Goal: Task Accomplishment & Management: Manage account settings

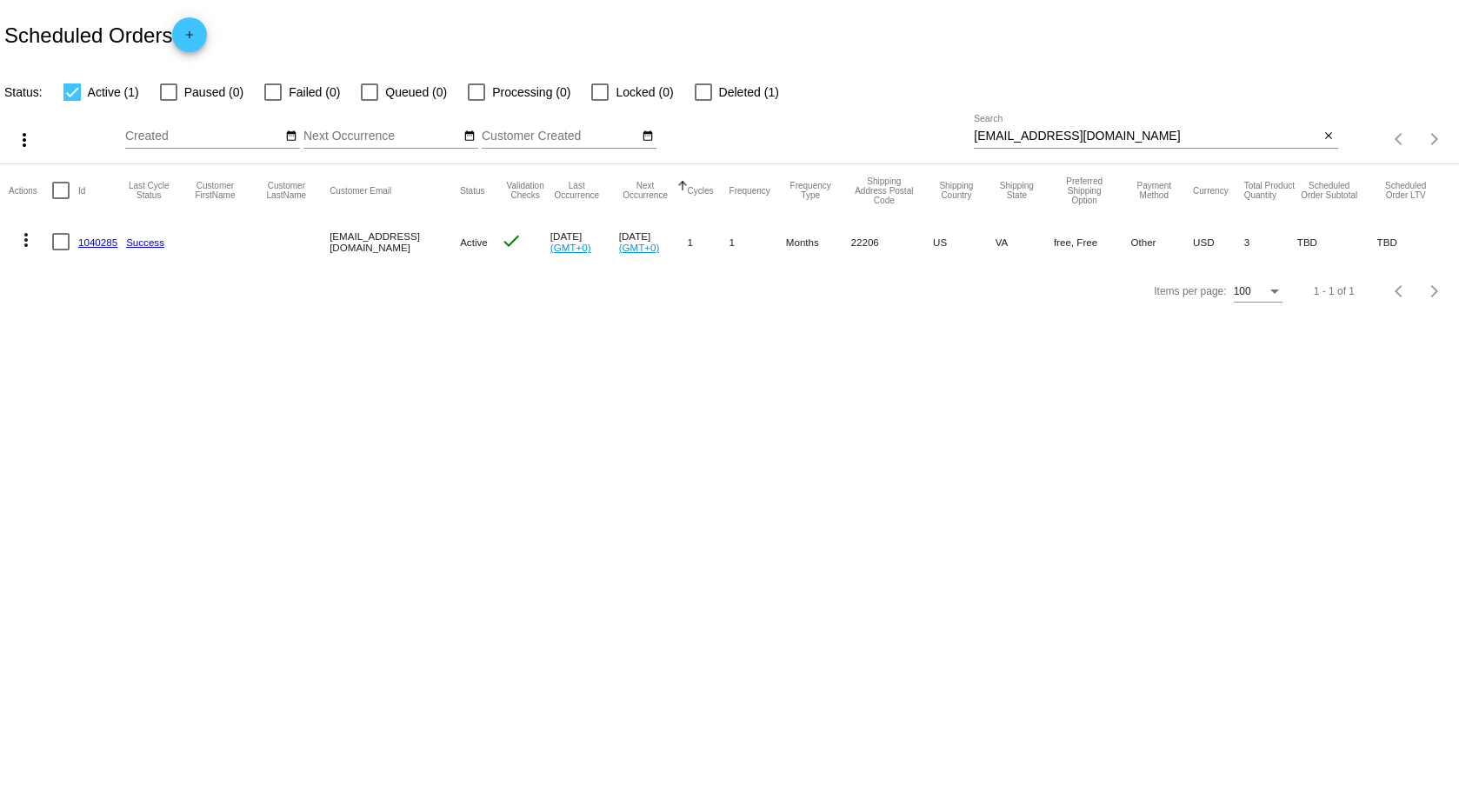
click at [1093, 123] on div "[EMAIL_ADDRESS][DOMAIN_NAME] Search" at bounding box center [1146, 132] width 345 height 34
click at [1093, 128] on div "AtlasBastianSnow@gmail.com Search" at bounding box center [1146, 132] width 345 height 34
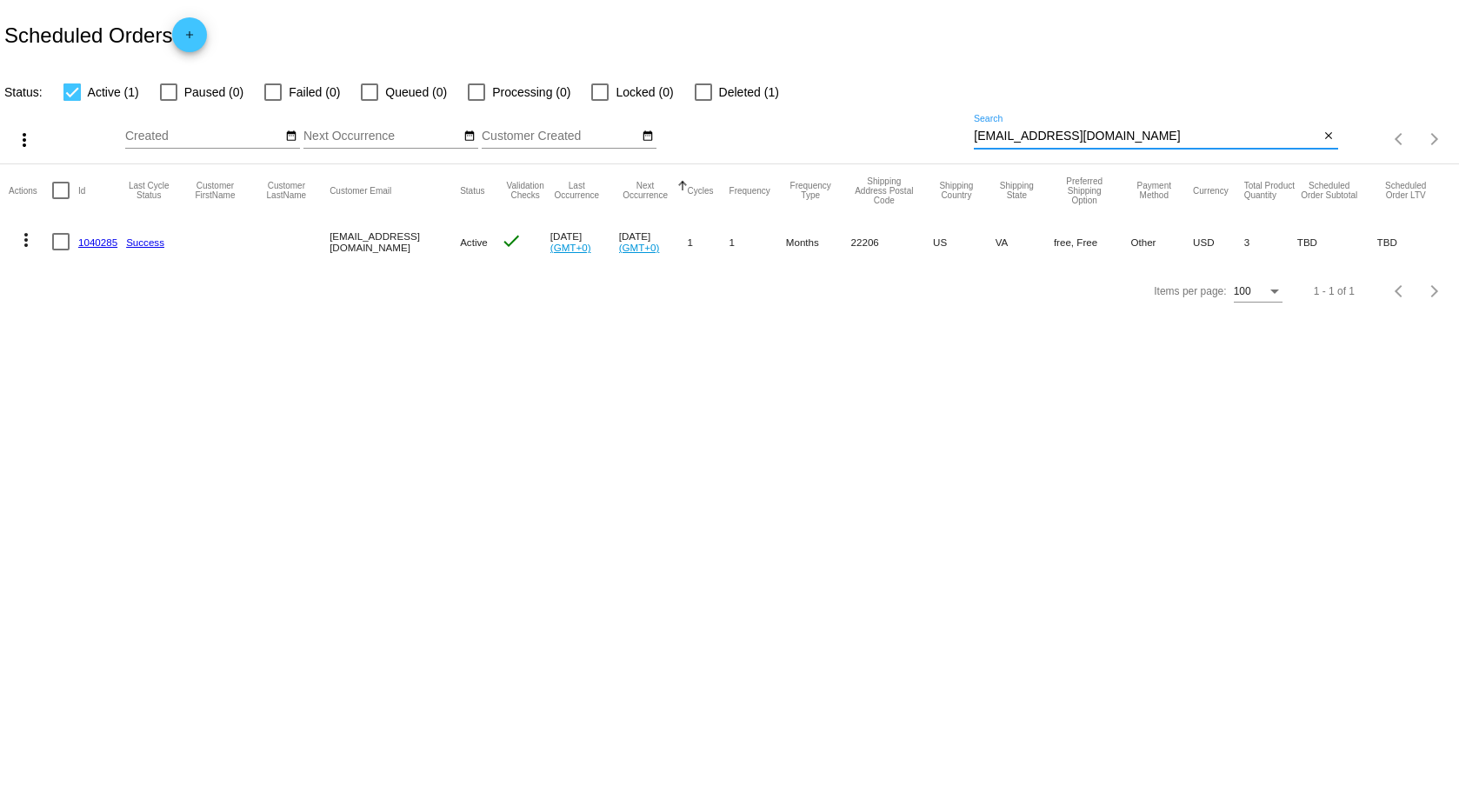
click at [1100, 136] on input "AtlasBastianSnow@gmail.com" at bounding box center [1146, 136] width 345 height 14
drag, startPoint x: 1155, startPoint y: 137, endPoint x: 795, endPoint y: 130, distance: 360.1
click at [795, 130] on div "more_vert Oct Jan Feb Mar Apr 1" at bounding box center [729, 134] width 1459 height 61
paste input "331783"
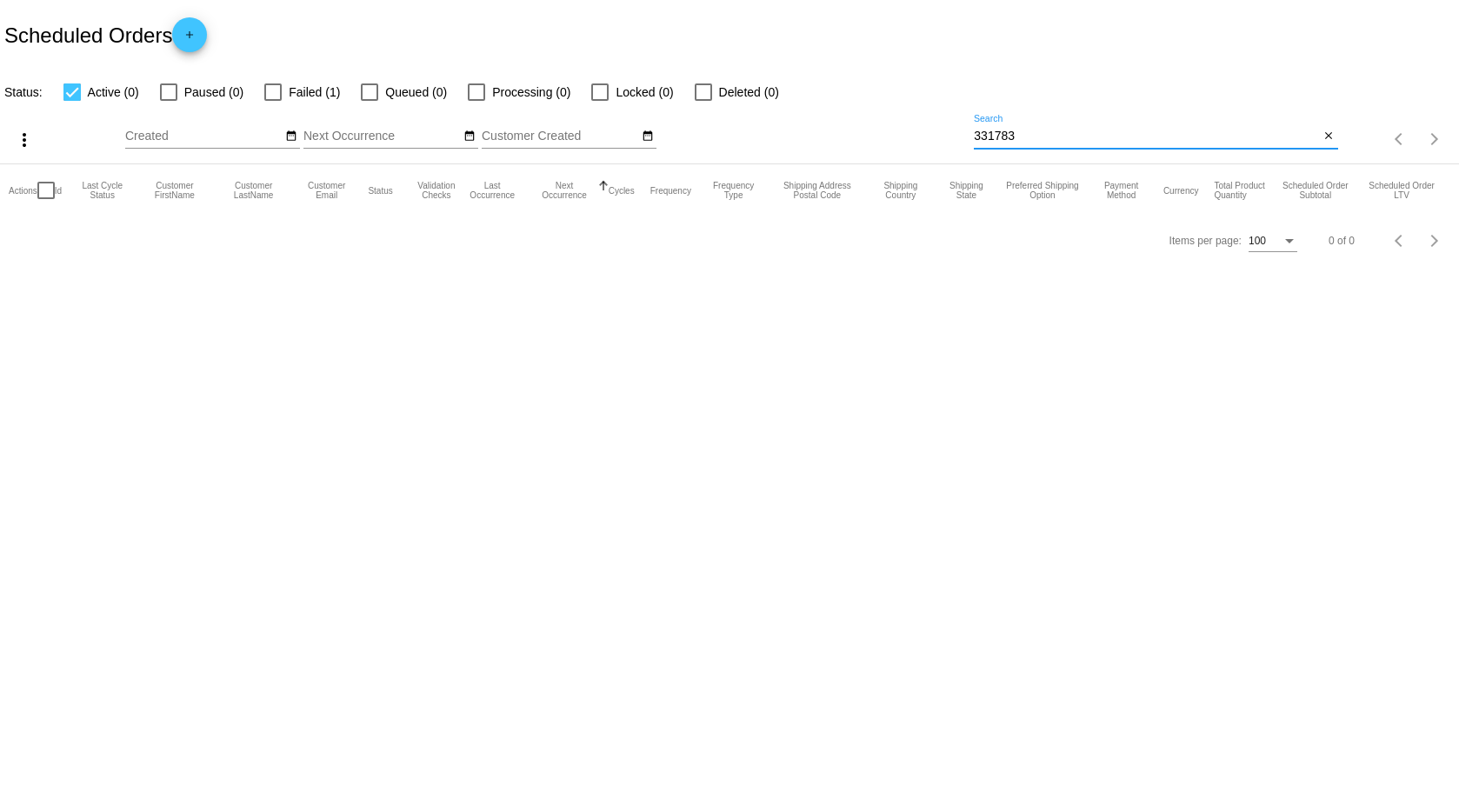
type input "331783"
click at [275, 88] on div at bounding box center [273, 92] width 18 height 18
click at [273, 101] on input "Failed (1)" at bounding box center [272, 101] width 1 height 1
checkbox input "true"
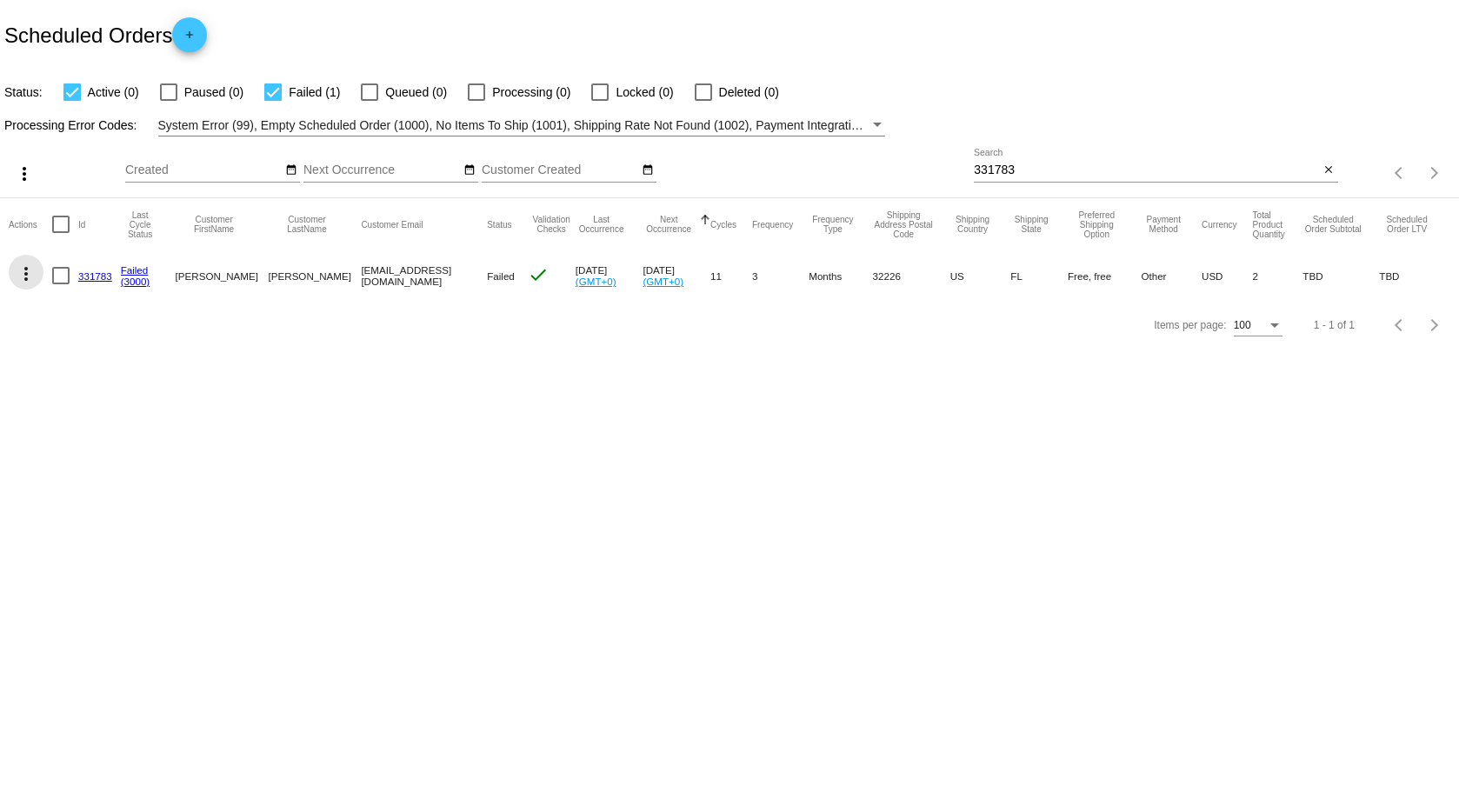
click at [30, 271] on mat-icon "more_vert" at bounding box center [26, 273] width 21 height 21
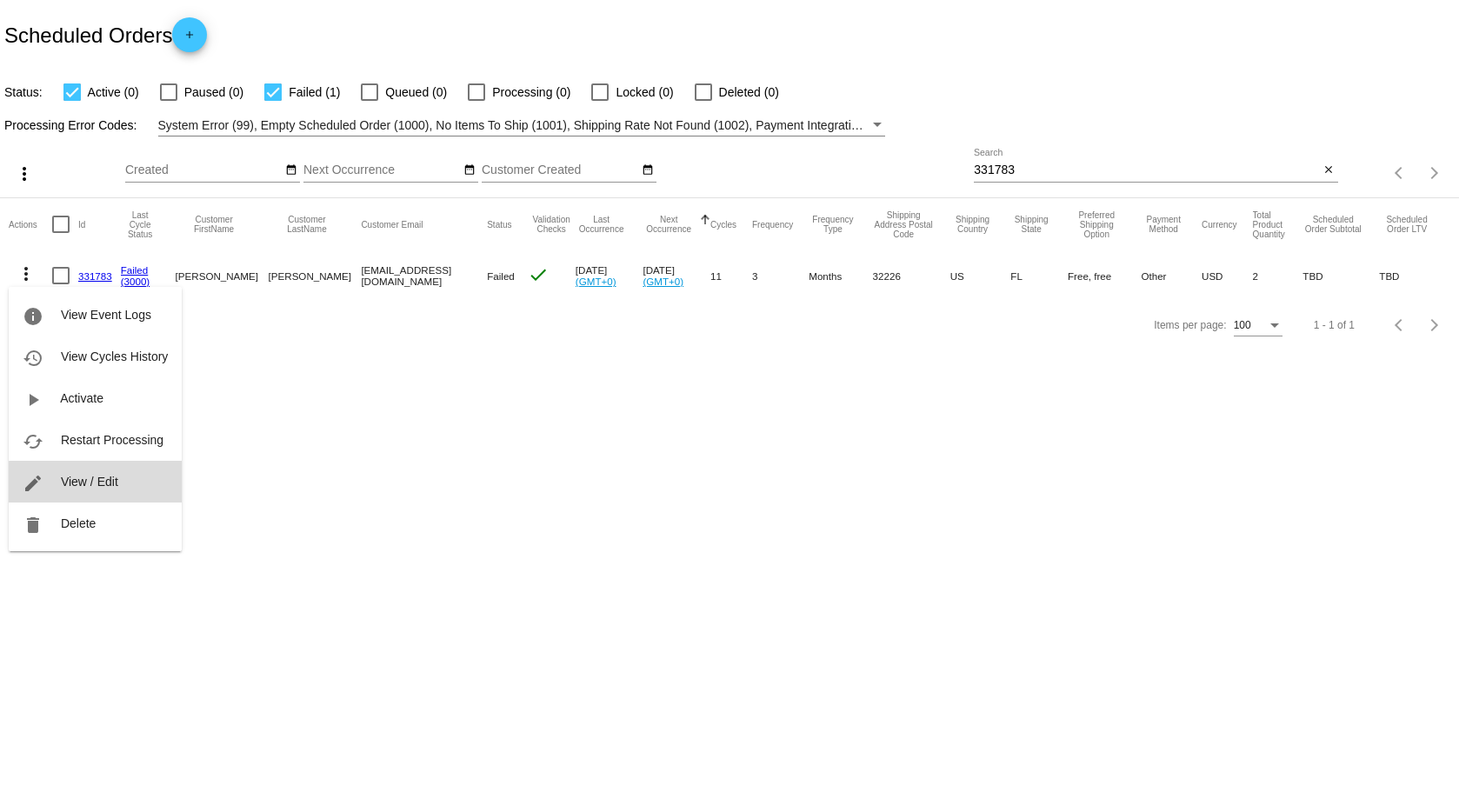
click at [111, 488] on span "View / Edit" at bounding box center [90, 482] width 57 height 14
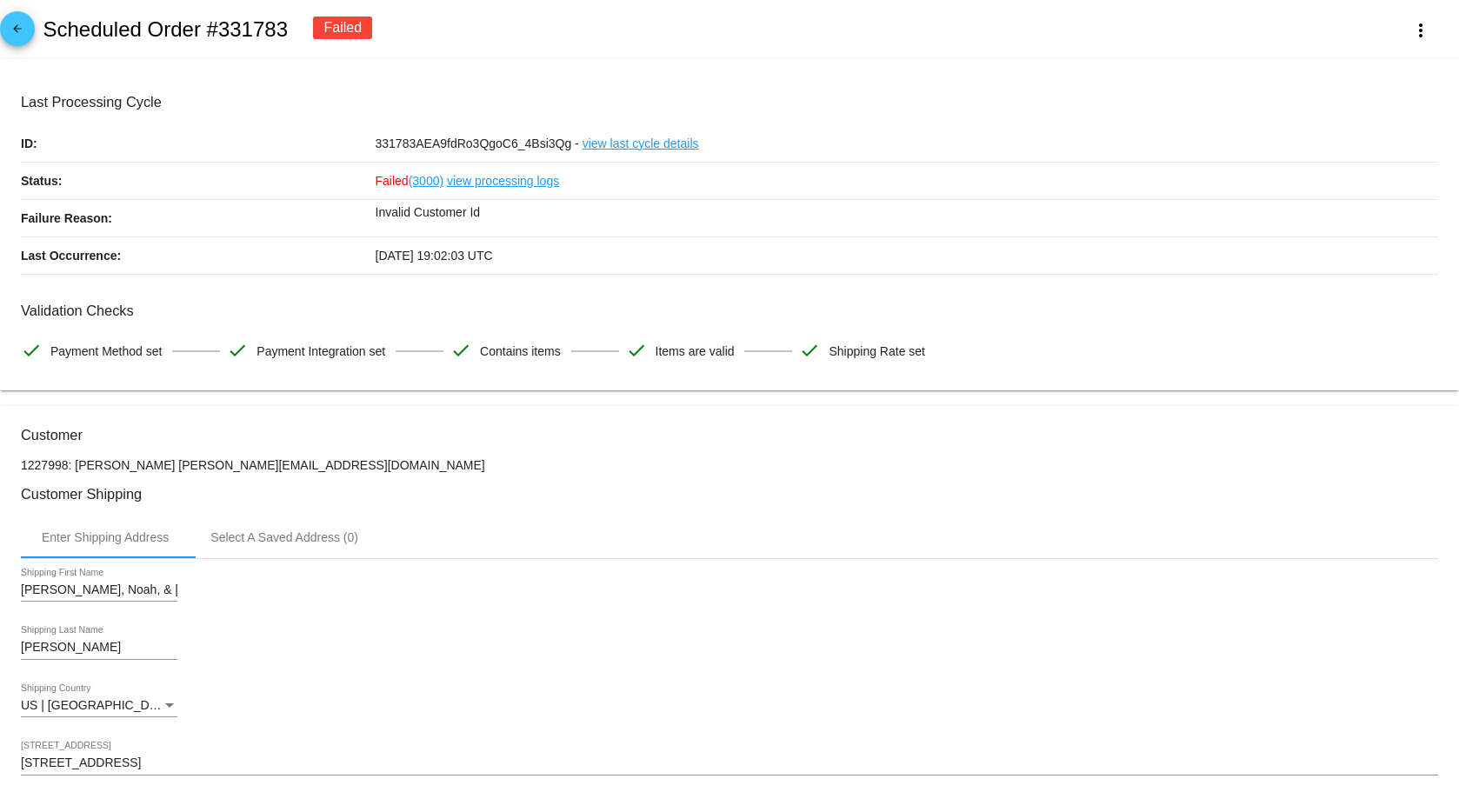
click at [36, 472] on p "1227998: Vivian Harris noahandlincoln@gmail.com" at bounding box center [729, 465] width 1417 height 14
copy p "1227998"
drag, startPoint x: 341, startPoint y: 464, endPoint x: 146, endPoint y: 479, distance: 195.6
click at [144, 472] on p "1227998: Vivian Harris noahandlincoln@gmail.com" at bounding box center [729, 465] width 1417 height 14
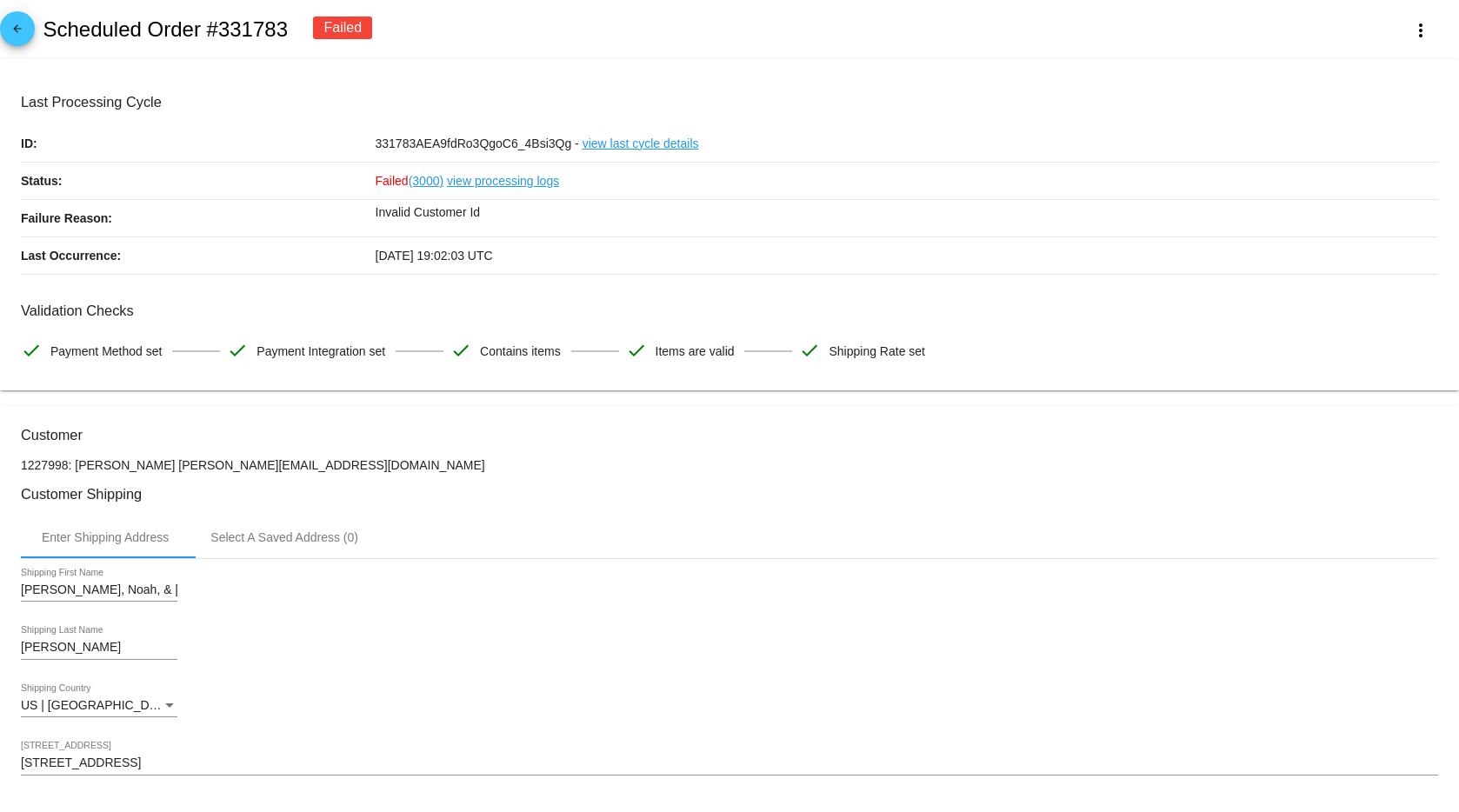
copy p "[EMAIL_ADDRESS][DOMAIN_NAME]"
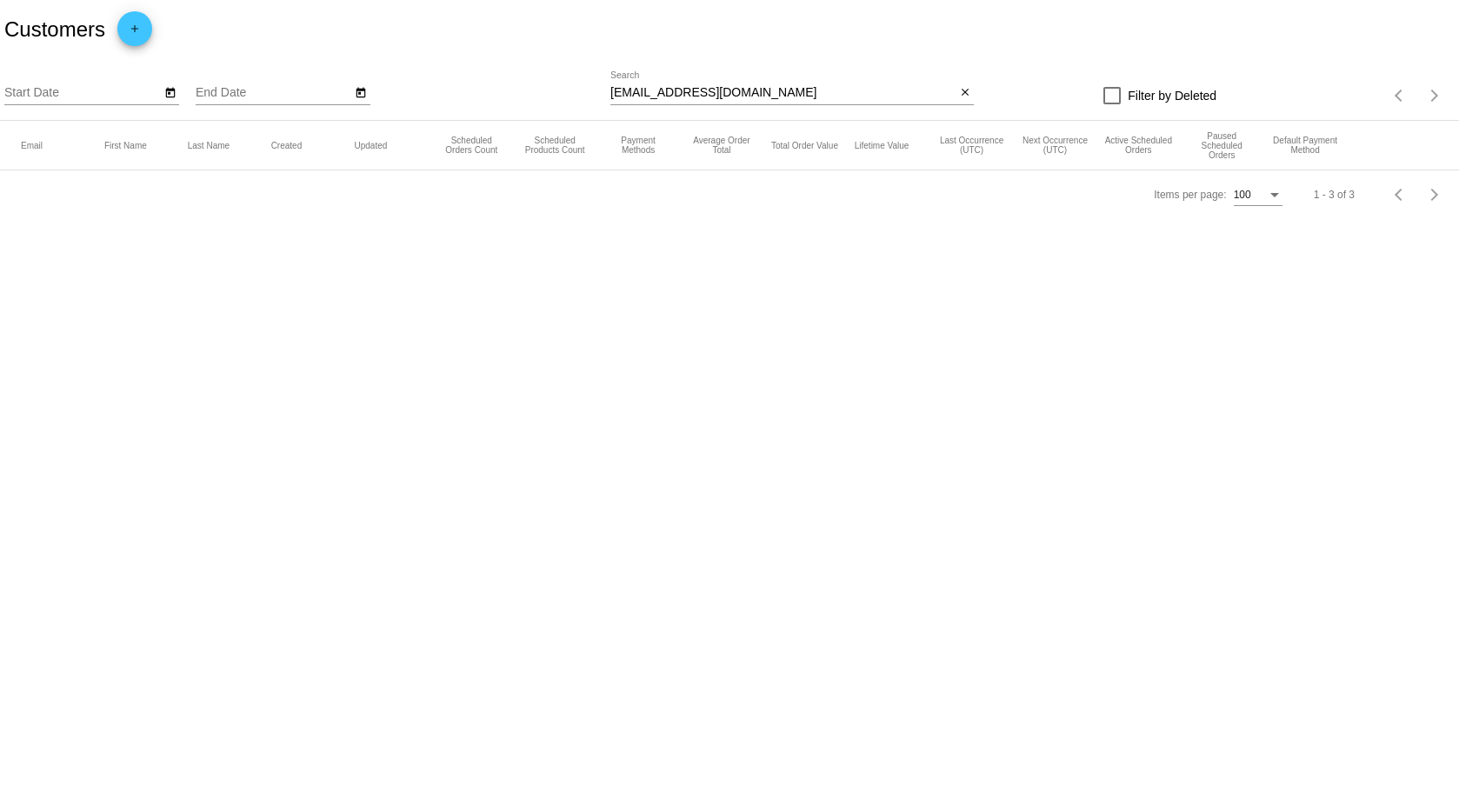
click at [738, 97] on input "[EMAIL_ADDRESS][DOMAIN_NAME]" at bounding box center [782, 93] width 345 height 14
paste input "noahandlincoln"
type input "[EMAIL_ADDRESS][DOMAIN_NAME]"
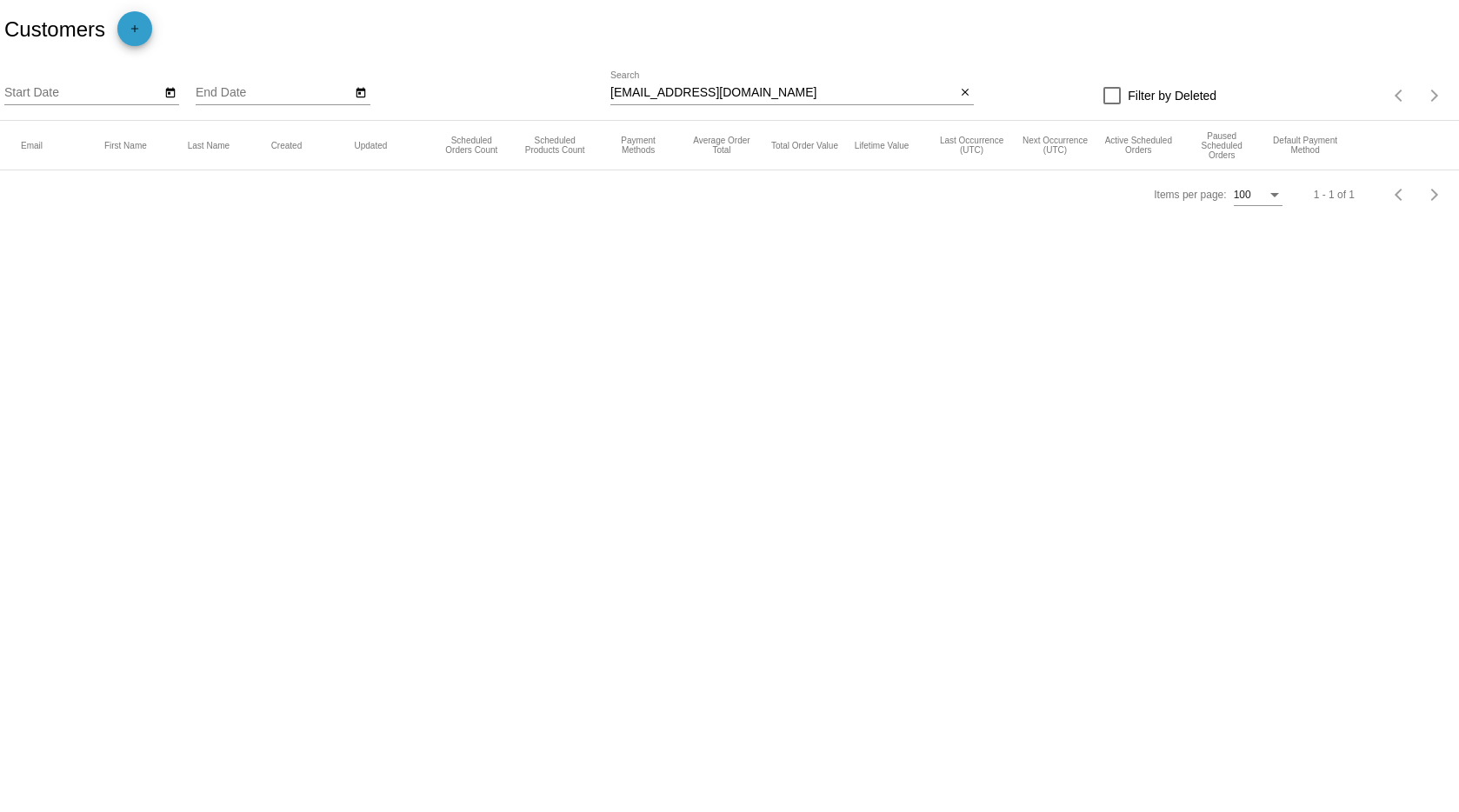
click at [150, 38] on button "add" at bounding box center [135, 28] width 35 height 35
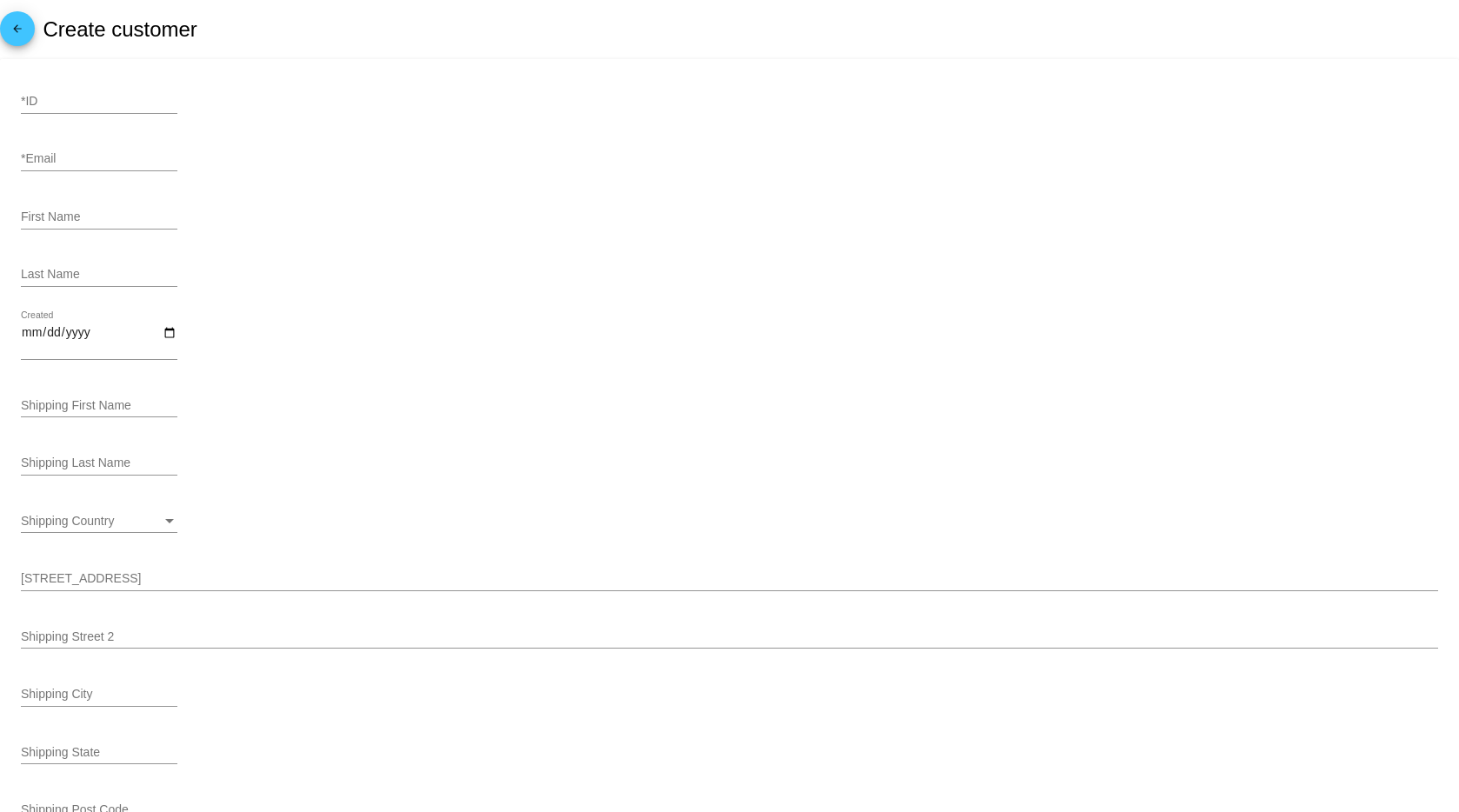
click at [74, 154] on input "*Email" at bounding box center [99, 159] width 156 height 14
paste input "[EMAIL_ADDRESS][DOMAIN_NAME]"
type input "[EMAIL_ADDRESS][DOMAIN_NAME]"
click at [53, 218] on input "First Name" at bounding box center [99, 218] width 156 height 14
paste input "[PERSON_NAME], Noah, & [PERSON_NAME]"
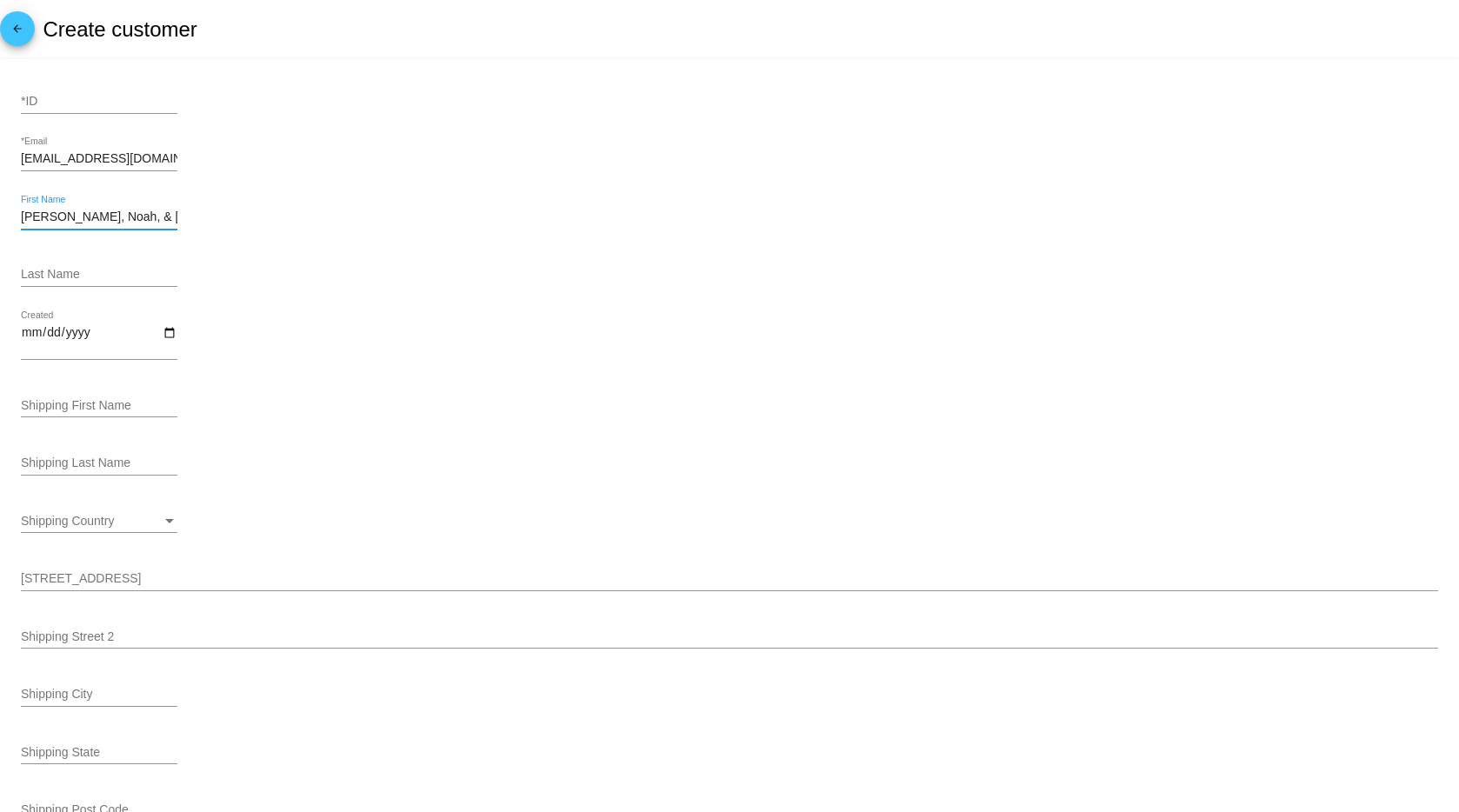
type input "[PERSON_NAME], Noah, & [PERSON_NAME]"
click at [106, 407] on input "Shipping First Name" at bounding box center [99, 406] width 156 height 14
paste input "[PERSON_NAME], Noah, & [PERSON_NAME]"
type input "[PERSON_NAME], Noah, & [PERSON_NAME]"
click at [61, 274] on input "Last Name" at bounding box center [99, 275] width 156 height 14
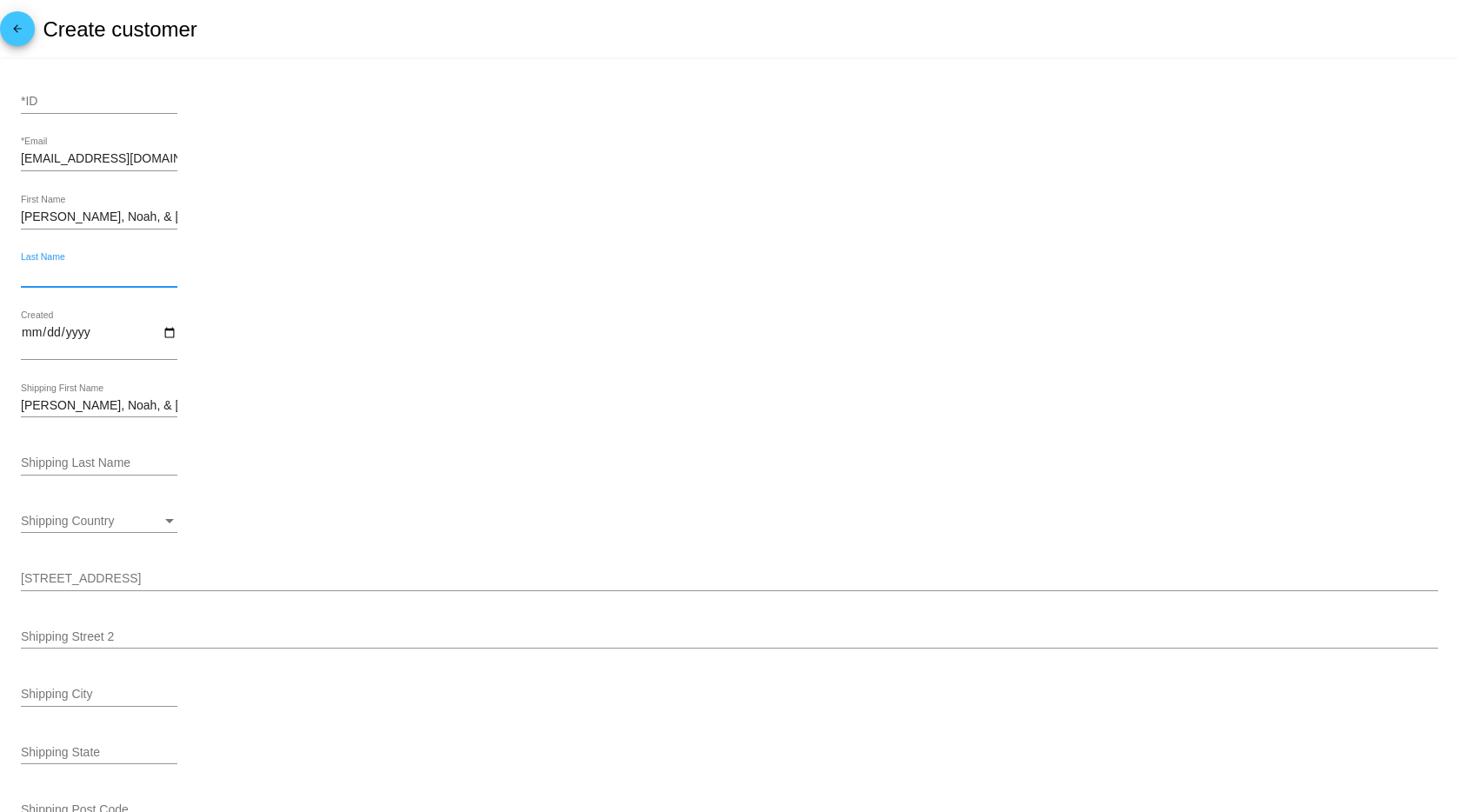
paste input "[PERSON_NAME]"
type input "[PERSON_NAME]"
drag, startPoint x: 112, startPoint y: 462, endPoint x: 96, endPoint y: 457, distance: 16.8
click at [110, 461] on input "Shipping Last Name" at bounding box center [99, 464] width 156 height 14
click at [95, 457] on input "Shipping Last Name" at bounding box center [99, 464] width 156 height 14
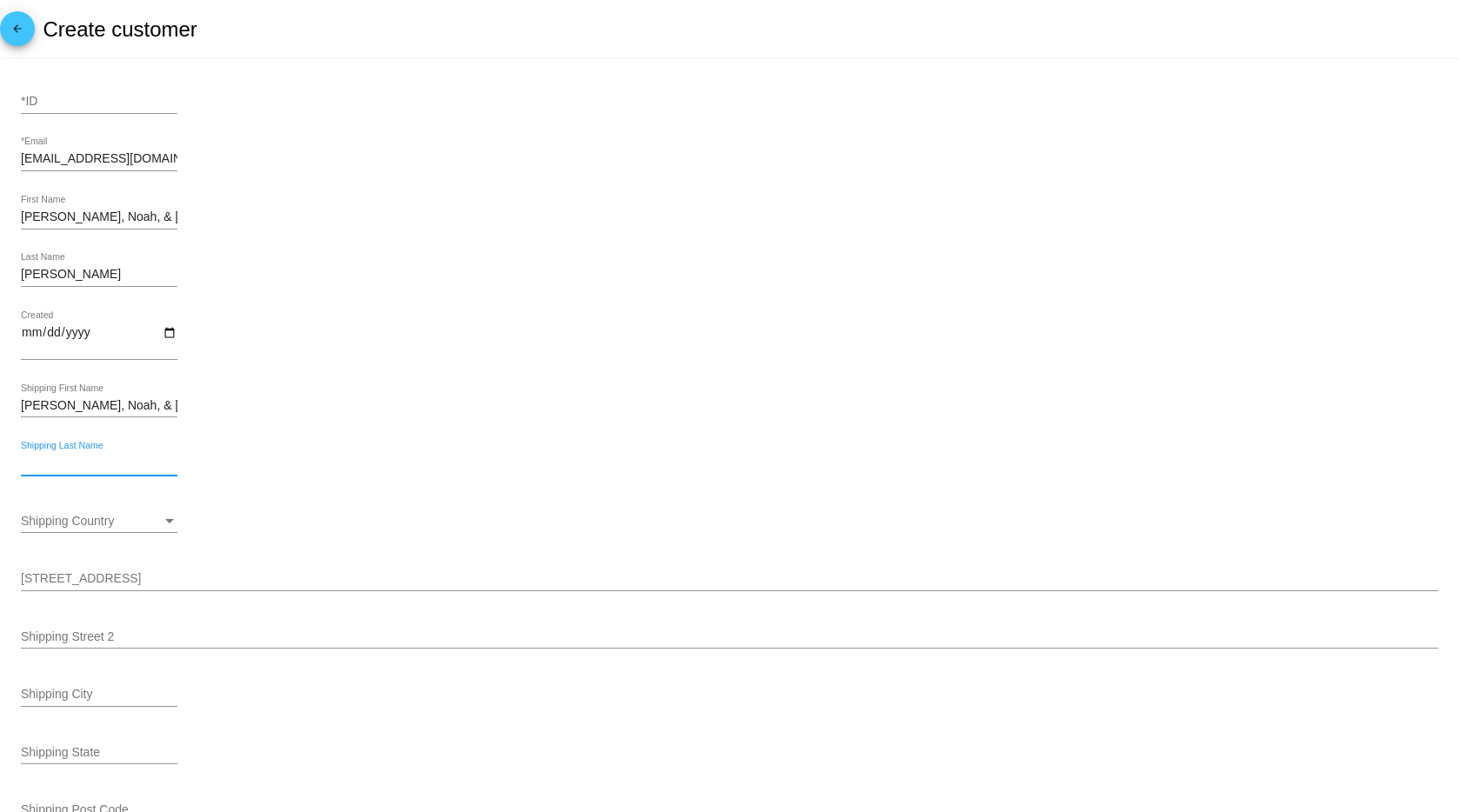
paste input "[PERSON_NAME]"
type input "[PERSON_NAME]"
click at [64, 525] on span "Shipping Country" at bounding box center [67, 521] width 93 height 14
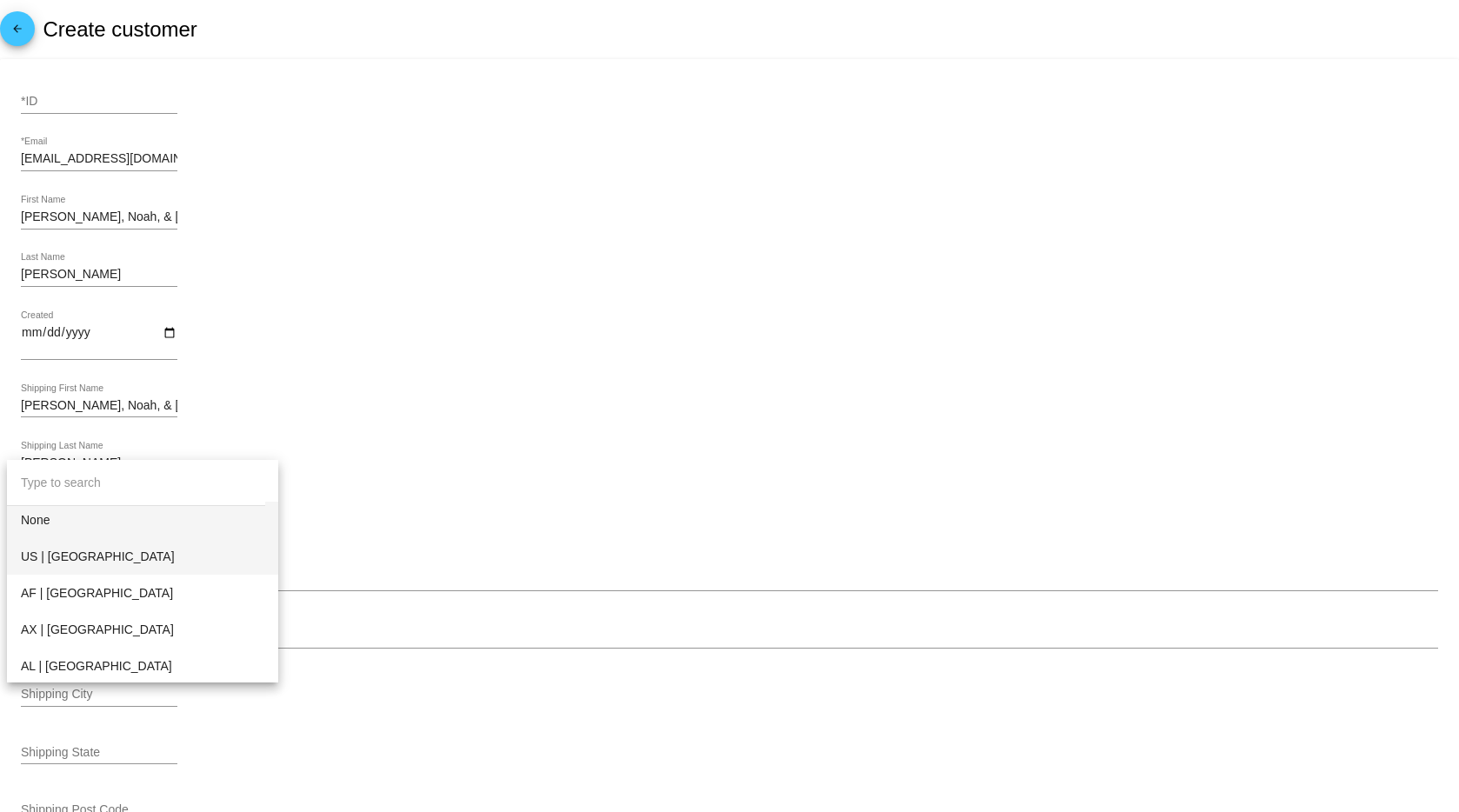
click at [59, 555] on span "US | [GEOGRAPHIC_DATA]" at bounding box center [142, 556] width 243 height 37
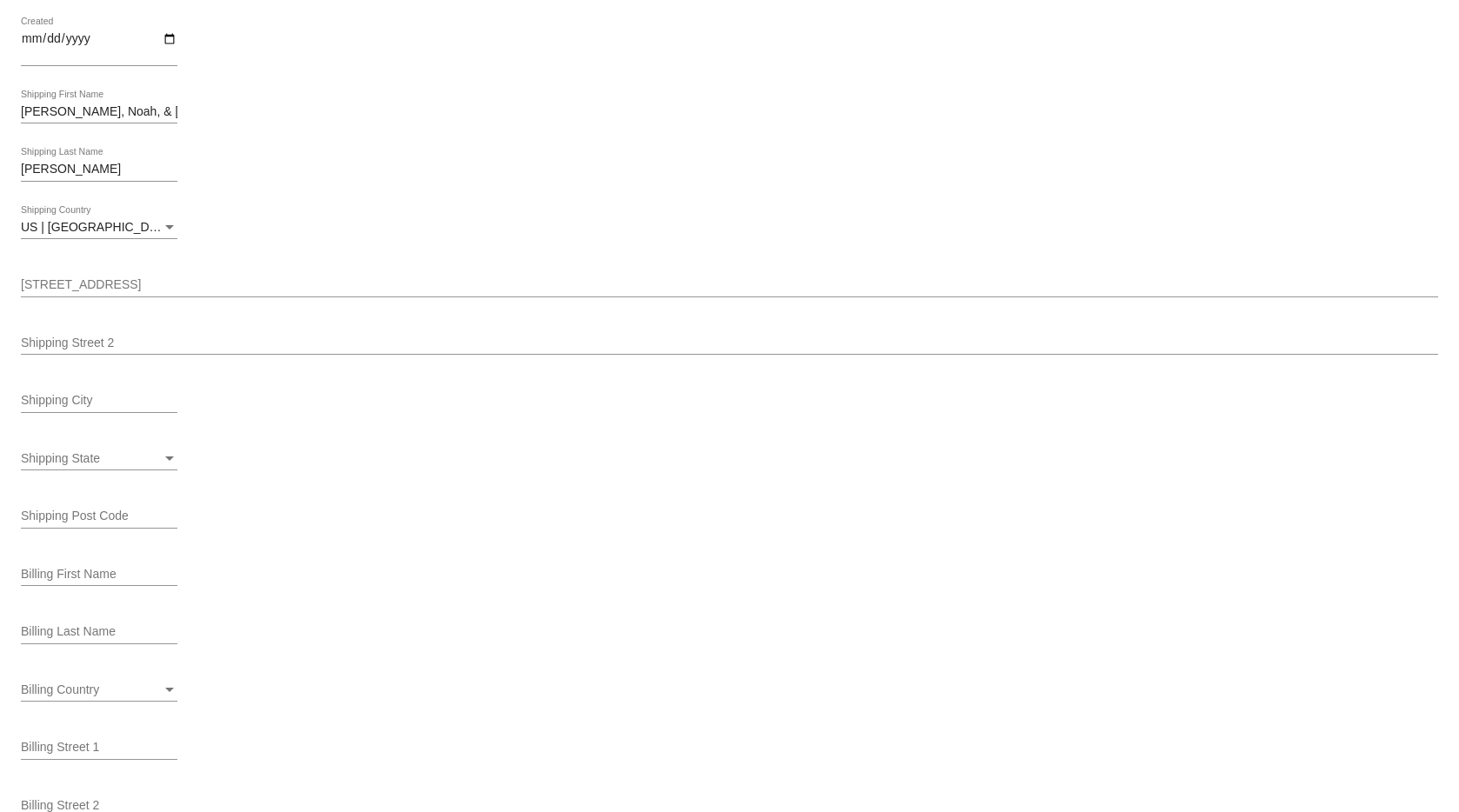
scroll to position [295, 0]
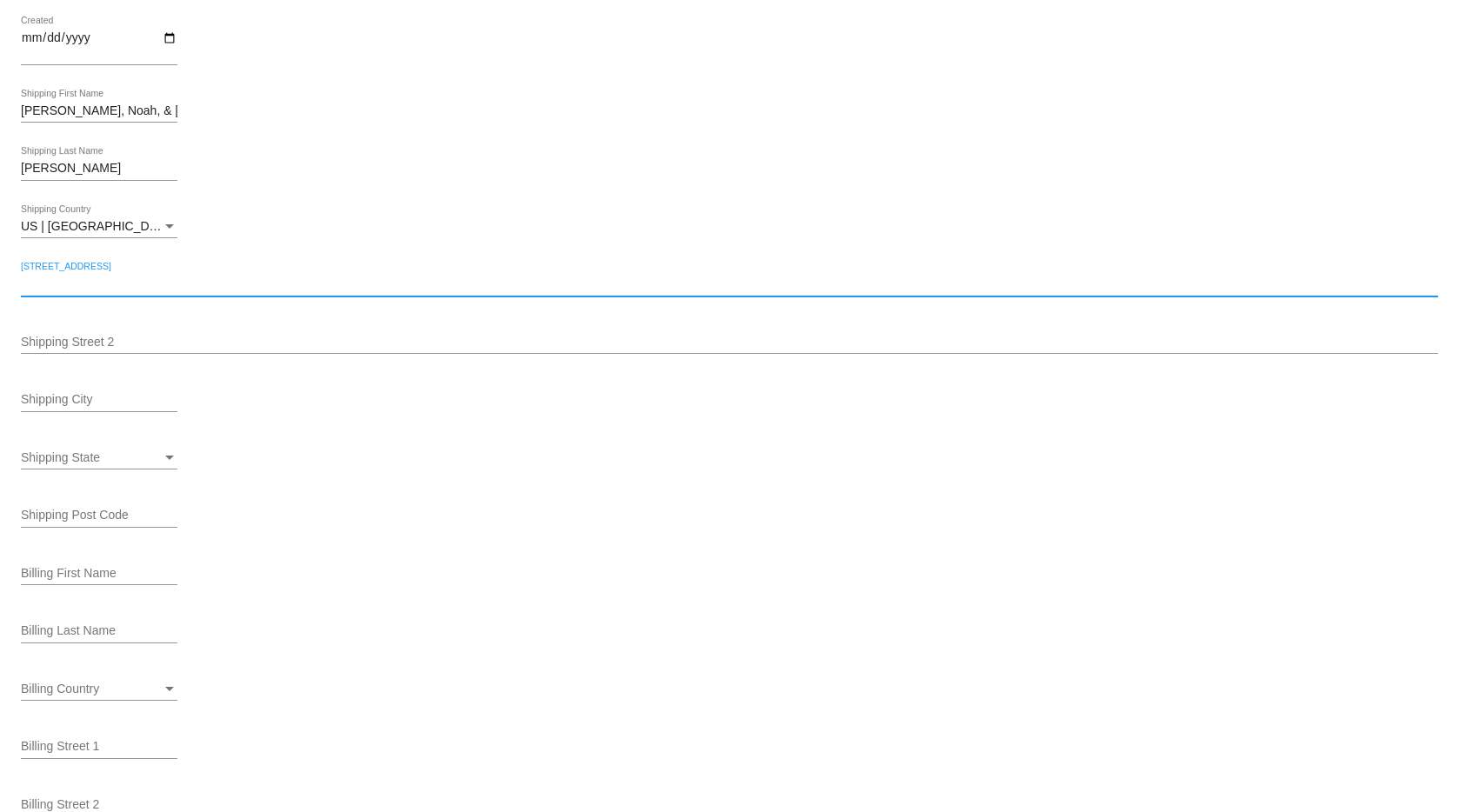
click at [68, 286] on input "[STREET_ADDRESS]" at bounding box center [729, 284] width 1417 height 14
paste input "[STREET_ADDRESS]"
type input "[STREET_ADDRESS]"
click at [75, 397] on input "Shipping City" at bounding box center [99, 400] width 156 height 14
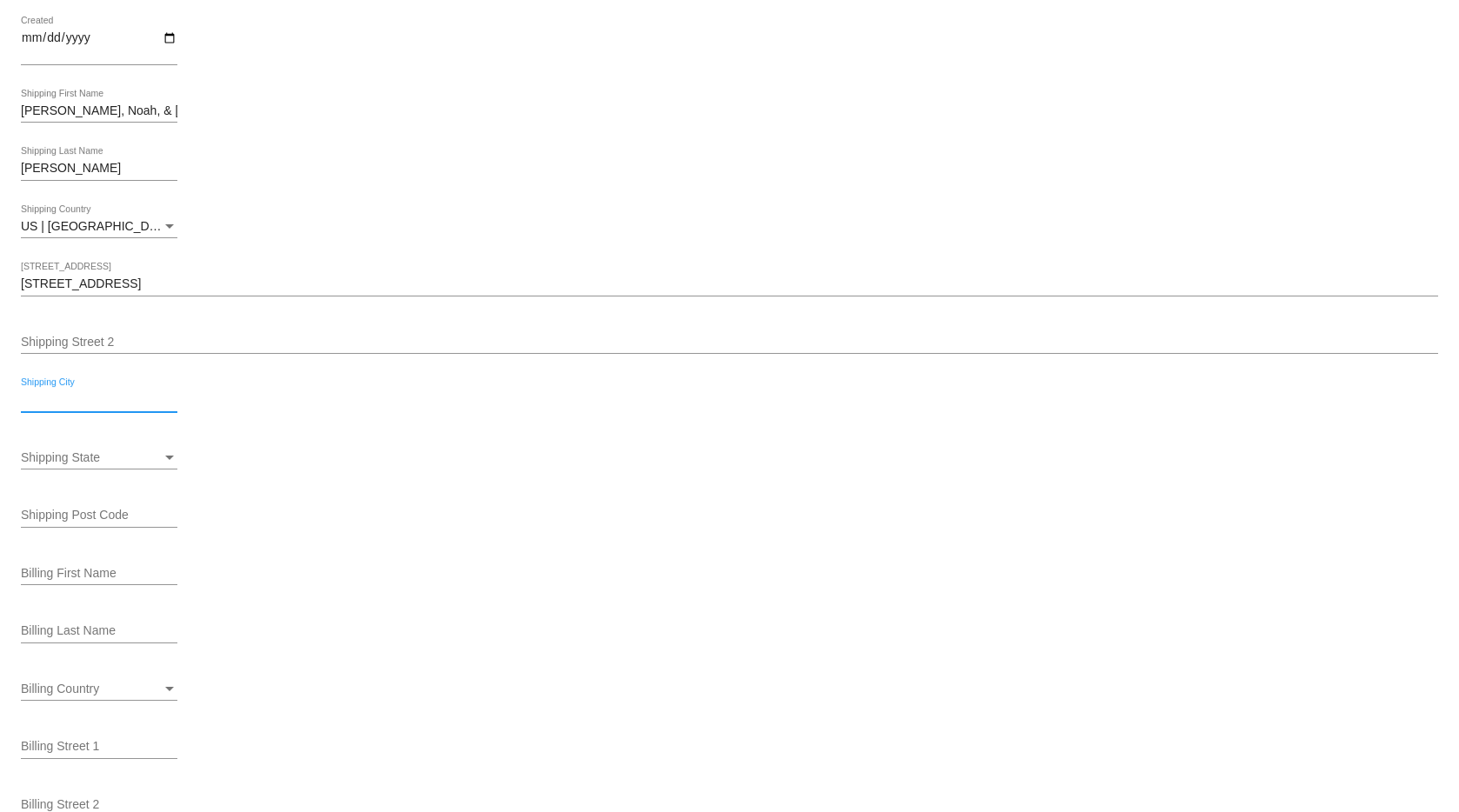
click at [74, 398] on input "Shipping City" at bounding box center [99, 400] width 156 height 14
paste input "[GEOGRAPHIC_DATA]"
type input "[GEOGRAPHIC_DATA]"
click at [72, 459] on span "Shipping State" at bounding box center [60, 457] width 79 height 14
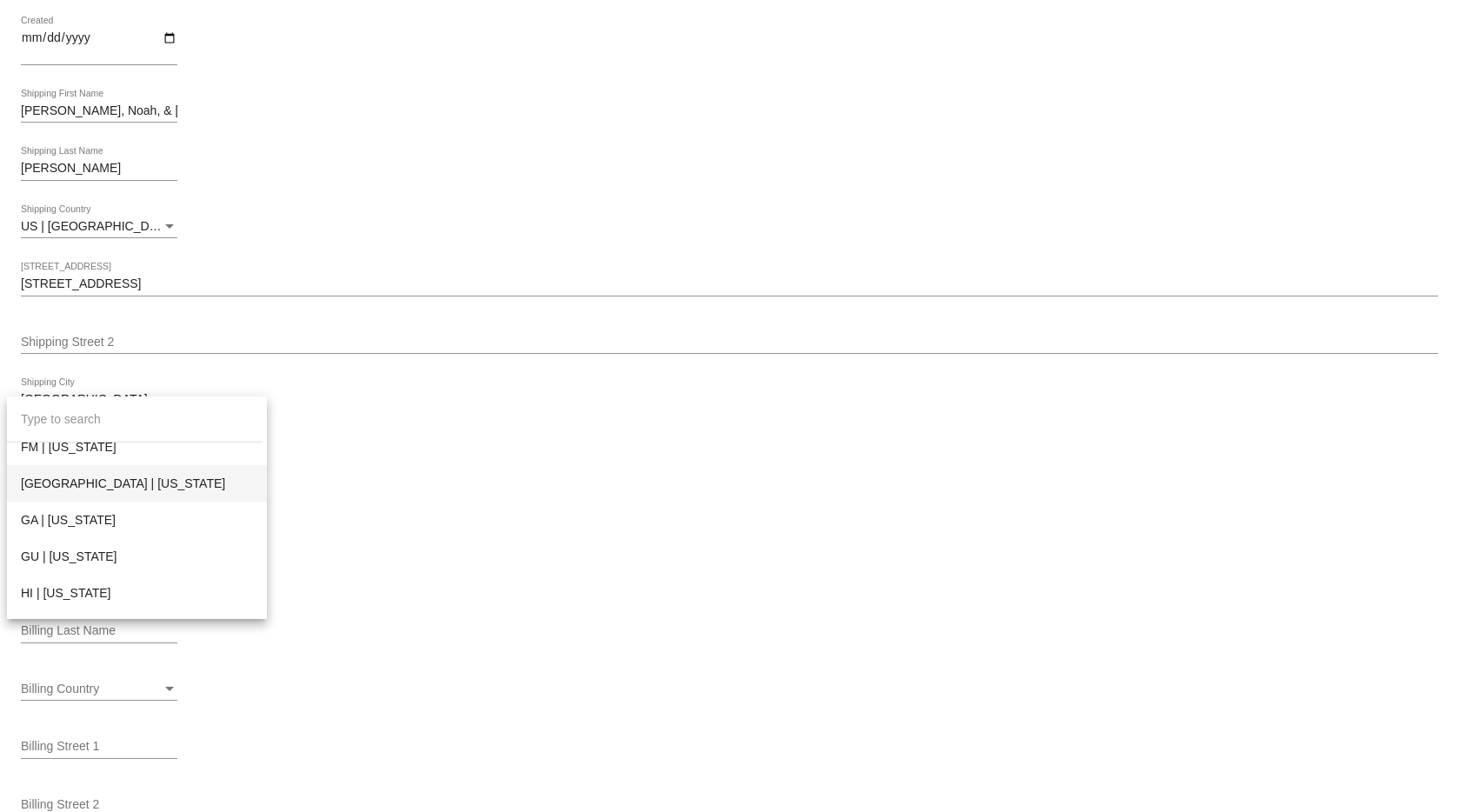
scroll to position [433, 0]
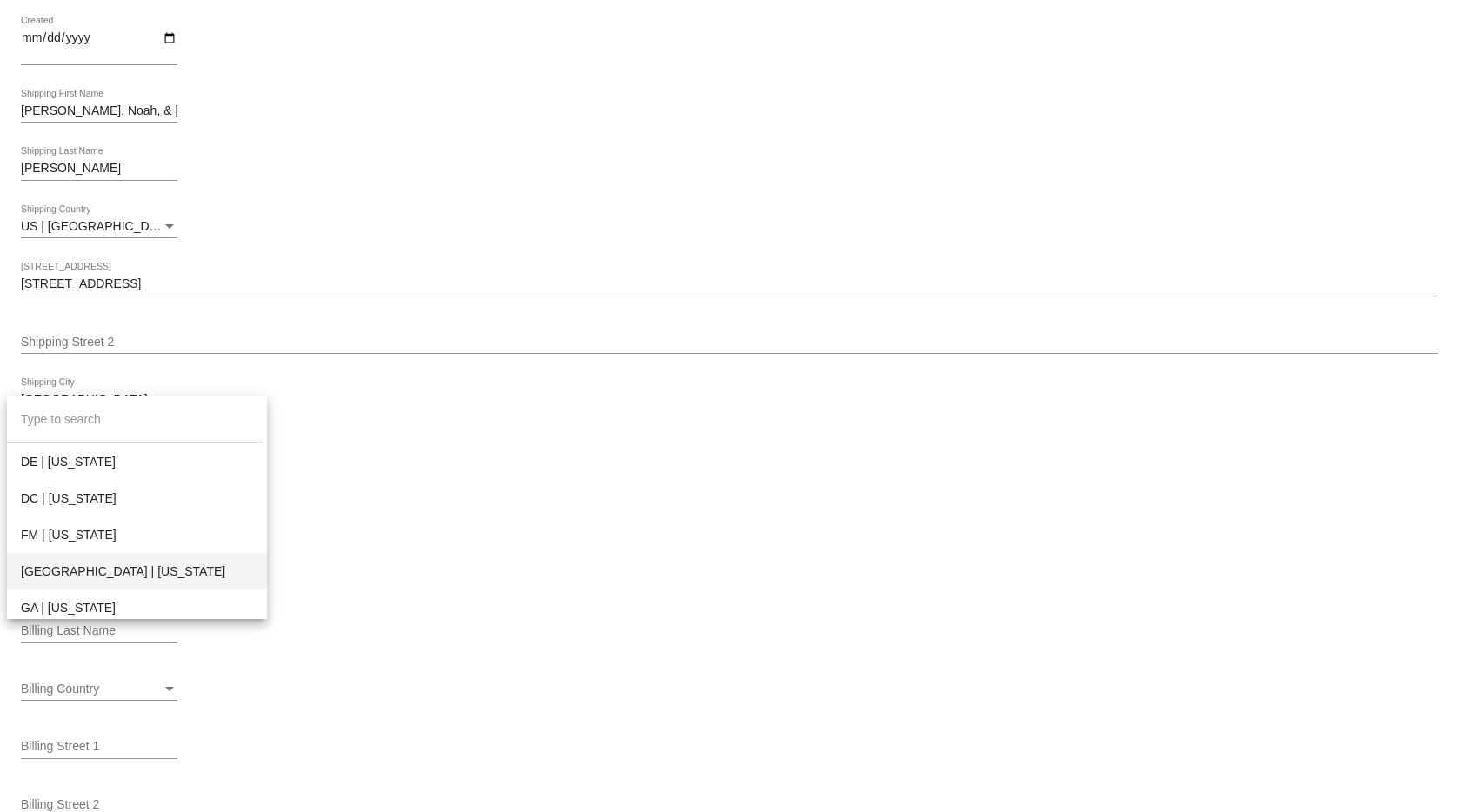
click at [60, 569] on span "[GEOGRAPHIC_DATA] | [US_STATE]" at bounding box center [137, 571] width 232 height 37
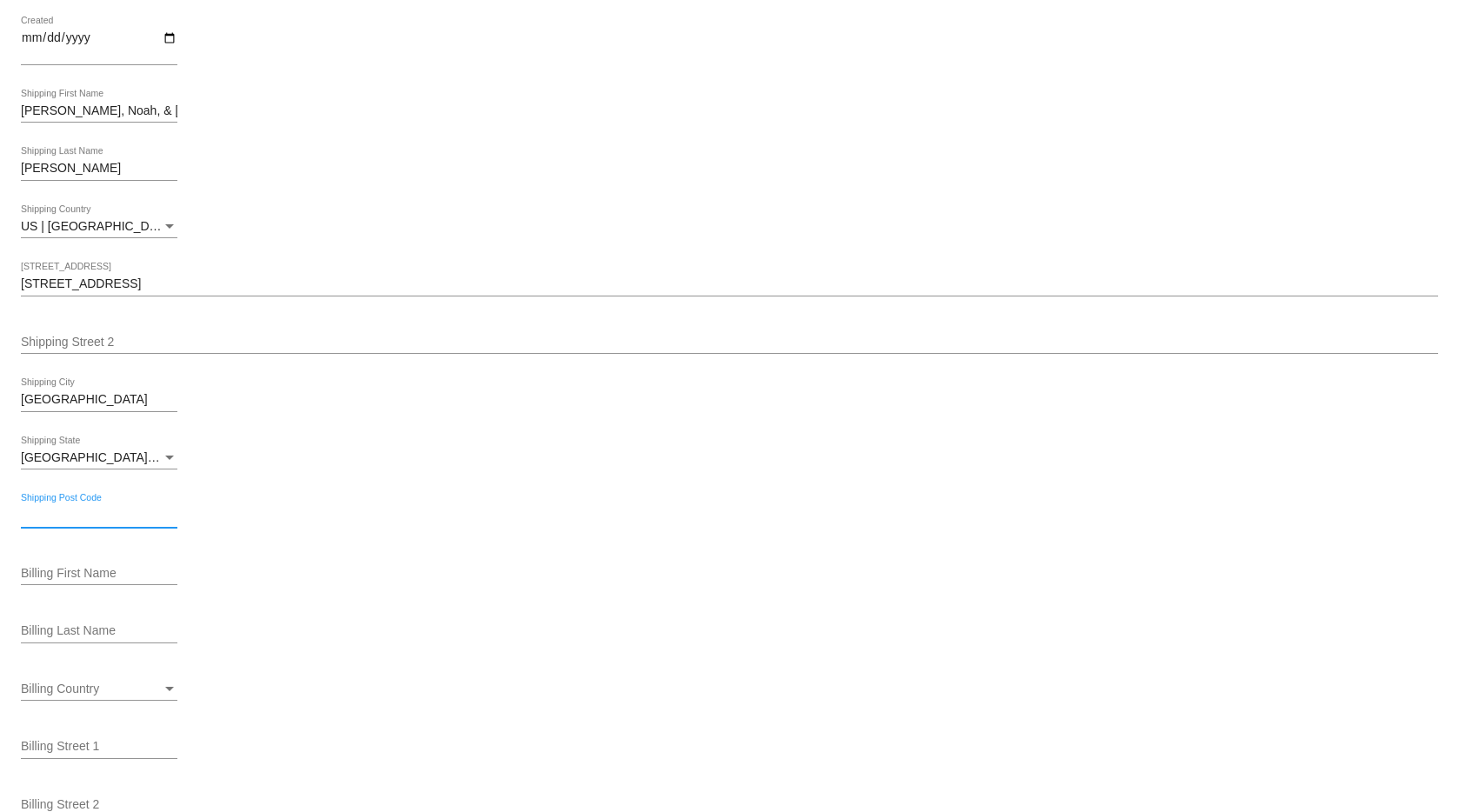
click at [68, 516] on input "Shipping Post Code" at bounding box center [99, 515] width 156 height 14
paste input "32226"
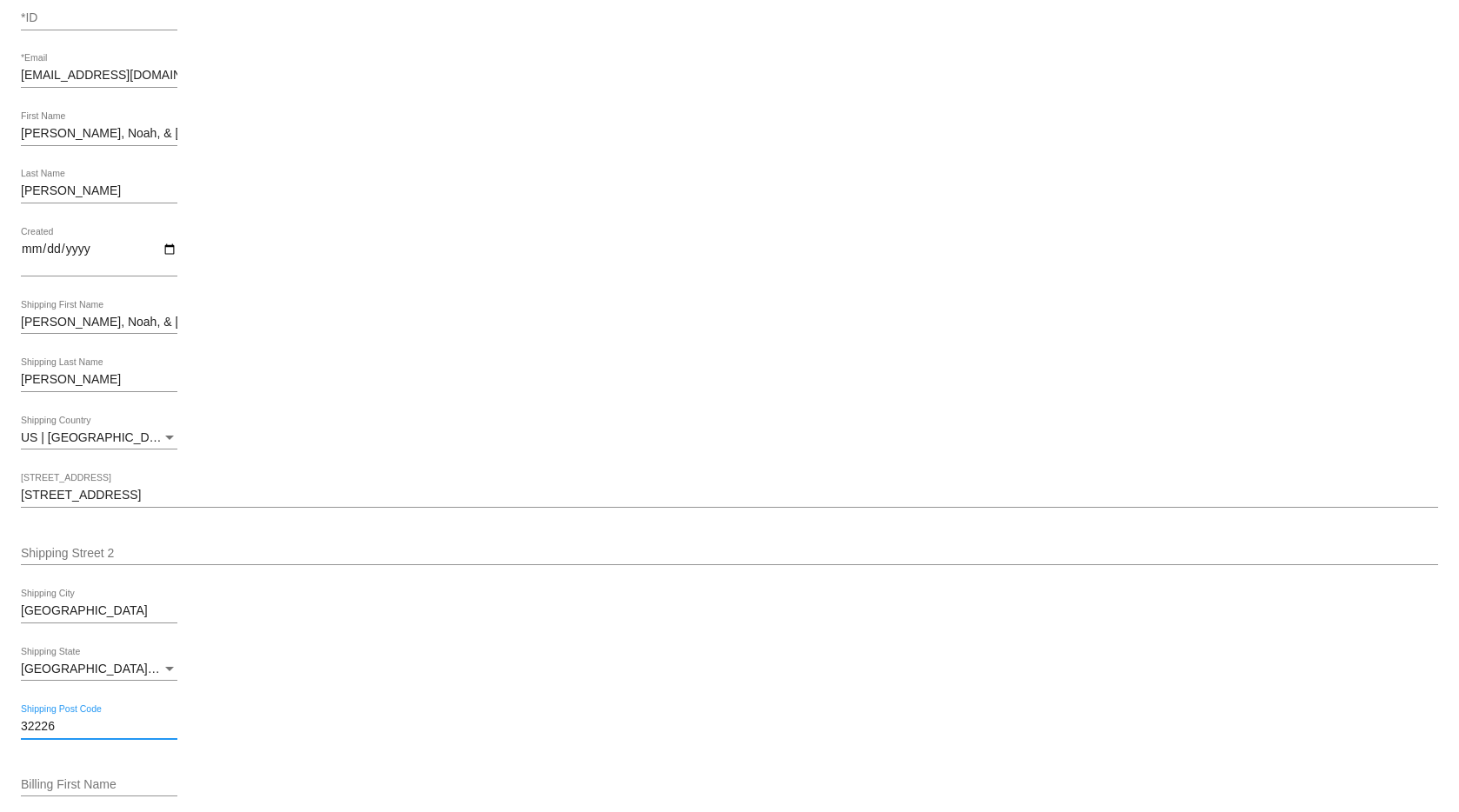
scroll to position [0, 0]
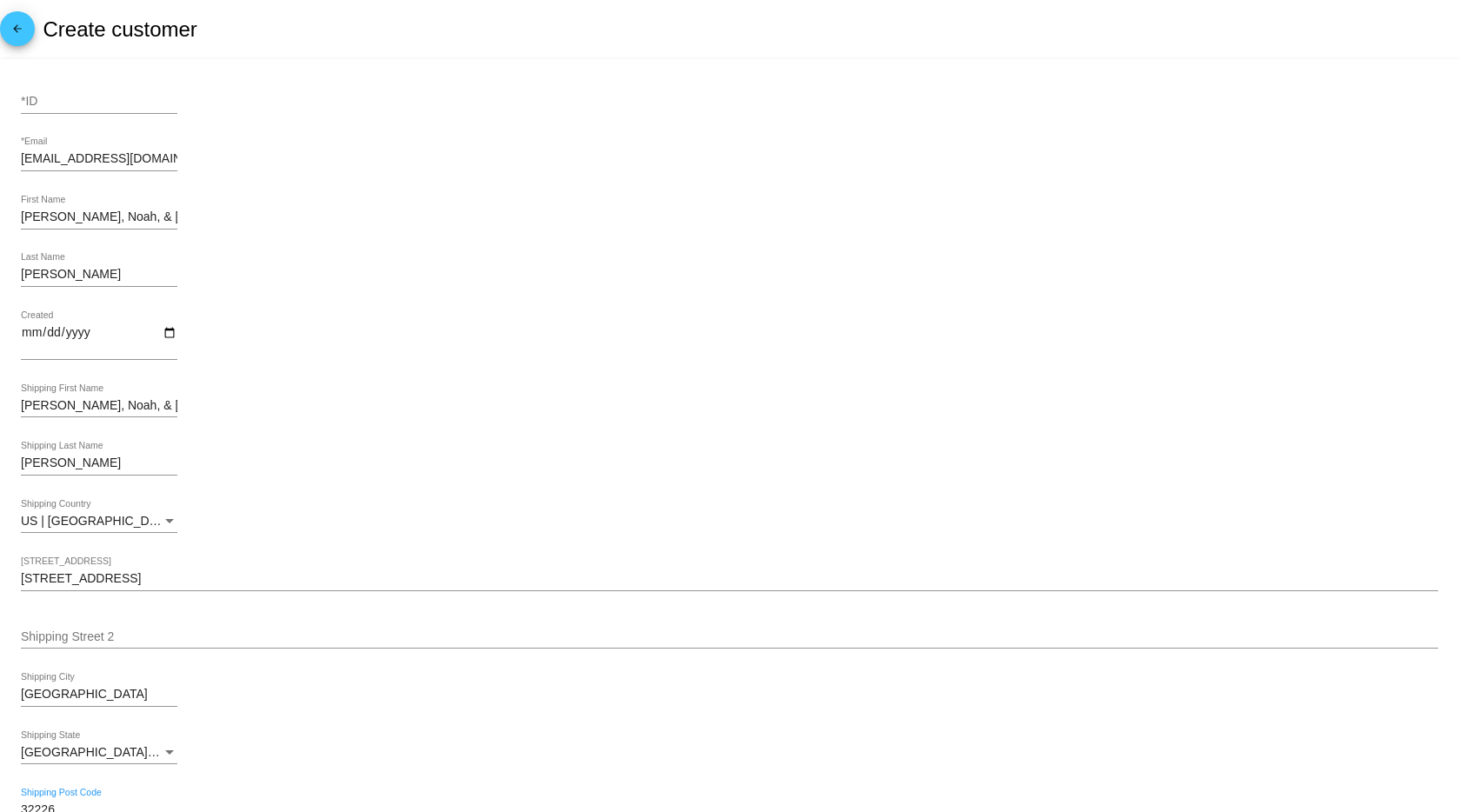
type input "32226"
click at [120, 105] on input "*ID" at bounding box center [99, 102] width 156 height 14
type input "988"
drag, startPoint x: 586, startPoint y: 161, endPoint x: 570, endPoint y: 178, distance: 23.3
click at [585, 162] on div "noahandlincoln@gmail.com *Email" at bounding box center [729, 162] width 1417 height 49
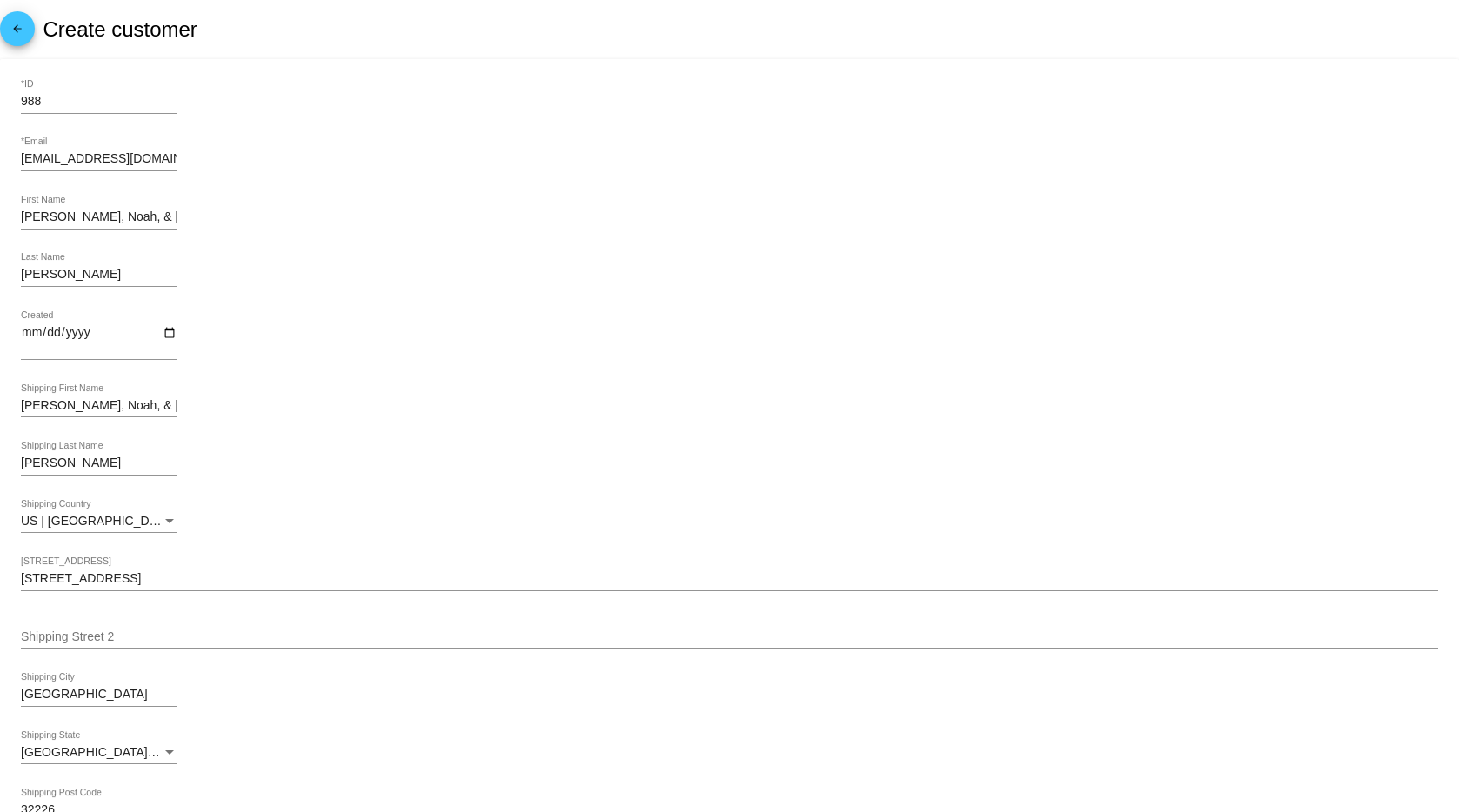
scroll to position [550, 0]
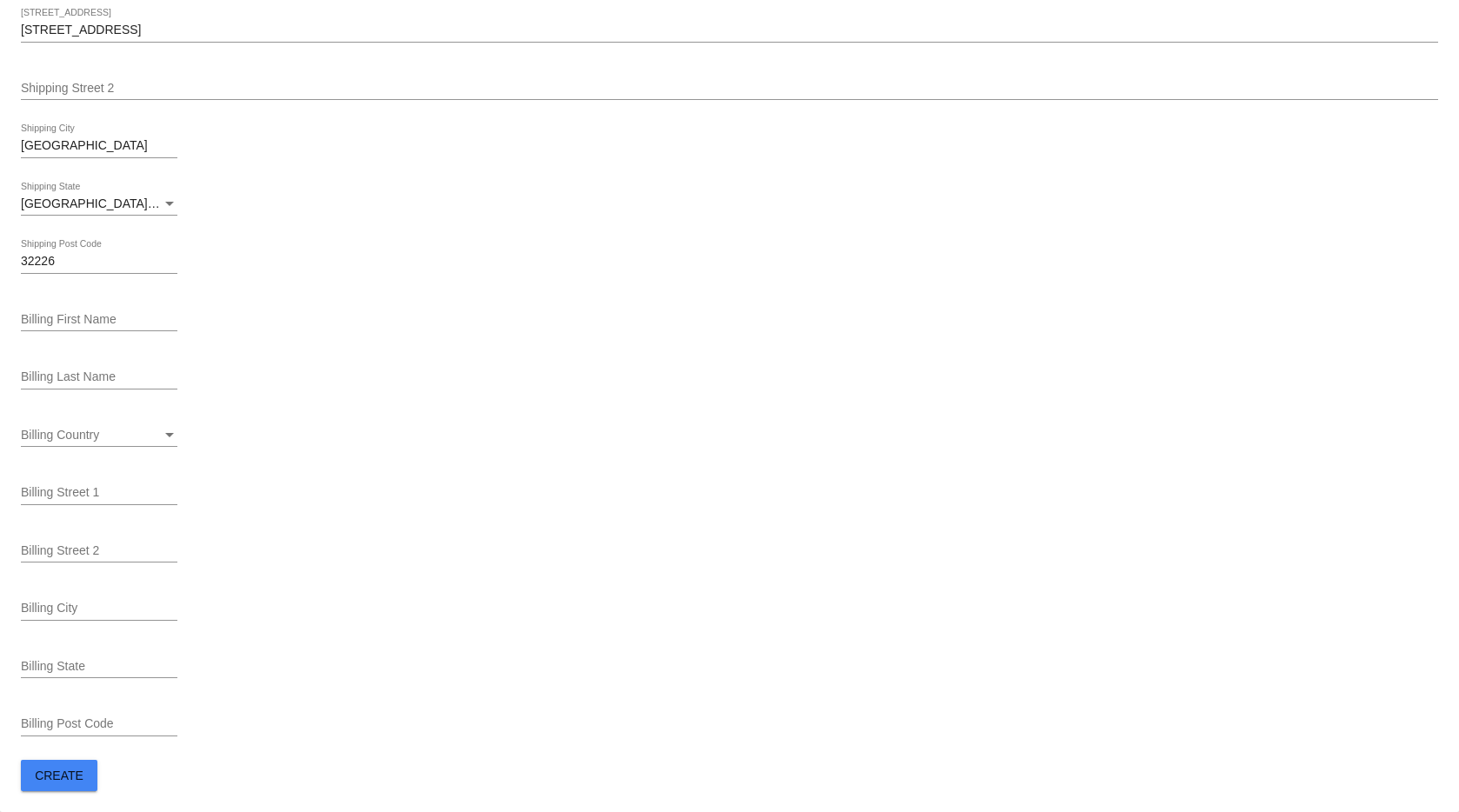
click at [74, 772] on span "Create" at bounding box center [58, 775] width 48 height 14
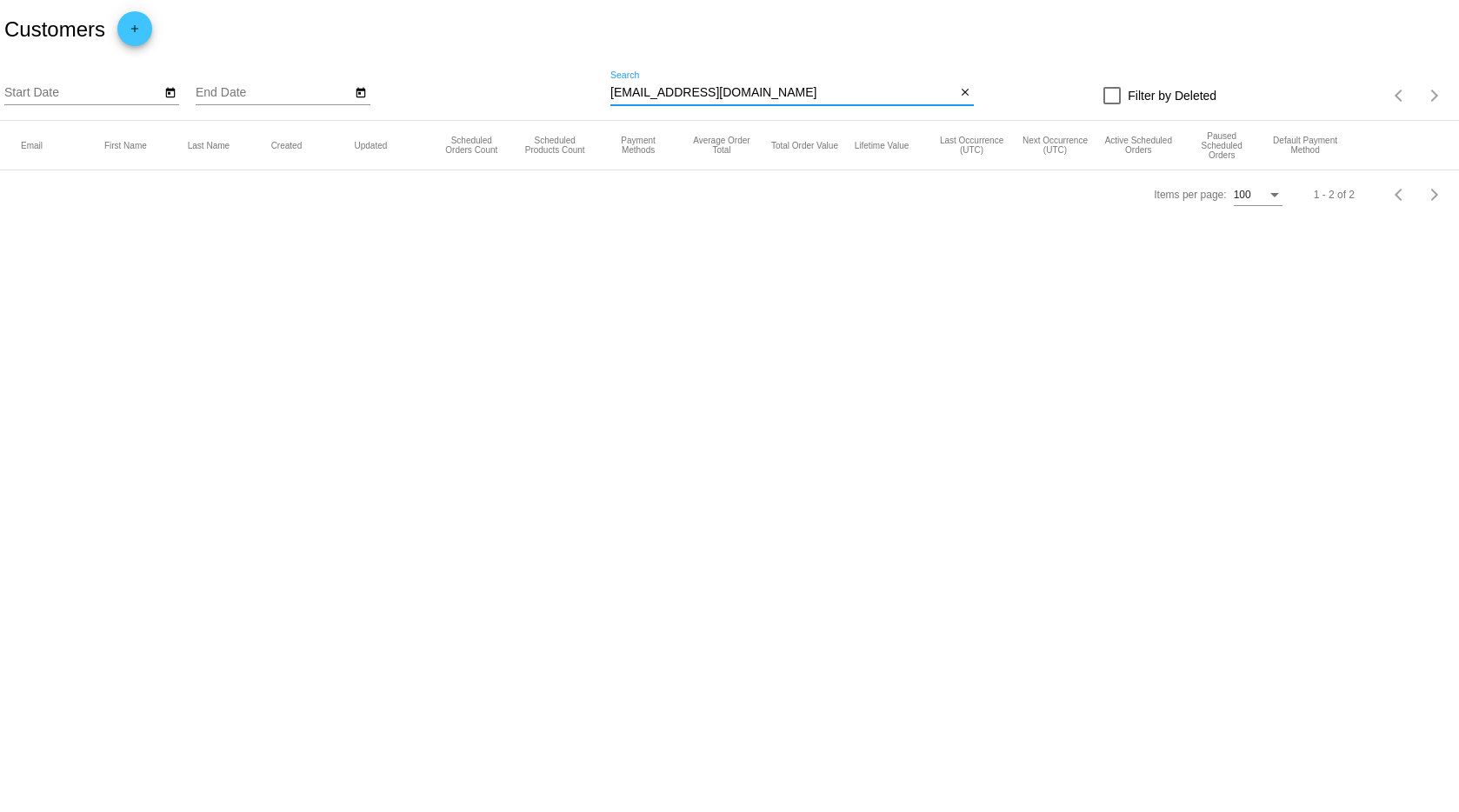
click at [707, 91] on input "[EMAIL_ADDRESS][DOMAIN_NAME]" at bounding box center [782, 93] width 345 height 14
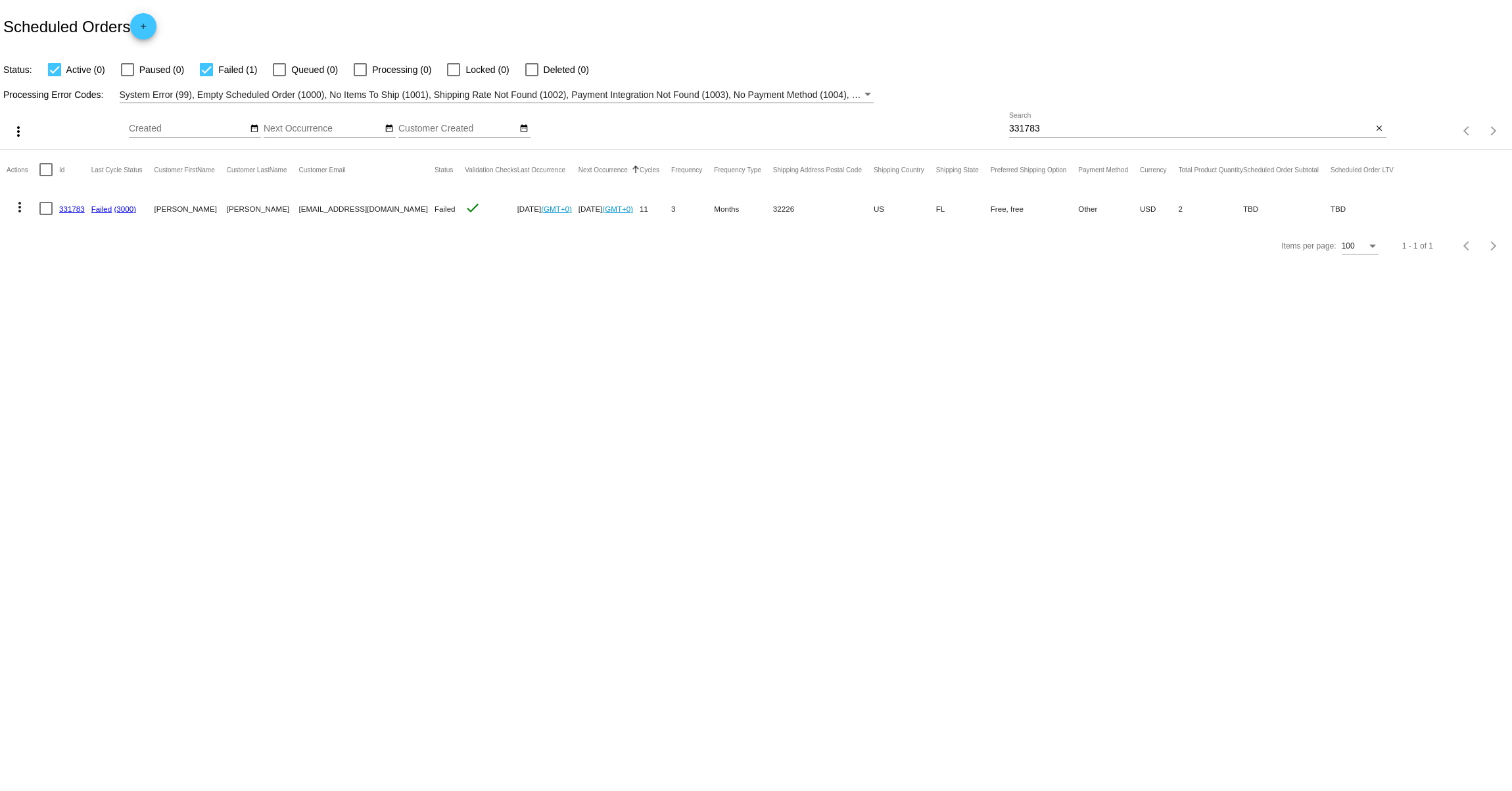
click at [19, 209] on mat-icon "more_vert" at bounding box center [19, 206] width 16 height 16
click at [70, 354] on button "edit View / Edit" at bounding box center [72, 366] width 131 height 31
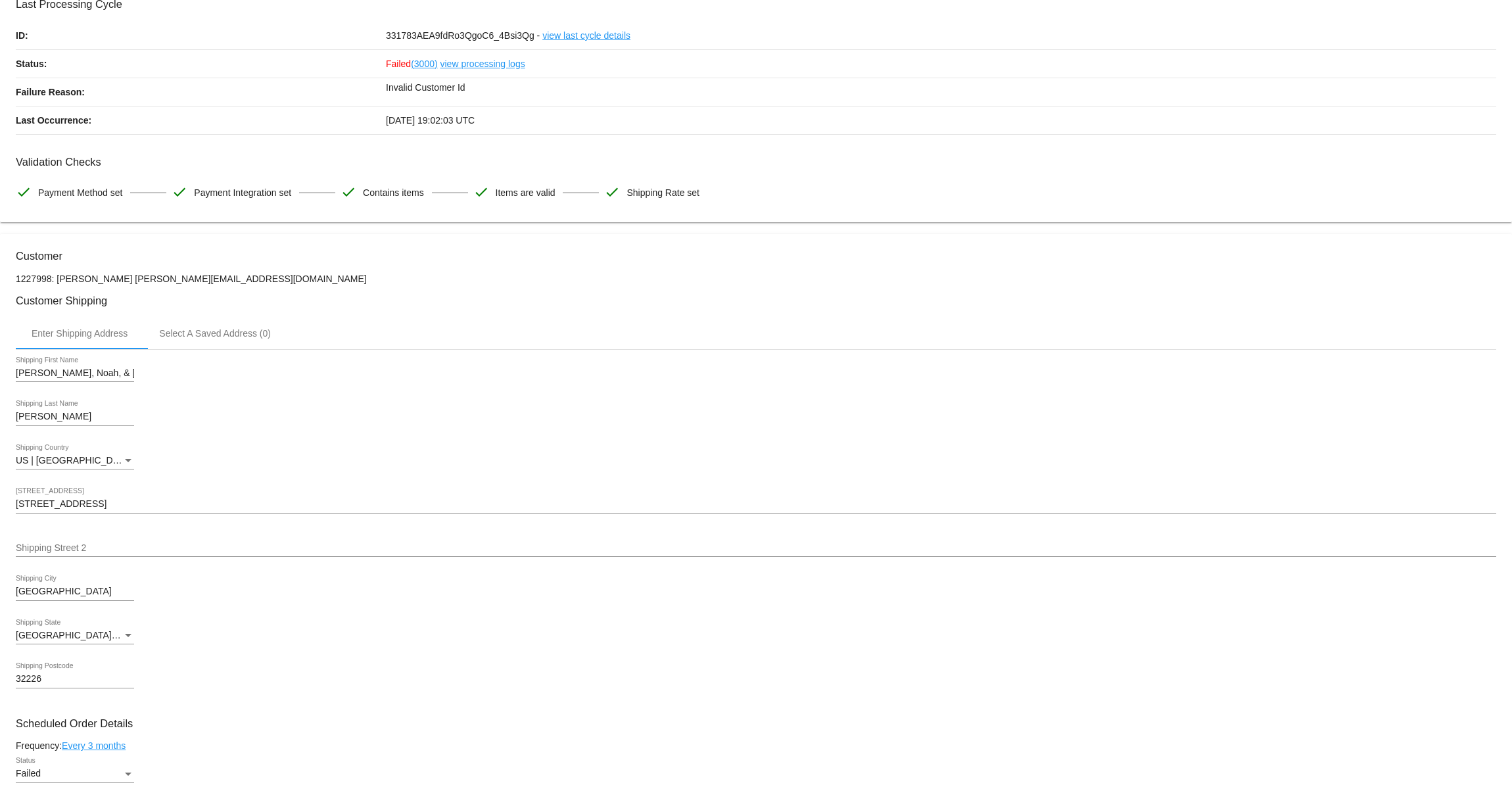
scroll to position [108, 0]
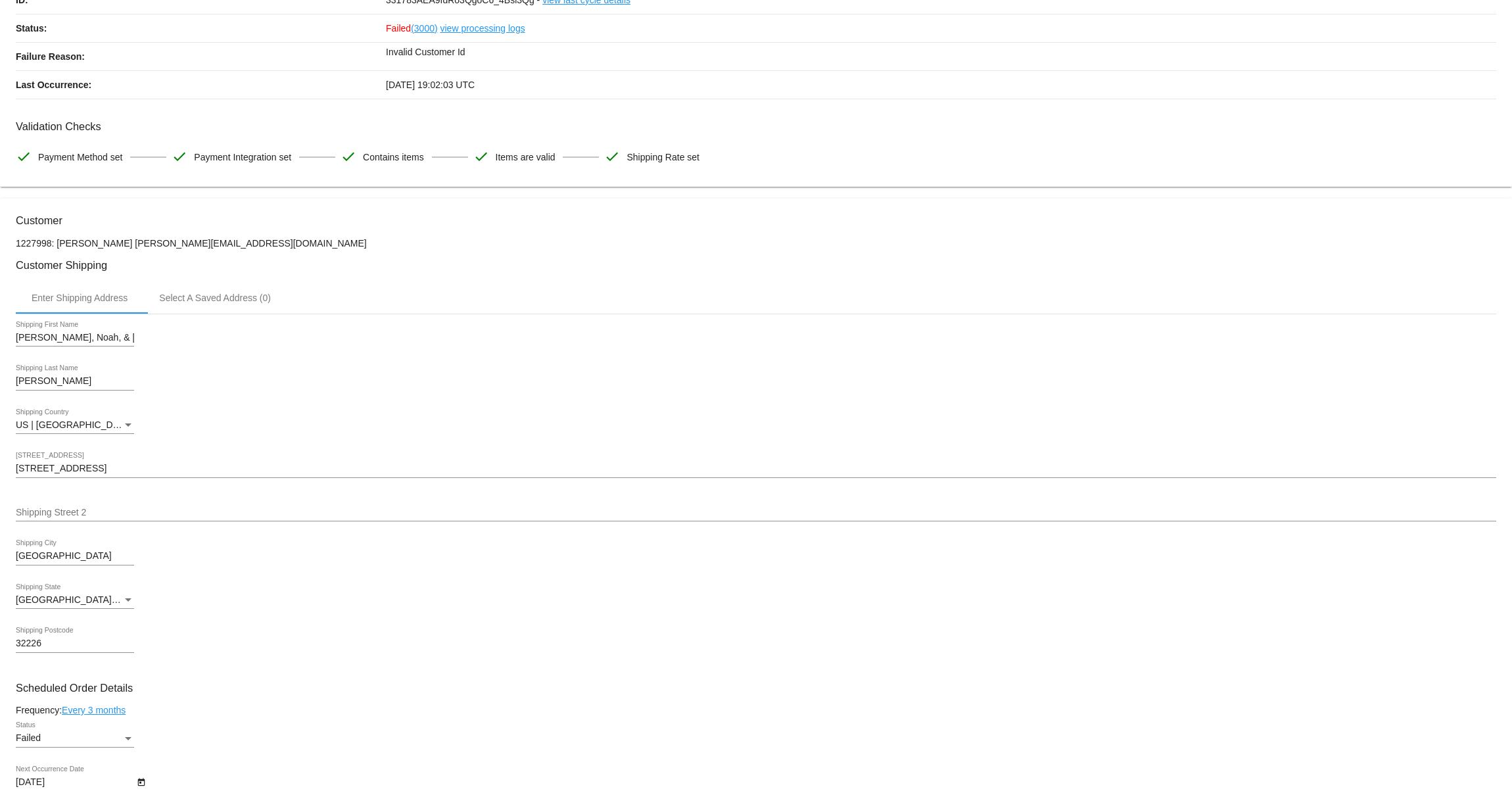
click at [95, 336] on input "[PERSON_NAME], Noah, & [PERSON_NAME]" at bounding box center [75, 338] width 118 height 10
click at [90, 342] on input "[PERSON_NAME], Noah, & [PERSON_NAME]" at bounding box center [75, 338] width 118 height 10
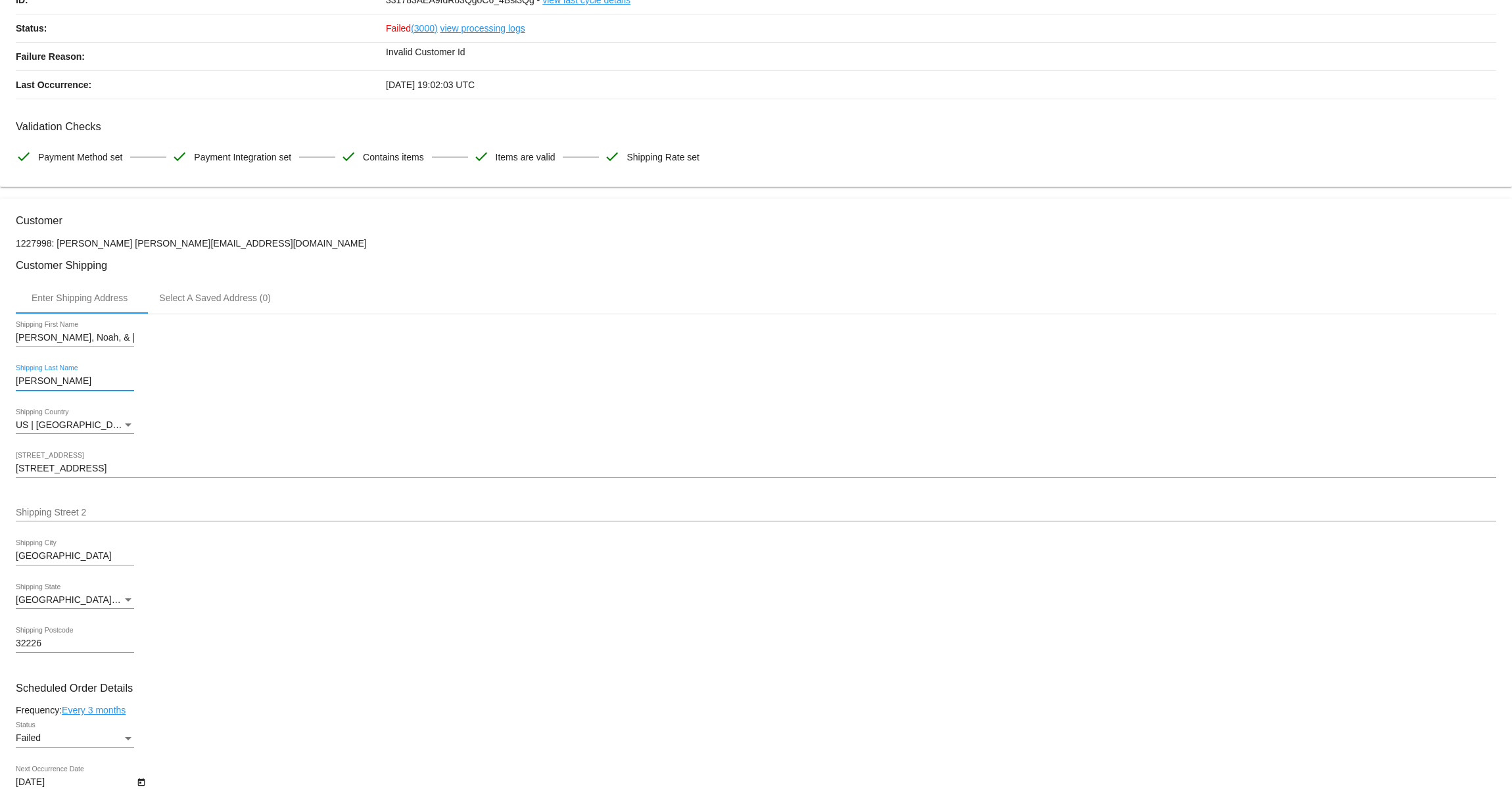
click at [111, 385] on input "[PERSON_NAME]" at bounding box center [75, 381] width 118 height 10
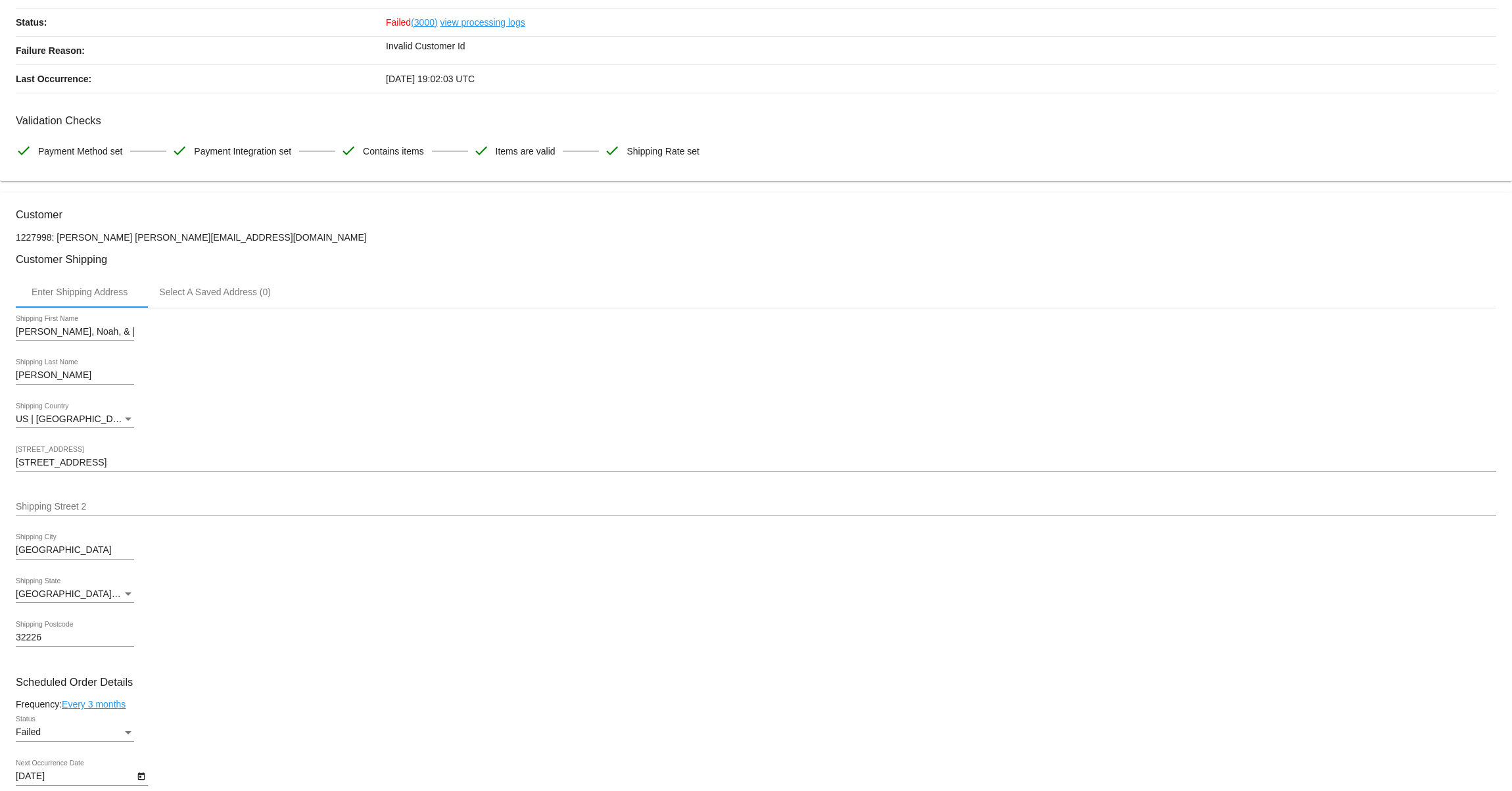
scroll to position [119, 0]
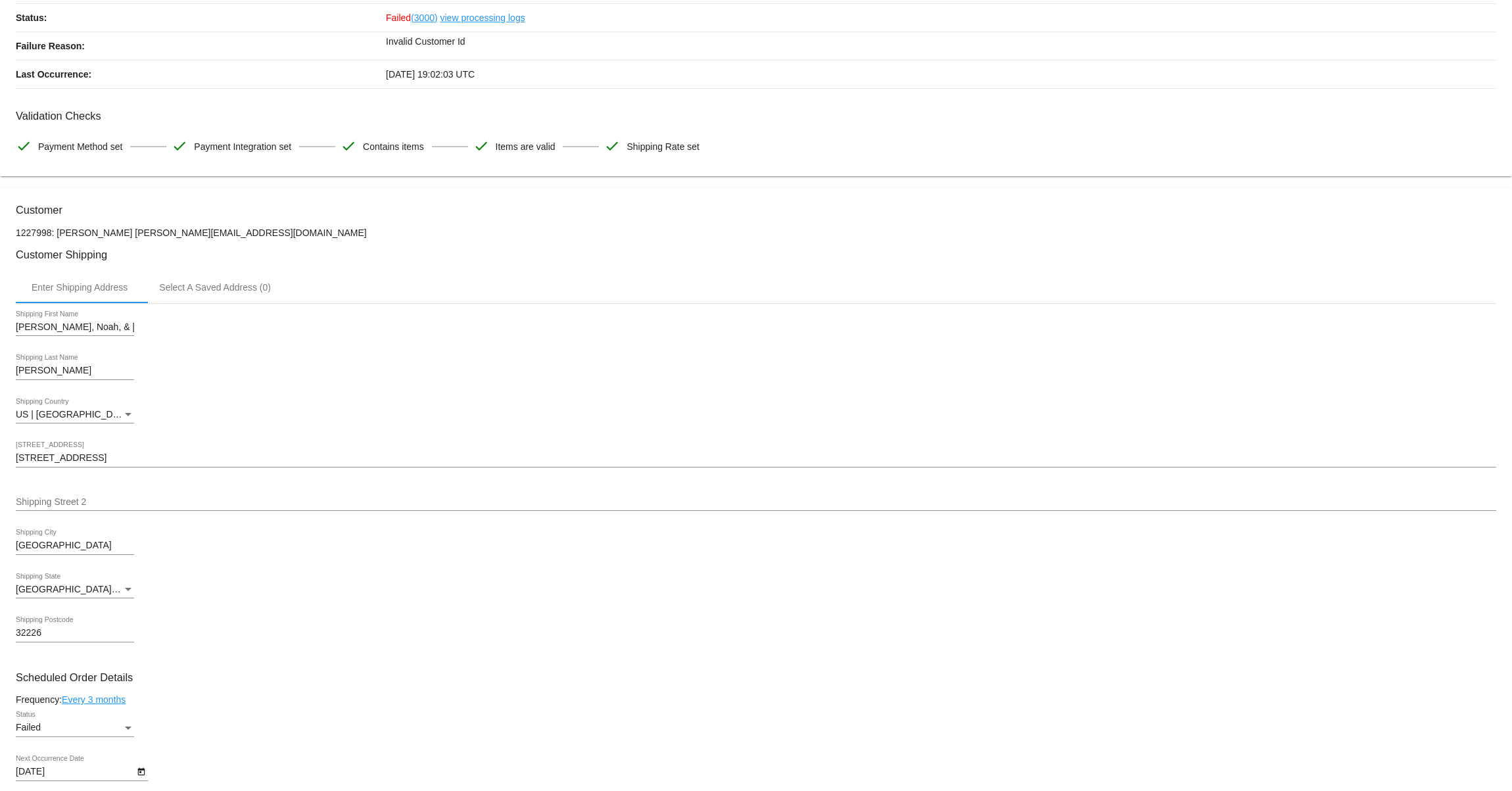
click at [102, 460] on input "[STREET_ADDRESS]" at bounding box center [756, 458] width 1481 height 10
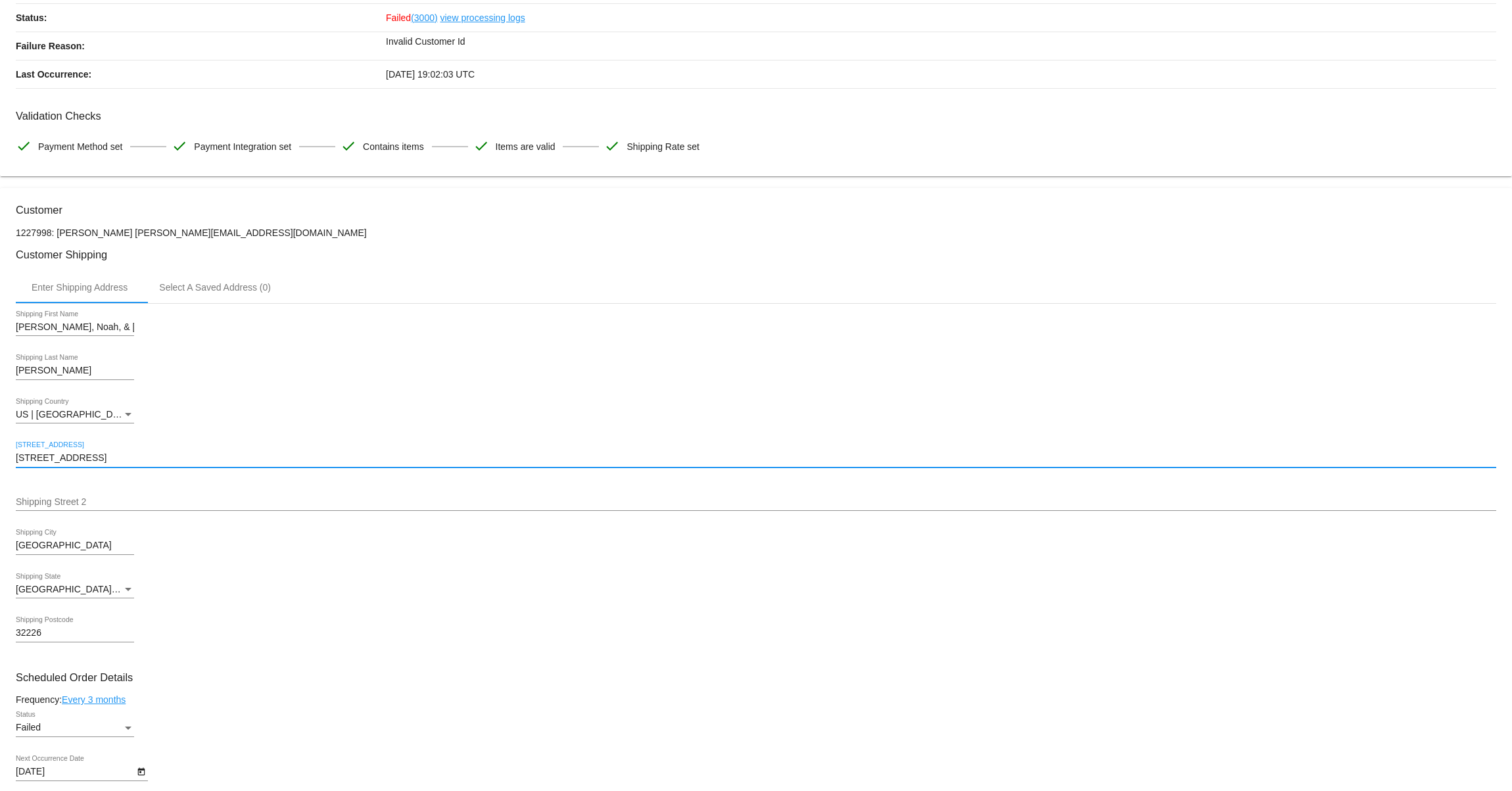
click at [102, 460] on input "[STREET_ADDRESS]" at bounding box center [756, 458] width 1481 height 10
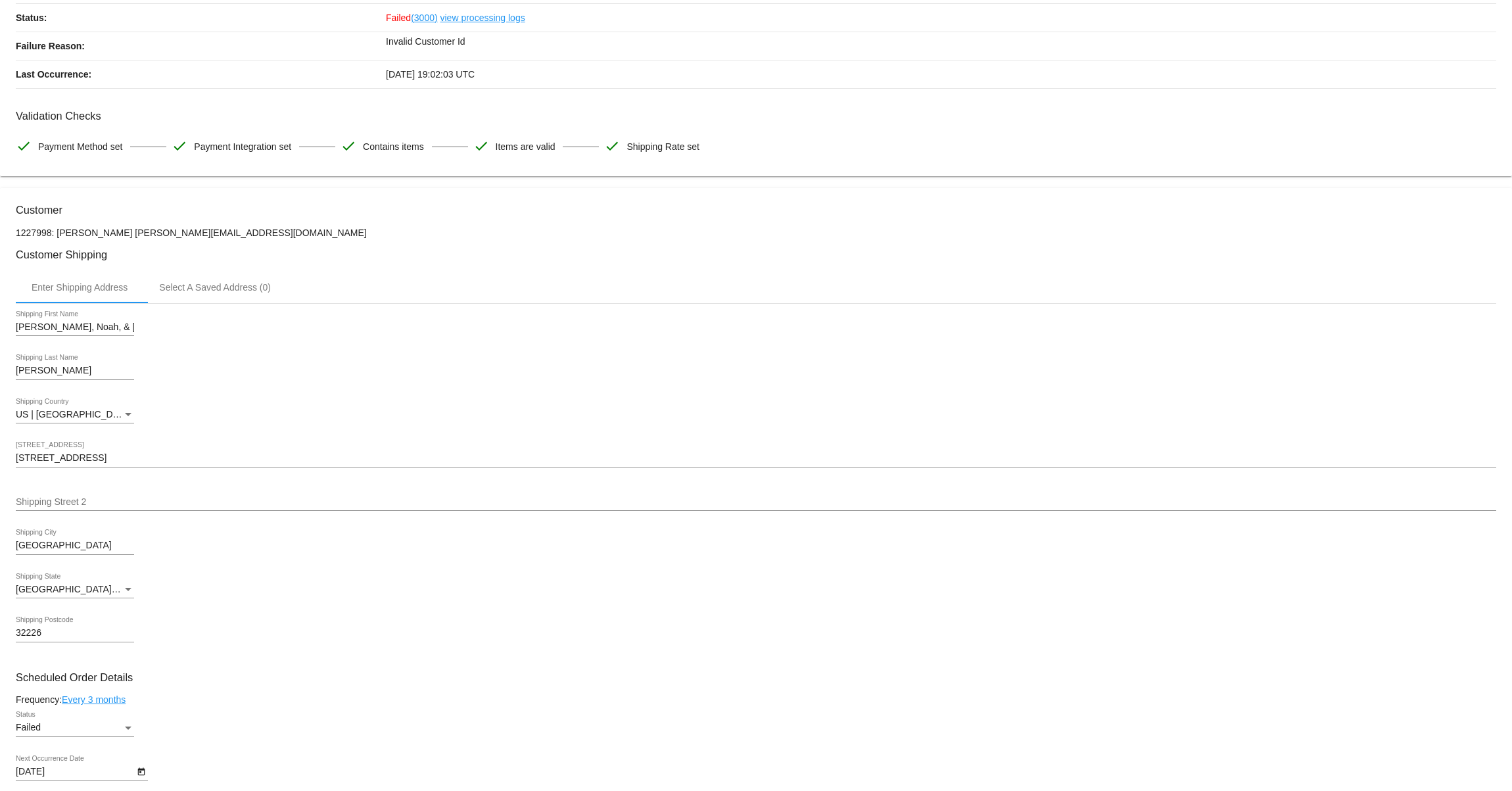
click at [57, 550] on input "[GEOGRAPHIC_DATA]" at bounding box center [75, 546] width 118 height 10
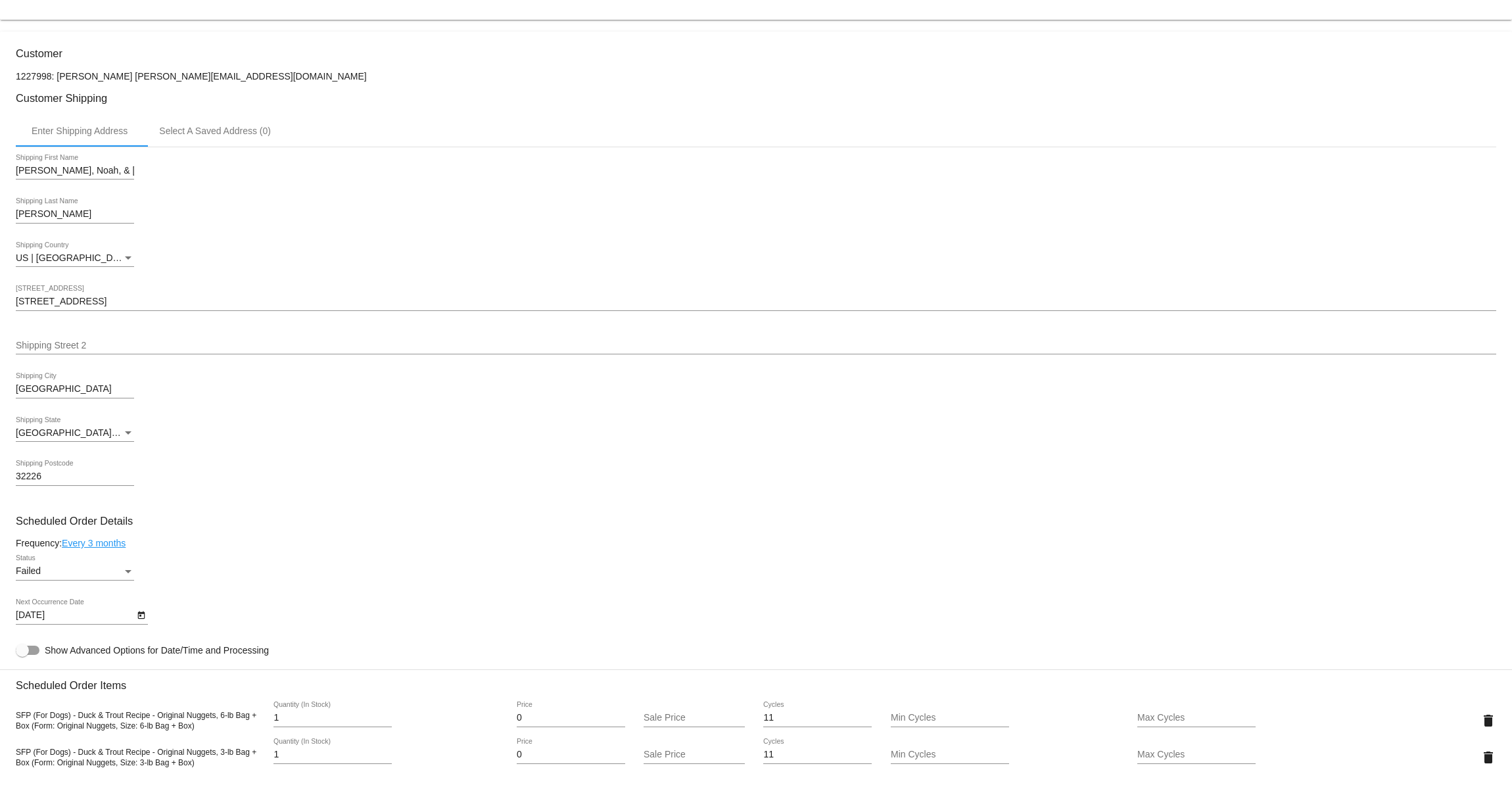
scroll to position [371, 0]
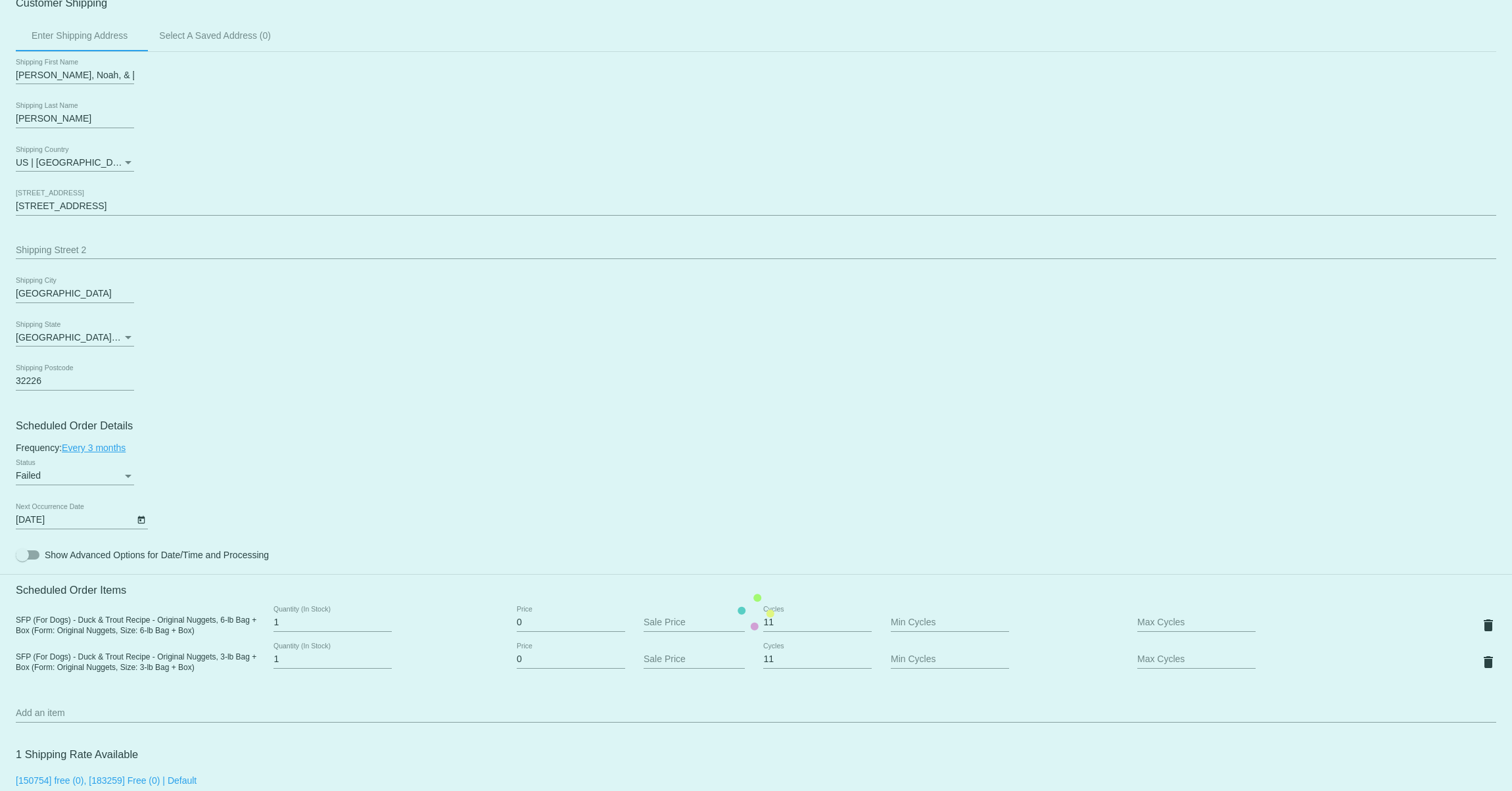
click at [52, 381] on mat-card "Customer 1227998: Vivian Harris noahandlincoln@gmail.com Customer Shipping Ente…" at bounding box center [756, 612] width 1512 height 1352
click at [46, 388] on mat-card "Customer 1227998: Vivian Harris noahandlincoln@gmail.com Customer Shipping Ente…" at bounding box center [756, 612] width 1512 height 1352
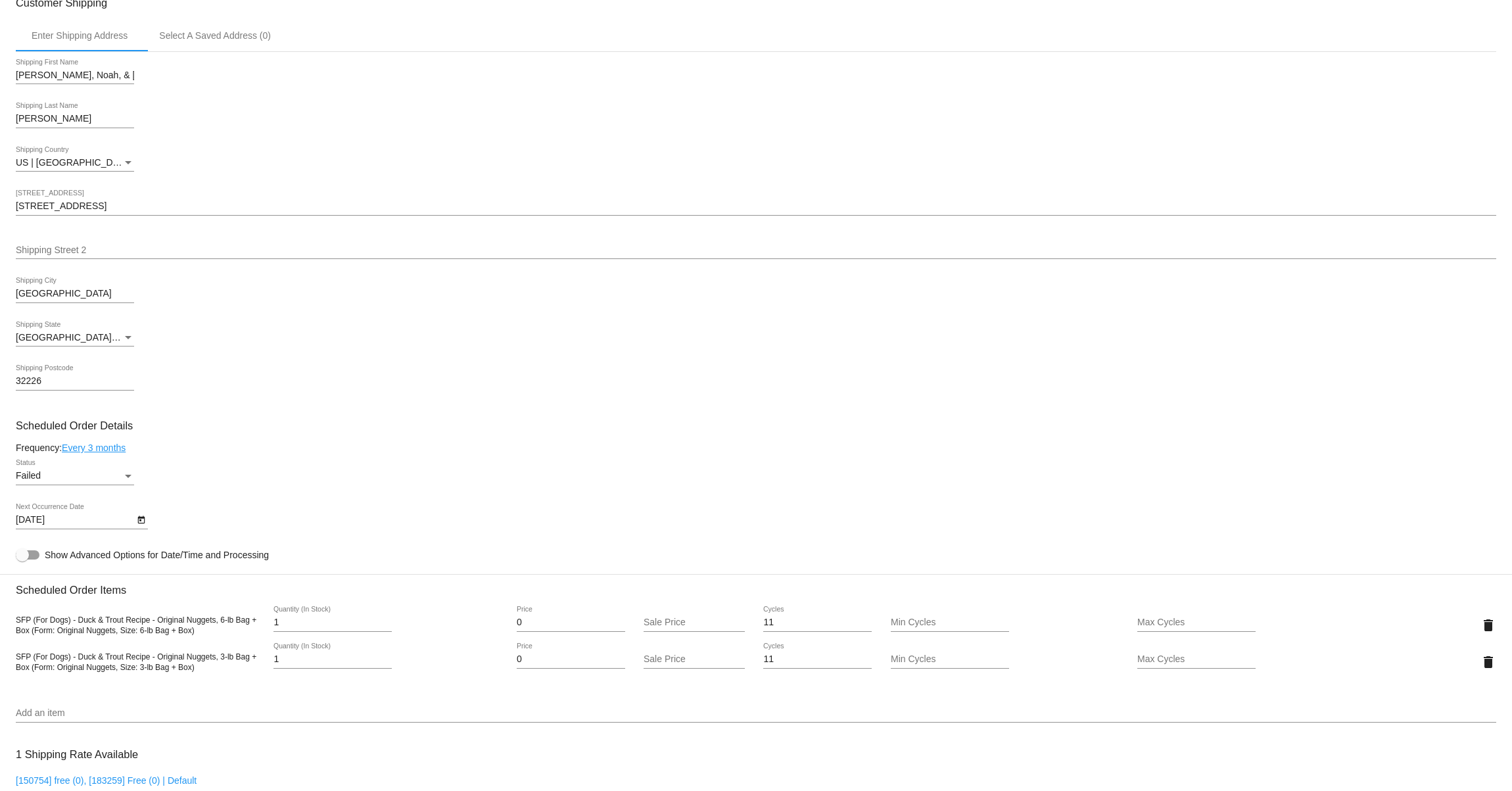
click at [46, 387] on input "32226" at bounding box center [75, 381] width 118 height 10
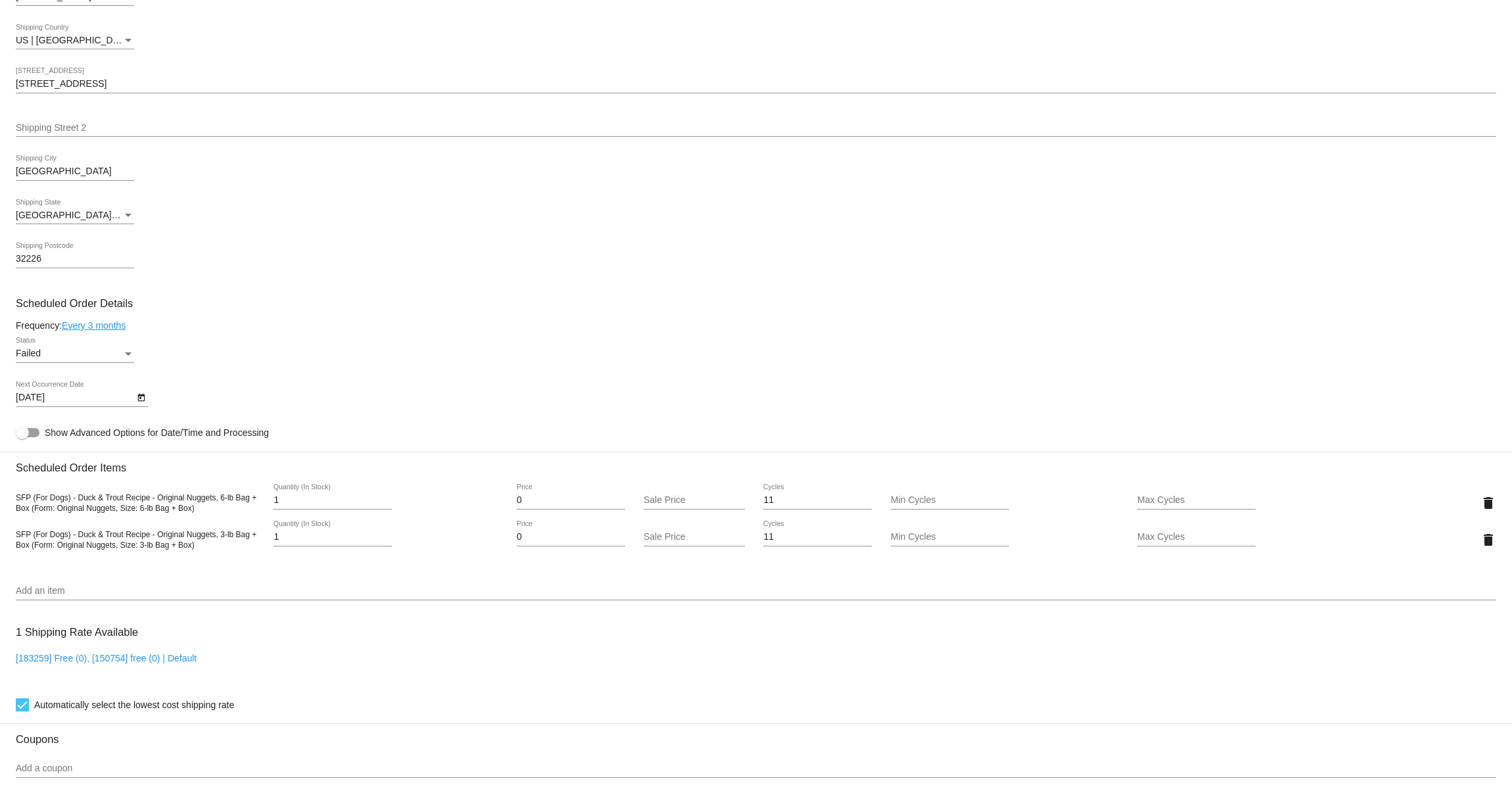
drag, startPoint x: 168, startPoint y: 516, endPoint x: 183, endPoint y: 514, distance: 15.1
click at [186, 513] on span "SFP (For Dogs) - Duck & Trout Recipe - Original Nuggets, 6-lb Bag + Box (Form: …" at bounding box center [136, 502] width 241 height 19
click at [131, 513] on span "SFP (For Dogs) - Duck & Trout Recipe - Original Nuggets, 6-lb Bag + Box (Form: …" at bounding box center [136, 502] width 241 height 19
drag, startPoint x: 123, startPoint y: 515, endPoint x: 194, endPoint y: 514, distance: 71.0
click at [194, 513] on span "SFP (For Dogs) - Duck & Trout Recipe - Original Nuggets, 6-lb Bag + Box (Form: …" at bounding box center [136, 502] width 241 height 19
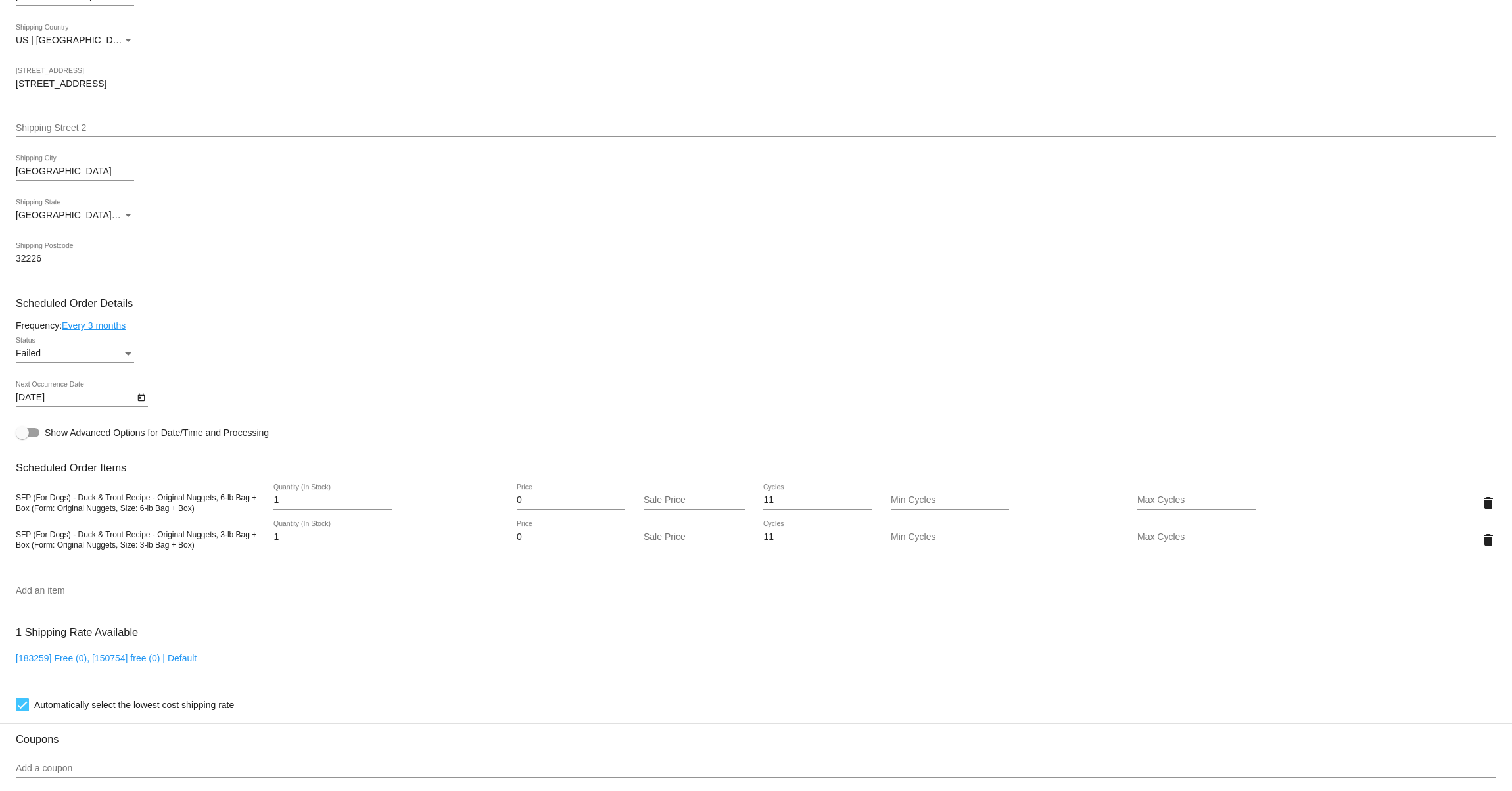
copy span "ize: 6-lb Bag + Box)"
drag, startPoint x: 119, startPoint y: 553, endPoint x: 153, endPoint y: 555, distance: 34.1
click at [153, 550] on span "SFP (For Dogs) - Duck & Trout Recipe - Original Nuggets, 3-lb Bag + Box (Form: …" at bounding box center [136, 540] width 241 height 19
copy span "Size: 3-lb"
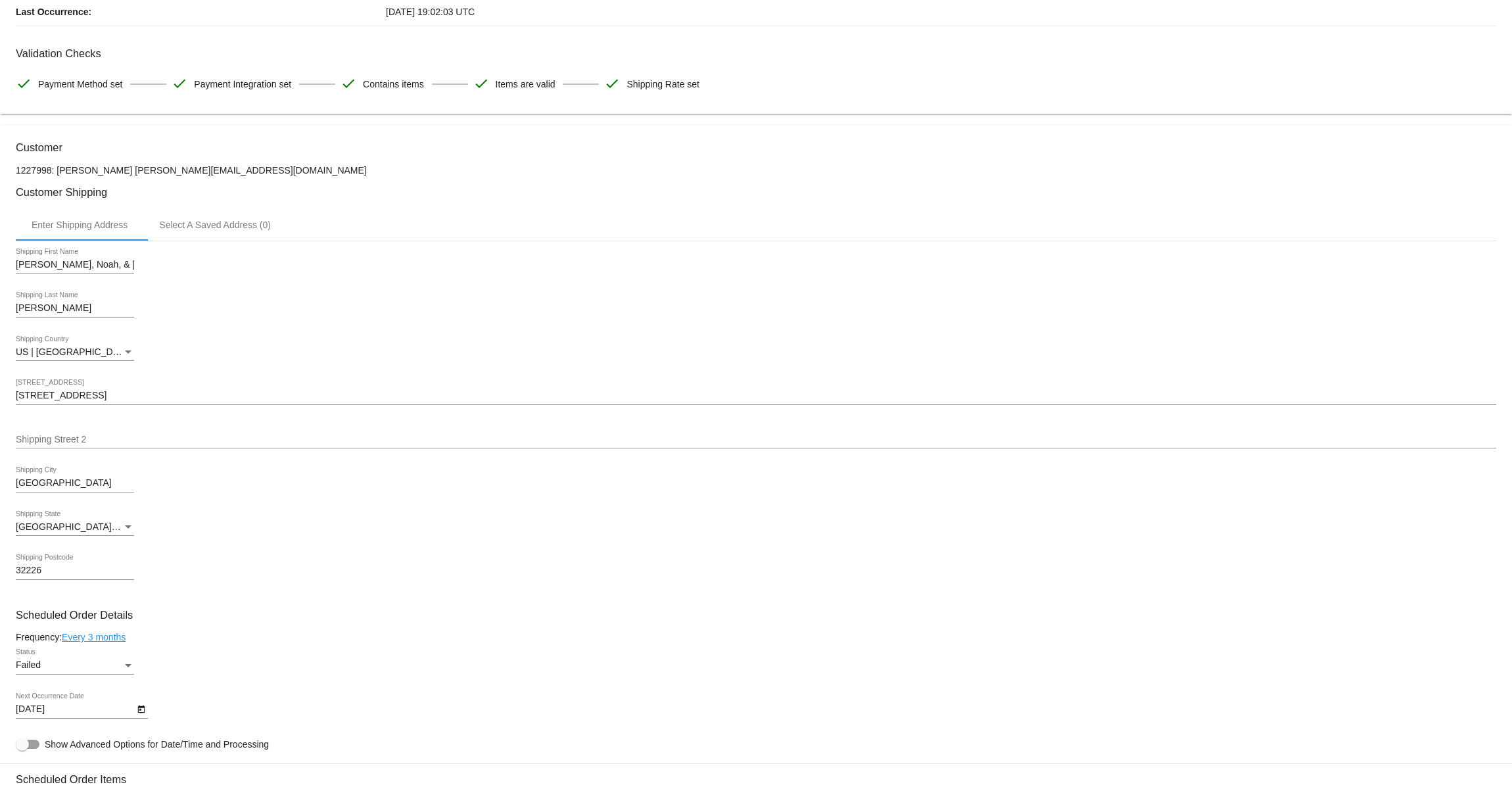
scroll to position [253, 0]
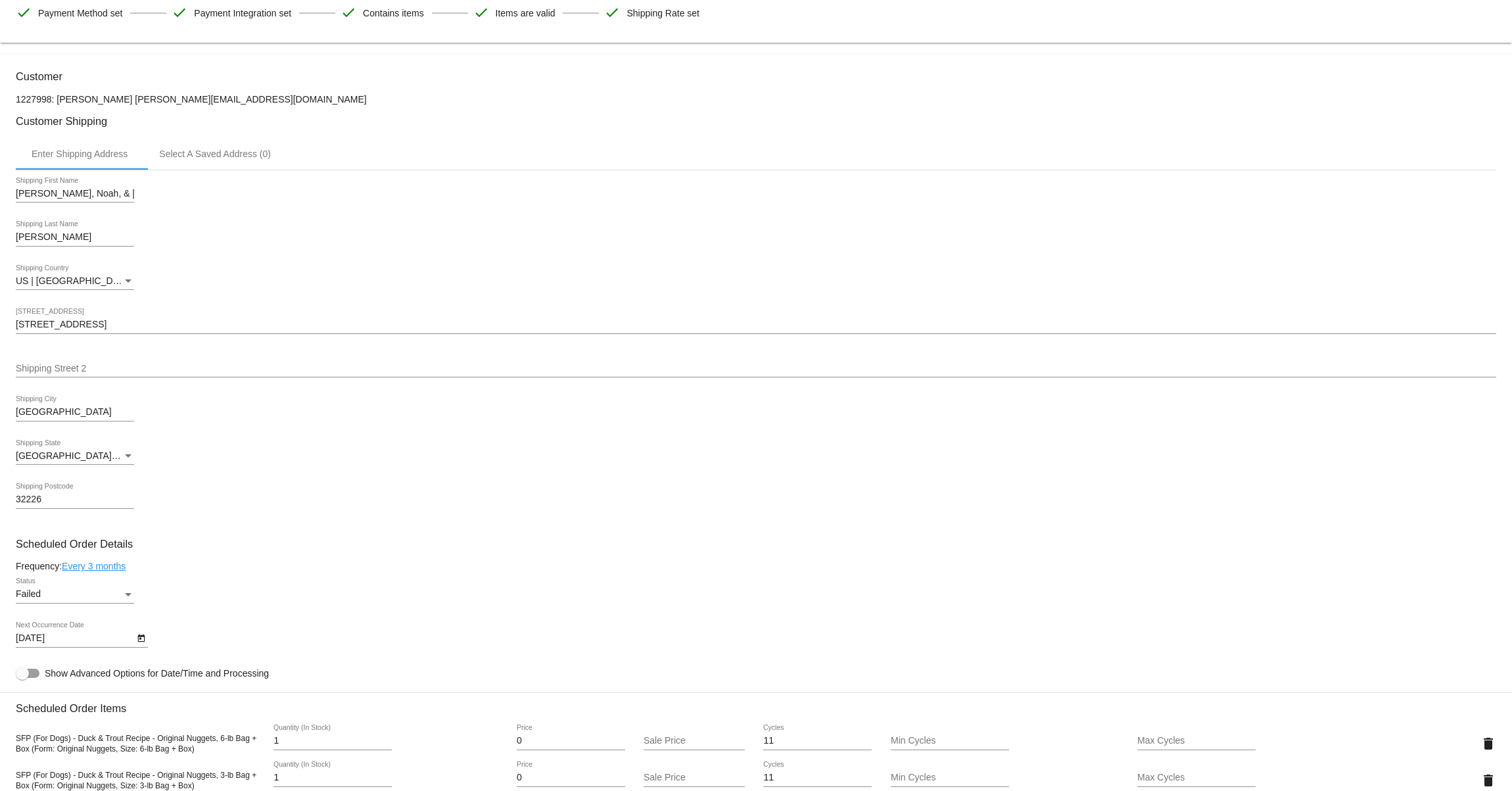
drag, startPoint x: 233, startPoint y: 98, endPoint x: 112, endPoint y: 101, distance: 121.0
click at [112, 101] on p "1227998: Vivian Harris noahandlincoln@gmail.com" at bounding box center [756, 99] width 1481 height 10
copy p "[EMAIL_ADDRESS][DOMAIN_NAME]"
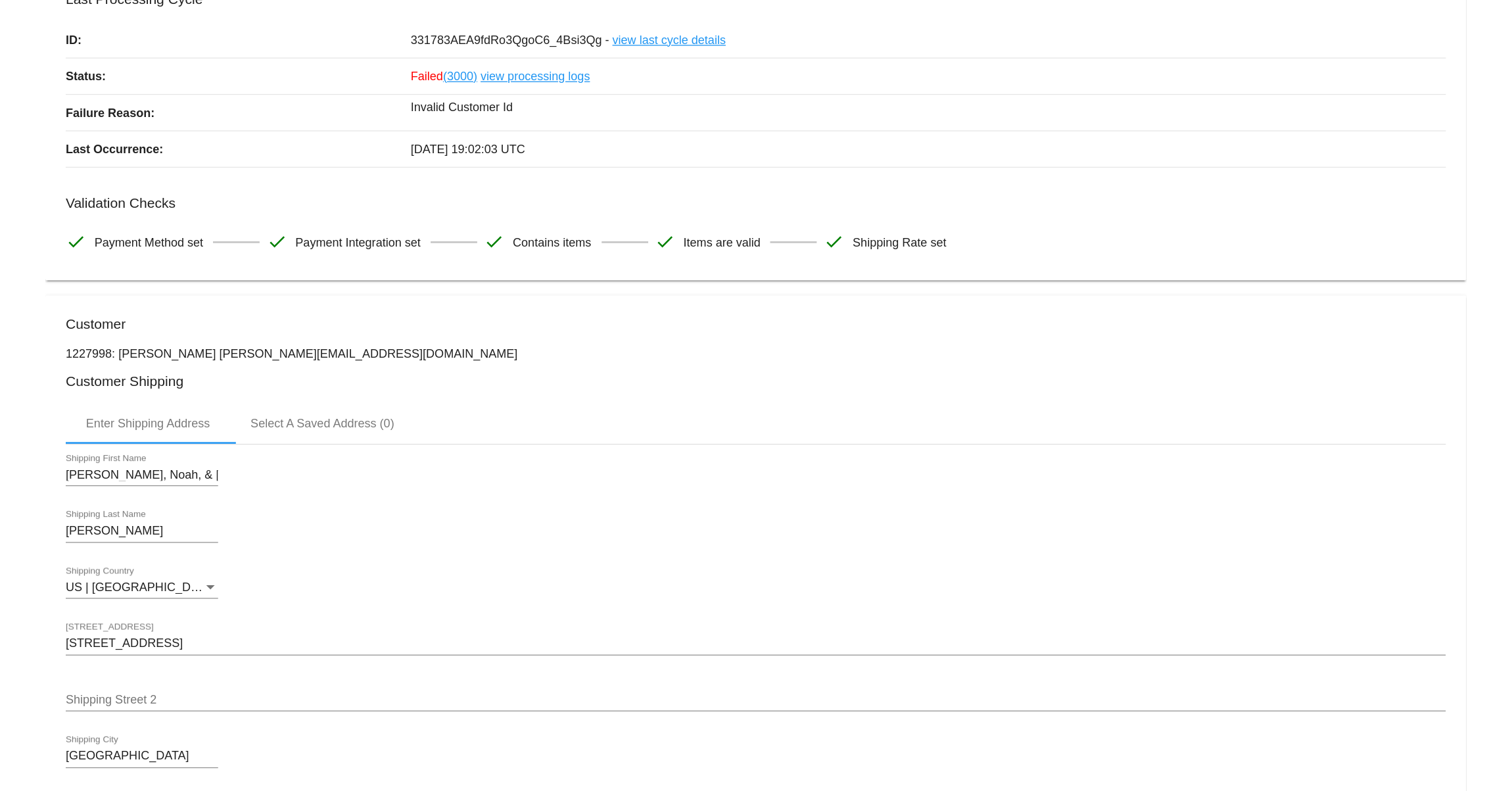
scroll to position [78, 0]
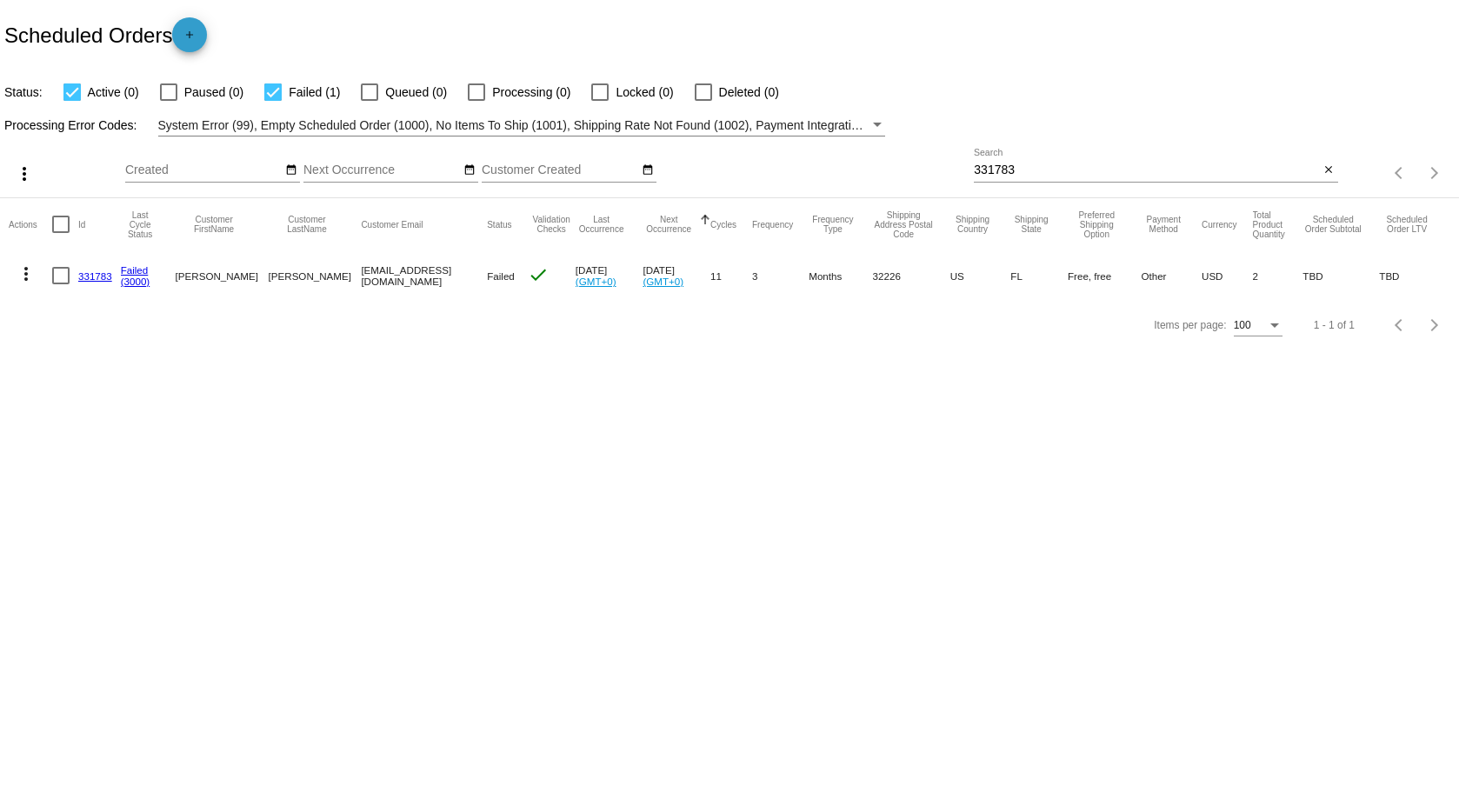
click at [191, 37] on mat-icon "add" at bounding box center [189, 39] width 21 height 21
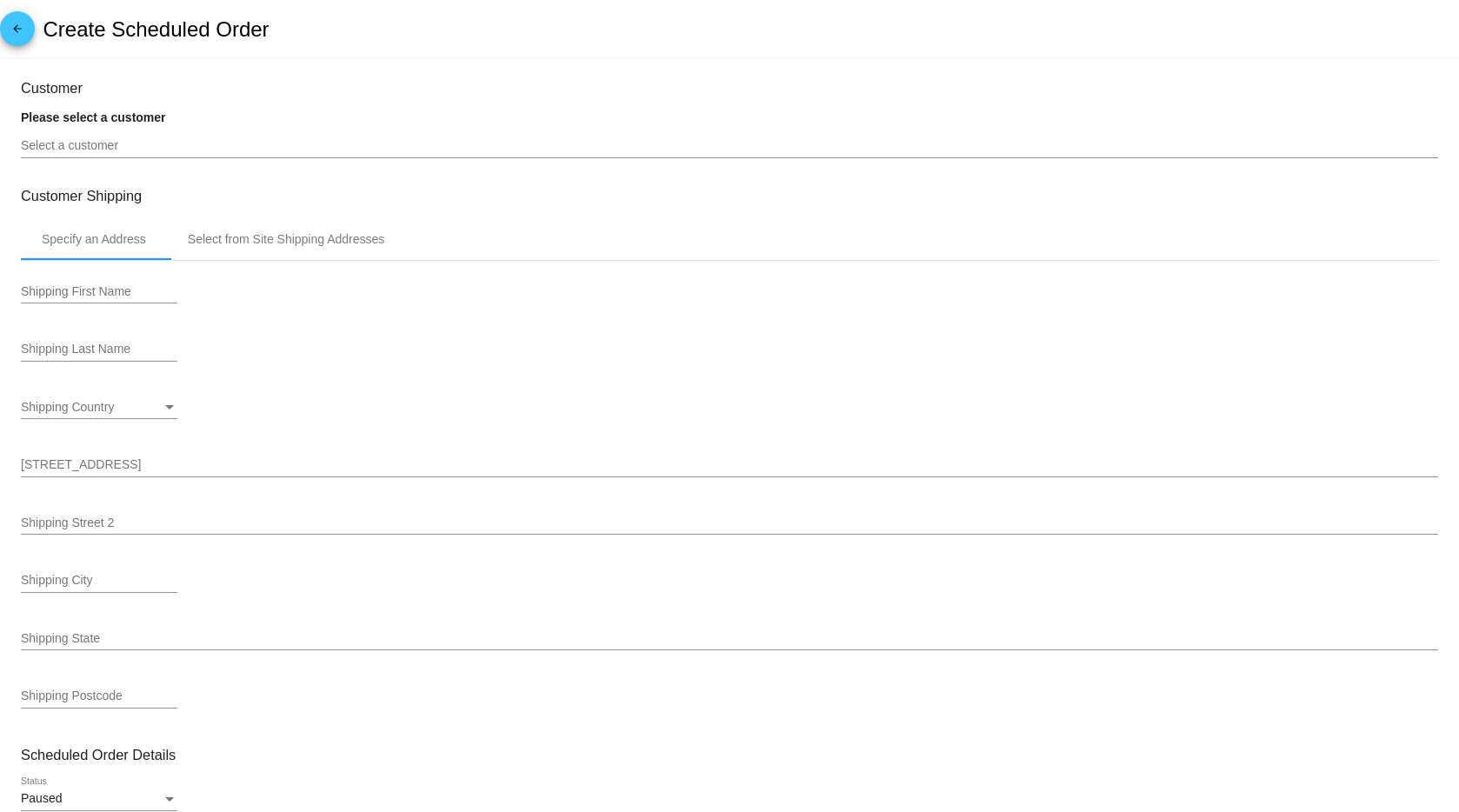
type input "[DATE]"
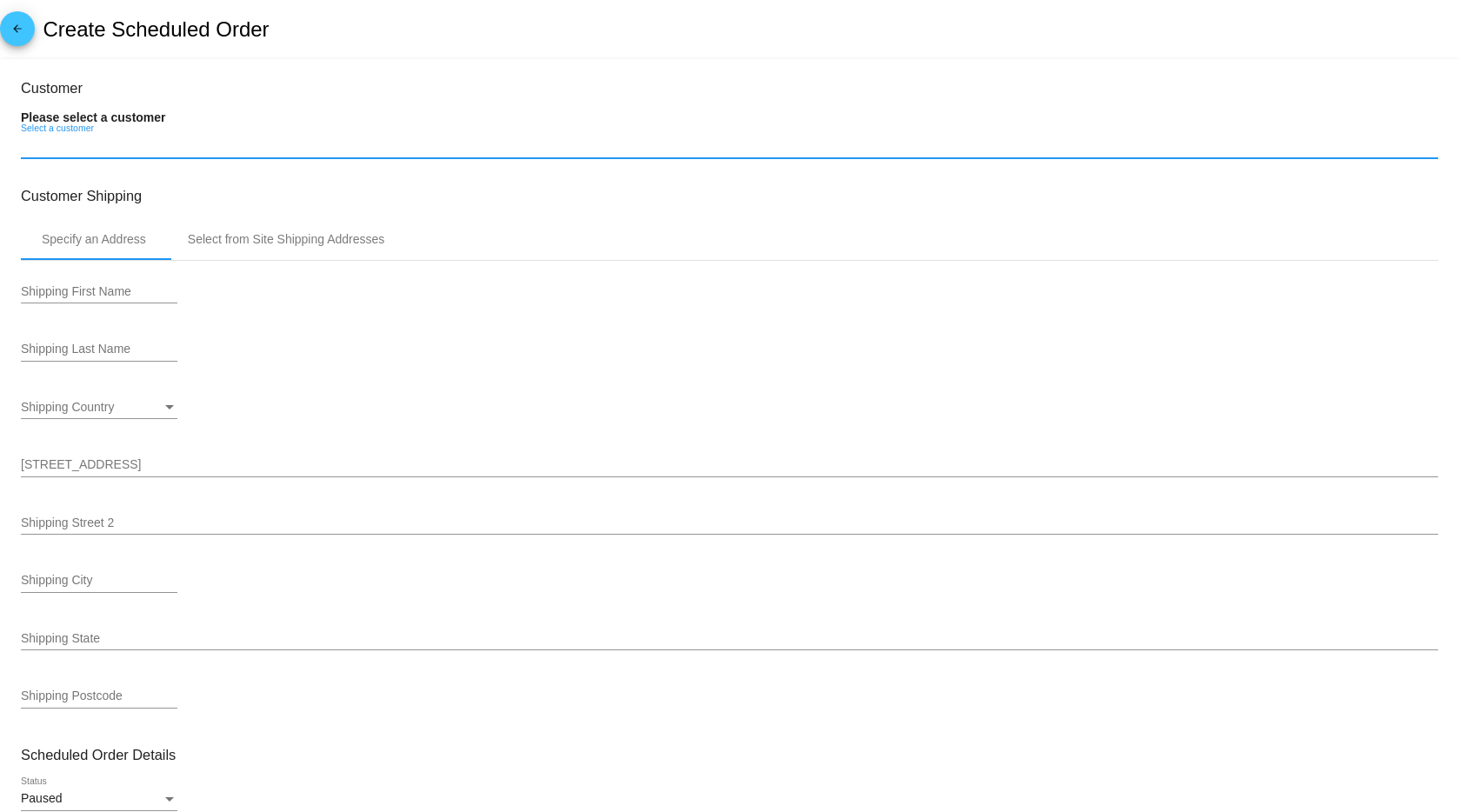
click at [121, 148] on input "Select a customer" at bounding box center [729, 146] width 1417 height 14
paste input "[EMAIL_ADDRESS][DOMAIN_NAME]"
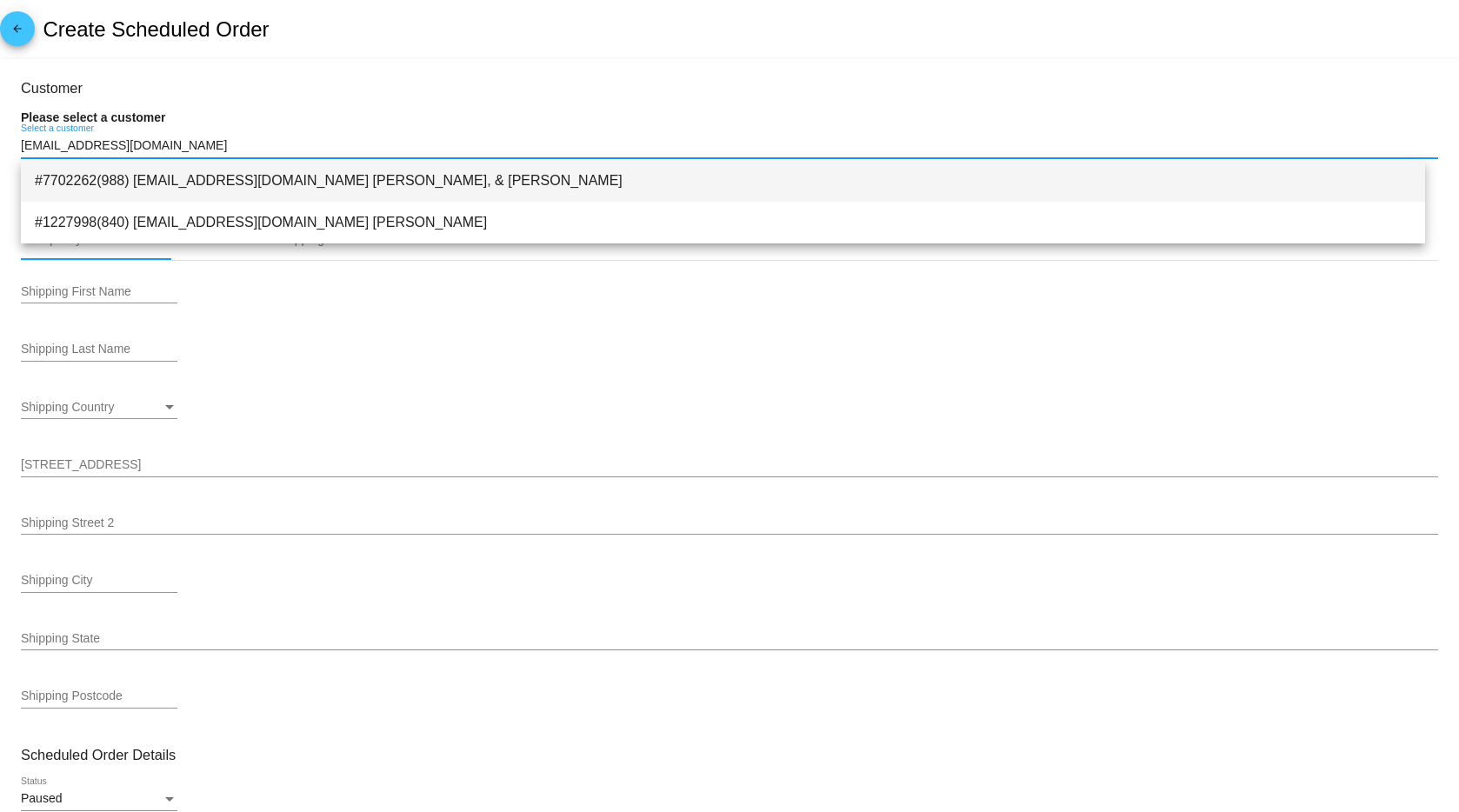
type input "[EMAIL_ADDRESS][DOMAIN_NAME]"
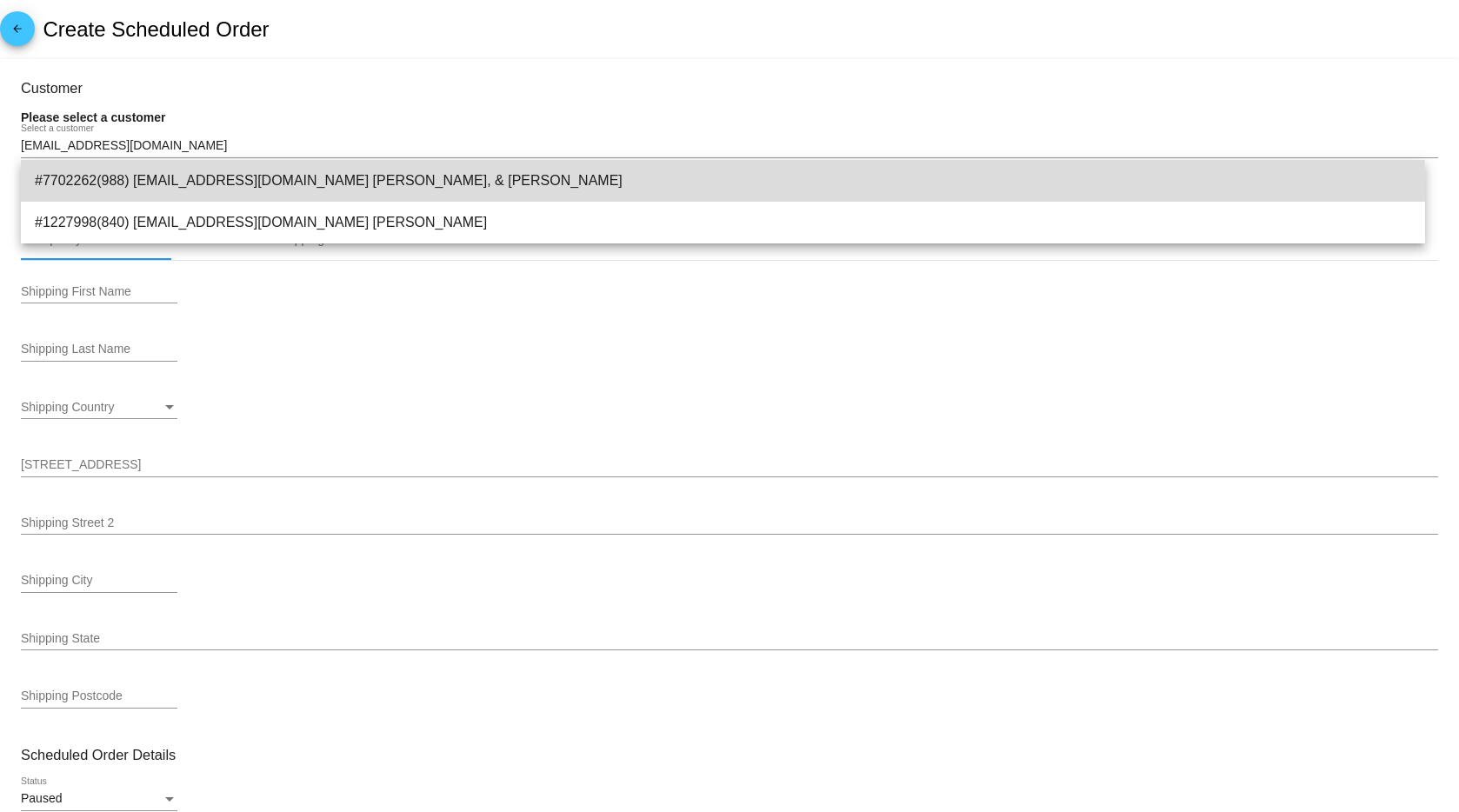
click at [138, 186] on span "#7702262(988) [EMAIL_ADDRESS][DOMAIN_NAME] [PERSON_NAME], & [PERSON_NAME]" at bounding box center [723, 181] width 1377 height 42
type input "[PERSON_NAME], Noah, & [PERSON_NAME]"
type input "[PERSON_NAME]"
type input "[STREET_ADDRESS]"
type input "[GEOGRAPHIC_DATA]"
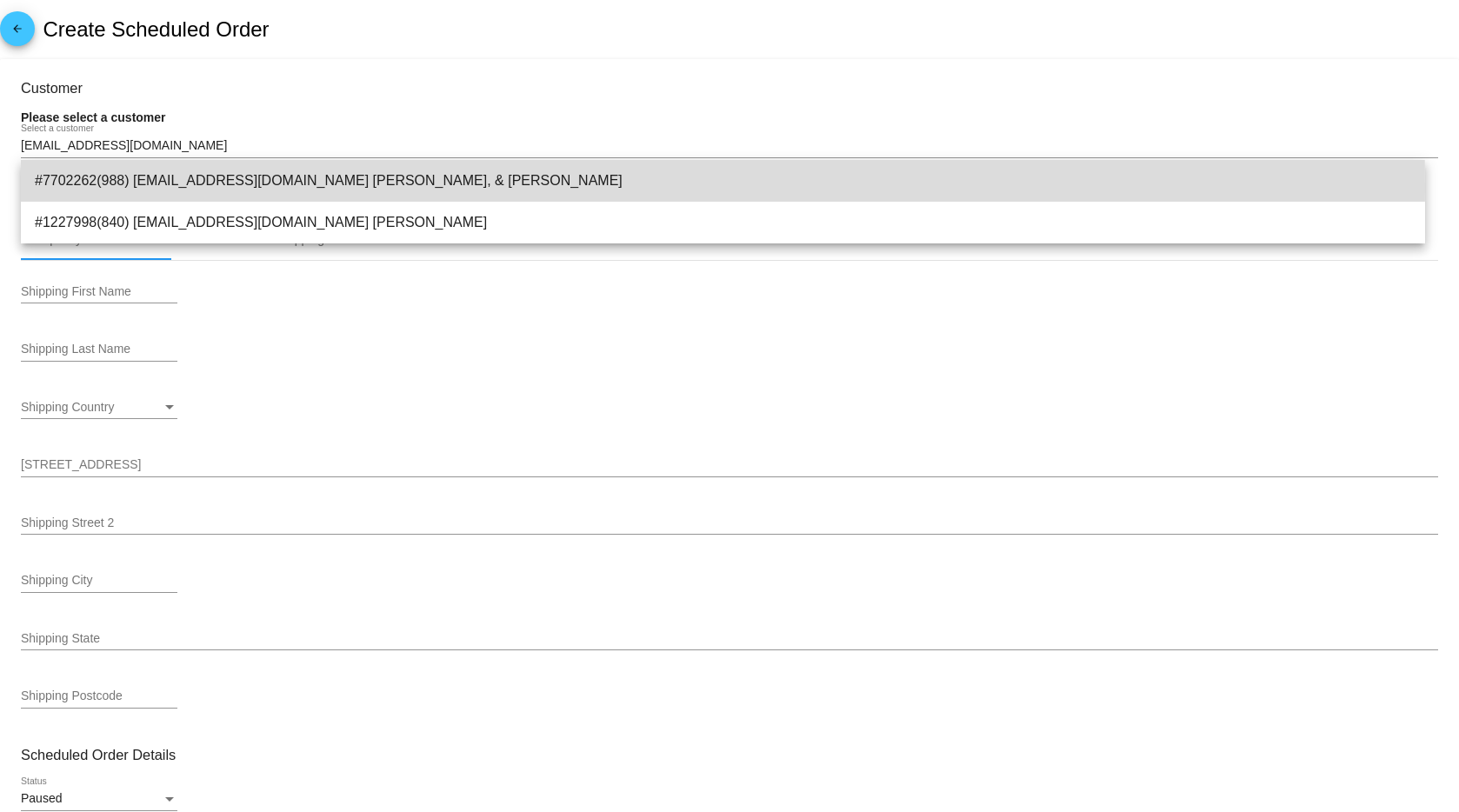
type input "32226"
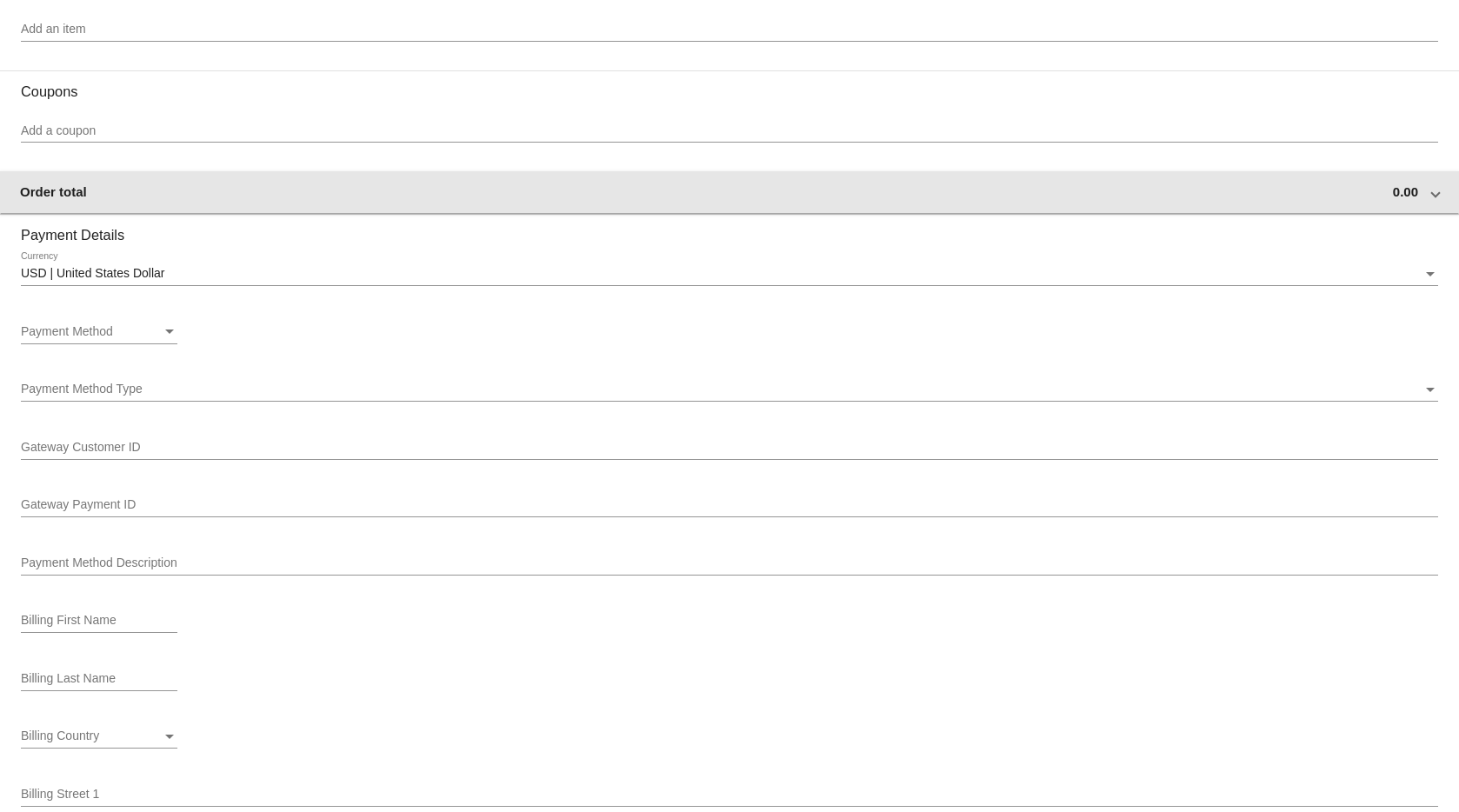
scroll to position [1033, 0]
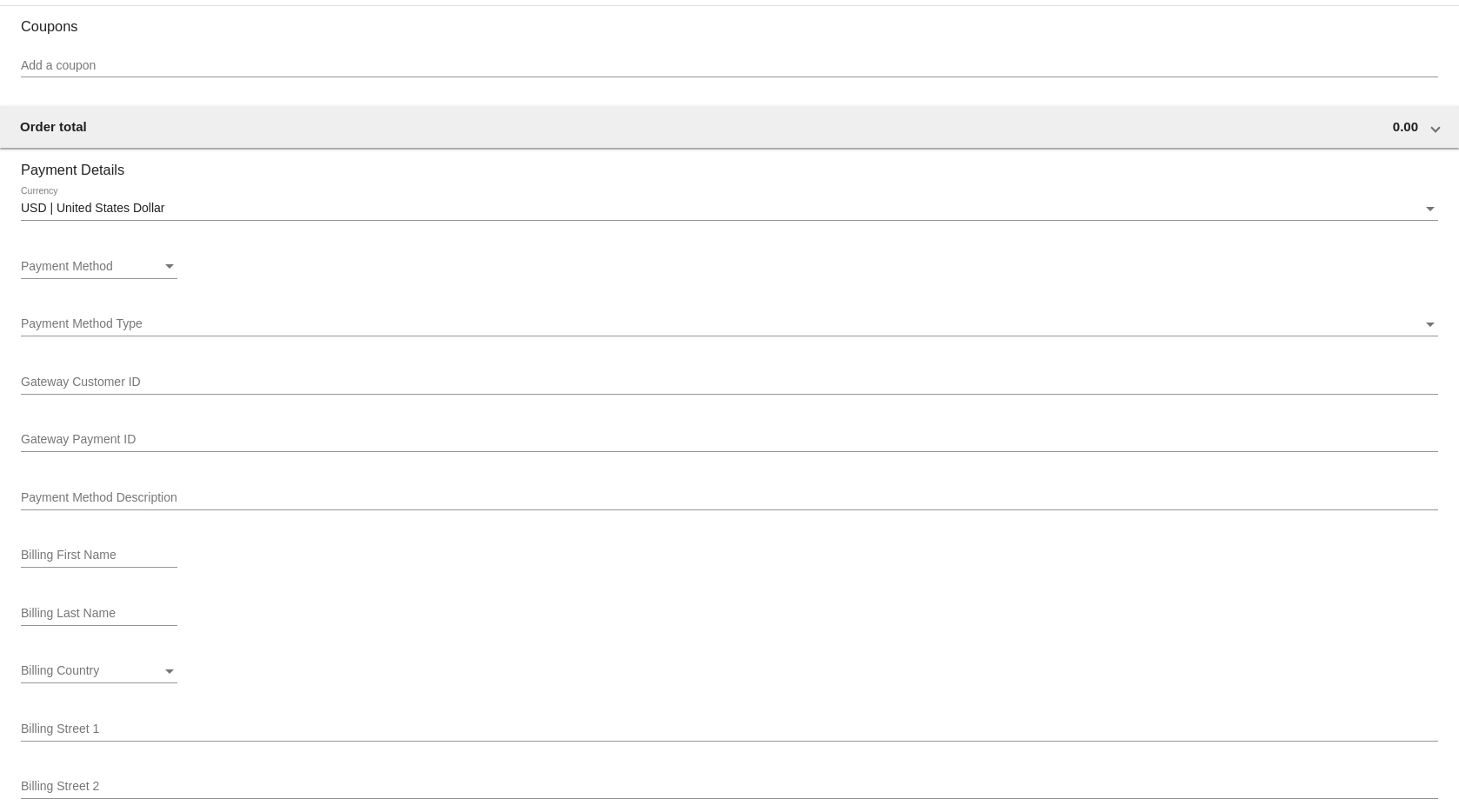
click at [126, 262] on div "Payment Method" at bounding box center [91, 267] width 140 height 14
click at [119, 259] on span "—Create New—" at bounding box center [99, 267] width 156 height 37
click at [71, 267] on span "Payment Method" at bounding box center [66, 266] width 92 height 14
click at [75, 270] on span "—Create New—" at bounding box center [99, 267] width 156 height 37
click at [97, 335] on div "Payment Method Type Payment Method Type" at bounding box center [729, 319] width 1417 height 34
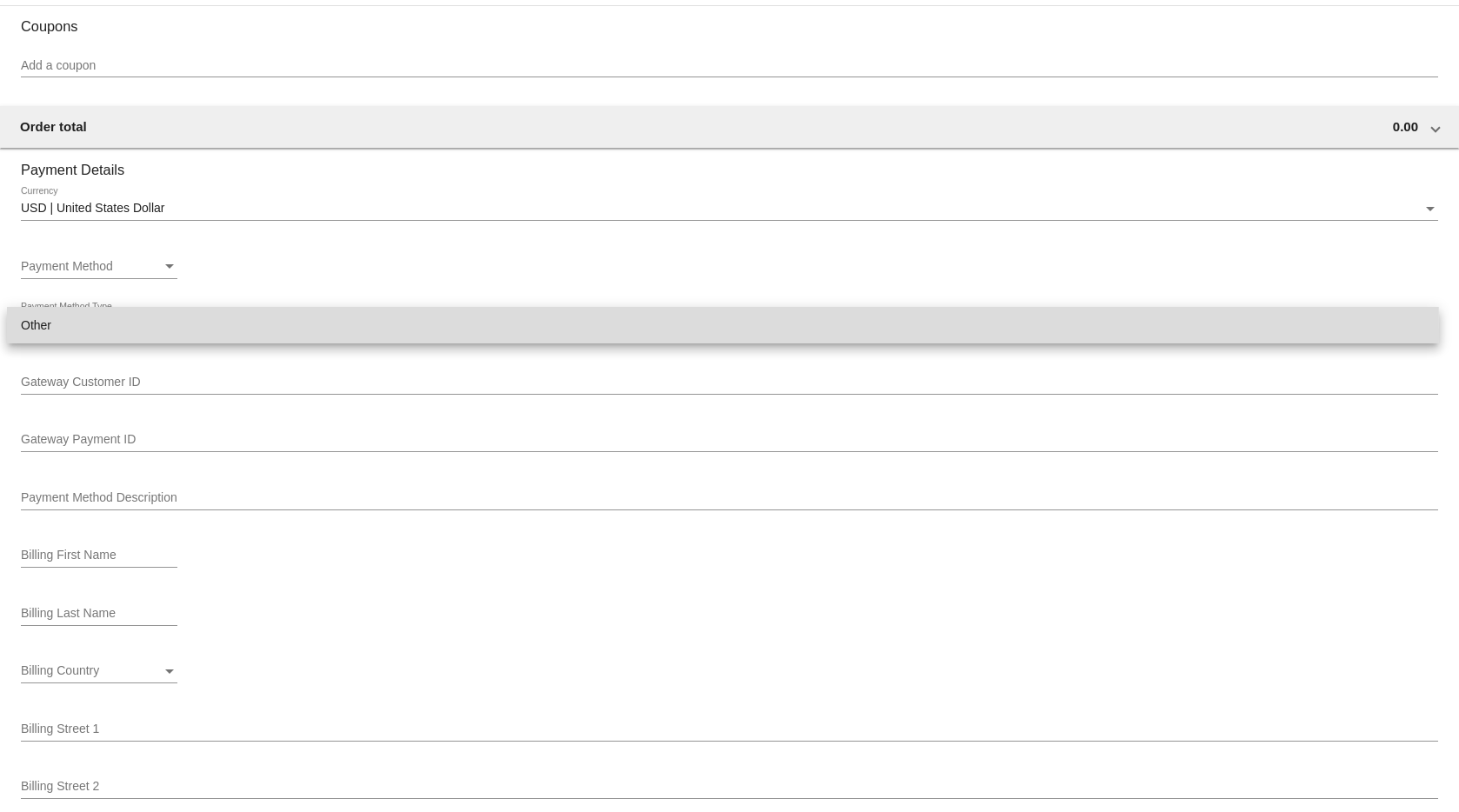
click at [72, 333] on span "Other" at bounding box center [723, 324] width 1405 height 37
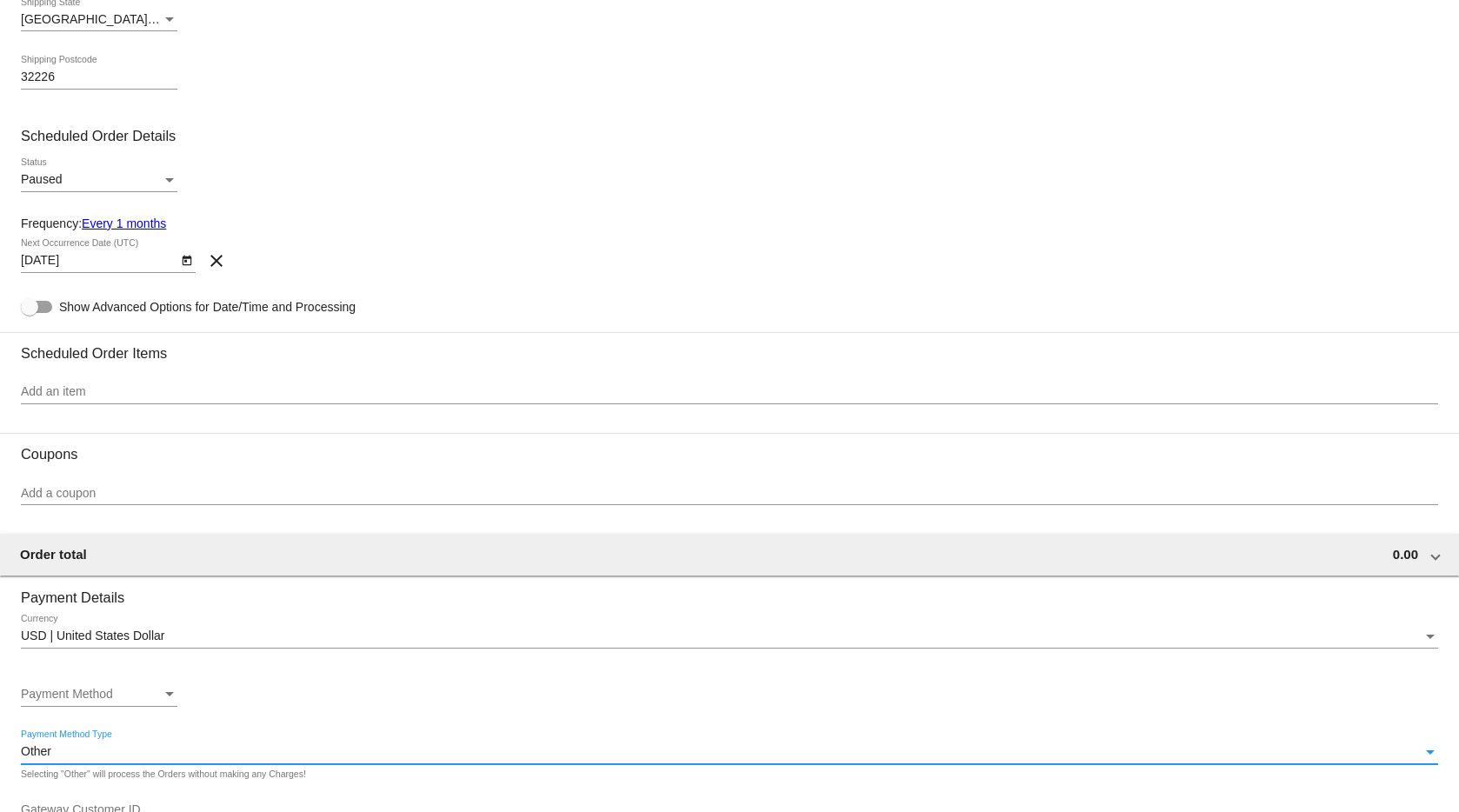
scroll to position [616, 0]
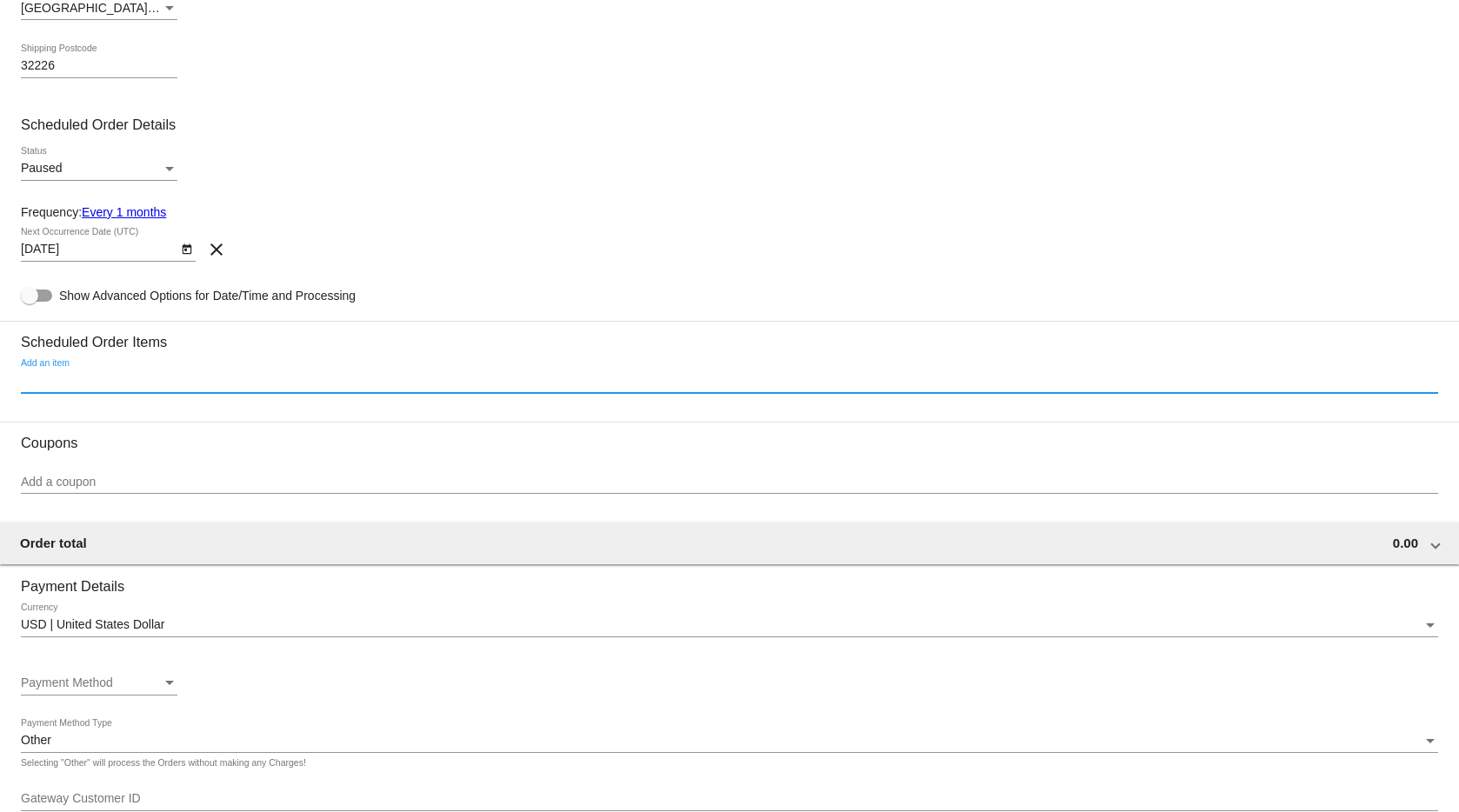
click at [82, 384] on input "Add an item" at bounding box center [729, 381] width 1417 height 14
paste input "ize: 6-lb Bag + Box)"
click at [119, 374] on input "ize: 6-lb Bag + Box)" at bounding box center [729, 381] width 1417 height 14
click at [148, 378] on input "ize: 6-lb Bag + Box)" at bounding box center [729, 381] width 1417 height 14
drag, startPoint x: 20, startPoint y: 384, endPoint x: 61, endPoint y: 387, distance: 41.1
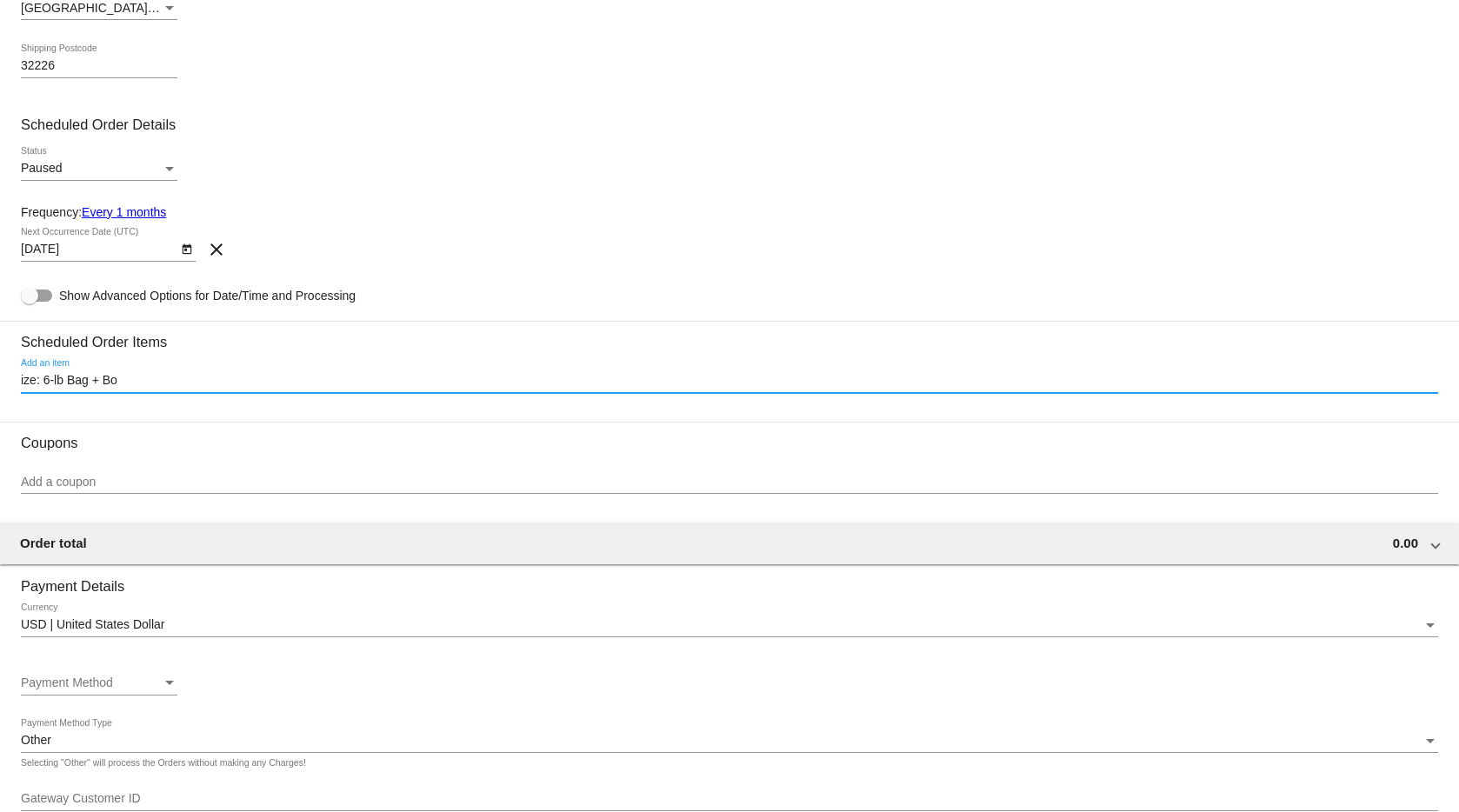
click at [25, 384] on input "ize: 6-lb Bag + Bo" at bounding box center [729, 381] width 1417 height 14
drag, startPoint x: 71, startPoint y: 383, endPoint x: 206, endPoint y: 385, distance: 135.0
click at [205, 385] on input "Size: 6-lb Bag + Bo" at bounding box center [729, 381] width 1417 height 14
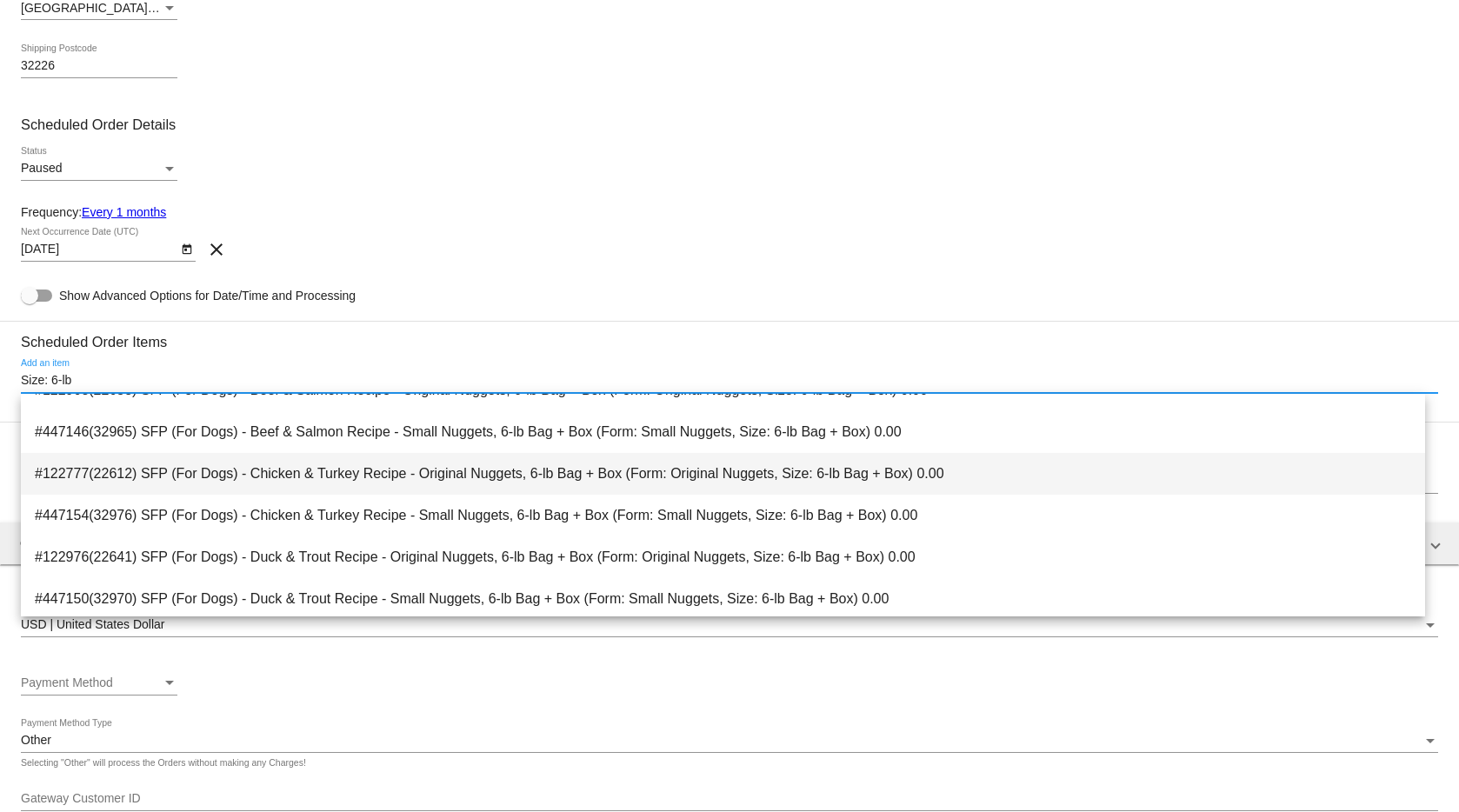
scroll to position [28, 0]
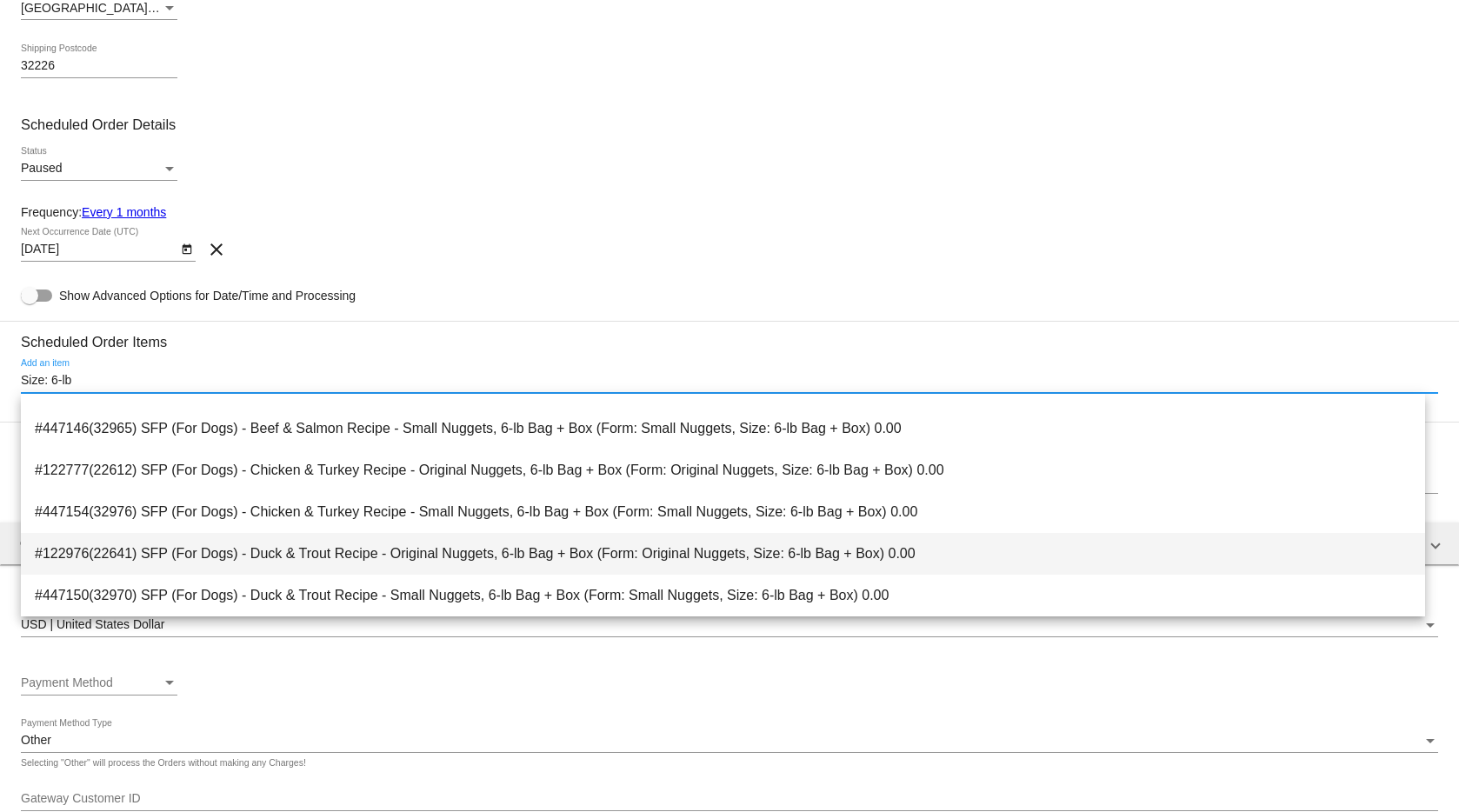
type input "Size: 6-lb"
click at [291, 548] on span "#122976(22641) SFP (For Dogs) - Duck & Trout Recipe - Original Nuggets, 6-lb Ba…" at bounding box center [723, 554] width 1377 height 42
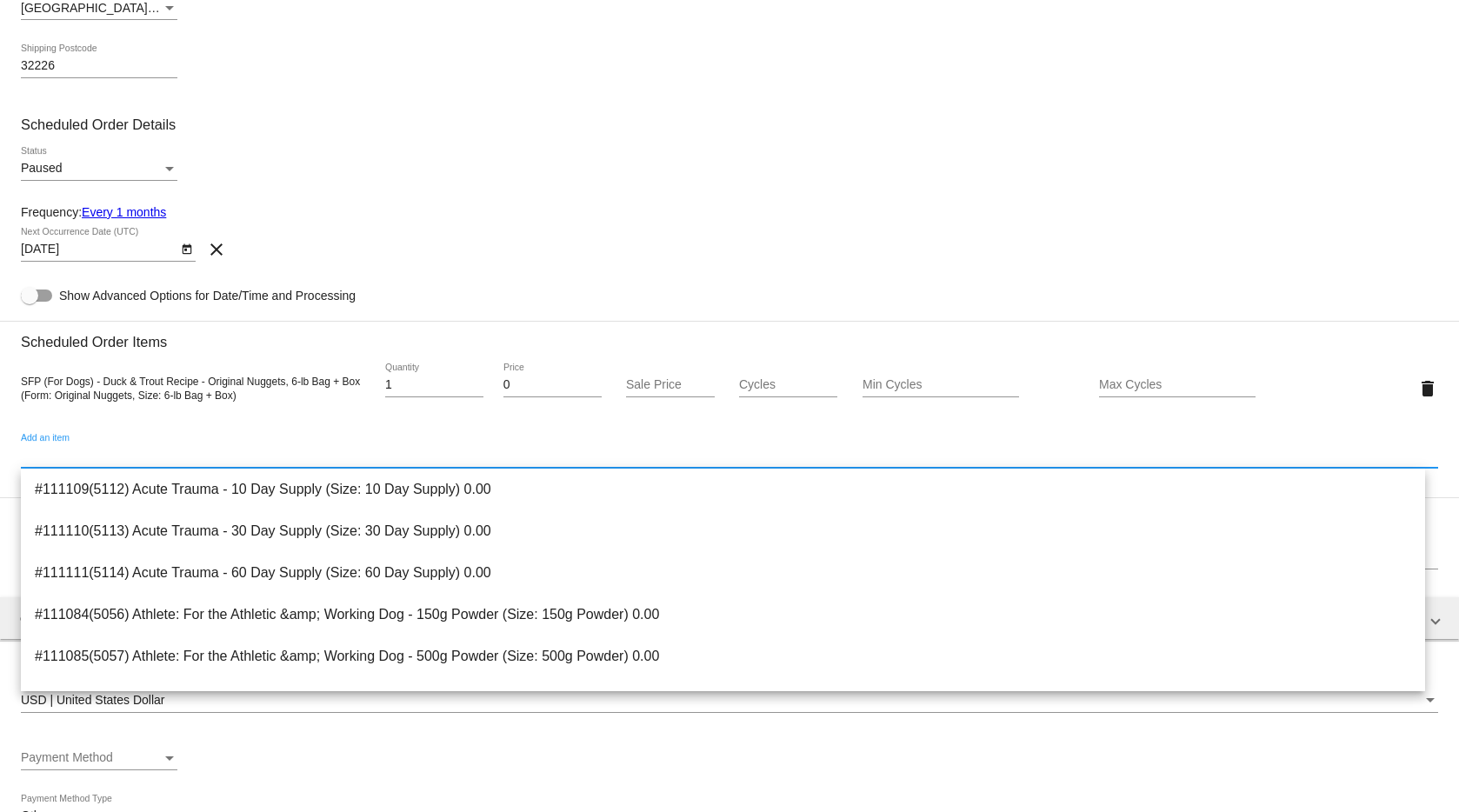
paste input "Size: 3-lb"
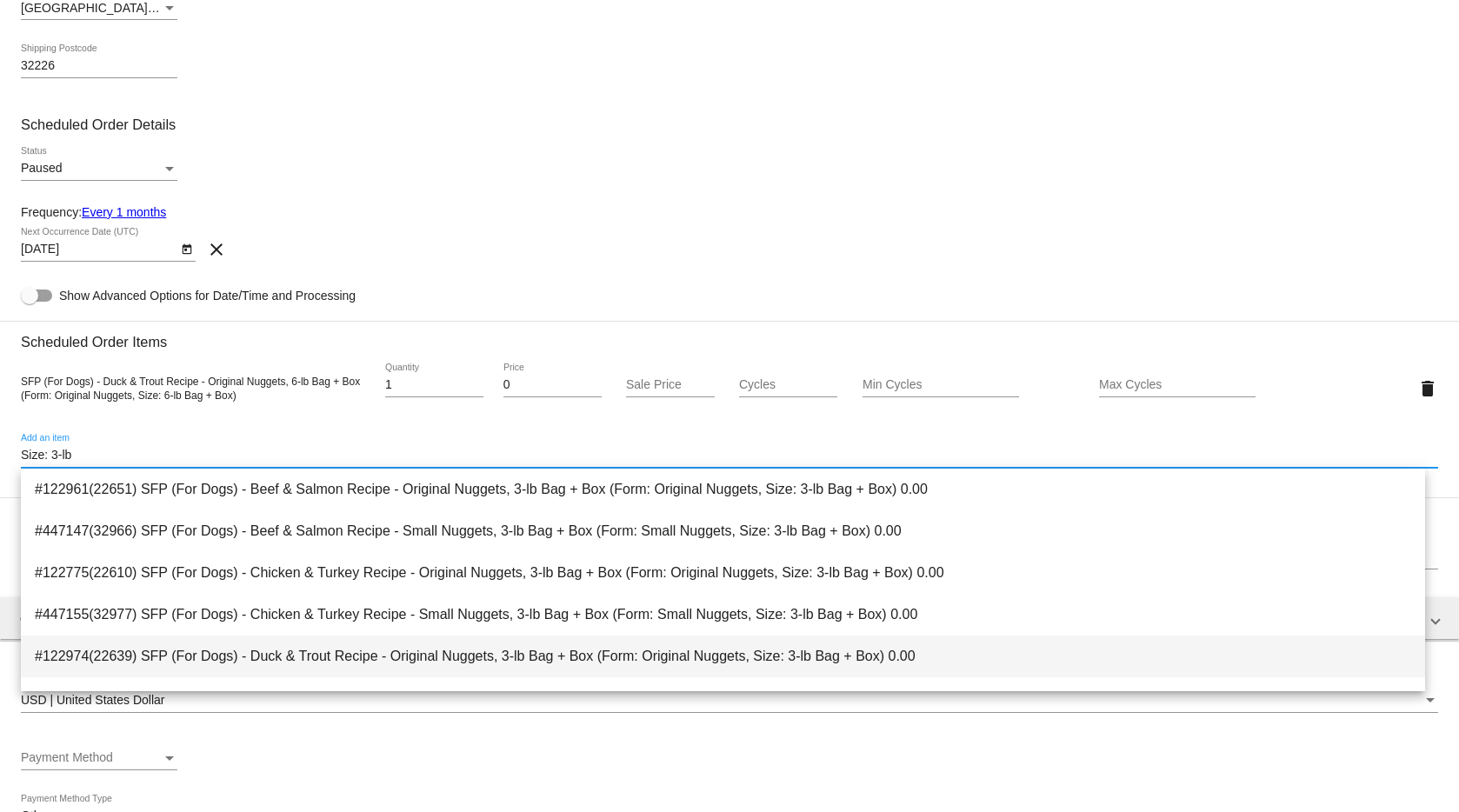
type input "Size: 3-lb"
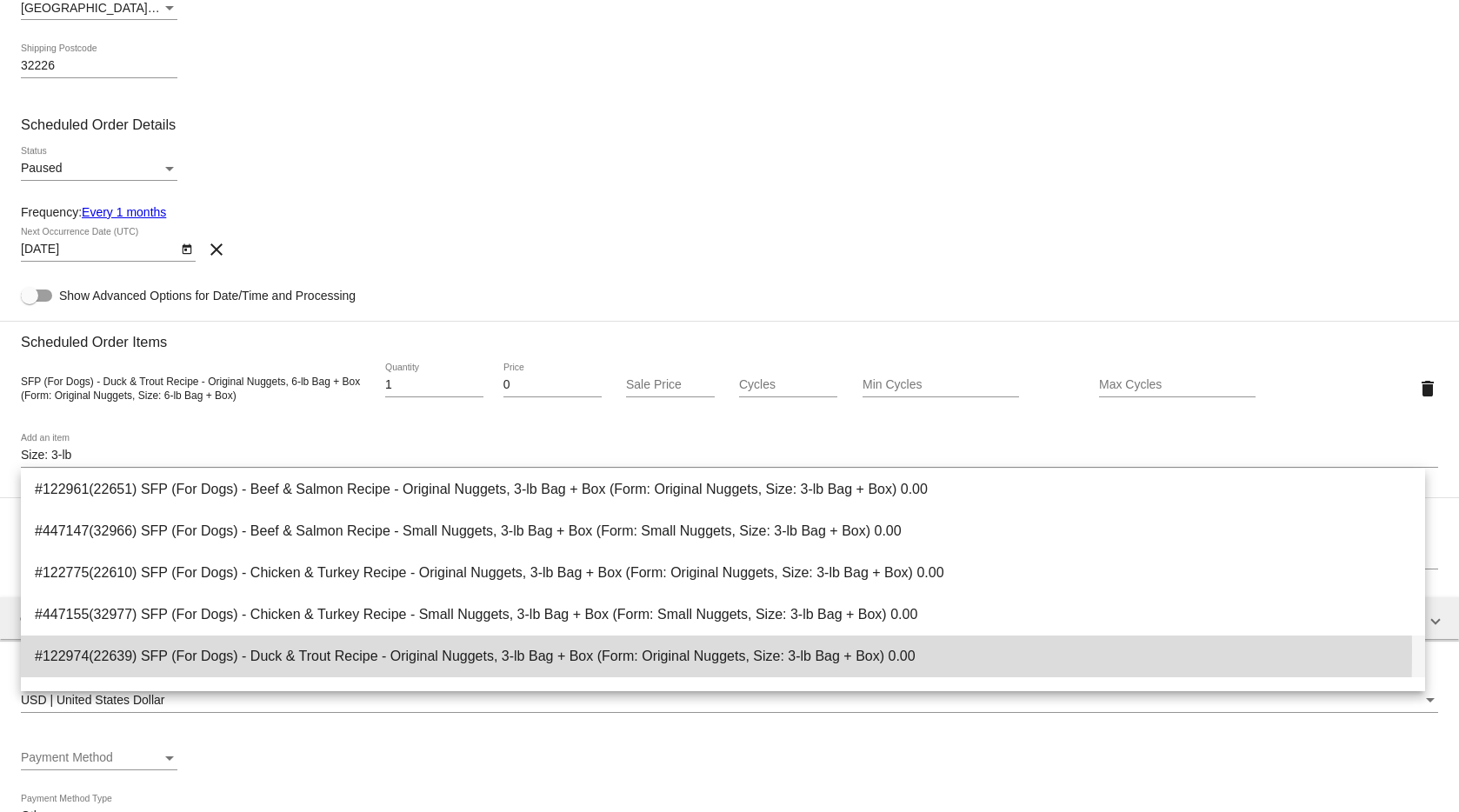
click at [346, 651] on span "#122974(22639) SFP (For Dogs) - Duck & Trout Recipe - Original Nuggets, 3-lb Ba…" at bounding box center [723, 657] width 1377 height 42
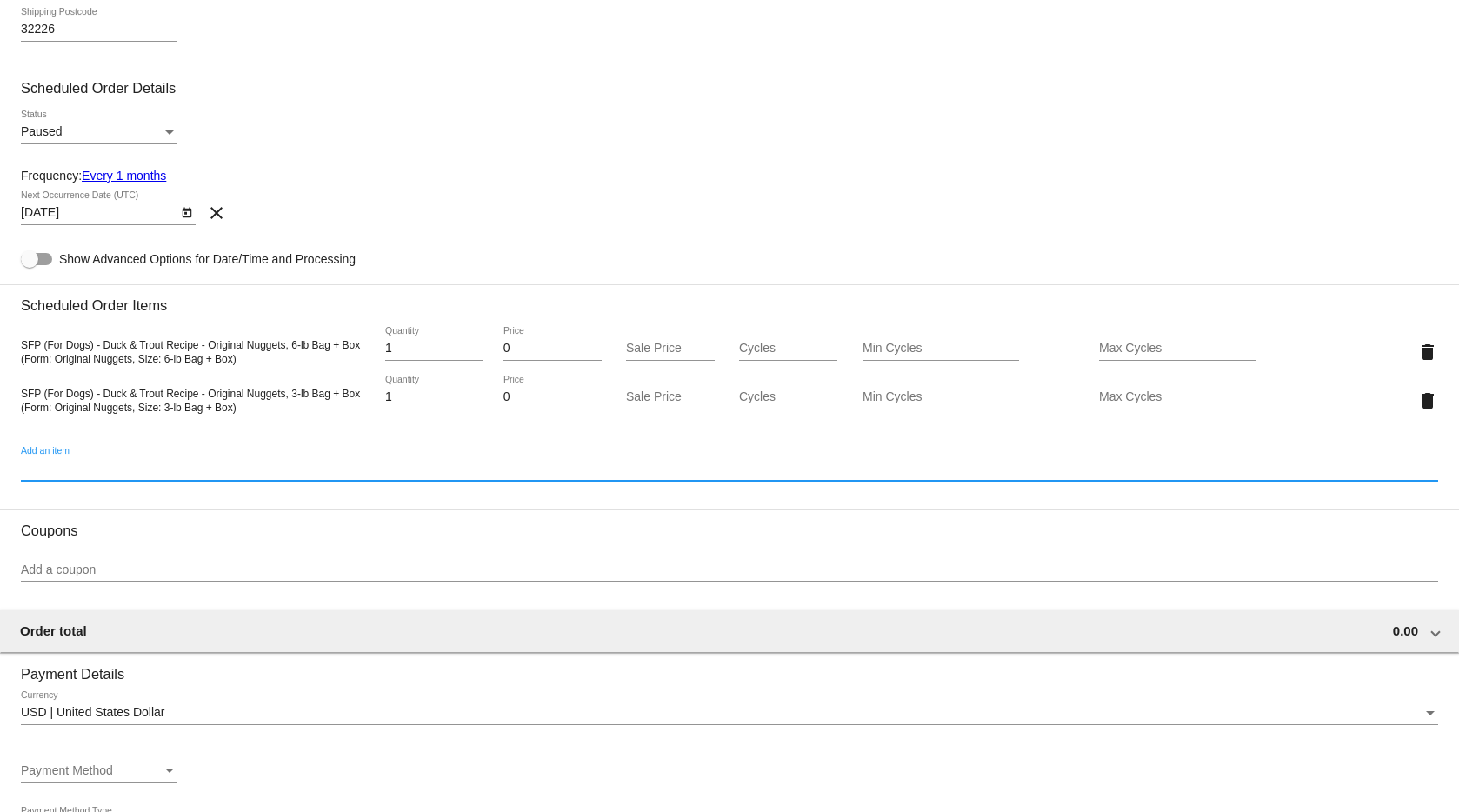
scroll to position [654, 0]
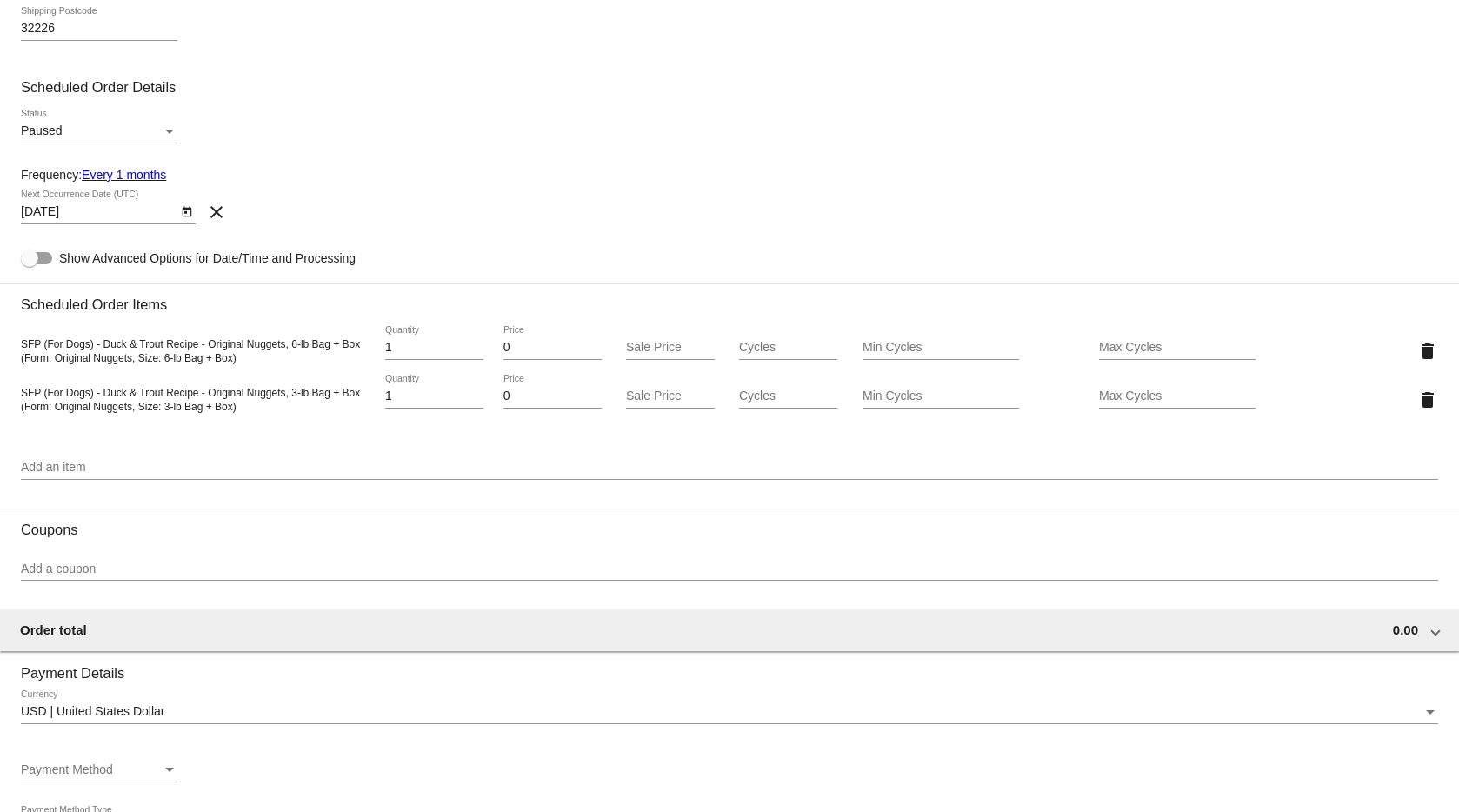
click at [118, 173] on link "Every 1 months" at bounding box center [124, 175] width 84 height 14
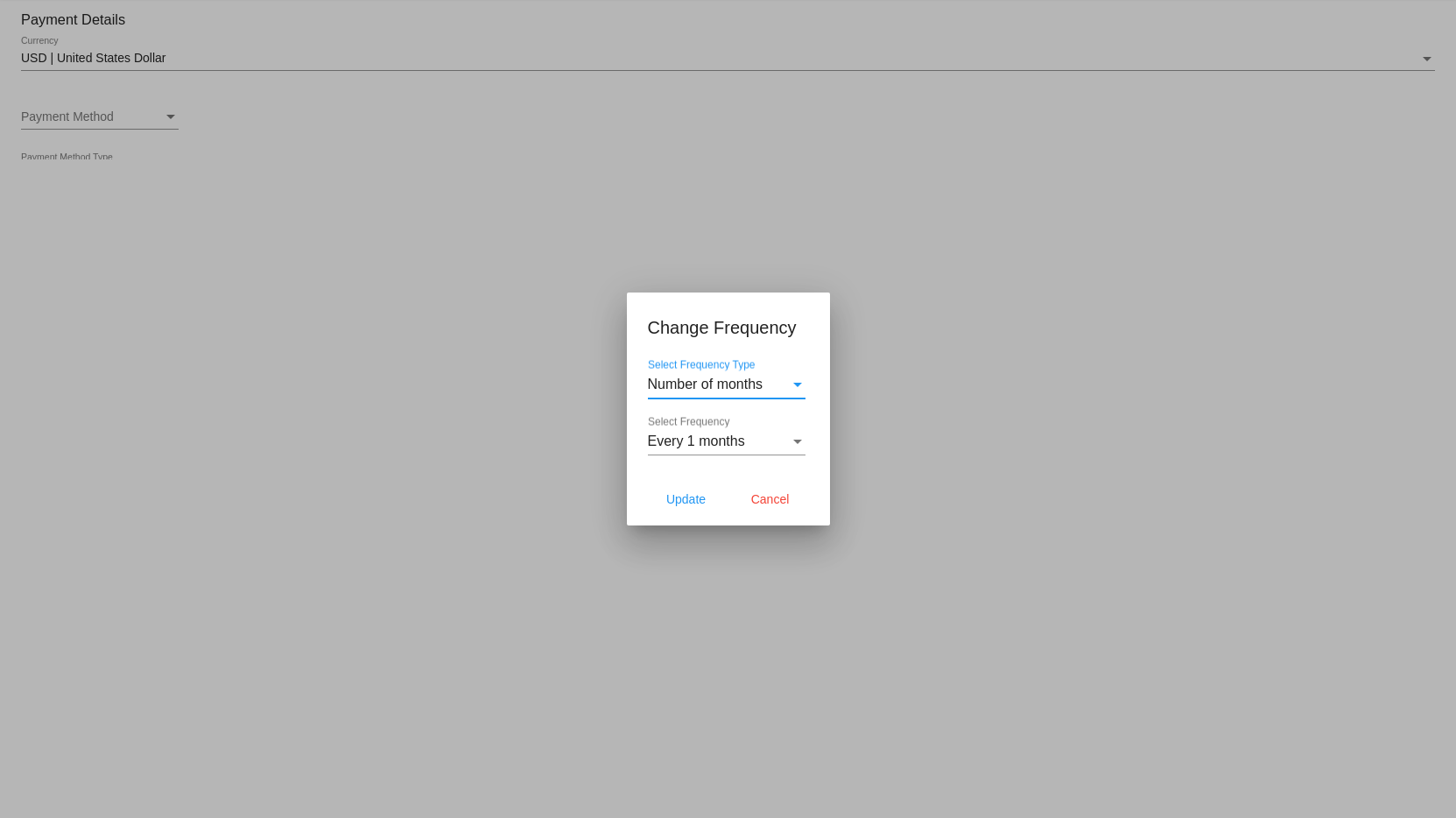
click at [742, 447] on span "Every 1 months" at bounding box center [697, 440] width 98 height 15
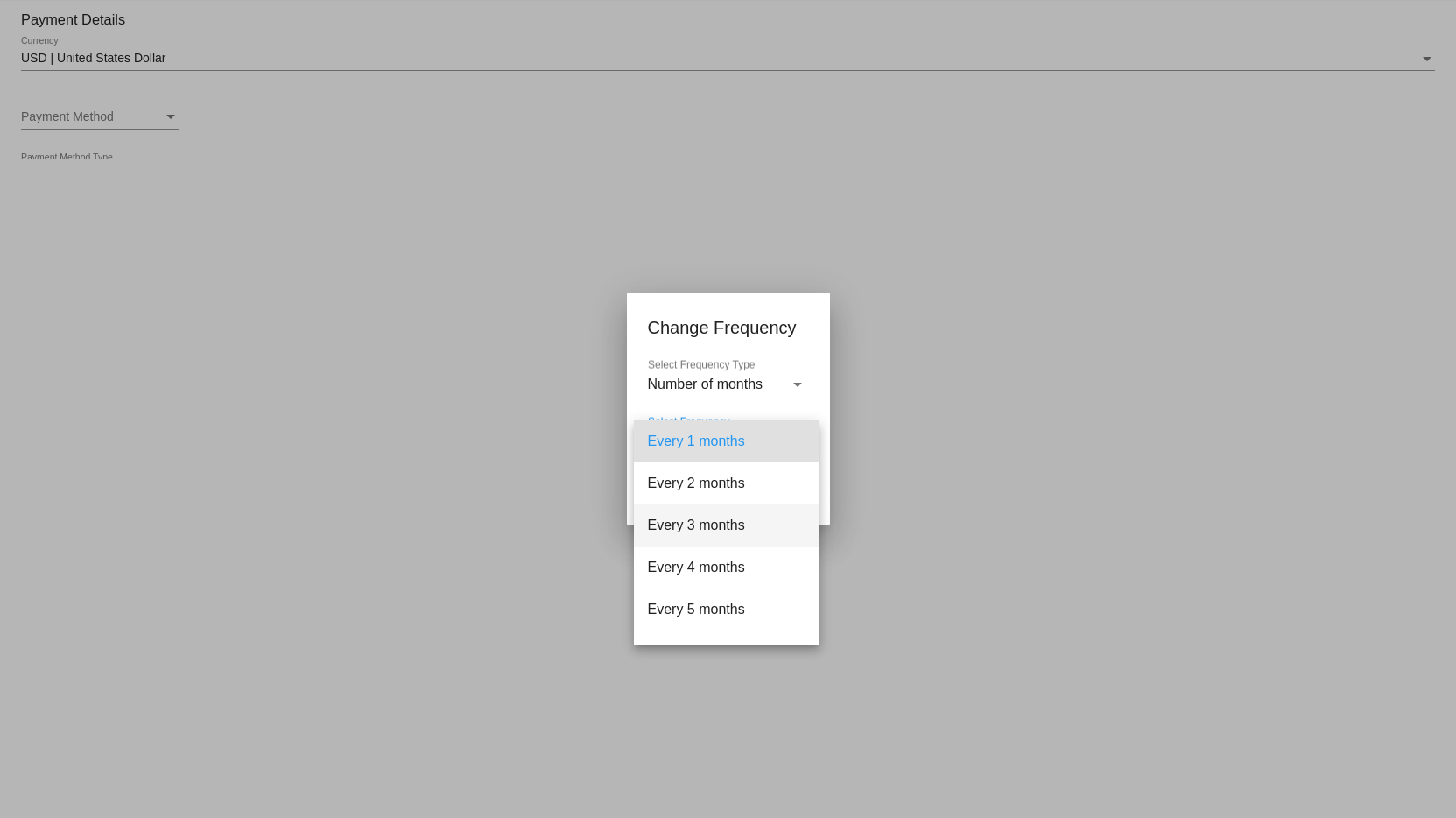
click at [710, 530] on span "Every 3 months" at bounding box center [727, 525] width 157 height 42
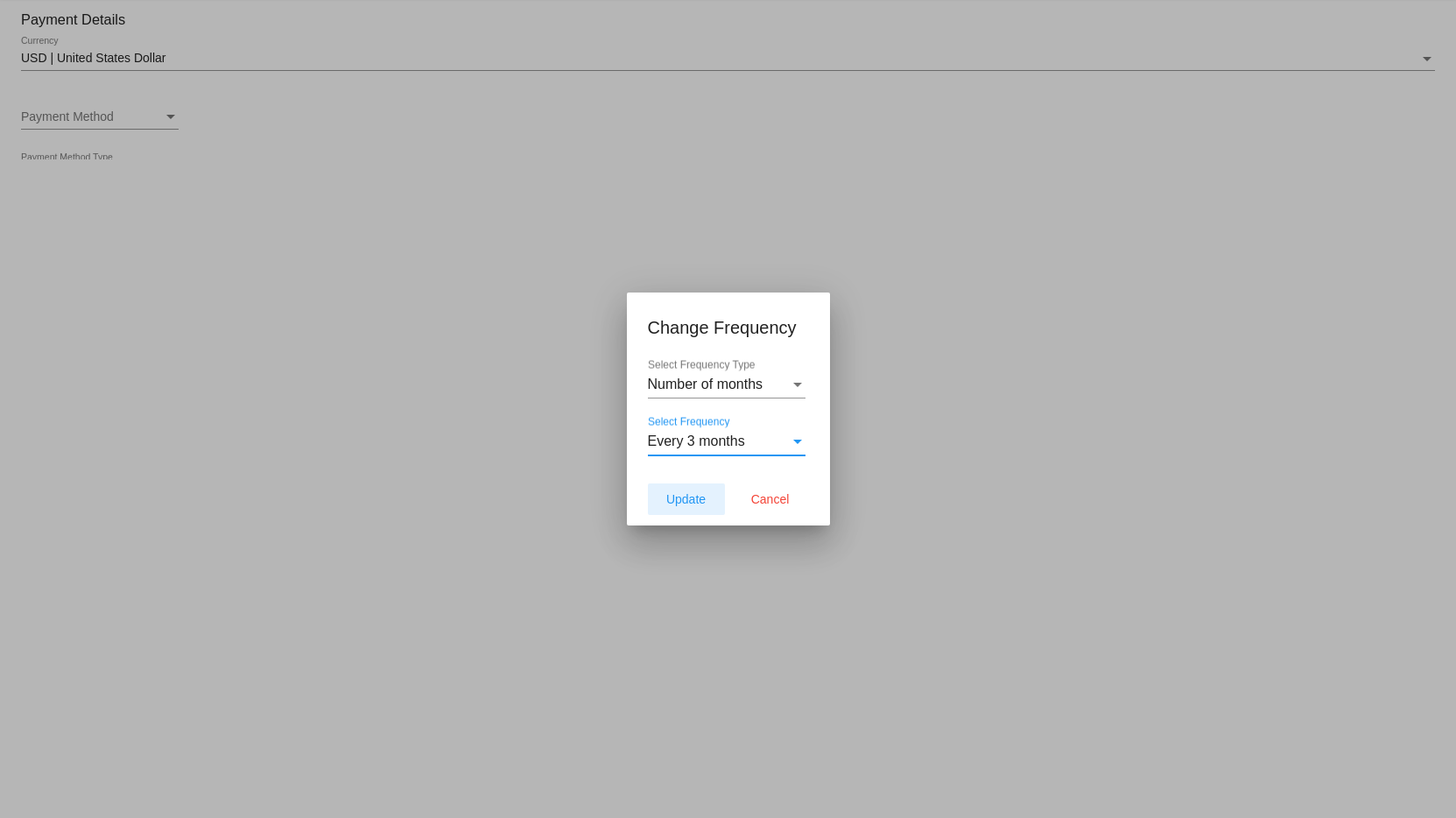
click at [700, 500] on span "Update" at bounding box center [686, 499] width 40 height 14
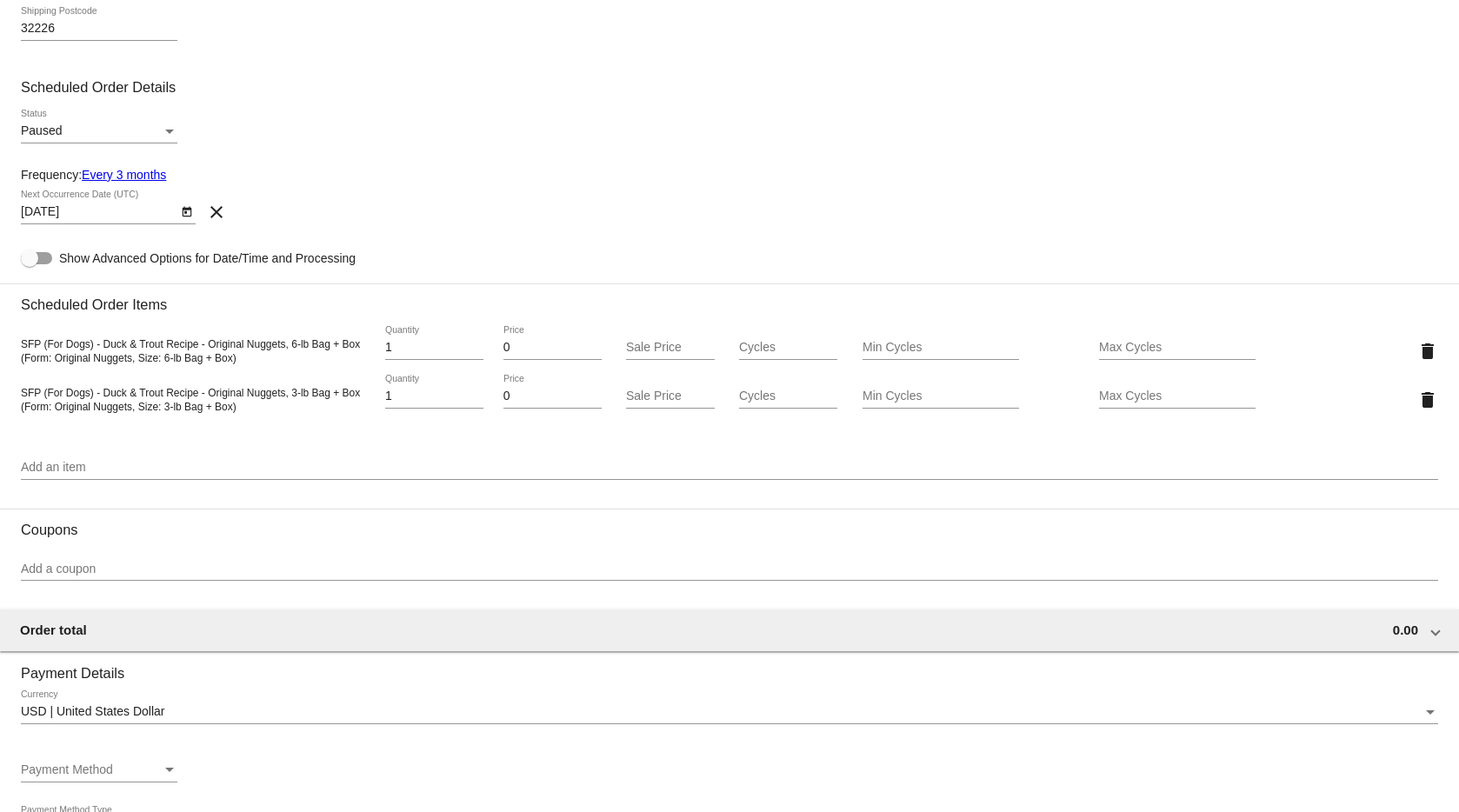
click at [187, 210] on icon "Open calendar" at bounding box center [187, 212] width 10 height 11
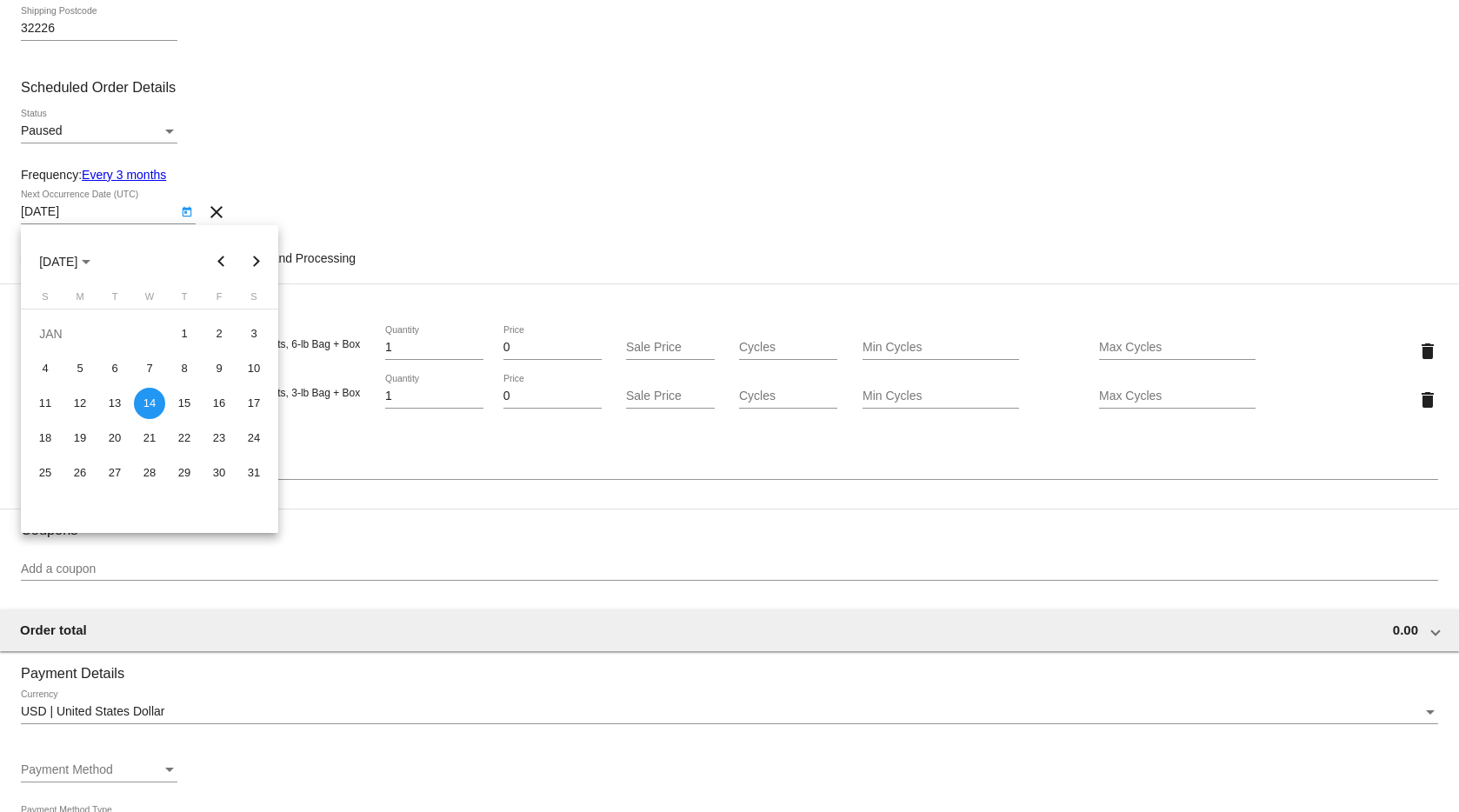
click at [231, 260] on button "Previous month" at bounding box center [222, 261] width 35 height 35
click at [229, 260] on button "Previous month" at bounding box center [222, 261] width 35 height 35
click at [118, 402] on div "14" at bounding box center [115, 404] width 32 height 32
type input "10/14/2025"
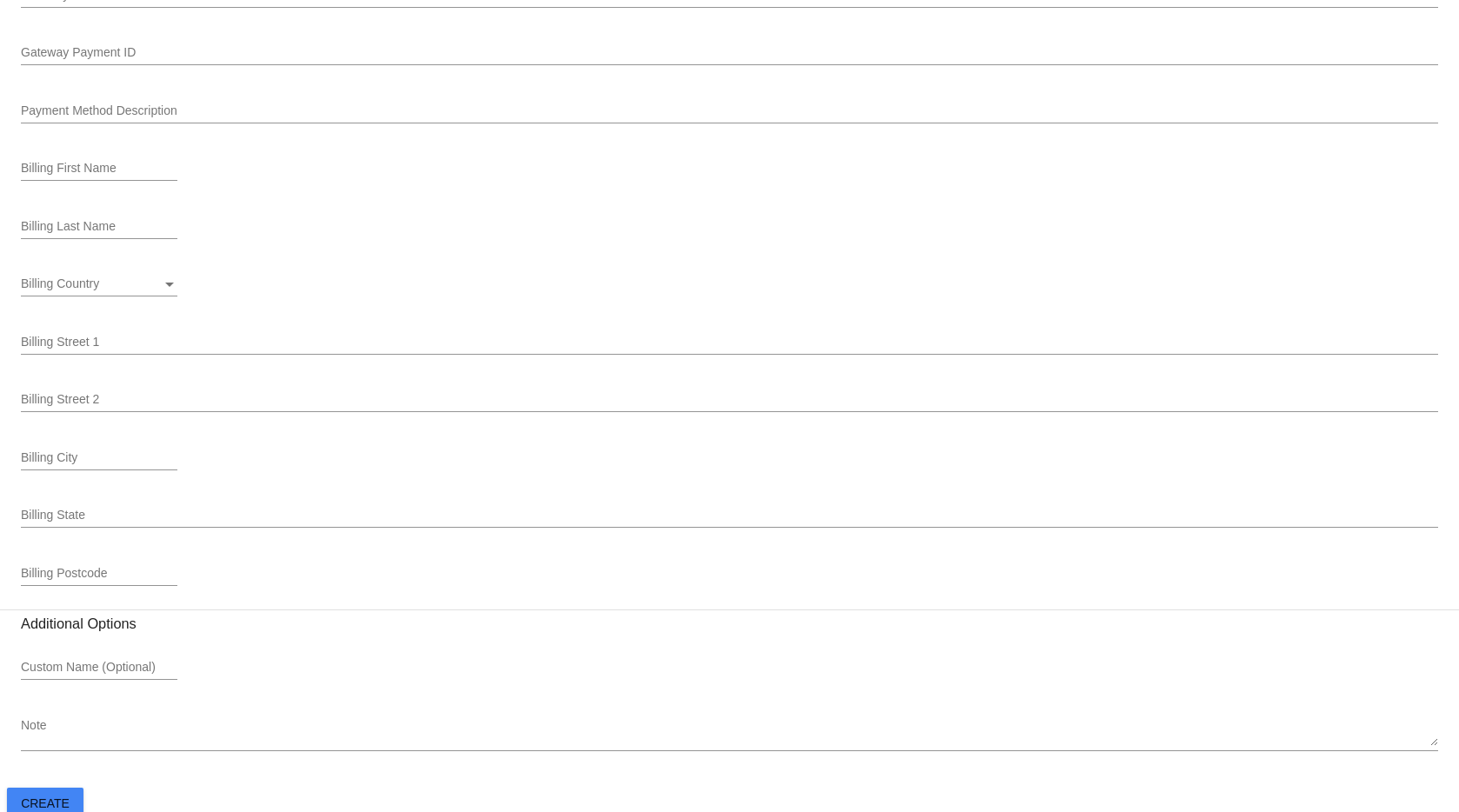
scroll to position [1559, 0]
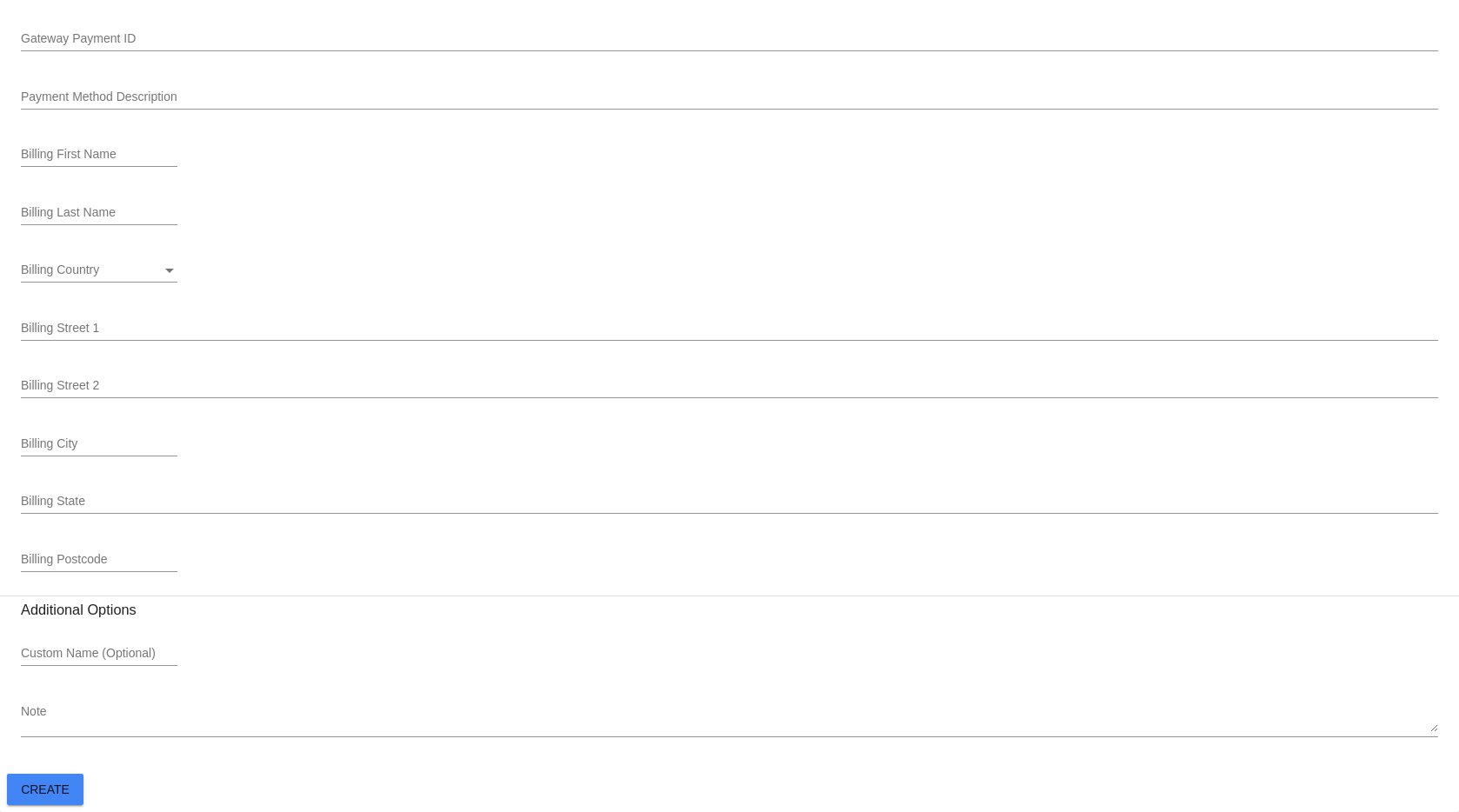
click at [55, 797] on button "Create" at bounding box center [45, 789] width 76 height 32
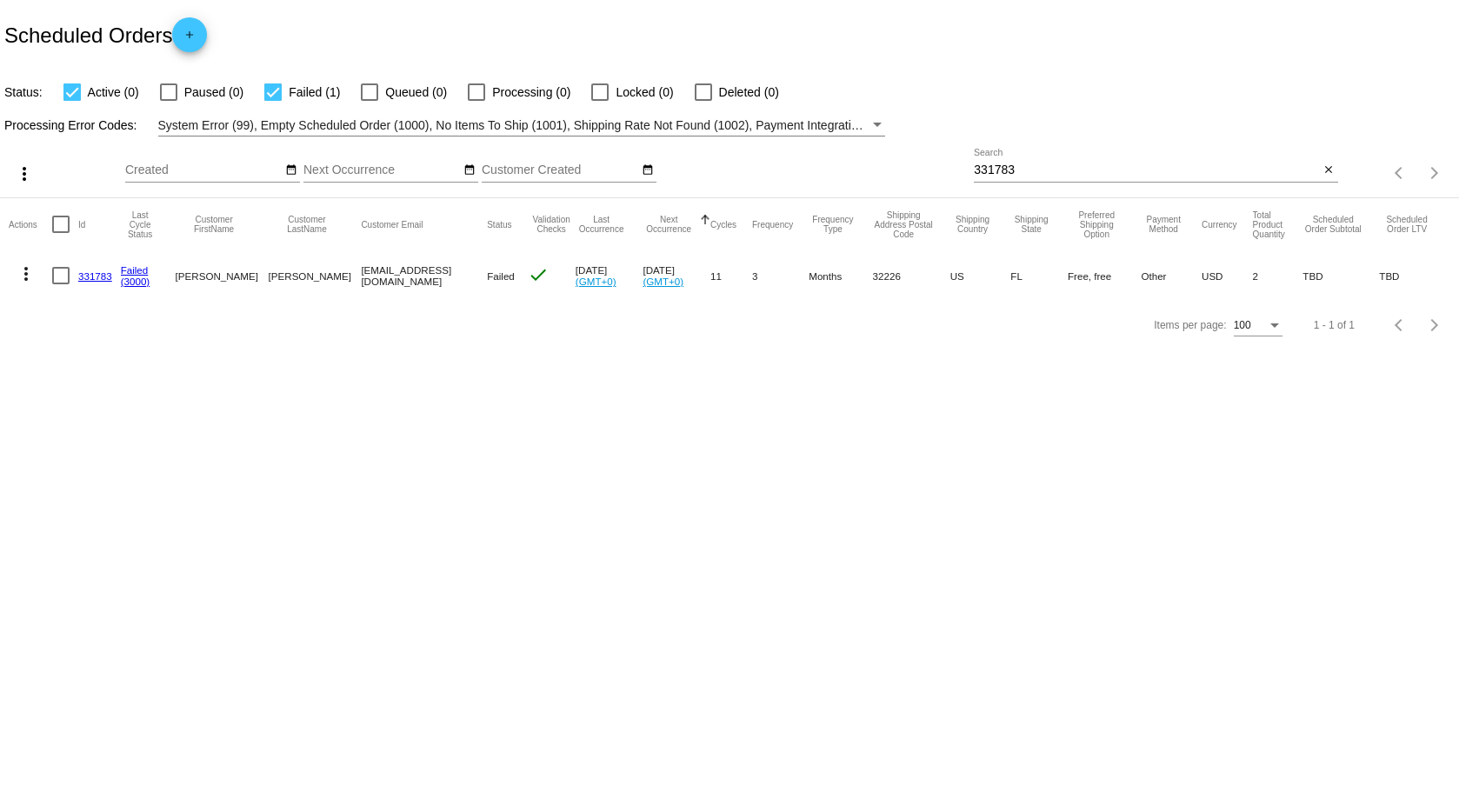
click at [1015, 169] on input "331783" at bounding box center [1146, 170] width 345 height 14
paste input "[EMAIL_ADDRESS][DOMAIN_NAME]"
type input "[EMAIL_ADDRESS][DOMAIN_NAME]"
click at [178, 92] on label "Paused (1)" at bounding box center [202, 92] width 83 height 21
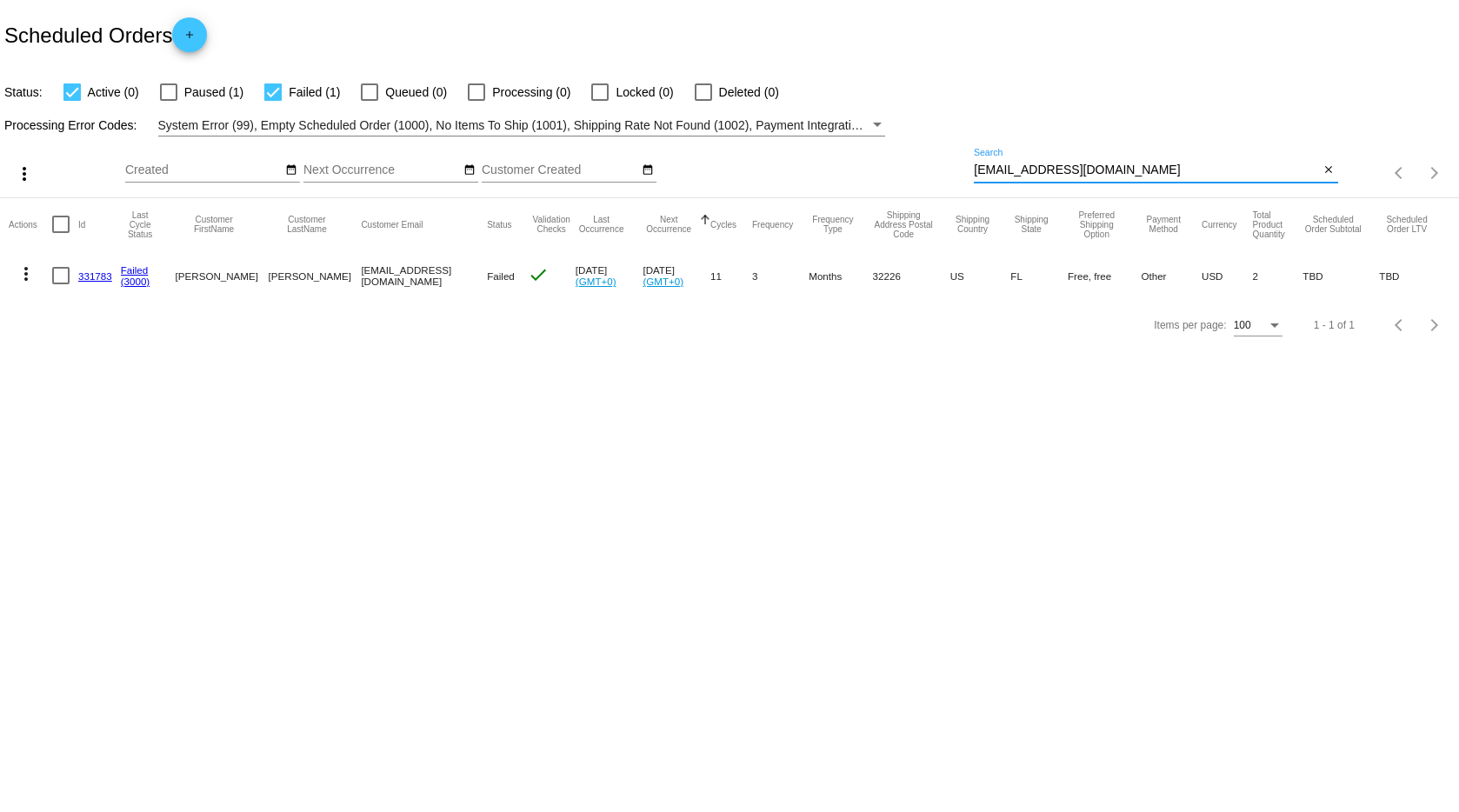
click at [169, 101] on input "Paused (1)" at bounding box center [168, 101] width 1 height 1
checkbox input "true"
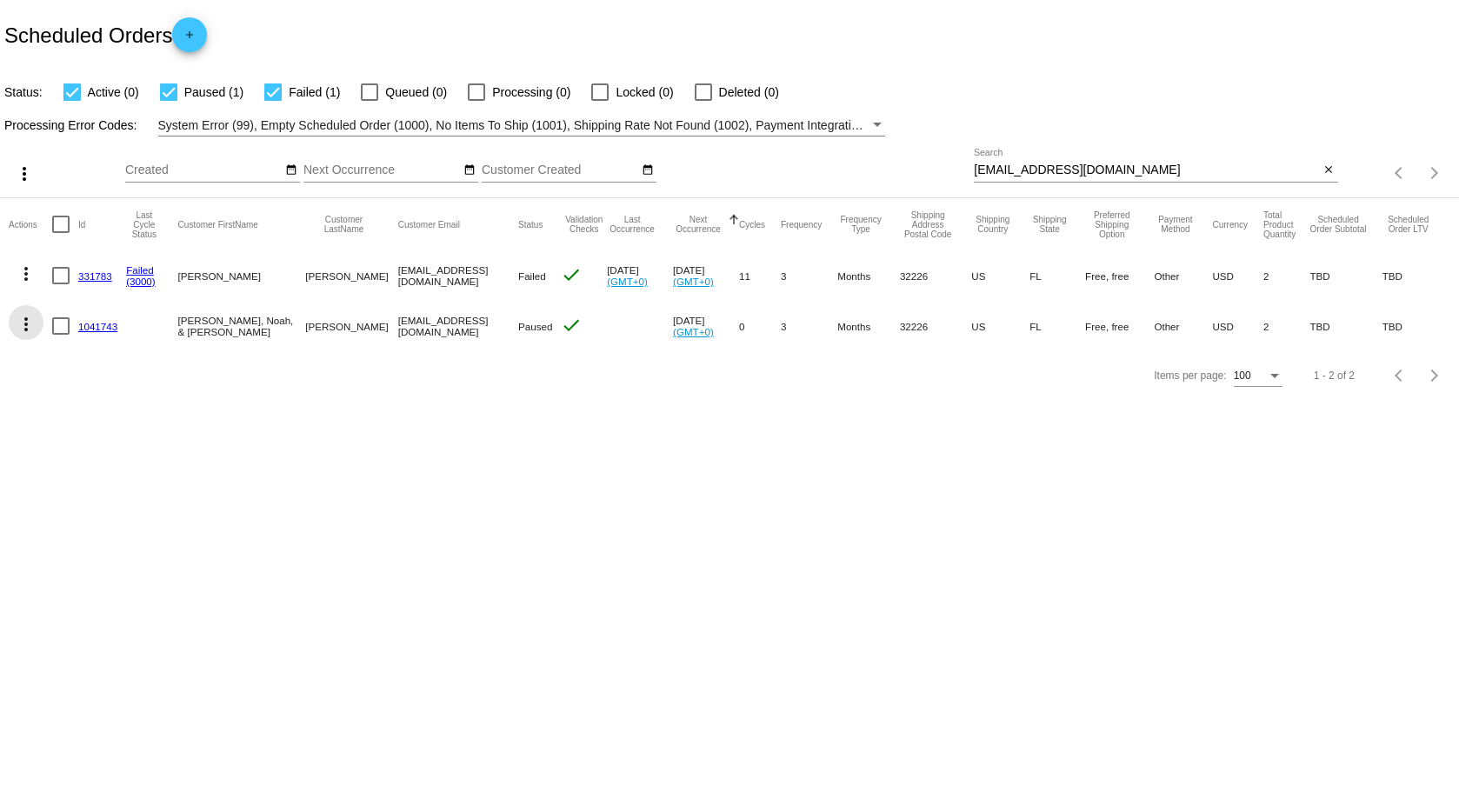
click at [18, 321] on mat-icon "more_vert" at bounding box center [26, 323] width 21 height 21
click at [90, 490] on span "Process Now" at bounding box center [97, 491] width 71 height 14
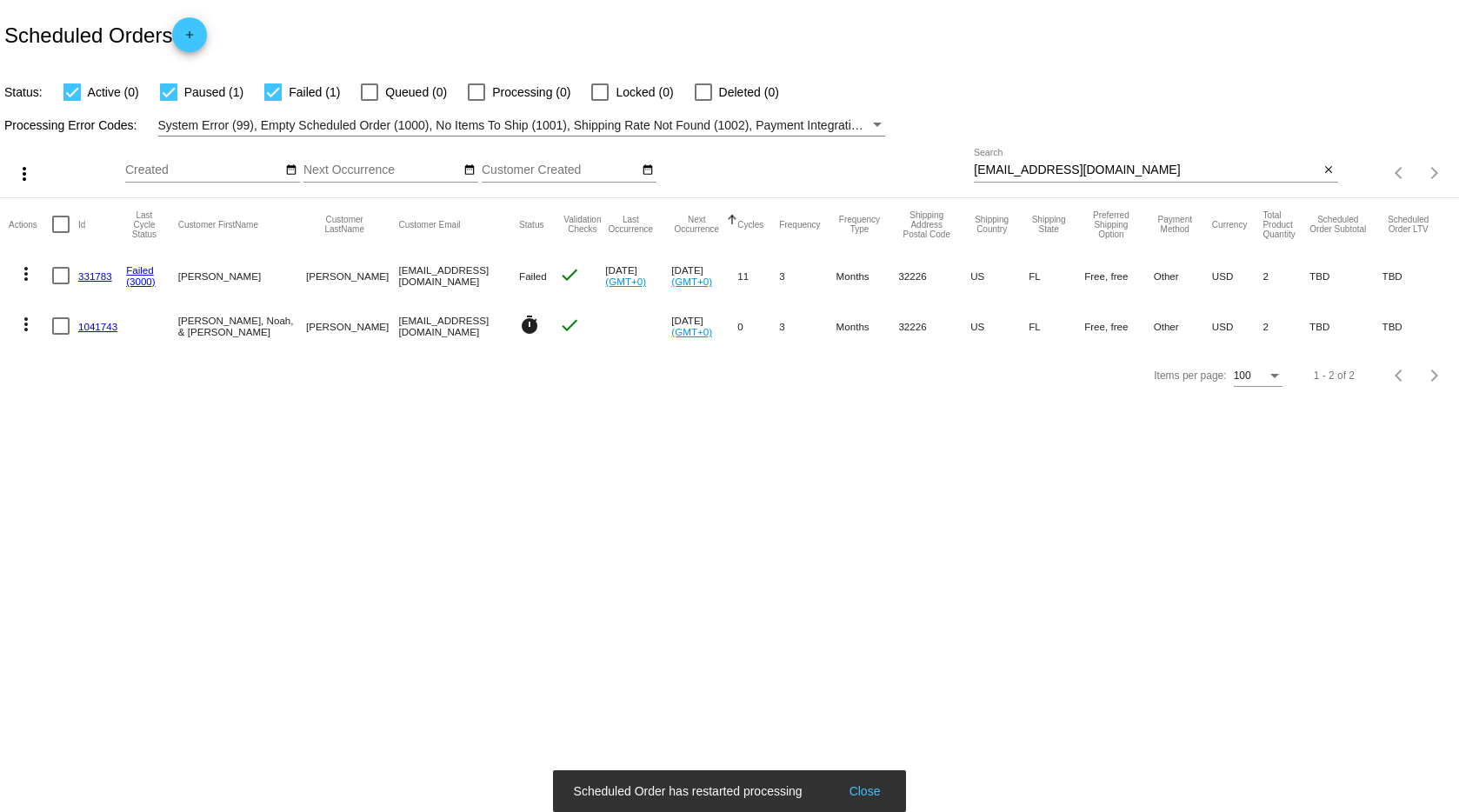
click at [62, 275] on div at bounding box center [61, 276] width 18 height 18
click at [61, 284] on input "checkbox" at bounding box center [60, 284] width 1 height 1
checkbox input "true"
click at [29, 275] on mat-icon "more_vert" at bounding box center [26, 273] width 21 height 21
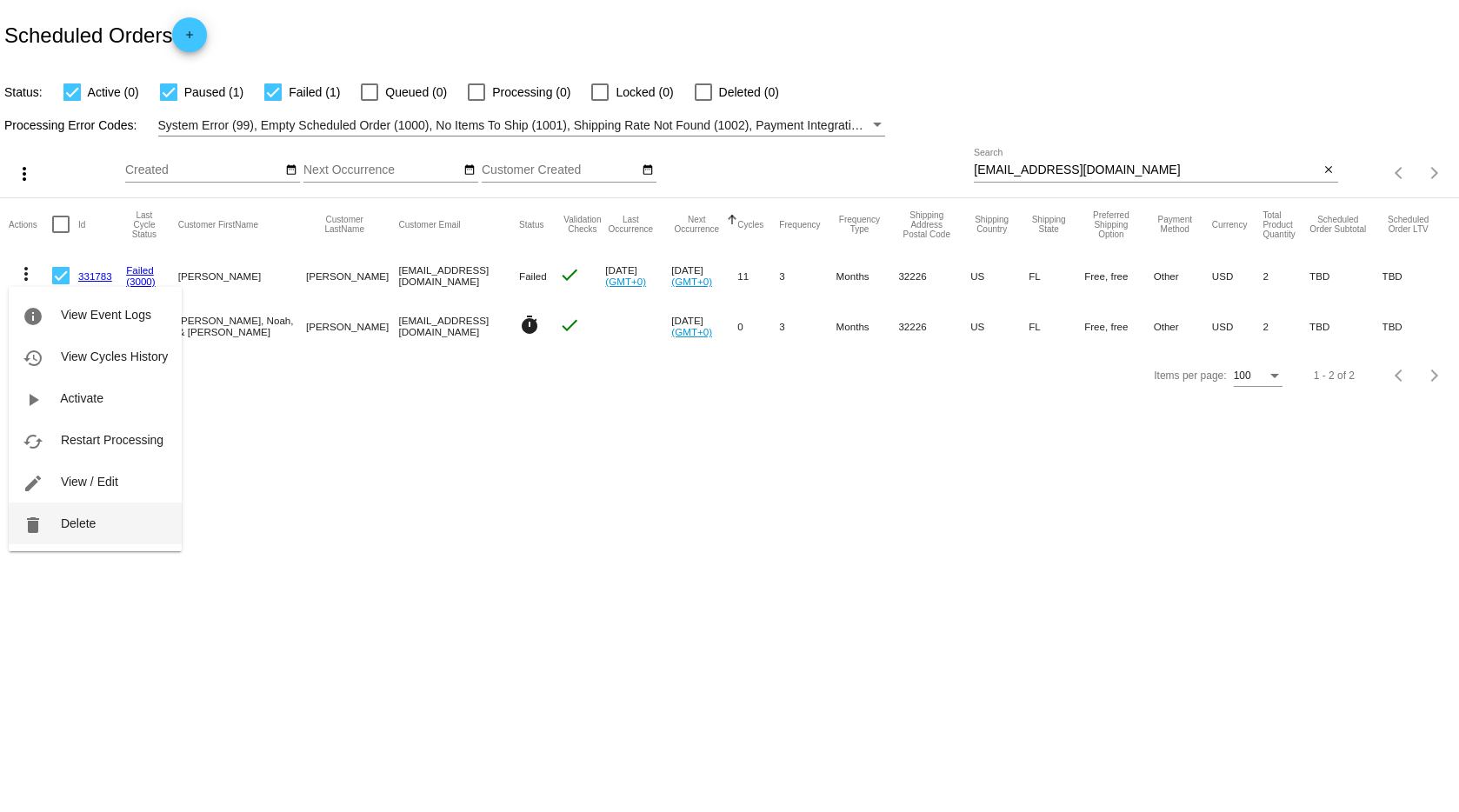
click at [93, 526] on span "Delete" at bounding box center [78, 523] width 35 height 14
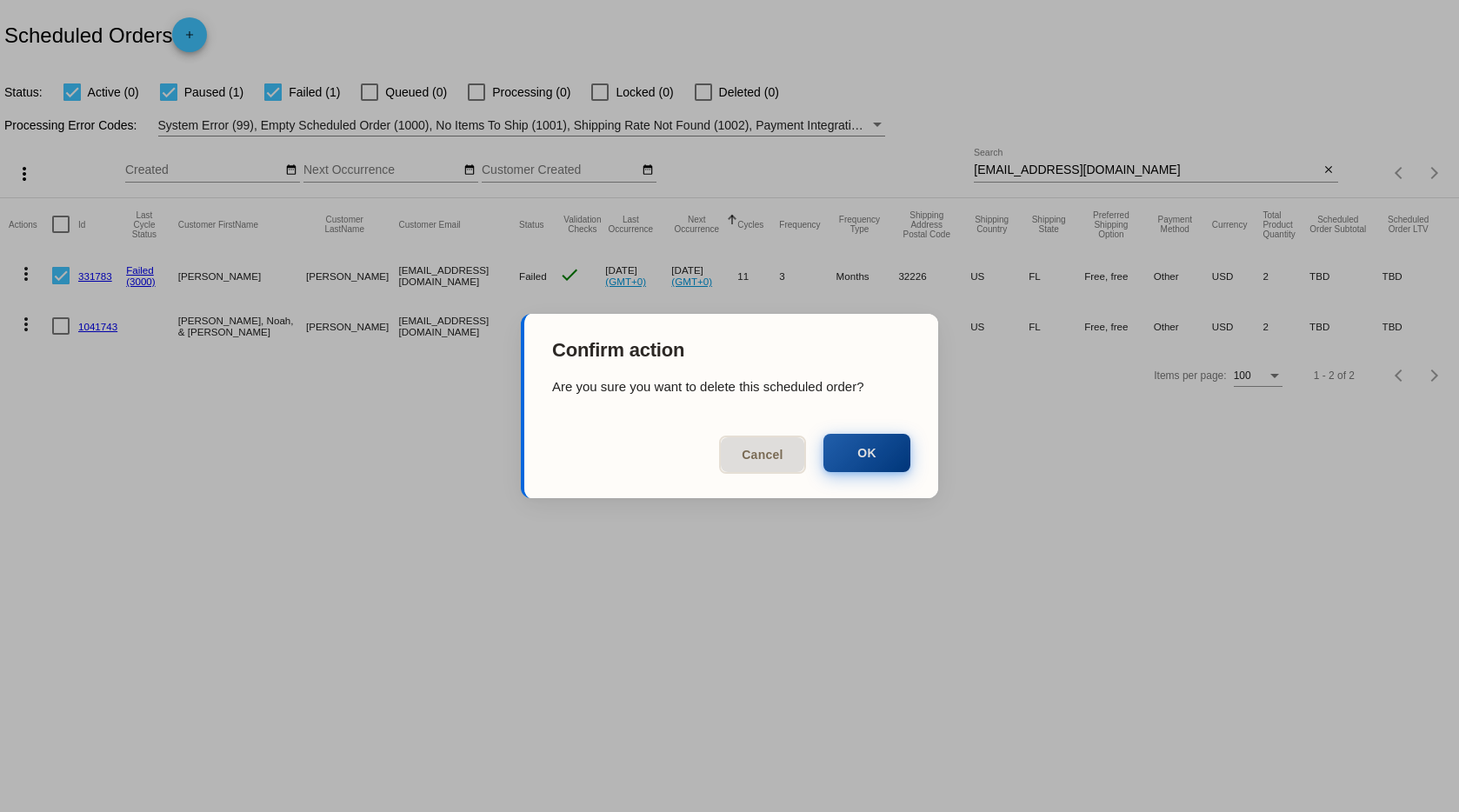
click at [866, 454] on button "OK" at bounding box center [867, 453] width 87 height 39
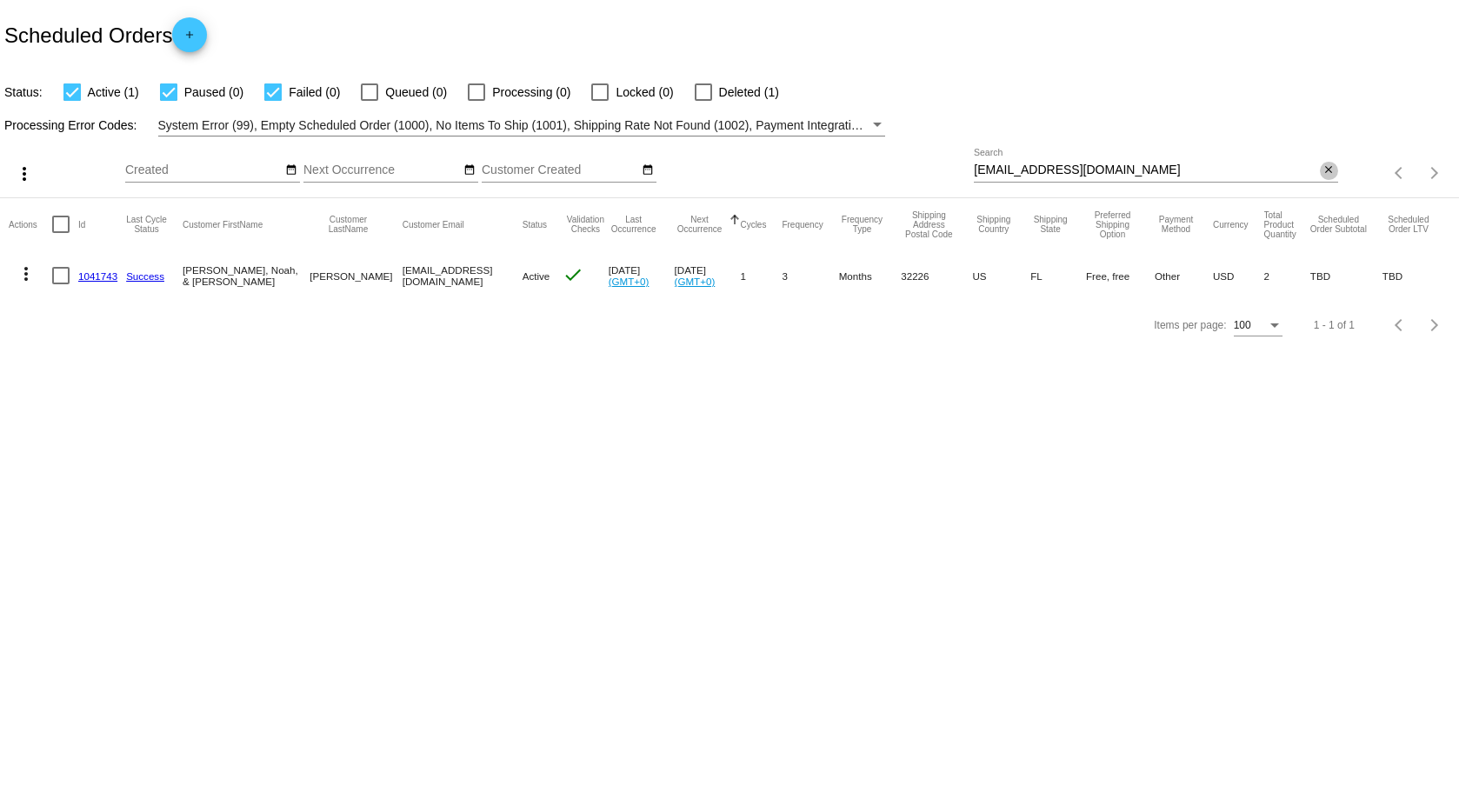
click at [1328, 167] on mat-icon "close" at bounding box center [1328, 170] width 12 height 14
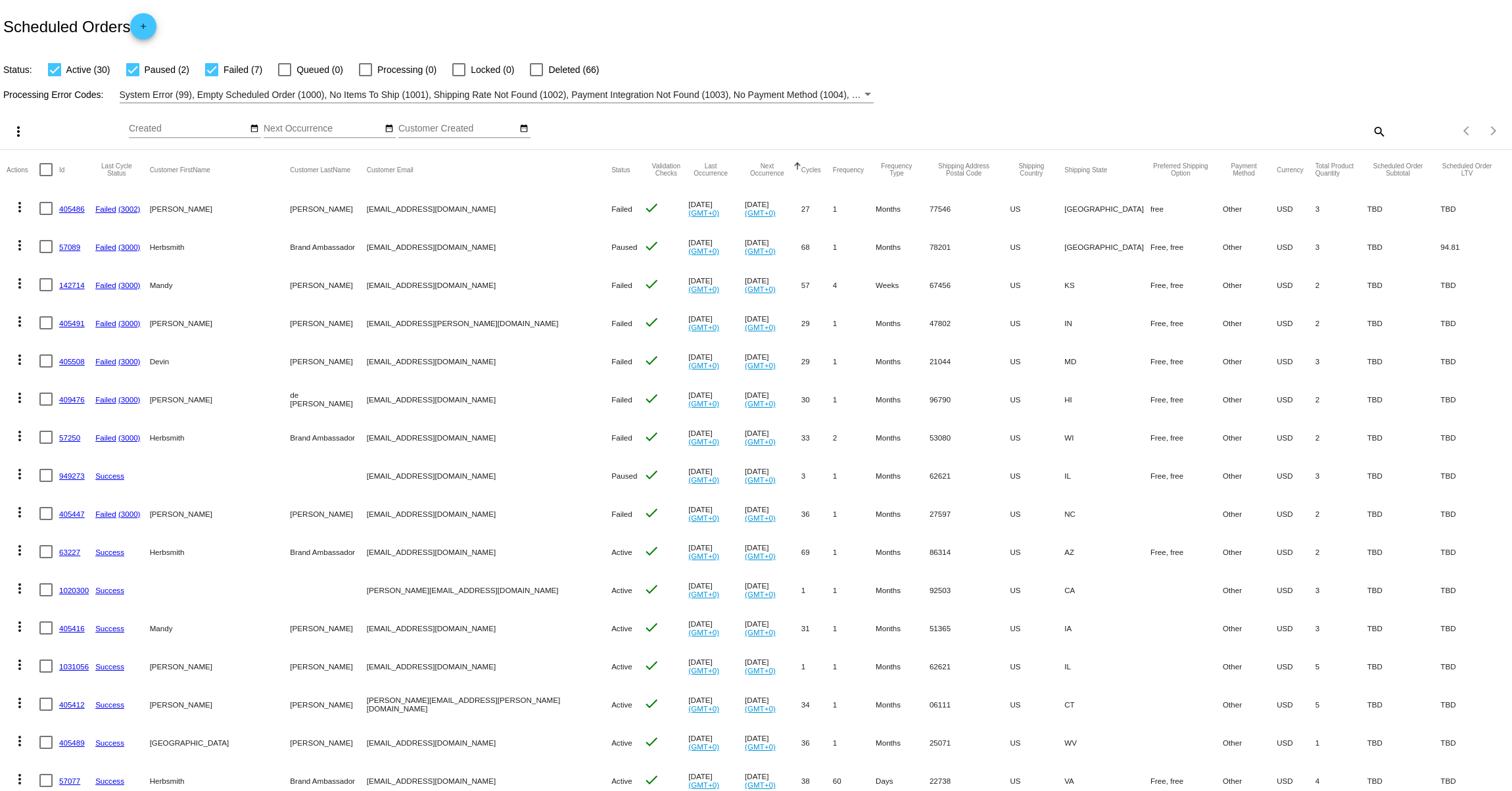
click at [1371, 133] on mat-icon "search" at bounding box center [1378, 131] width 16 height 20
click at [1260, 123] on div "Search" at bounding box center [1198, 125] width 378 height 25
paste input "405491"
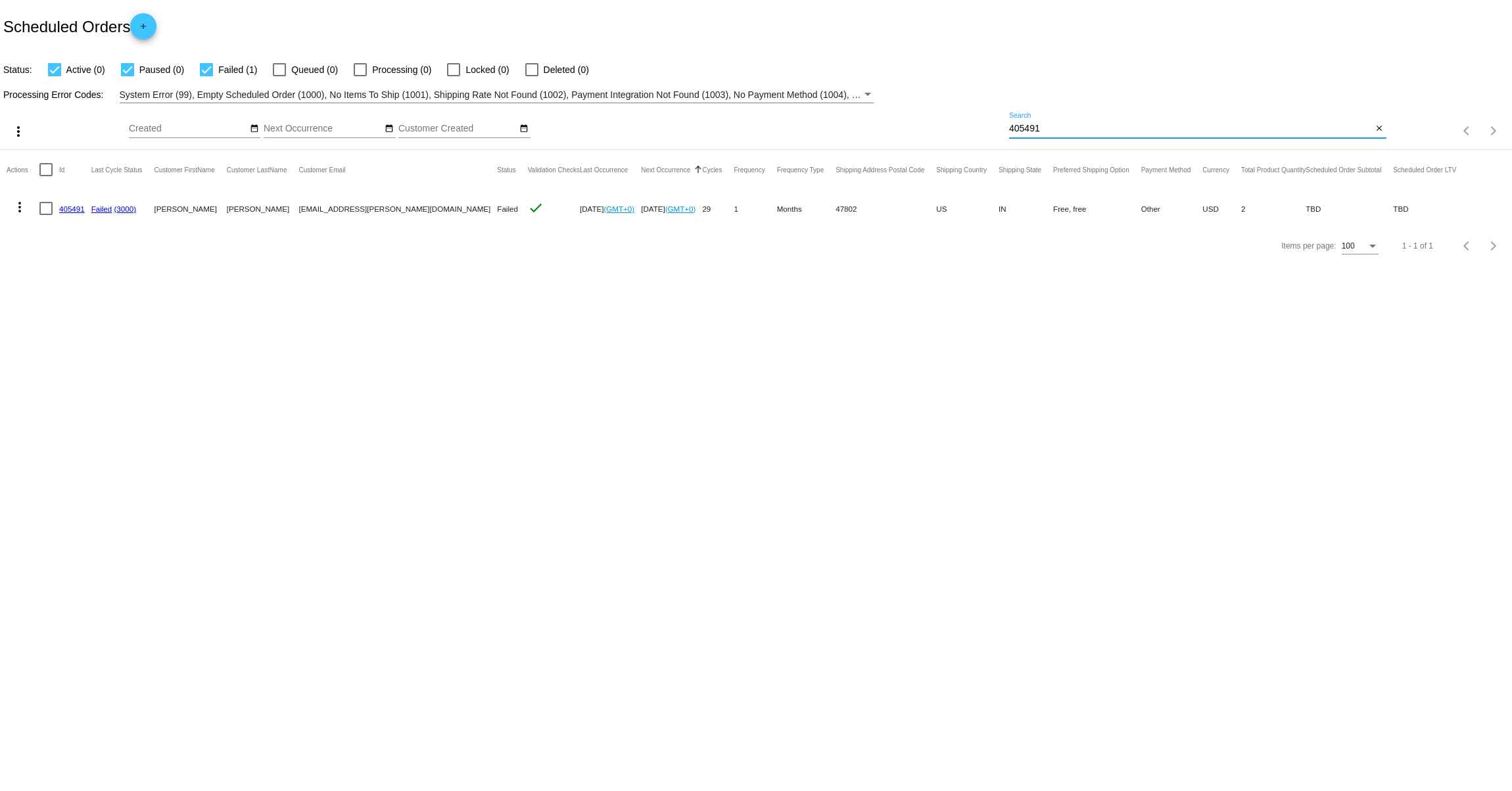
type input "405491"
click at [17, 208] on mat-icon "more_vert" at bounding box center [19, 206] width 16 height 16
click at [70, 360] on span "View / Edit" at bounding box center [68, 366] width 43 height 10
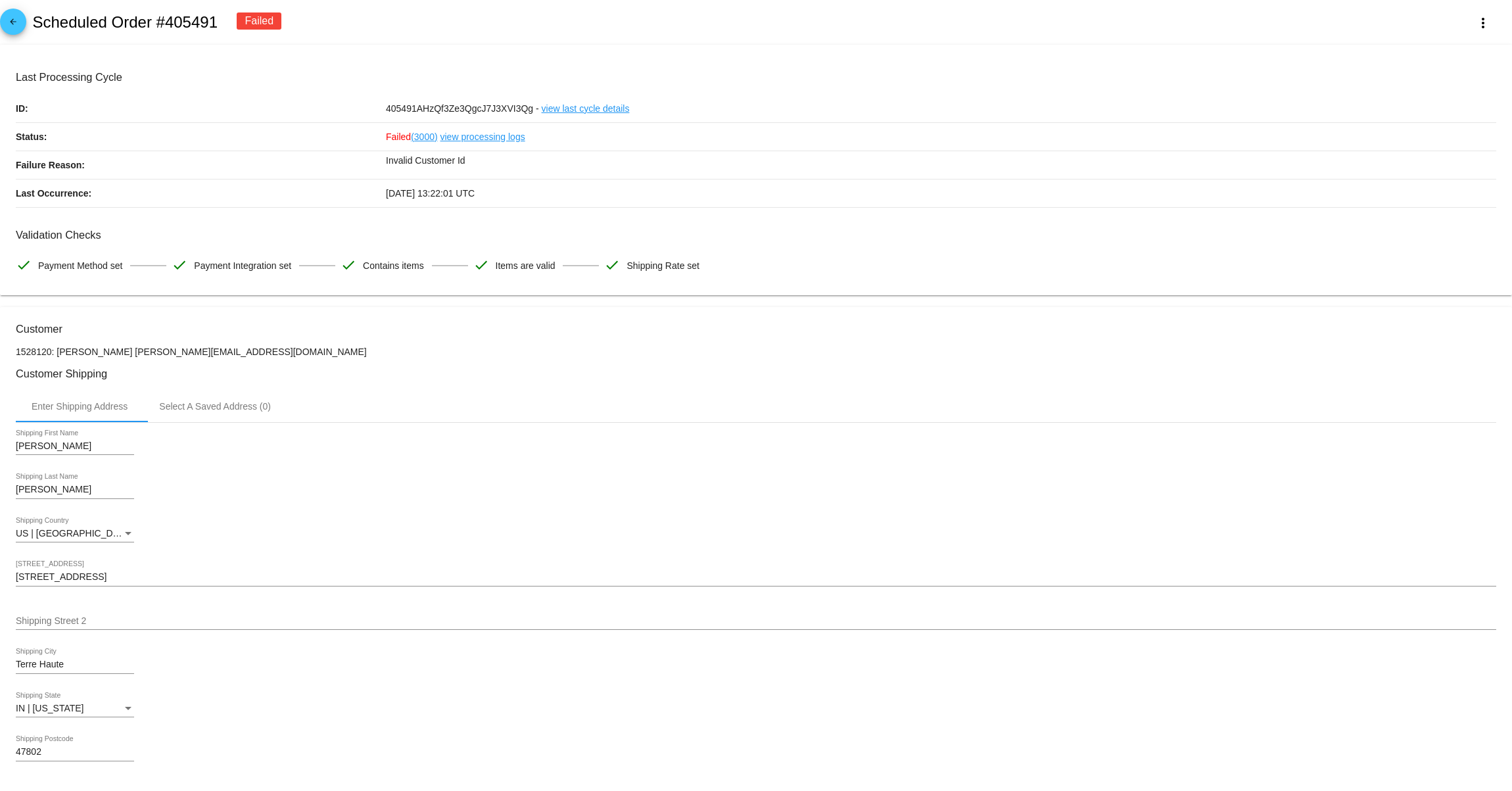
drag, startPoint x: 224, startPoint y: 354, endPoint x: 109, endPoint y: 360, distance: 115.2
click at [109, 357] on p "1528120: Jess Martin chocolab.finn@gmail.com" at bounding box center [756, 351] width 1481 height 10
copy p "[EMAIL_ADDRESS][PERSON_NAME][DOMAIN_NAME]"
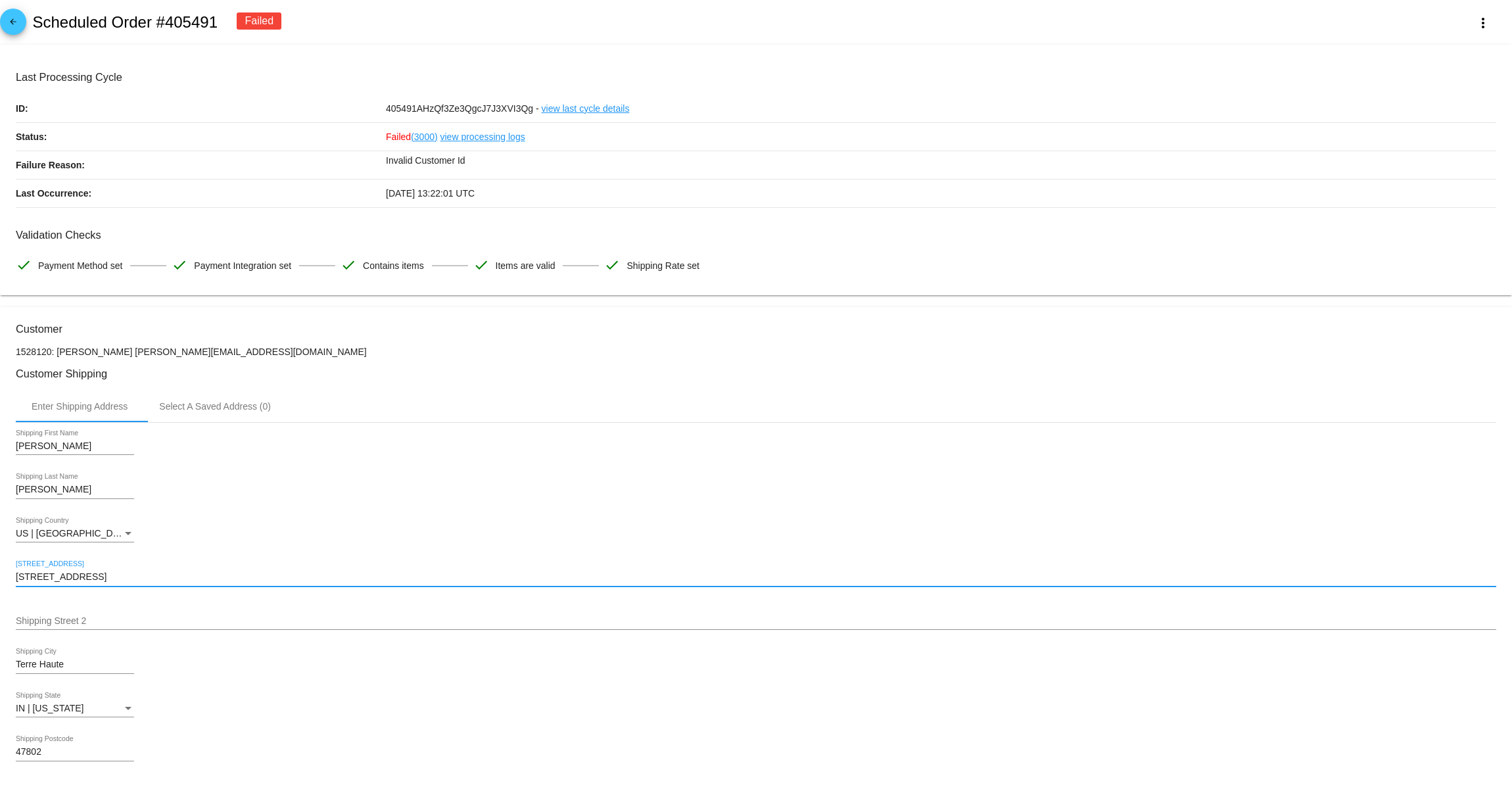
click at [54, 580] on input "2433 Kings Ct" at bounding box center [756, 577] width 1481 height 10
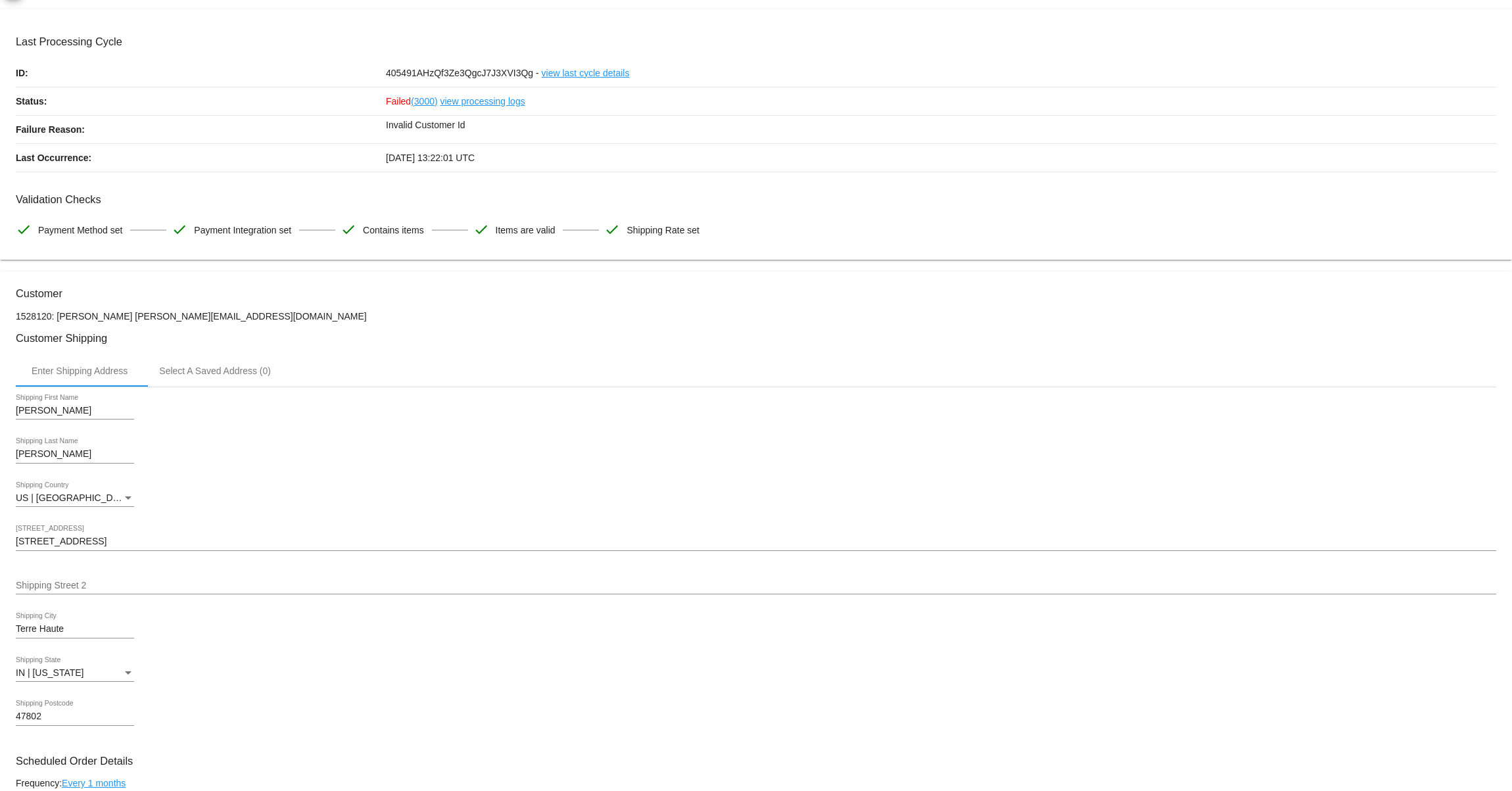
scroll to position [193, 0]
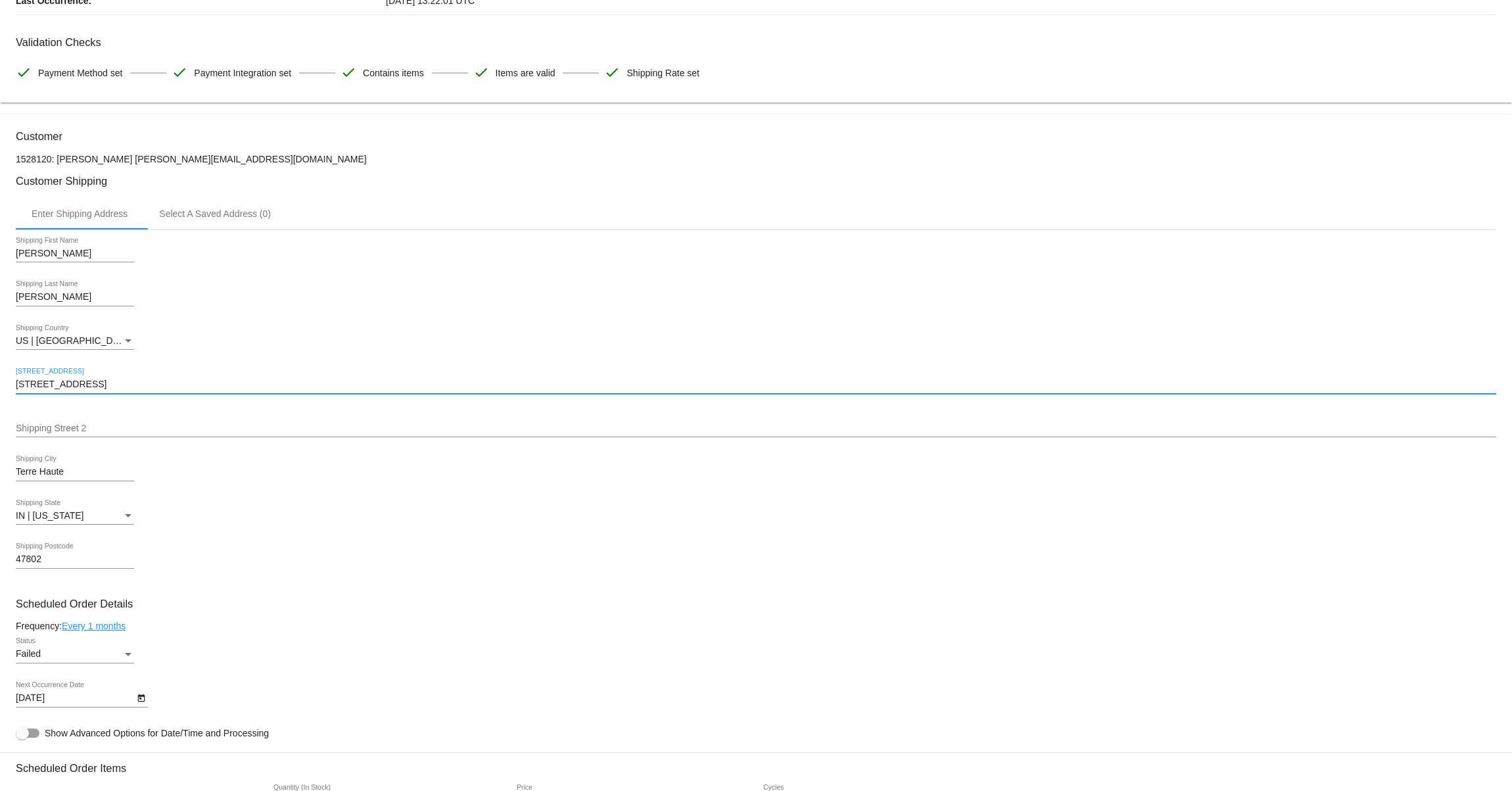
click at [81, 481] on mat-card "Customer 1528120: Jess Martin chocolab.finn@gmail.com Customer Shipping Enter S…" at bounding box center [756, 790] width 1512 height 1352
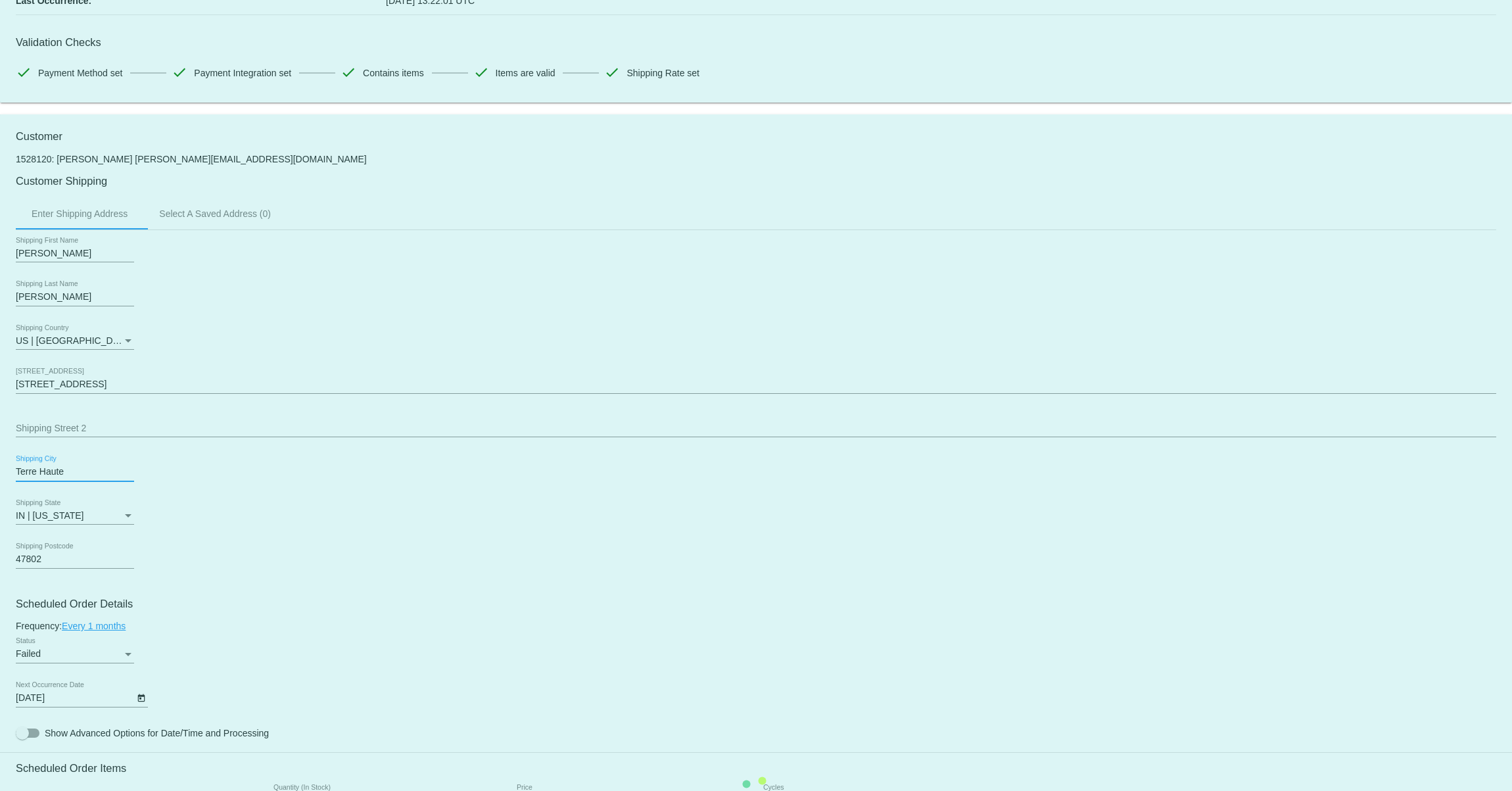
click at [81, 481] on mat-card "Customer 1528120: Jess Martin chocolab.finn@gmail.com Customer Shipping Enter S…" at bounding box center [756, 790] width 1512 height 1352
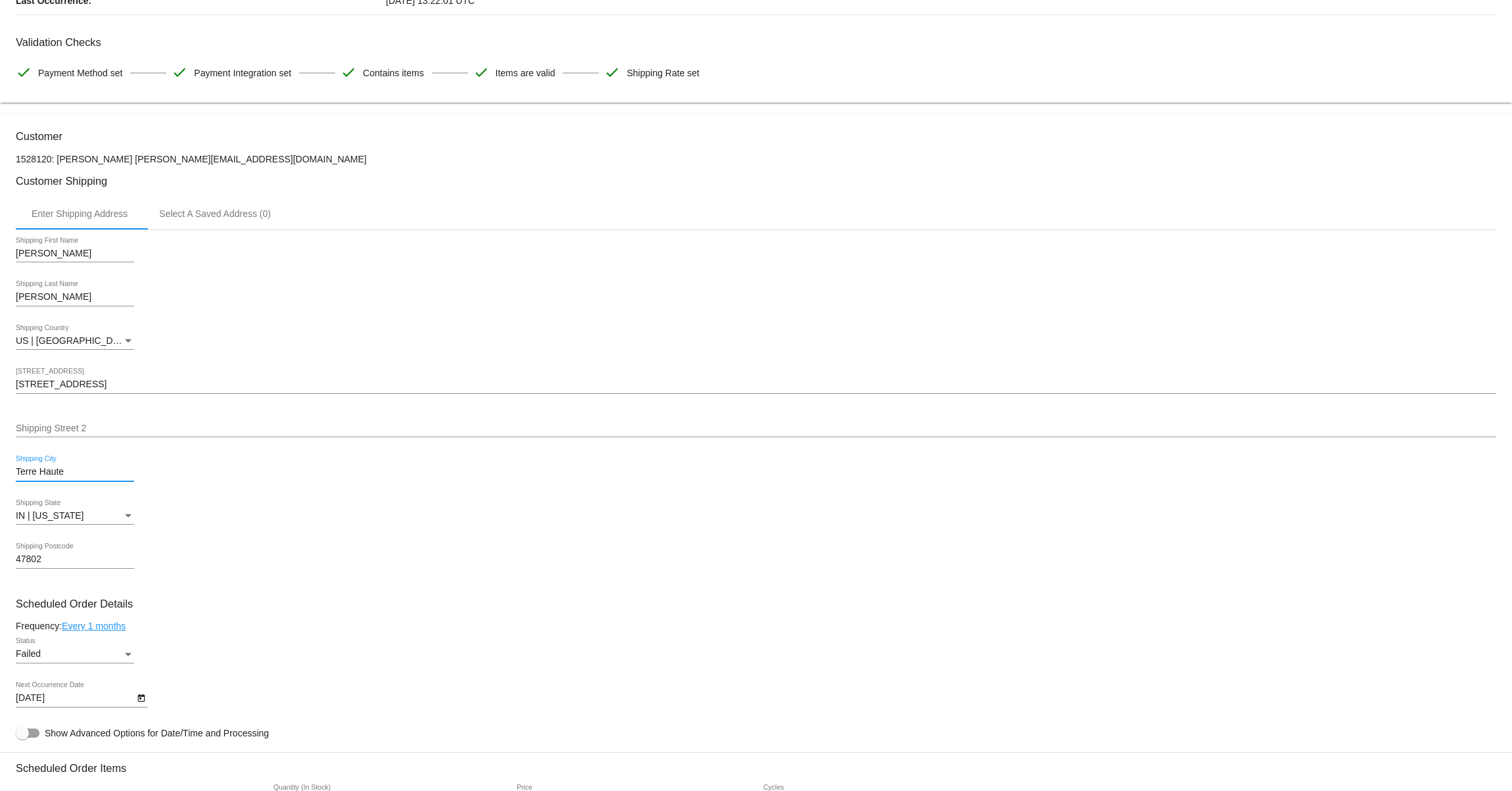
click at [81, 477] on input "Terre Haute" at bounding box center [75, 472] width 118 height 10
click at [40, 569] on mat-card "Customer 1528120: Jess Martin chocolab.finn@gmail.com Customer Shipping Enter S…" at bounding box center [756, 790] width 1512 height 1352
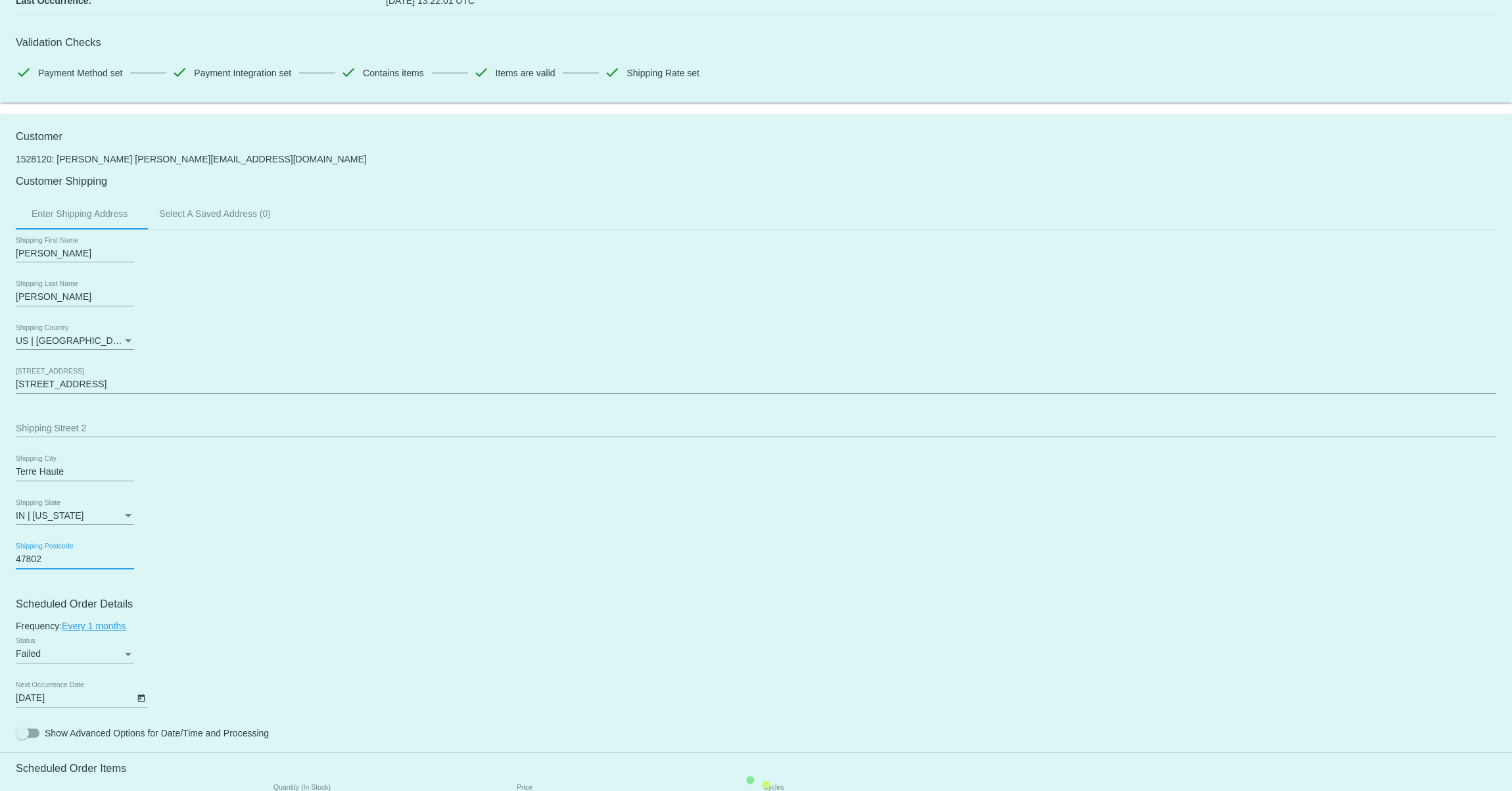
click at [40, 569] on mat-card "Customer 1528120: Jess Martin chocolab.finn@gmail.com Customer Shipping Enter S…" at bounding box center [756, 790] width 1512 height 1352
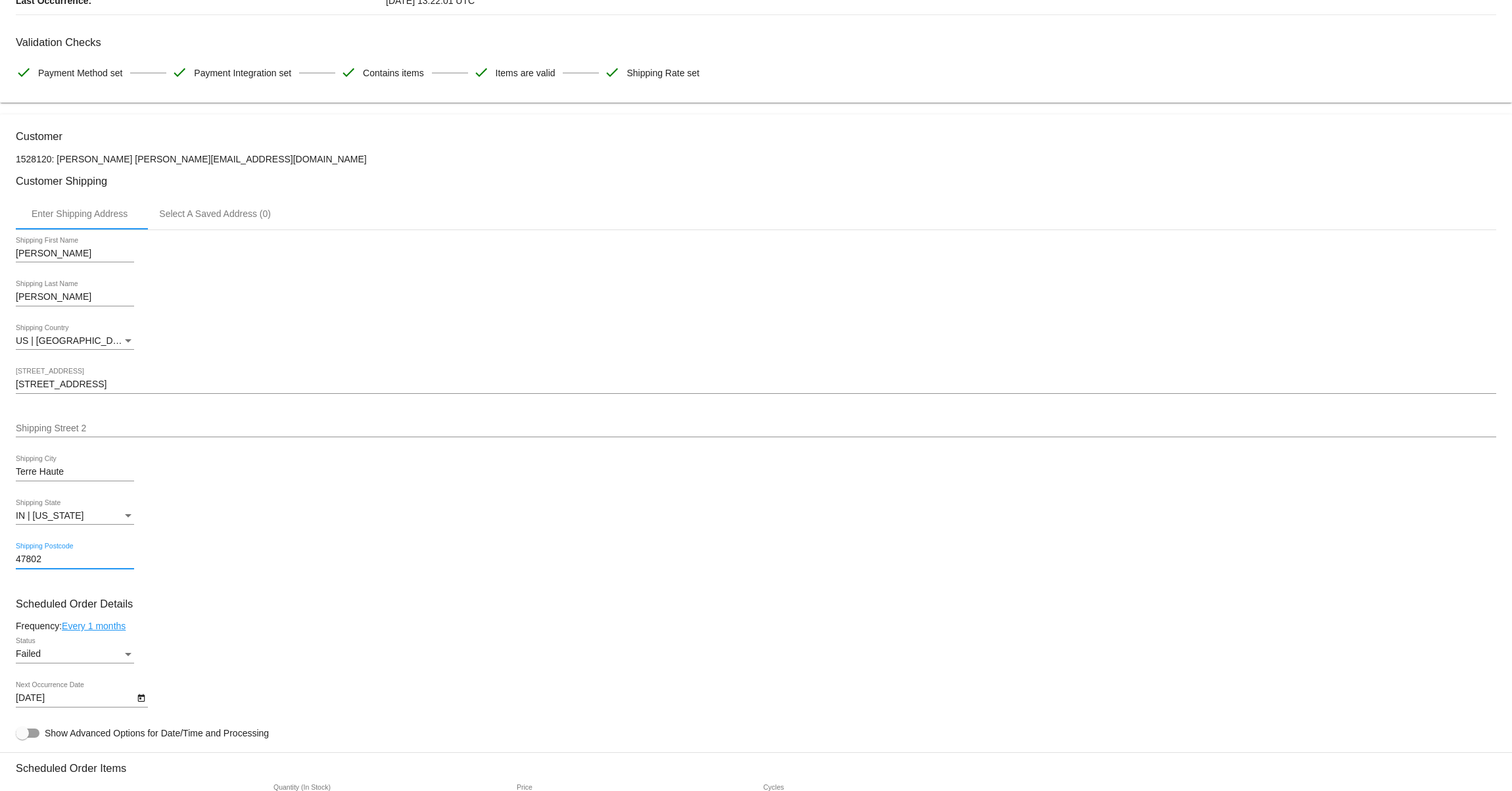
drag, startPoint x: 10, startPoint y: 568, endPoint x: -25, endPoint y: 563, distance: 35.4
click at [0, 563] on html "arrow_back Scheduled Order #405491 Failed more_vert Last Processing Cycle ID: 4…" at bounding box center [756, 396] width 1512 height 791
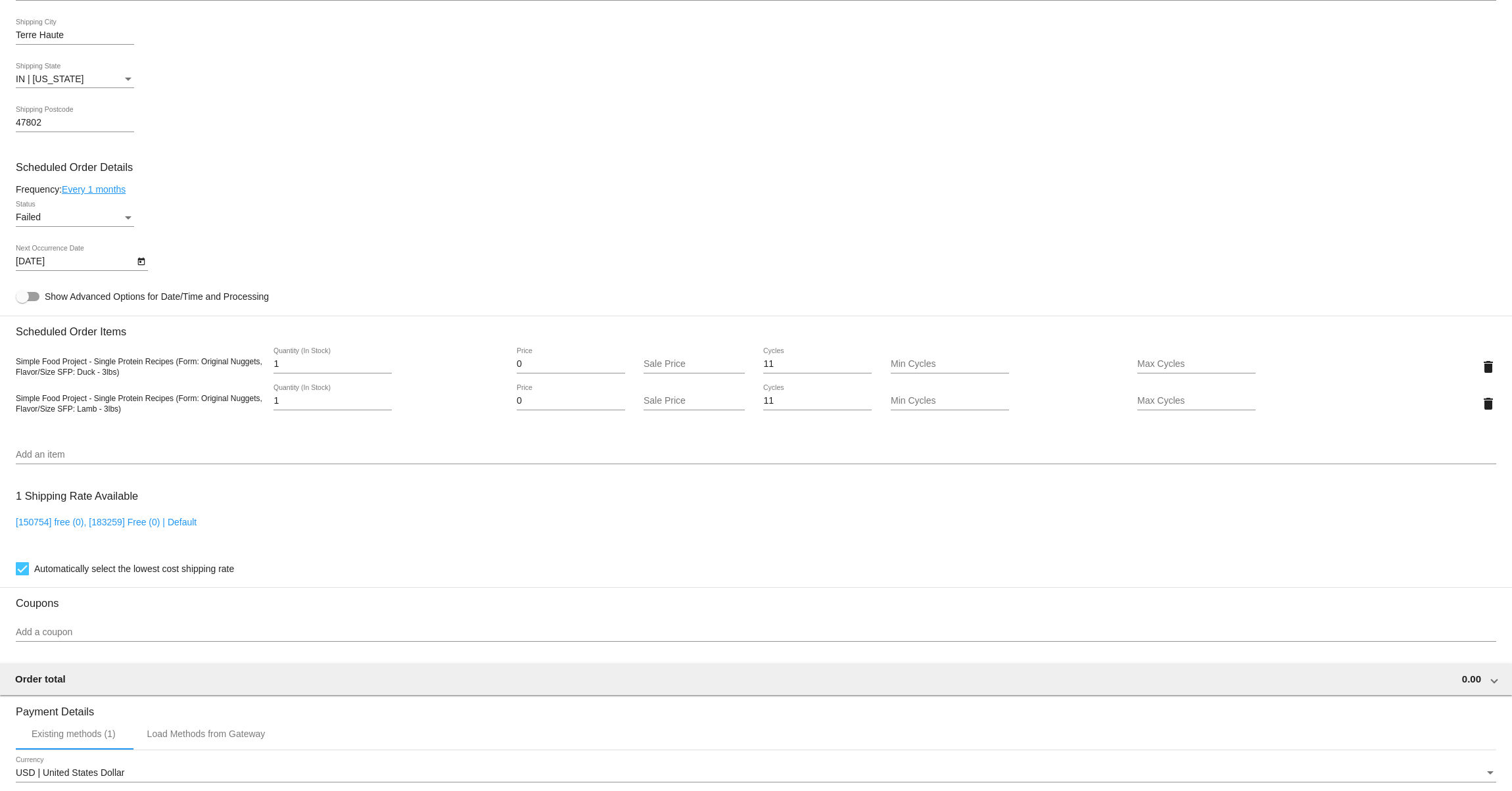
scroll to position [639, 0]
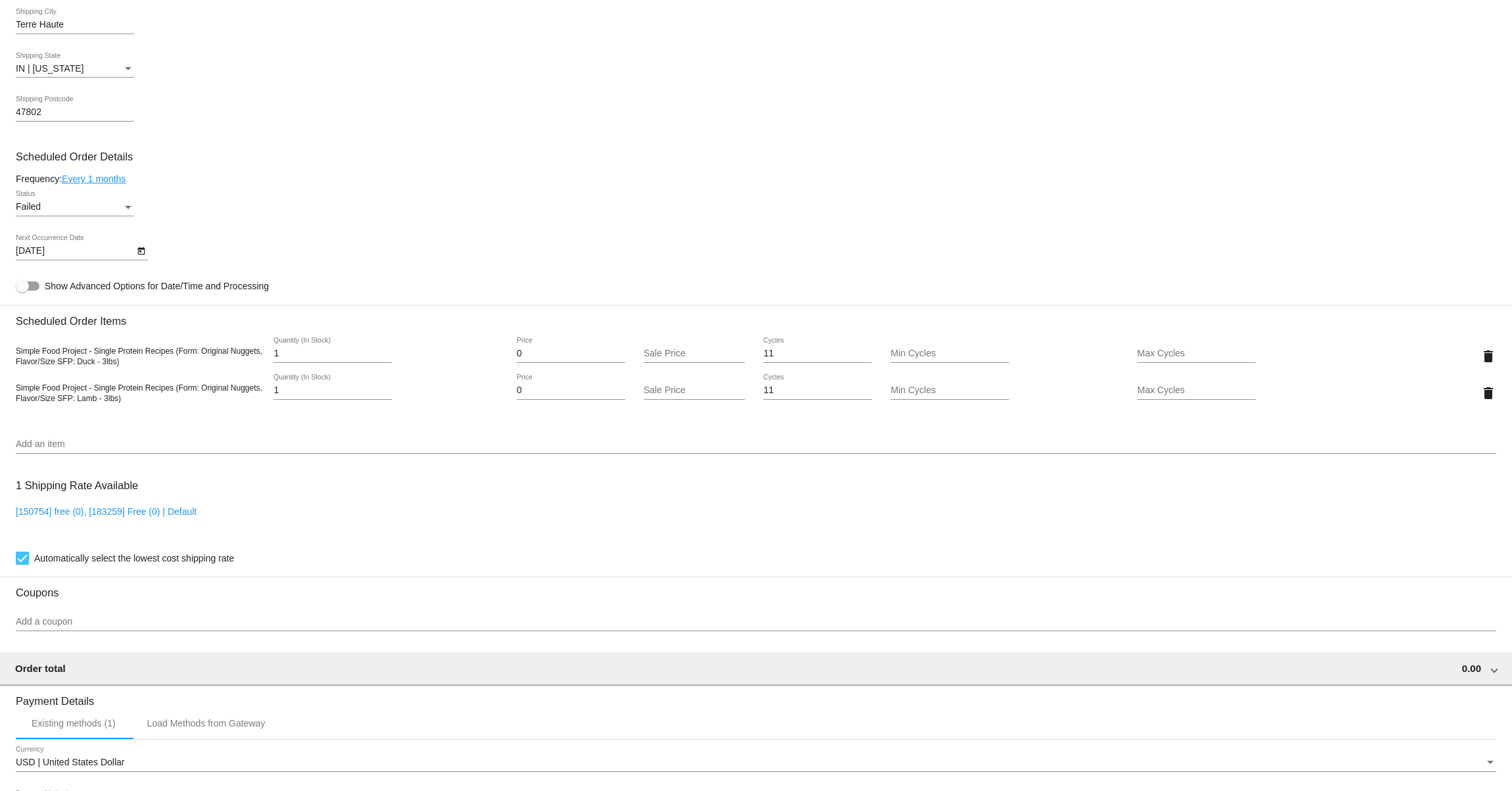
drag, startPoint x: 157, startPoint y: 372, endPoint x: 110, endPoint y: 369, distance: 47.1
click at [110, 366] on div "Simple Food Project - Single Protein Recipes (Form: Original Nuggets, Flavor/Si…" at bounding box center [139, 356] width 247 height 21
click at [165, 366] on div "Simple Food Project - Single Protein Recipes (Form: Original Nuggets, Flavor/Si…" at bounding box center [139, 356] width 247 height 21
drag, startPoint x: 159, startPoint y: 366, endPoint x: 112, endPoint y: 369, distance: 47.1
click at [112, 366] on div "Simple Food Project - Single Protein Recipes (Form: Original Nuggets, Flavor/Si…" at bounding box center [139, 356] width 247 height 21
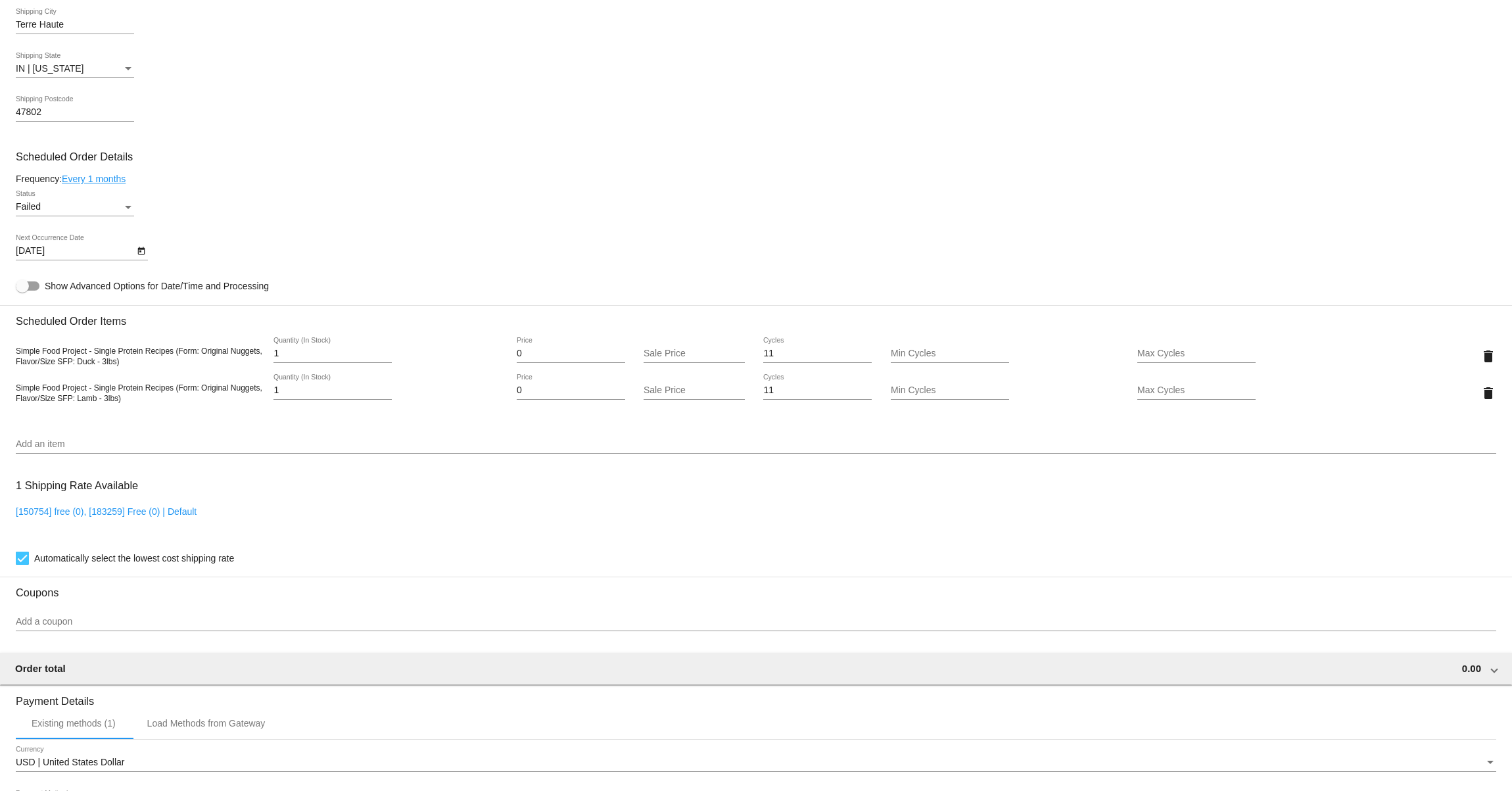
copy span "Duck - 3lbs)"
drag, startPoint x: 163, startPoint y: 407, endPoint x: 111, endPoint y: 407, distance: 52.0
click at [111, 403] on div "Simple Food Project - Single Protein Recipes (Form: Original Nuggets, Flavor/Si…" at bounding box center [139, 393] width 247 height 21
copy span "Lamb - 3lbs)"
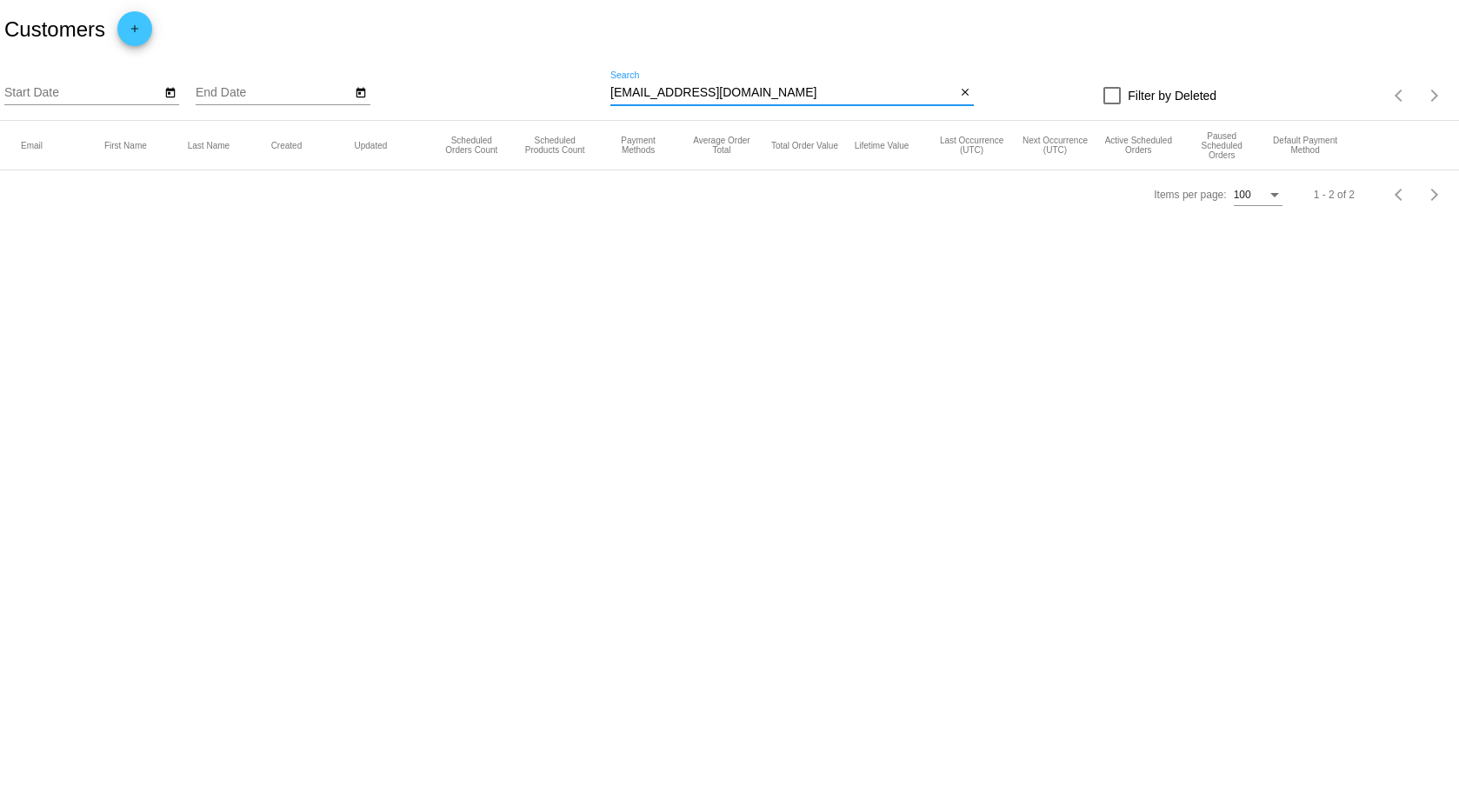
click at [698, 87] on input "[EMAIL_ADDRESS][DOMAIN_NAME]" at bounding box center [782, 93] width 345 height 14
paste input "chocolab.fin"
type input "[EMAIL_ADDRESS][PERSON_NAME][DOMAIN_NAME]"
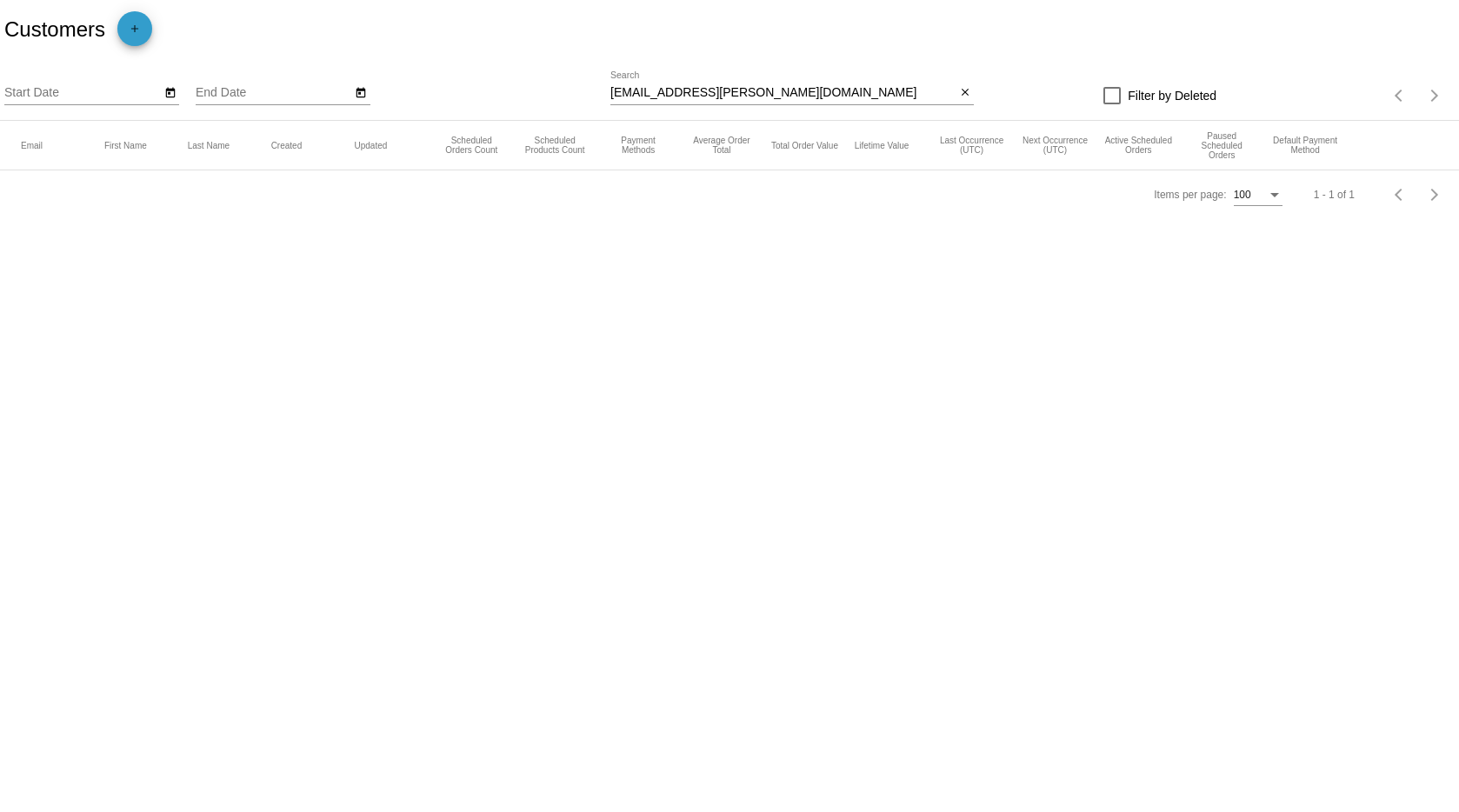
click at [147, 25] on button "add" at bounding box center [135, 28] width 35 height 35
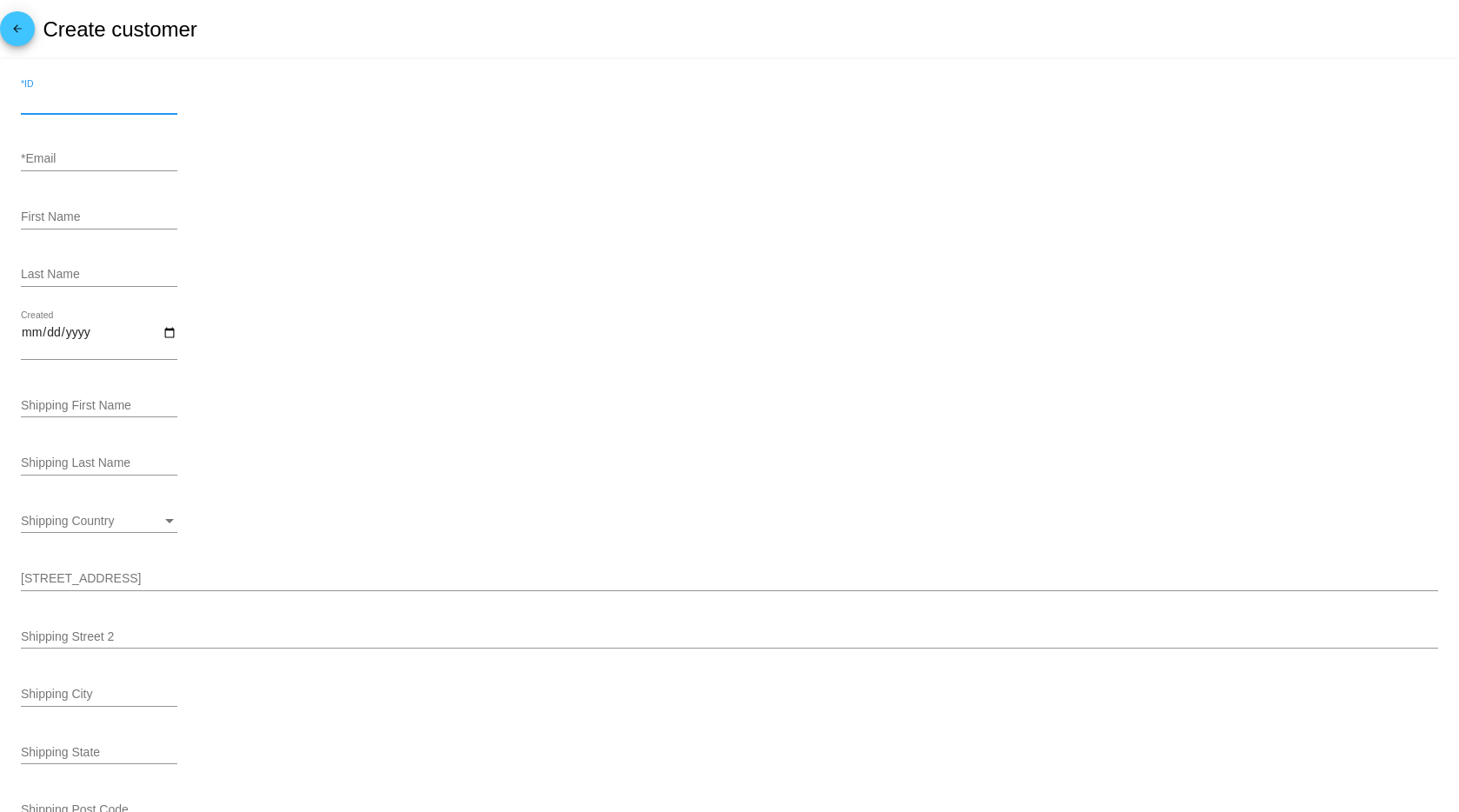
click at [68, 107] on input "*ID" at bounding box center [99, 102] width 156 height 14
type input "989"
click at [118, 165] on input "*Email" at bounding box center [99, 159] width 156 height 14
paste input "[EMAIL_ADDRESS][PERSON_NAME][DOMAIN_NAME]"
type input "[EMAIL_ADDRESS][PERSON_NAME][DOMAIN_NAME]"
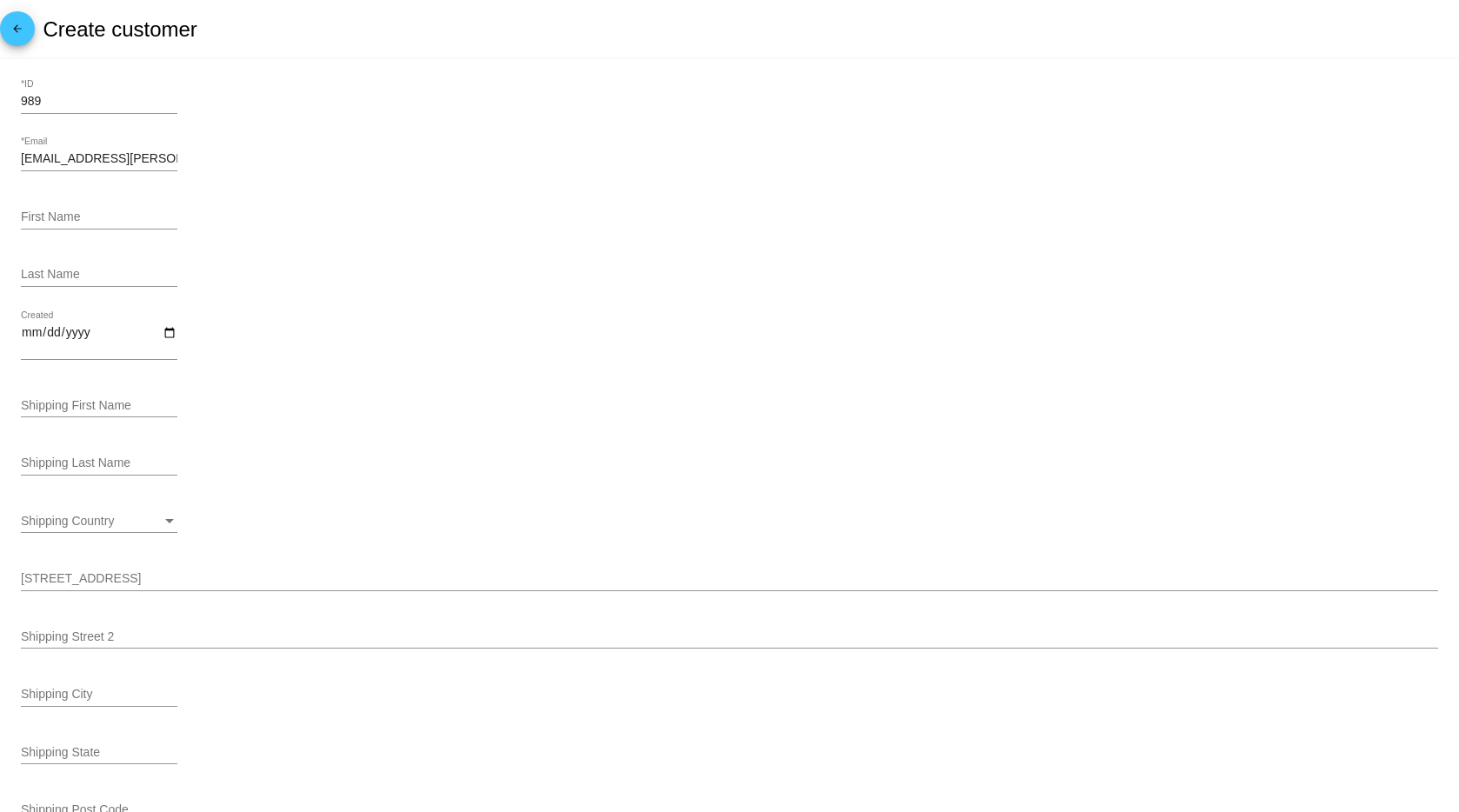
click at [535, 212] on div "First Name" at bounding box center [729, 221] width 1417 height 49
click at [83, 207] on div "First Name" at bounding box center [99, 213] width 156 height 34
click at [77, 217] on input "First Name" at bounding box center [99, 218] width 156 height 14
type input "[PERSON_NAME]"
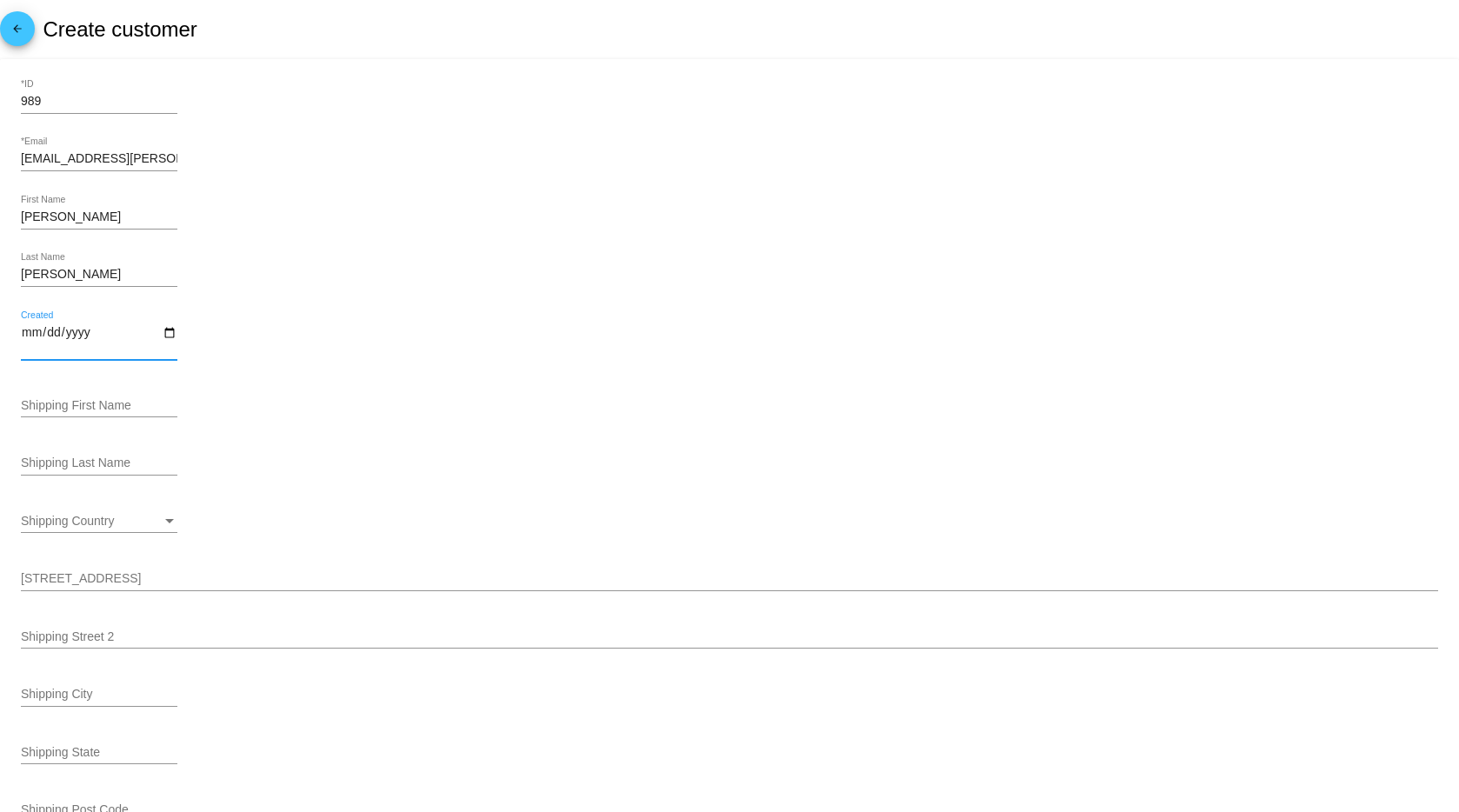
click at [171, 333] on input "Created" at bounding box center [99, 340] width 156 height 30
click at [356, 358] on div "Created" at bounding box center [729, 343] width 1417 height 64
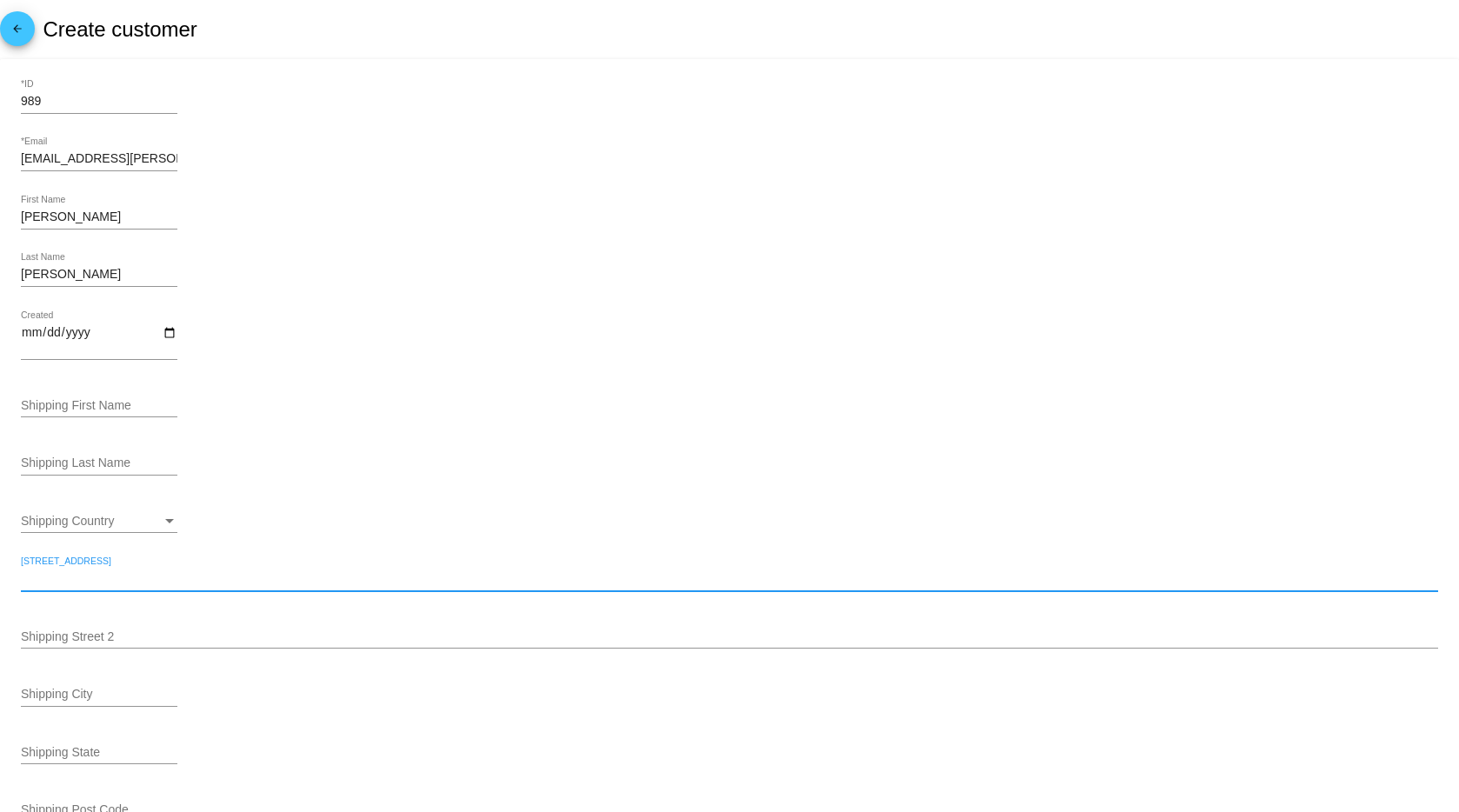
click at [77, 580] on input "[STREET_ADDRESS]" at bounding box center [729, 580] width 1417 height 14
paste input "[STREET_ADDRESS]"
type input "[STREET_ADDRESS]"
click at [72, 405] on input "Shipping First Name" at bounding box center [99, 406] width 156 height 14
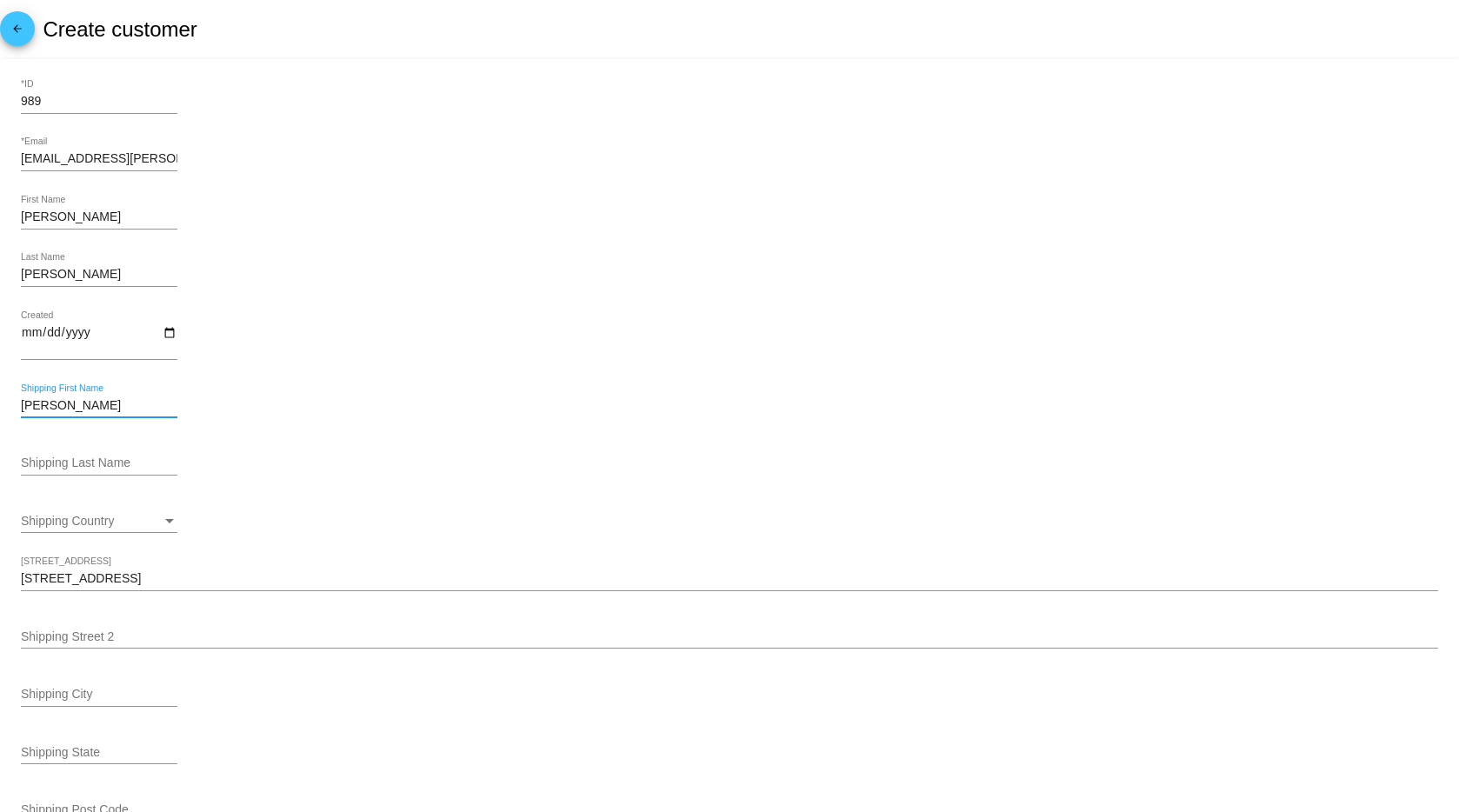
type input "[PERSON_NAME]"
click at [121, 527] on div "Shipping Country" at bounding box center [91, 521] width 140 height 14
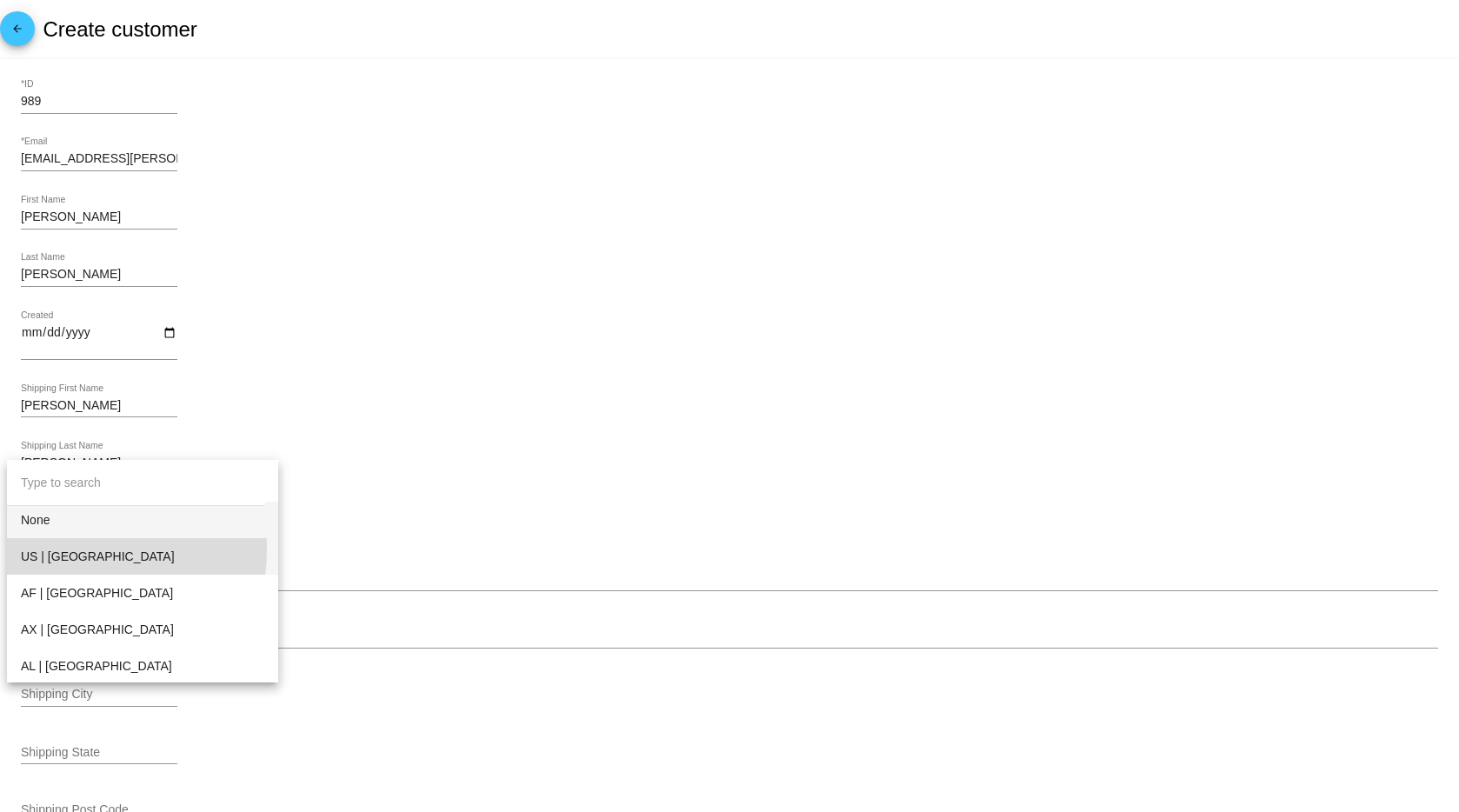
click at [85, 550] on span "US | USA" at bounding box center [142, 556] width 243 height 37
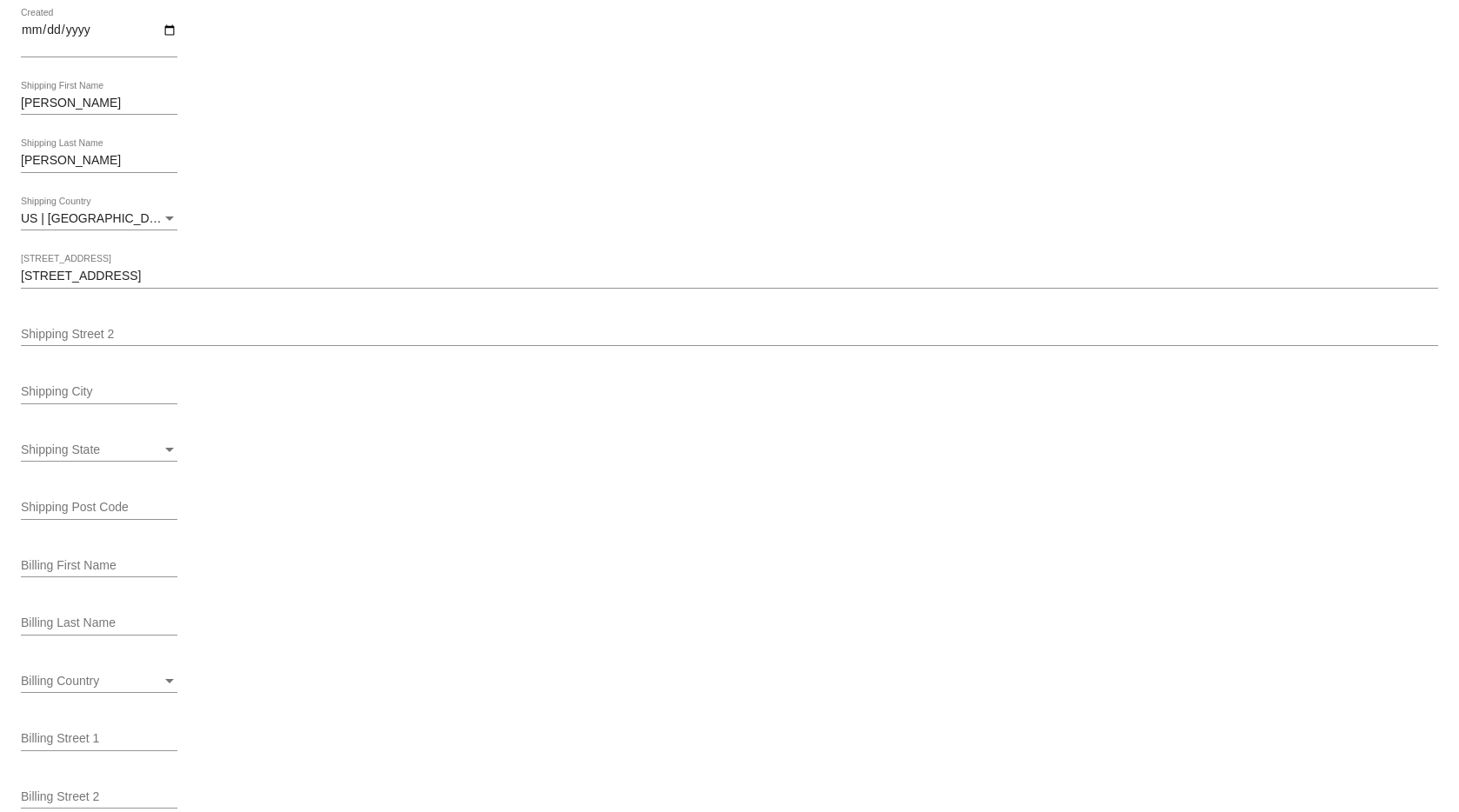
scroll to position [305, 0]
click at [81, 385] on input "Shipping City" at bounding box center [99, 391] width 156 height 14
paste input "Terre Haute"
type input "Terre Haute"
click at [112, 444] on div "Shipping State" at bounding box center [91, 449] width 140 height 14
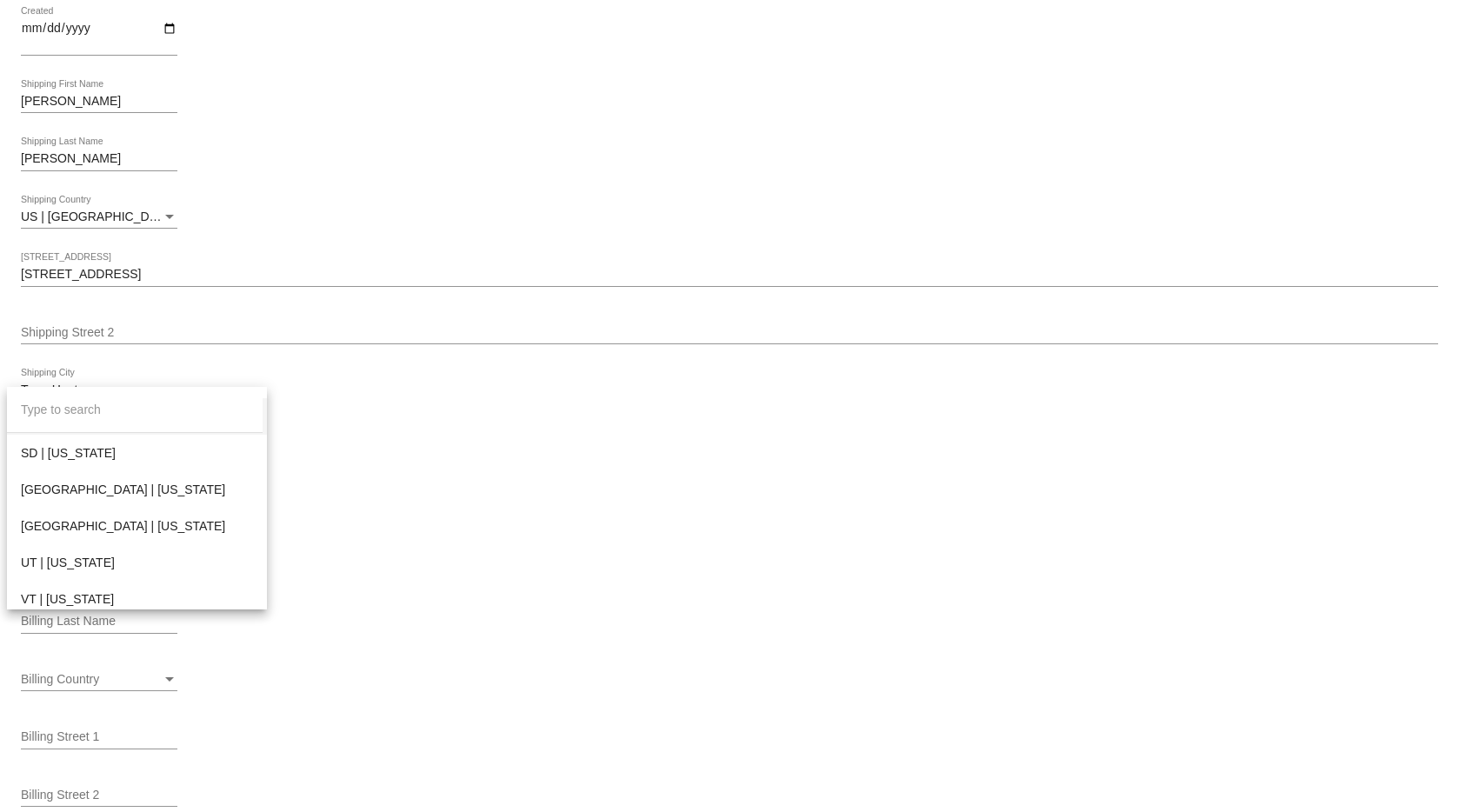
scroll to position [1897, 0]
click at [62, 479] on span "TN | Tennessee" at bounding box center [137, 485] width 232 height 37
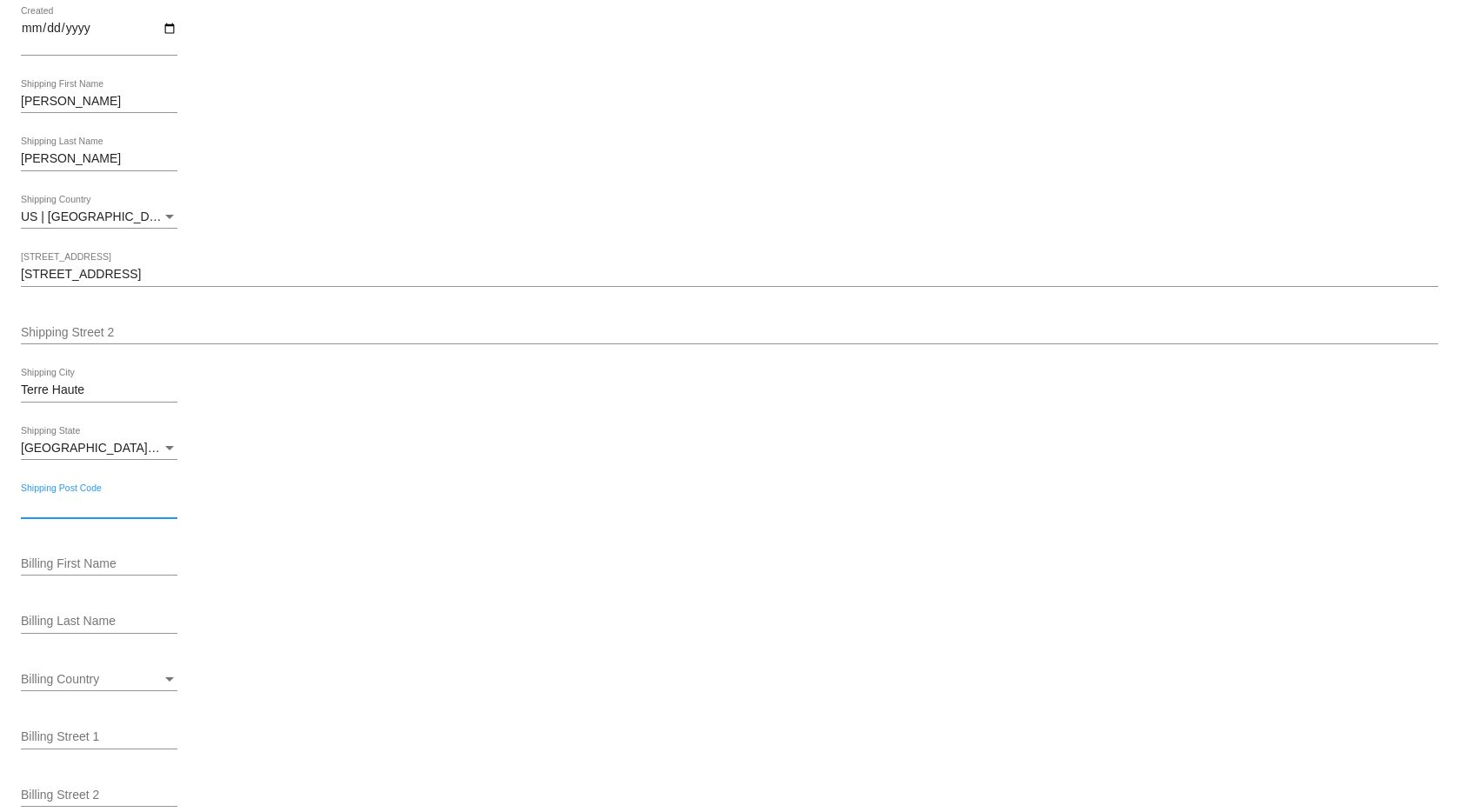
click at [59, 507] on input "Shipping Post Code" at bounding box center [99, 506] width 156 height 14
paste input "47802"
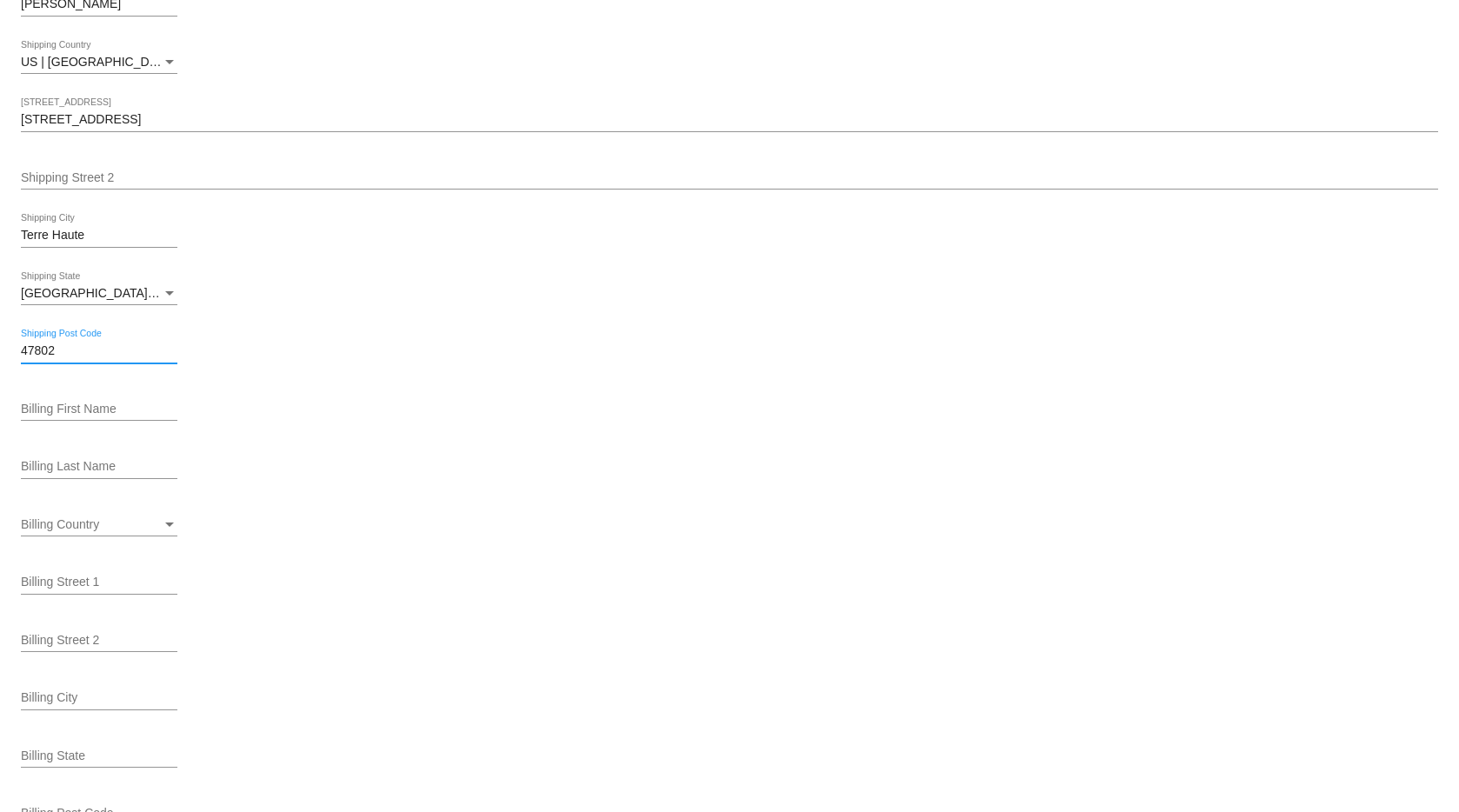
scroll to position [550, 0]
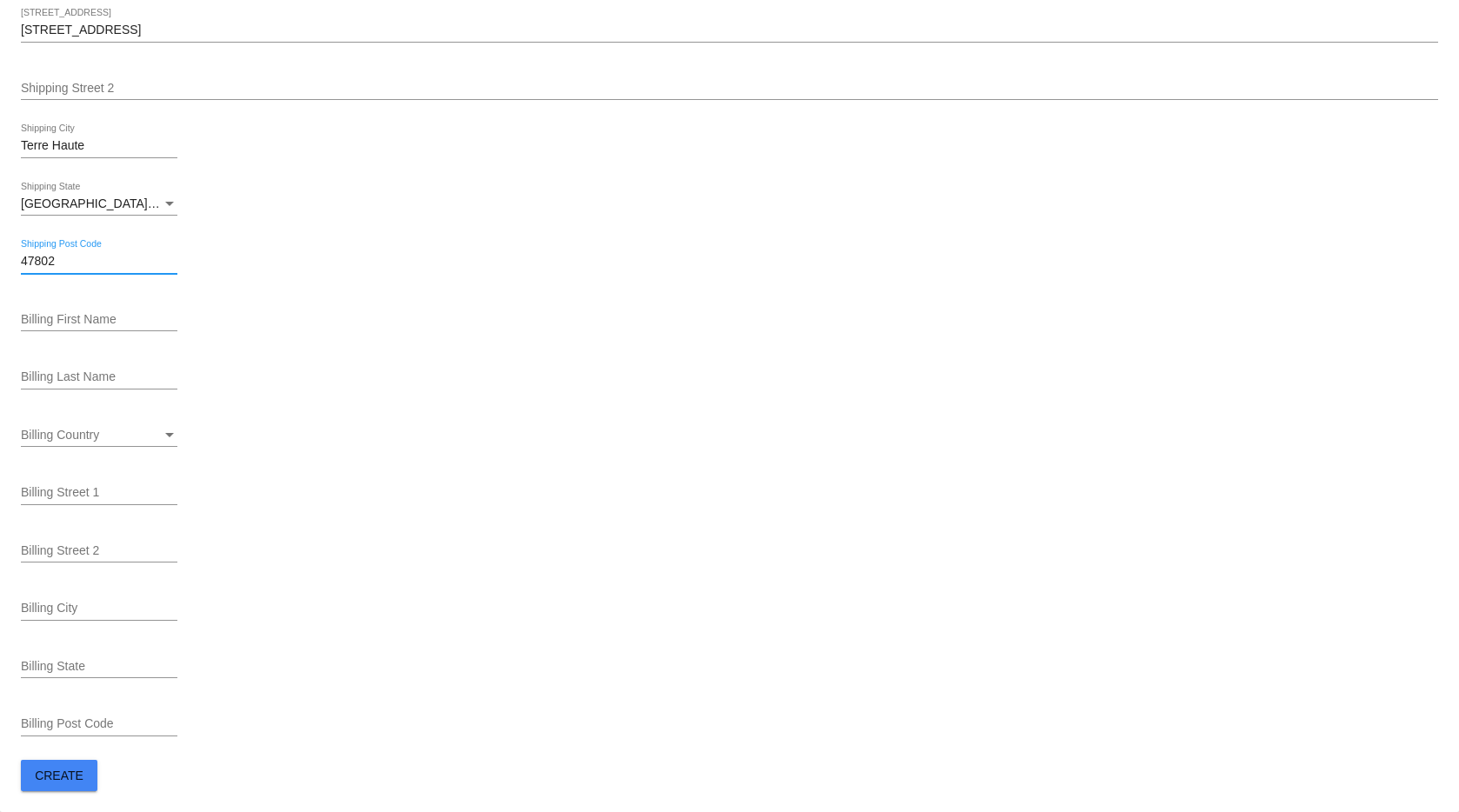
type input "47802"
click at [76, 769] on span "Create" at bounding box center [58, 775] width 48 height 14
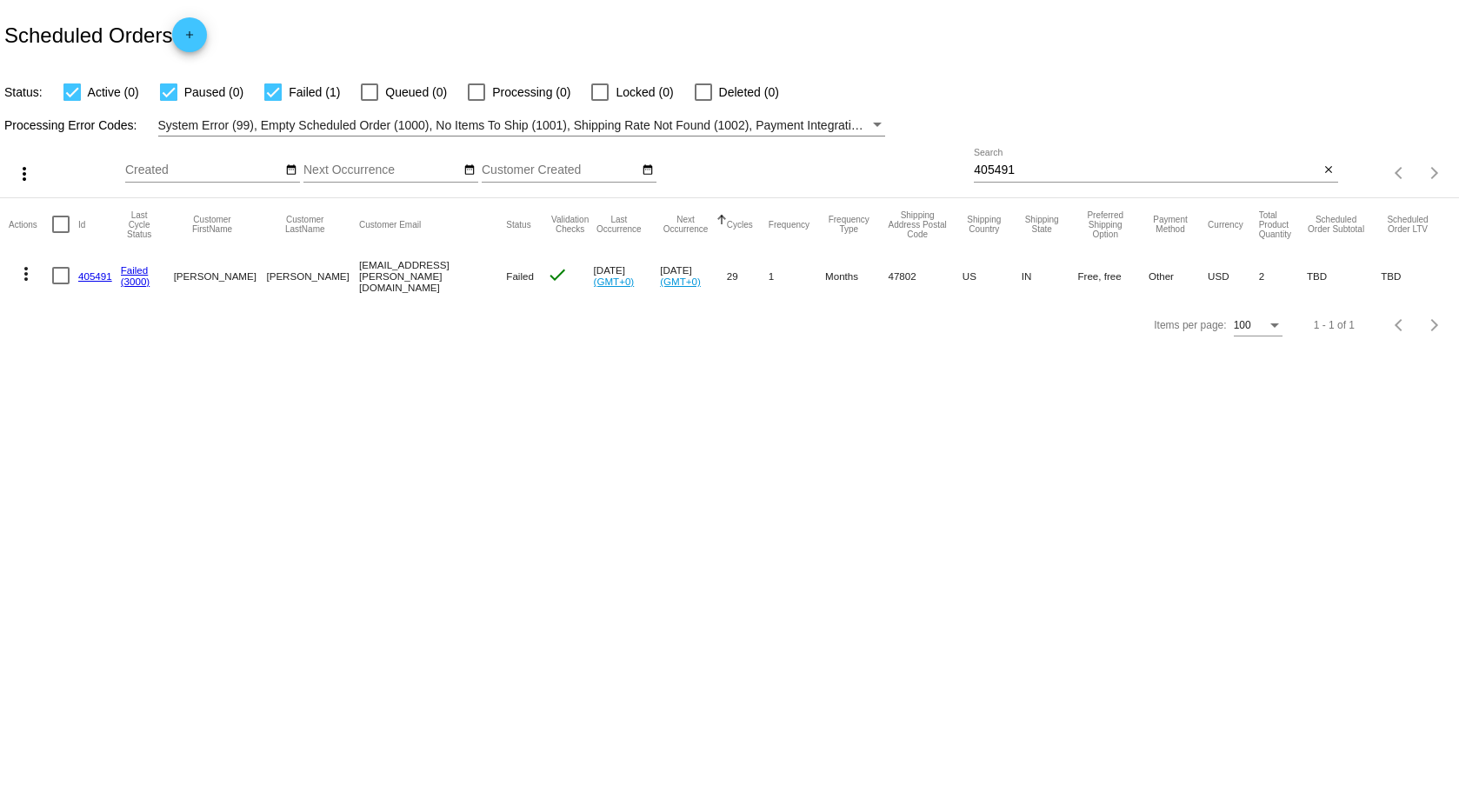
click at [379, 275] on mat-cell "[EMAIL_ADDRESS][PERSON_NAME][DOMAIN_NAME]" at bounding box center [432, 275] width 147 height 50
copy mat-cell "[EMAIL_ADDRESS][PERSON_NAME][DOMAIN_NAME]"
click at [192, 36] on mat-icon "add" at bounding box center [189, 39] width 21 height 21
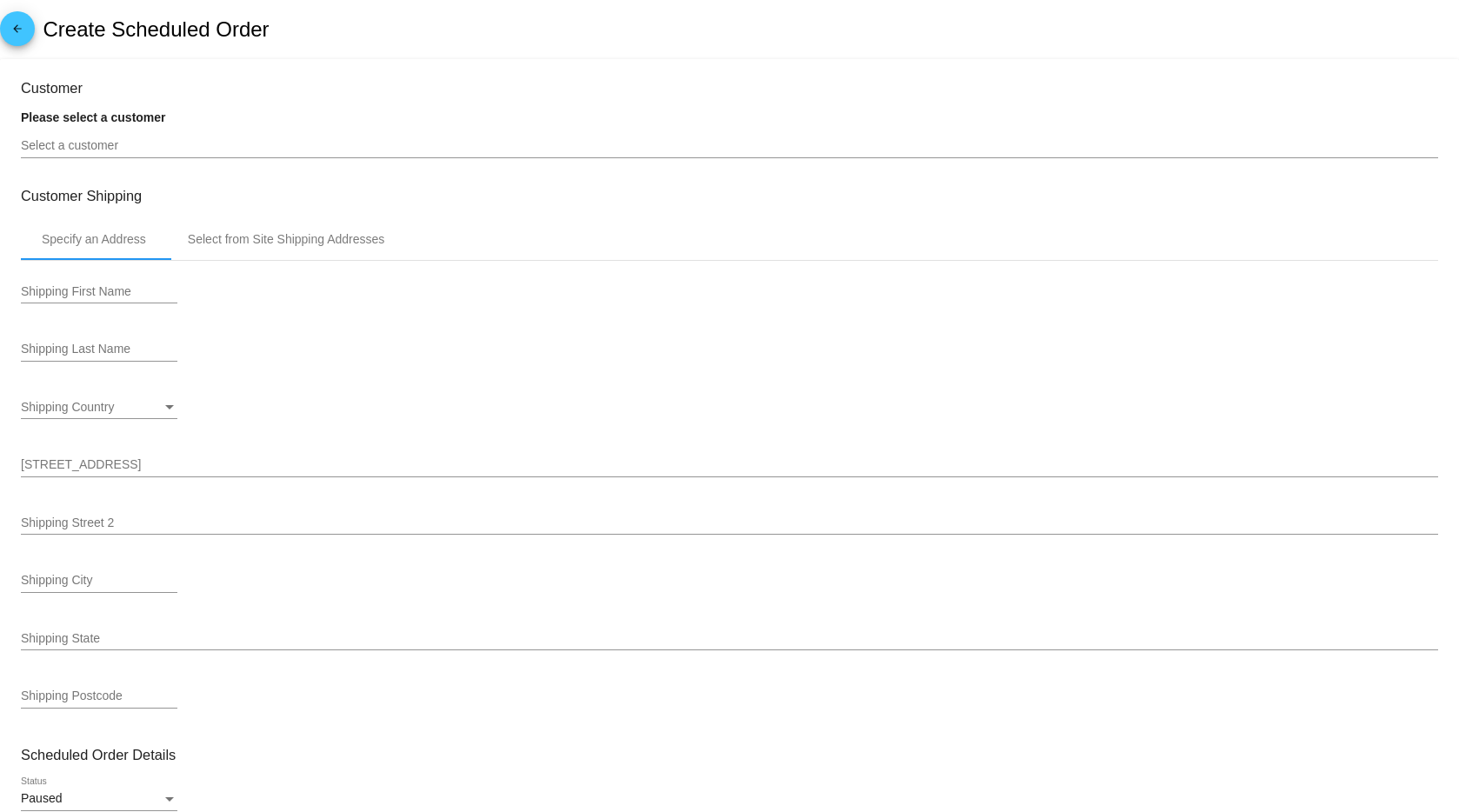
type input "11/14/2025"
click at [98, 153] on input "Select a customer" at bounding box center [729, 146] width 1417 height 14
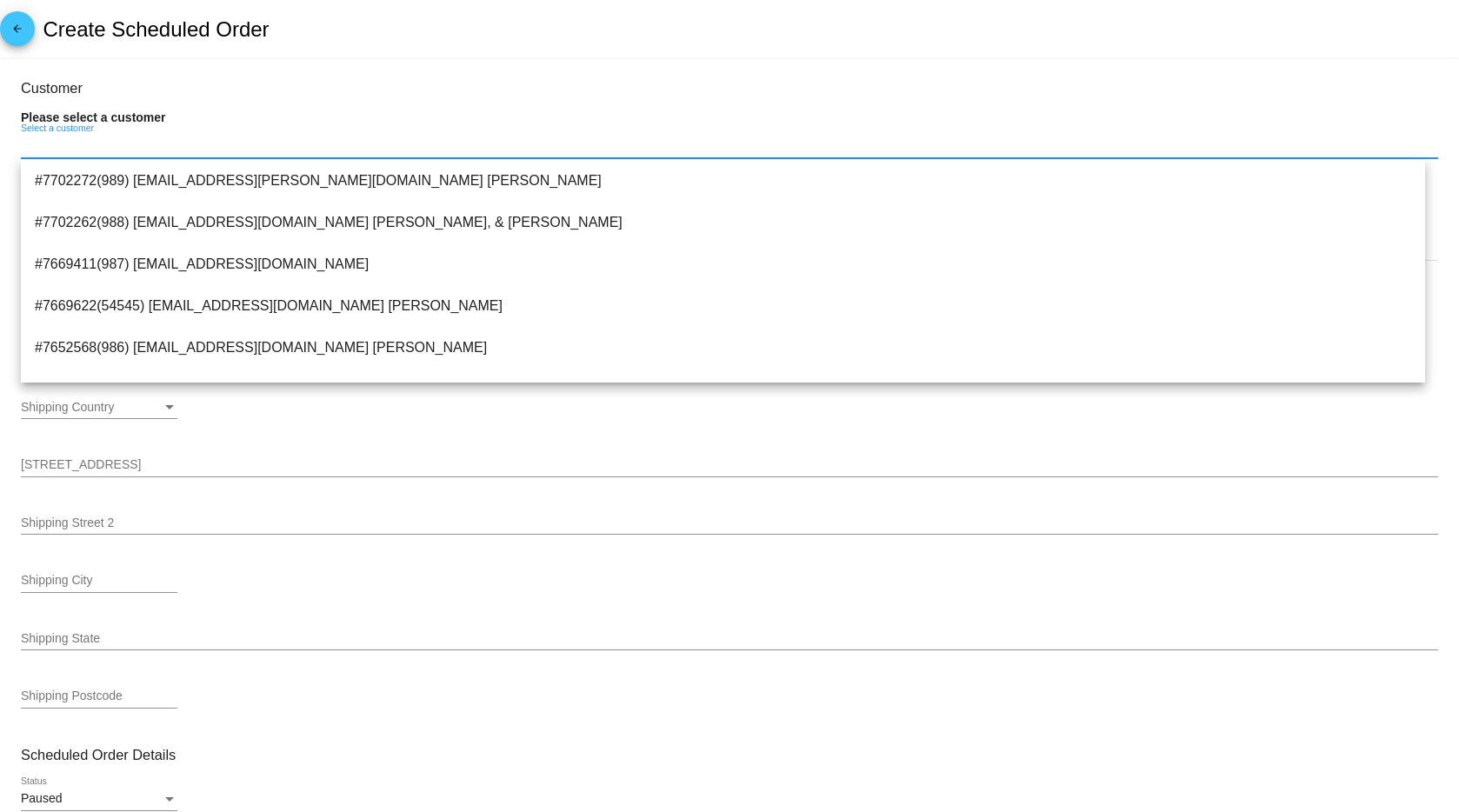
paste input "[EMAIL_ADDRESS][PERSON_NAME][DOMAIN_NAME]"
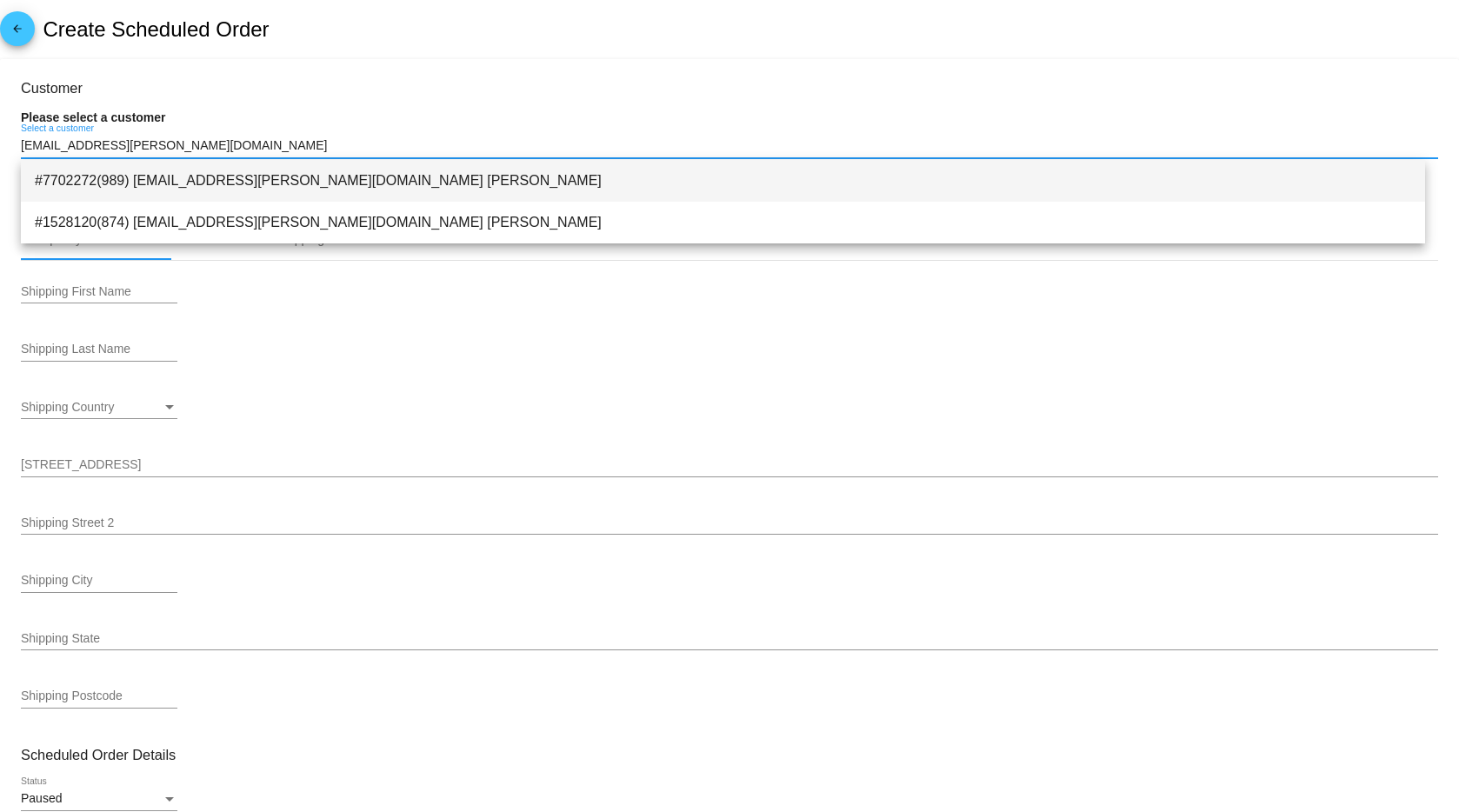
type input "[EMAIL_ADDRESS][PERSON_NAME][DOMAIN_NAME]"
click at [185, 184] on span "#7702272(989) chocolab.finn@gmail.com Jess Martin" at bounding box center [723, 181] width 1377 height 42
type input "[PERSON_NAME]"
type input "2433 Kings Ct"
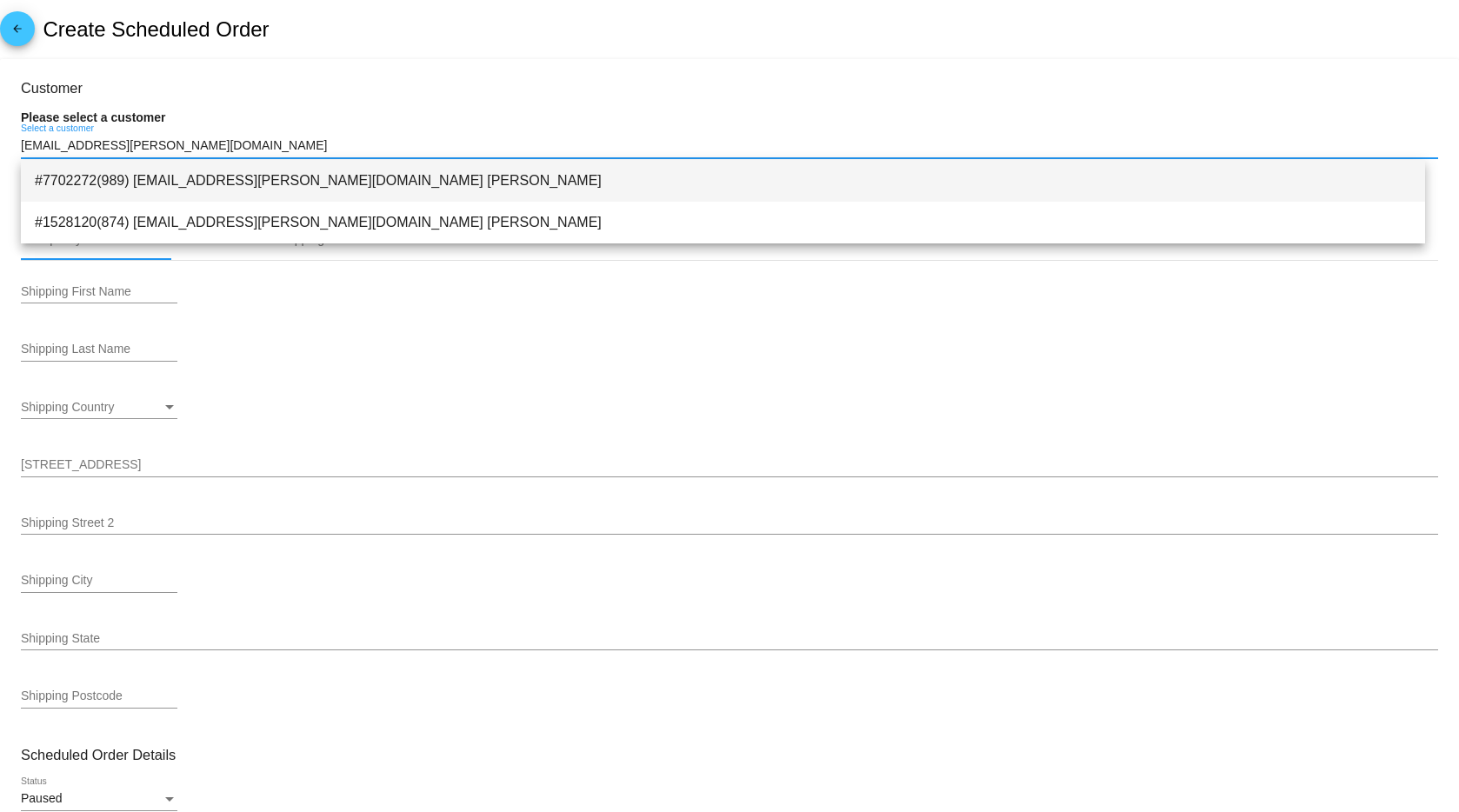
type input "Terre Haute"
type input "47802"
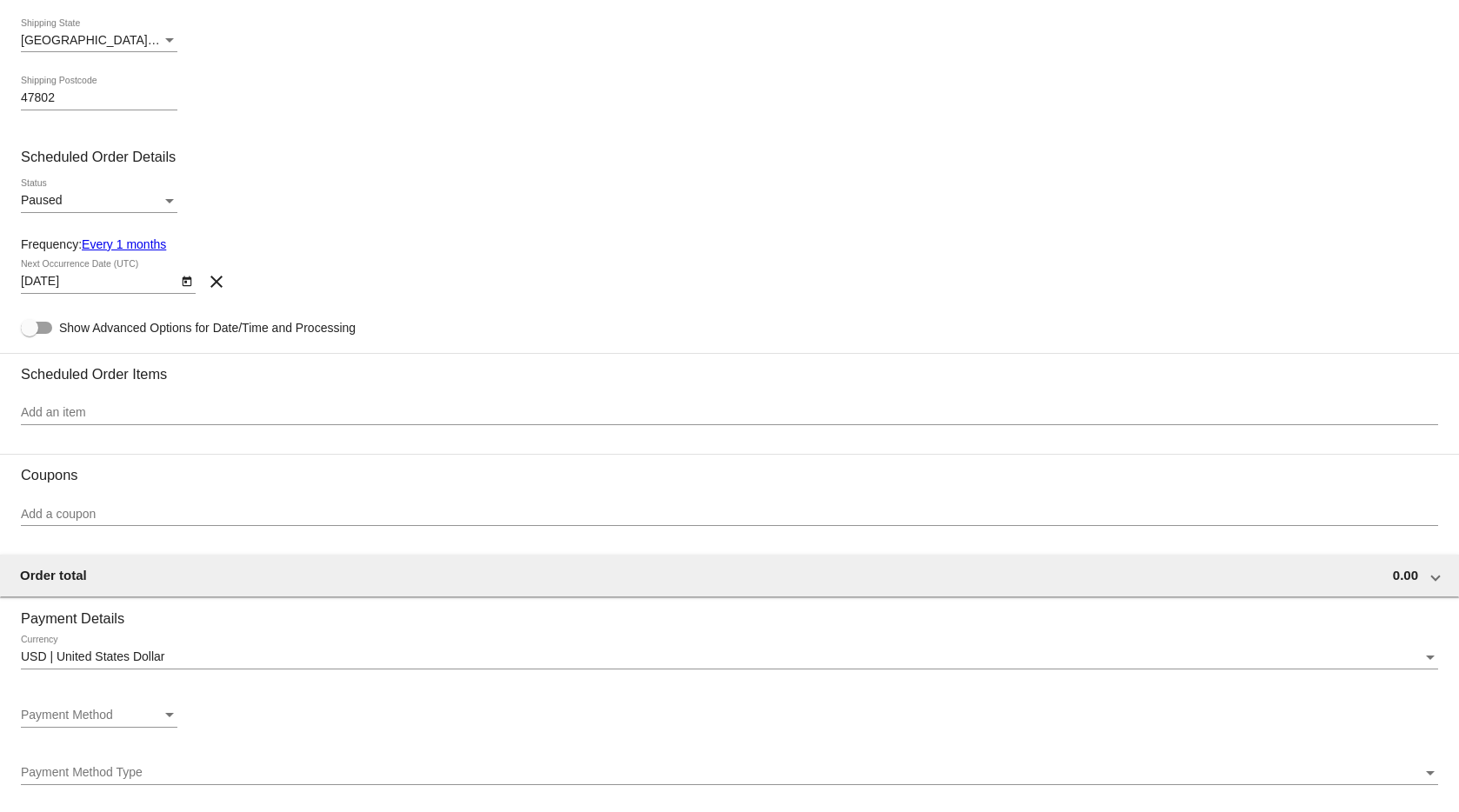
scroll to position [669, 0]
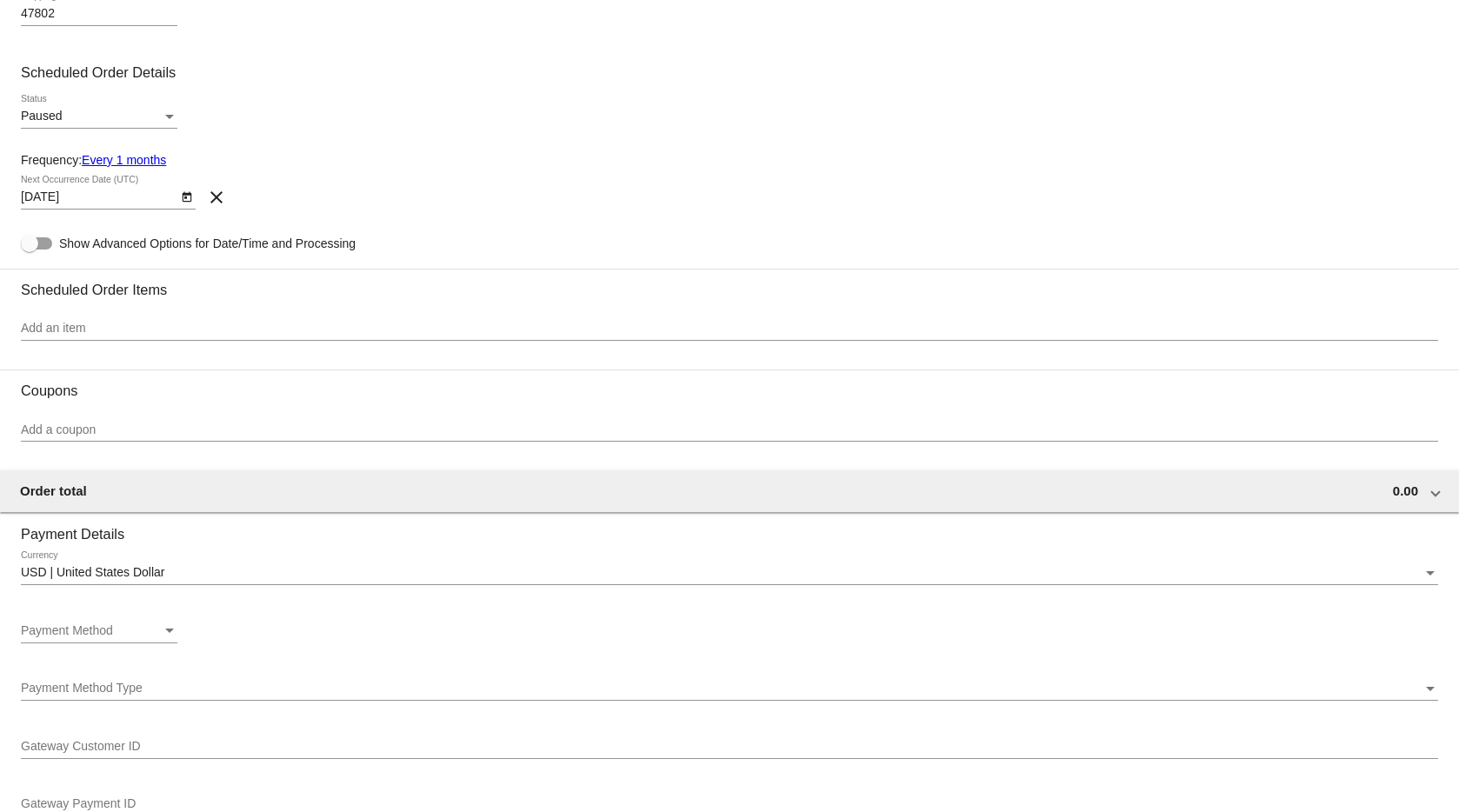
click at [63, 330] on input "Add an item" at bounding box center [729, 328] width 1417 height 14
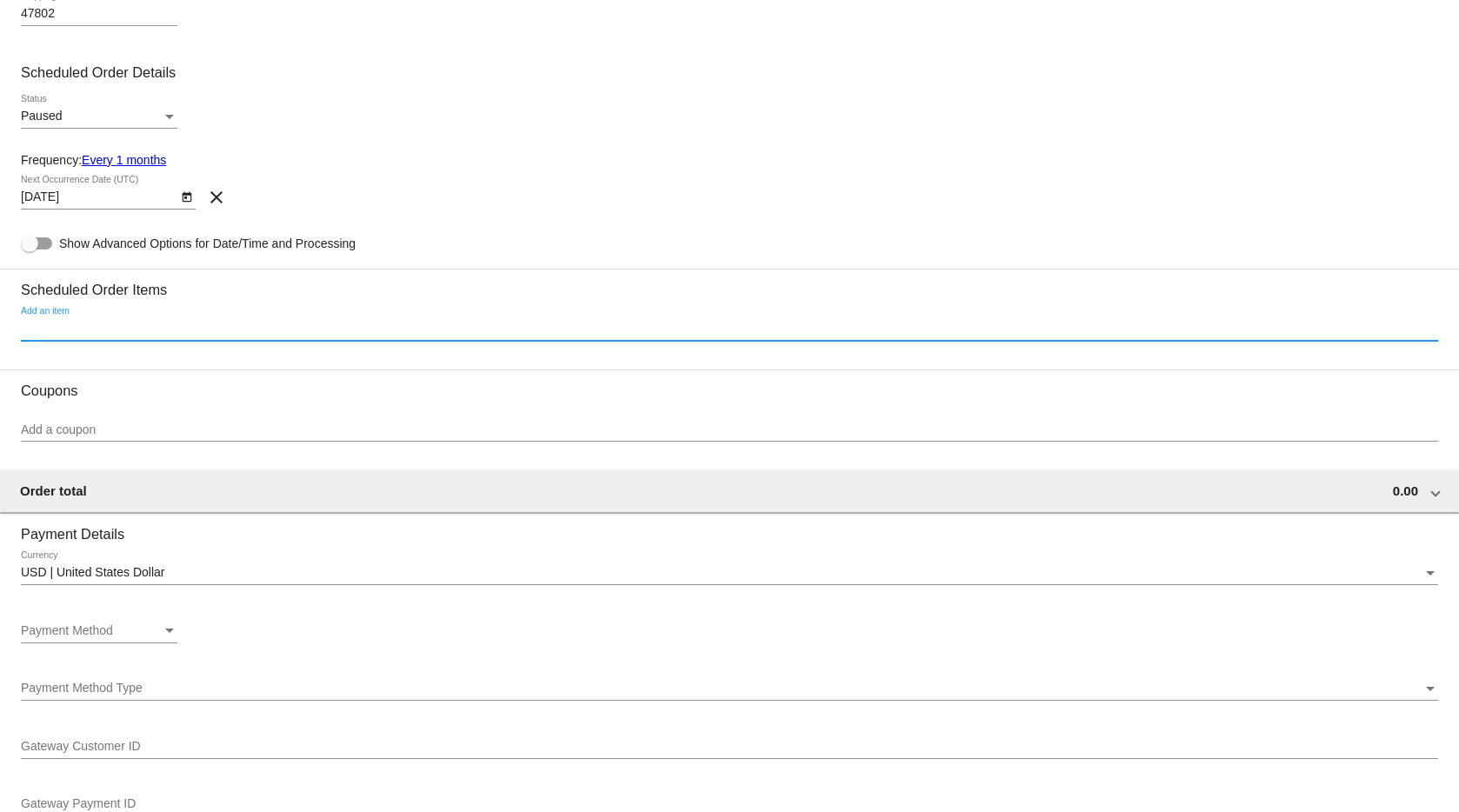
paste input "Duck - 3lbs)"
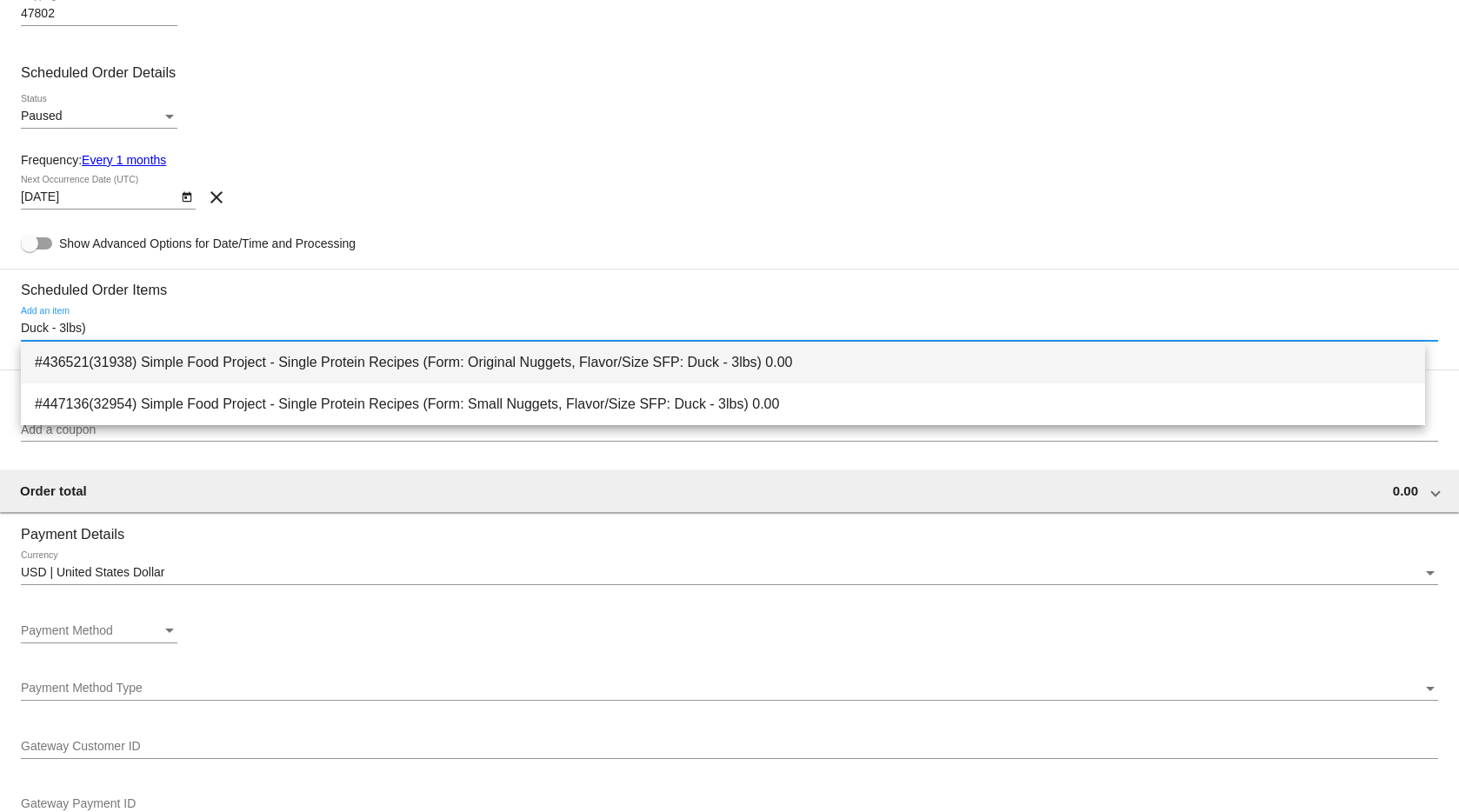
type input "Duck - 3lbs)"
click at [188, 361] on span "#436521(31938) Simple Food Project - Single Protein Recipes (Form: Original Nug…" at bounding box center [723, 363] width 1377 height 42
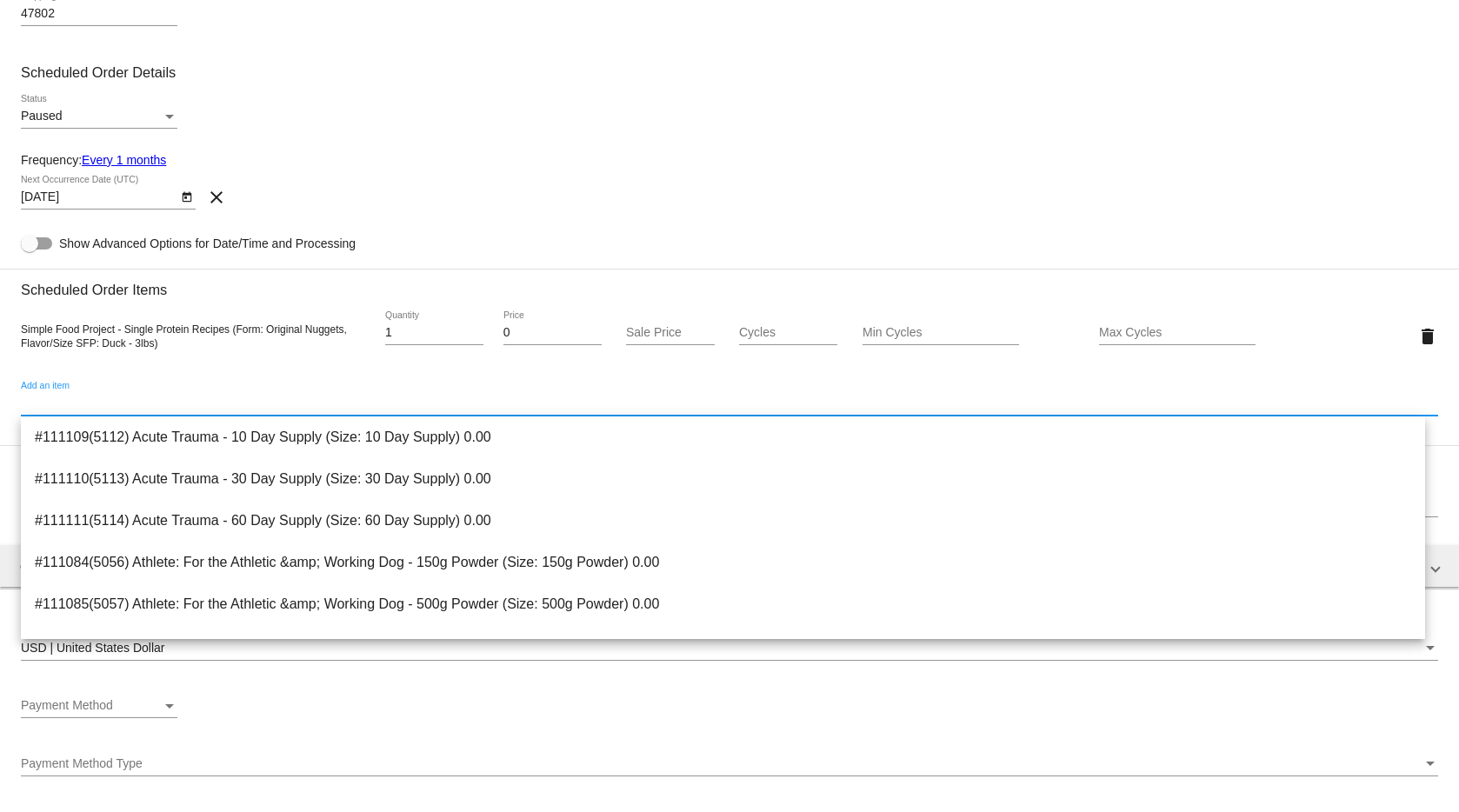
paste input "Lamb - 3lbs)"
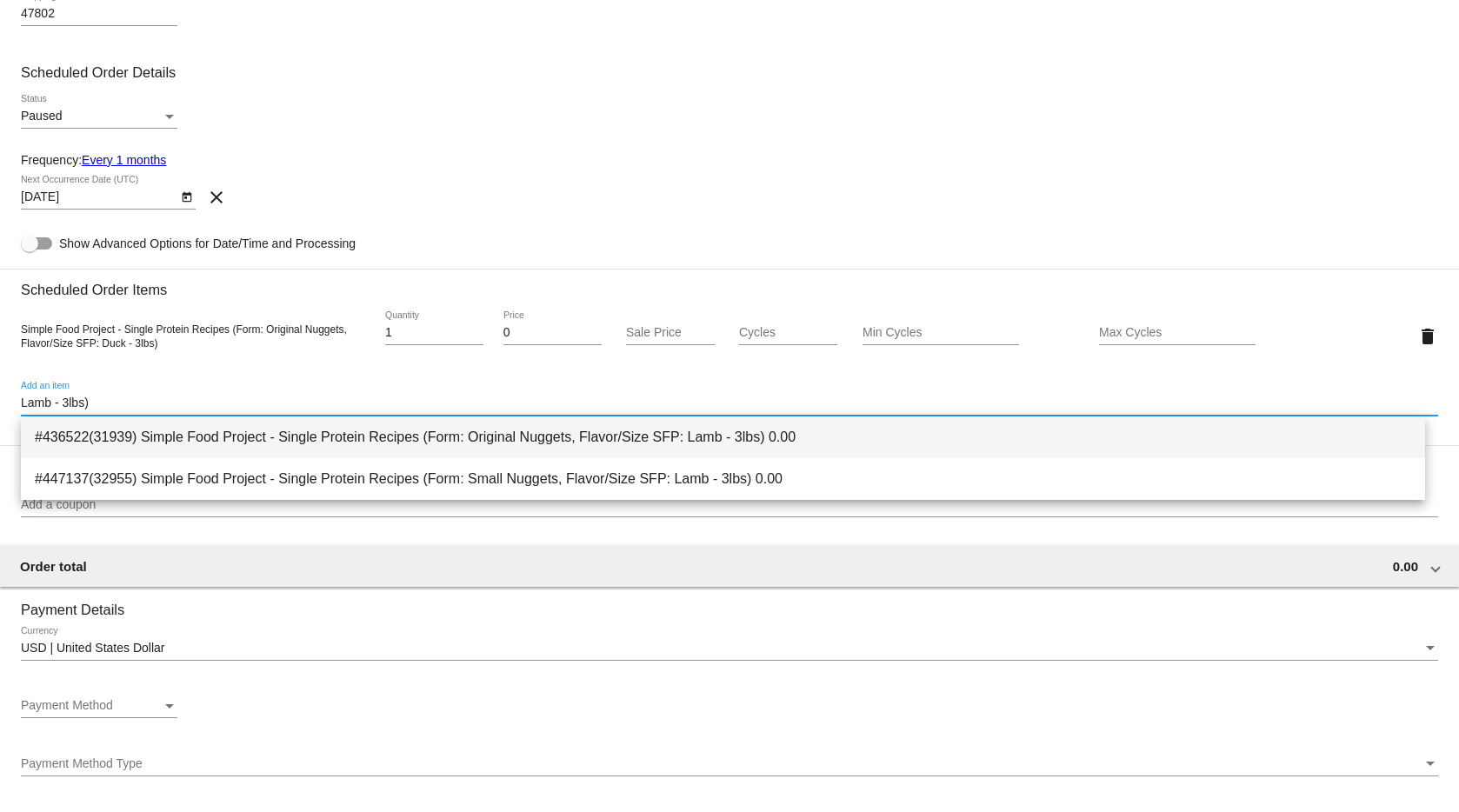
type input "Lamb - 3lbs)"
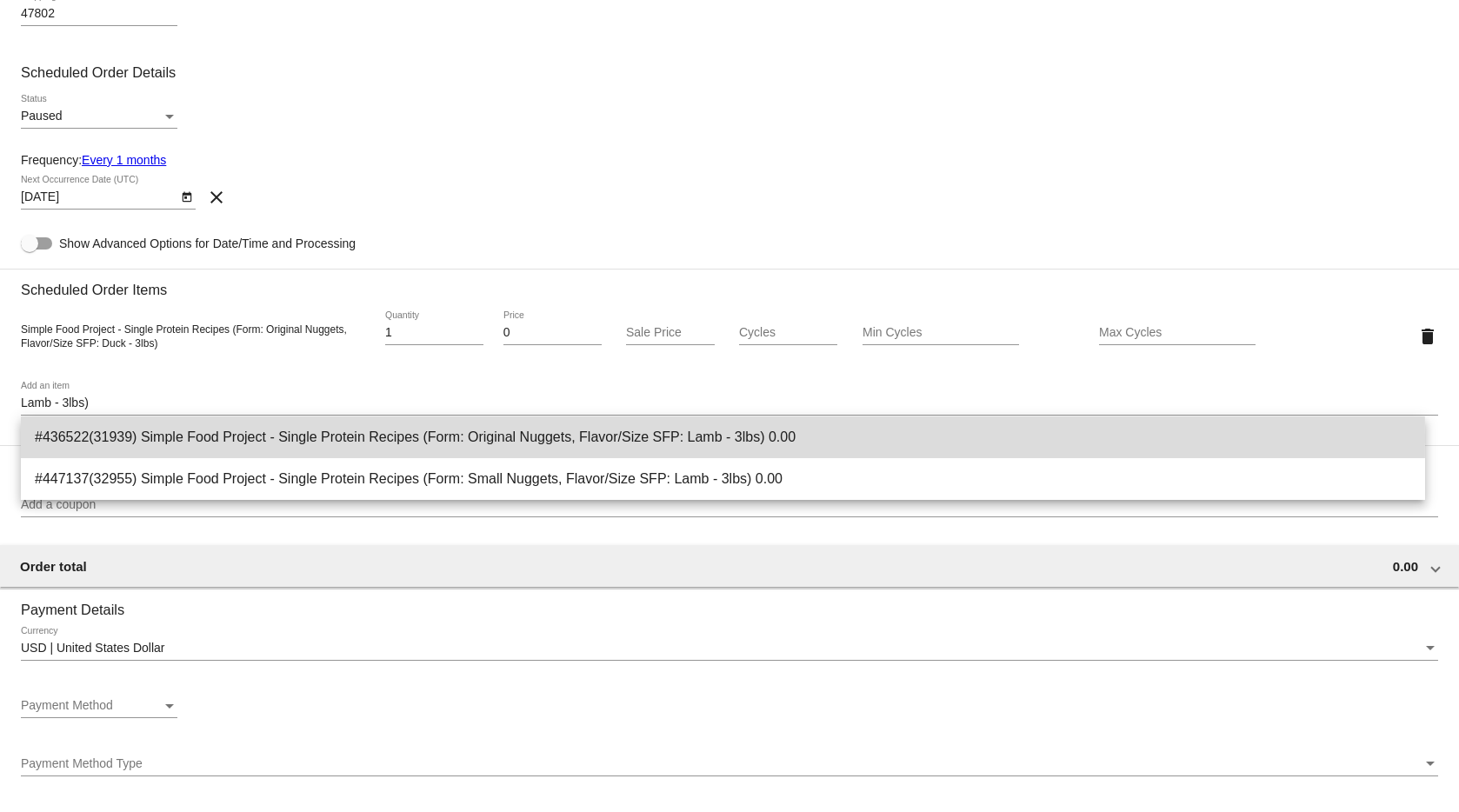
click at [289, 438] on span "#436522(31939) Simple Food Project - Single Protein Recipes (Form: Original Nug…" at bounding box center [723, 437] width 1377 height 42
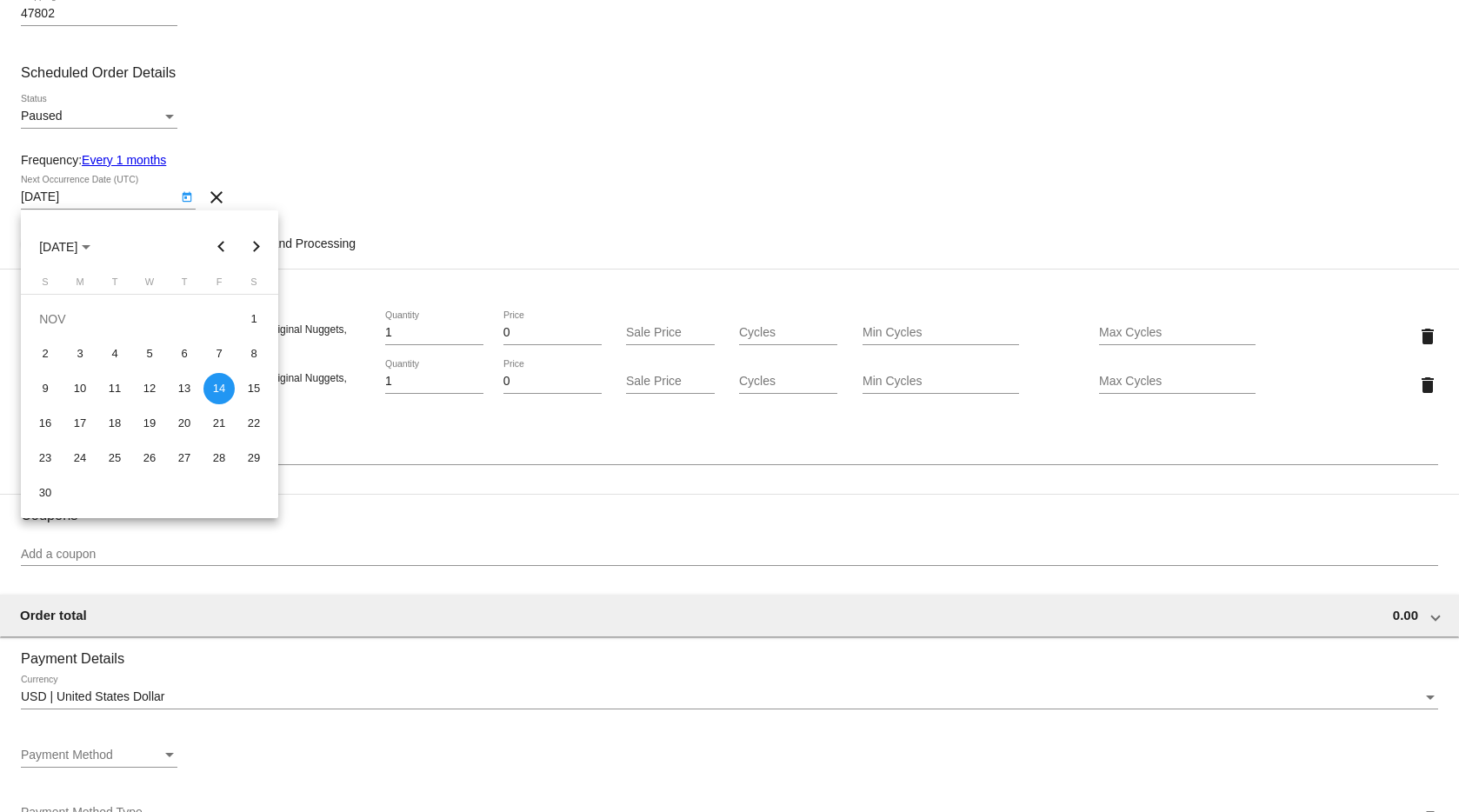
drag, startPoint x: 175, startPoint y: 198, endPoint x: 184, endPoint y: 198, distance: 9.0
click at [181, 198] on body "arrow_back Create Scheduled Order Customer 7702272(989): Jess Martin chocolab.f…" at bounding box center [729, 406] width 1459 height 812
click at [184, 198] on div at bounding box center [729, 406] width 1459 height 812
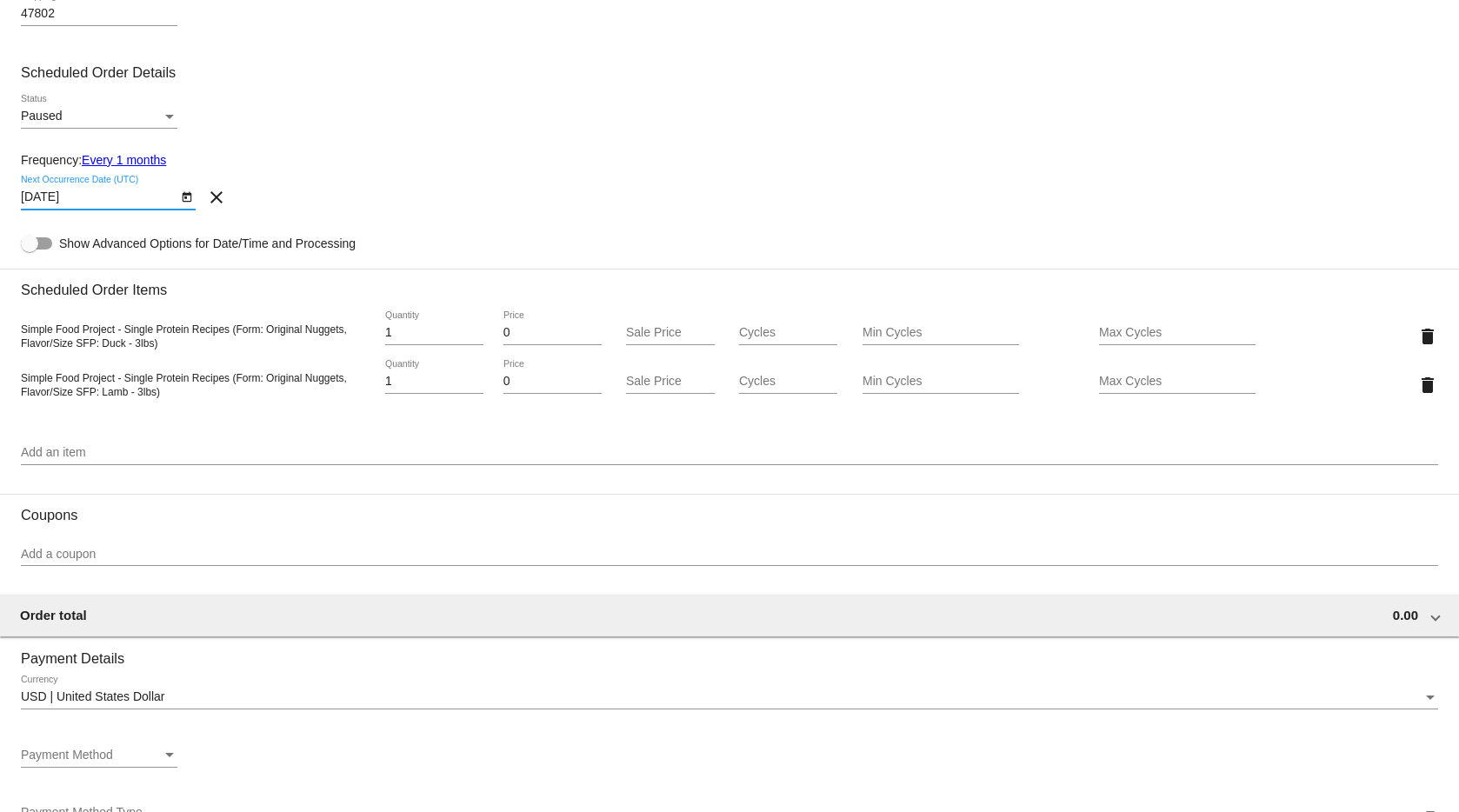
click at [183, 192] on icon "Open calendar" at bounding box center [187, 197] width 12 height 21
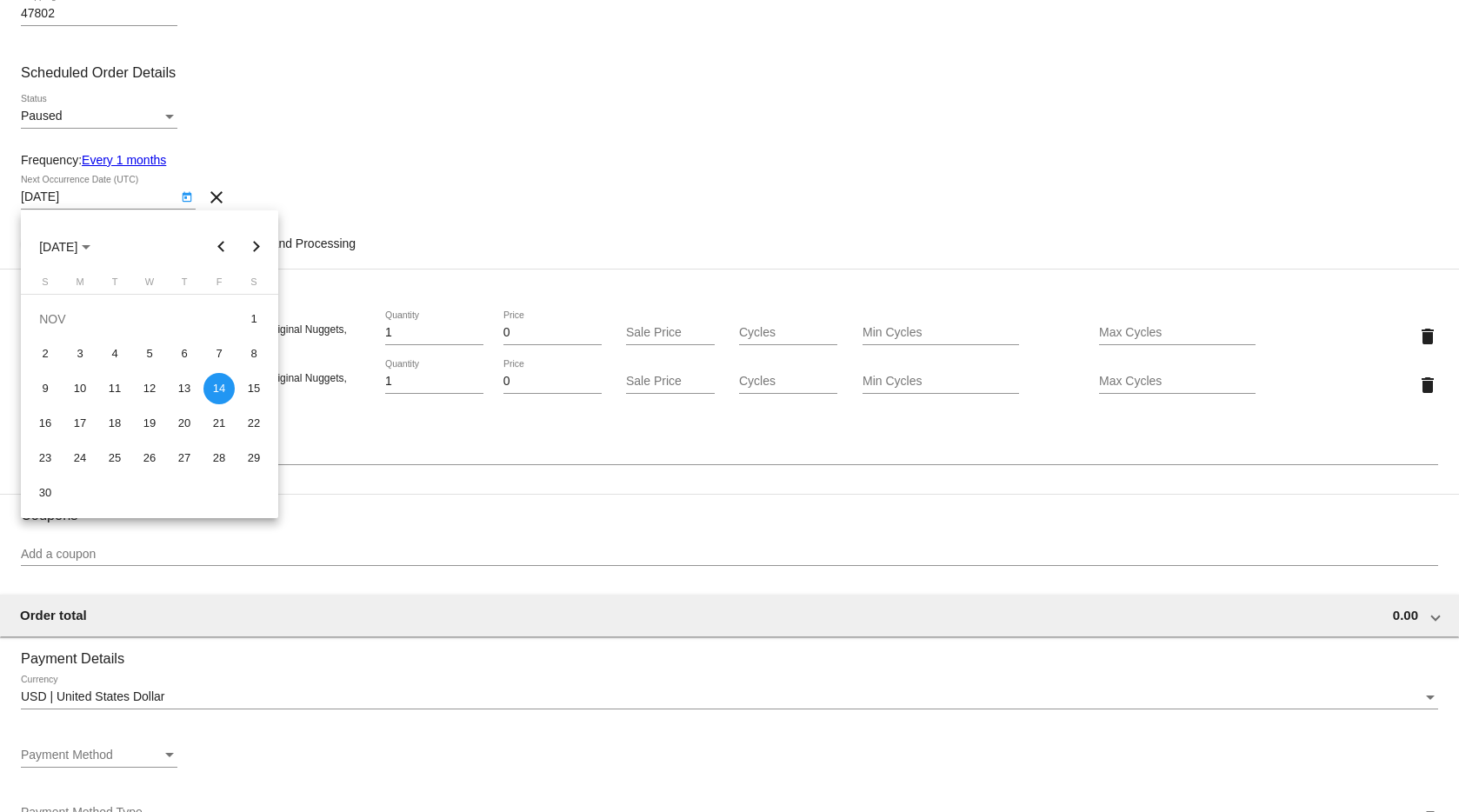
click at [213, 247] on button "Previous month" at bounding box center [222, 246] width 35 height 35
click at [112, 384] on div "14" at bounding box center [115, 389] width 32 height 32
type input "10/14/2025"
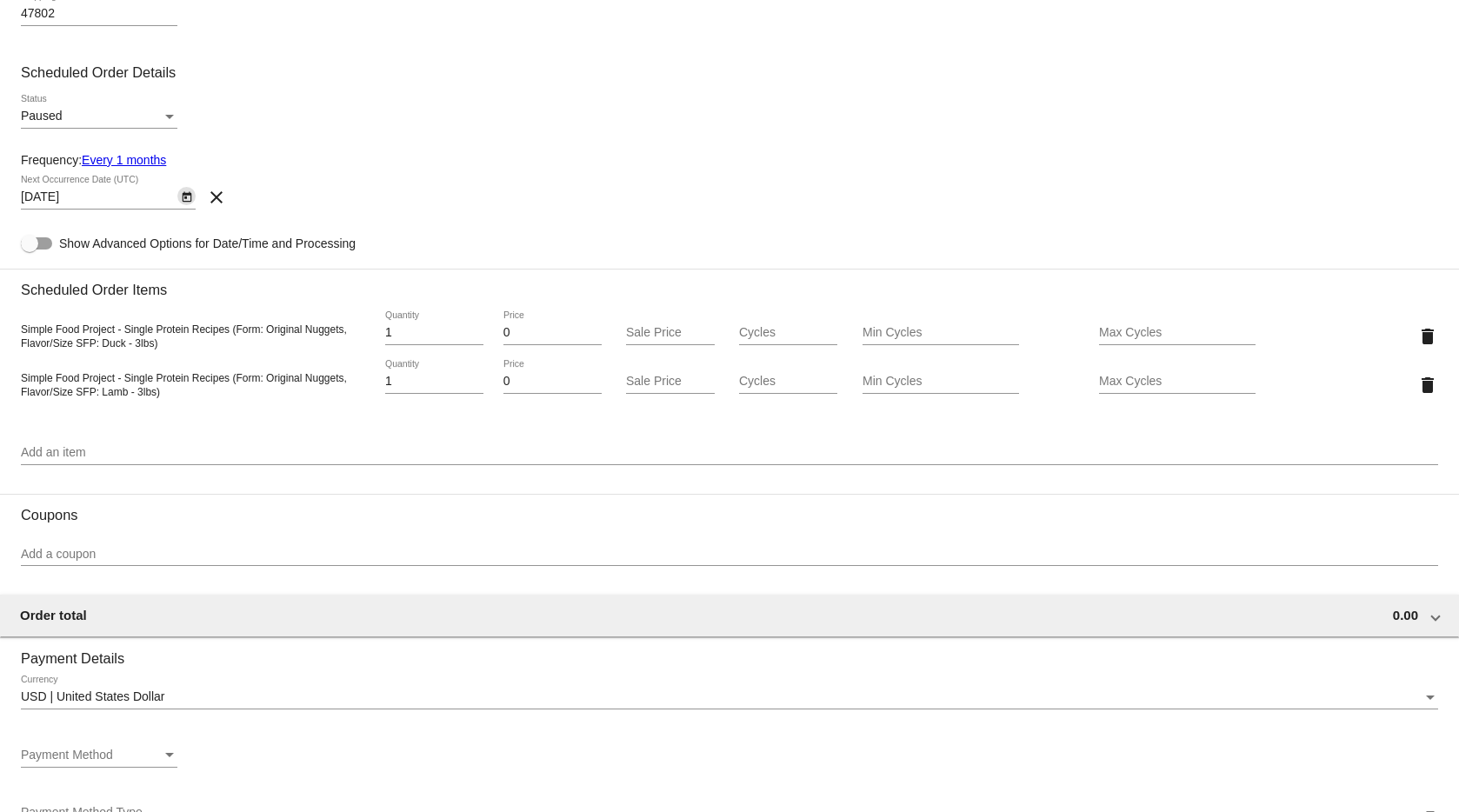
click at [502, 150] on mat-card-content "Customer 7702272(989): Jess Martin chocolab.finn@gmail.com Select a customer Cu…" at bounding box center [729, 527] width 1417 height 2231
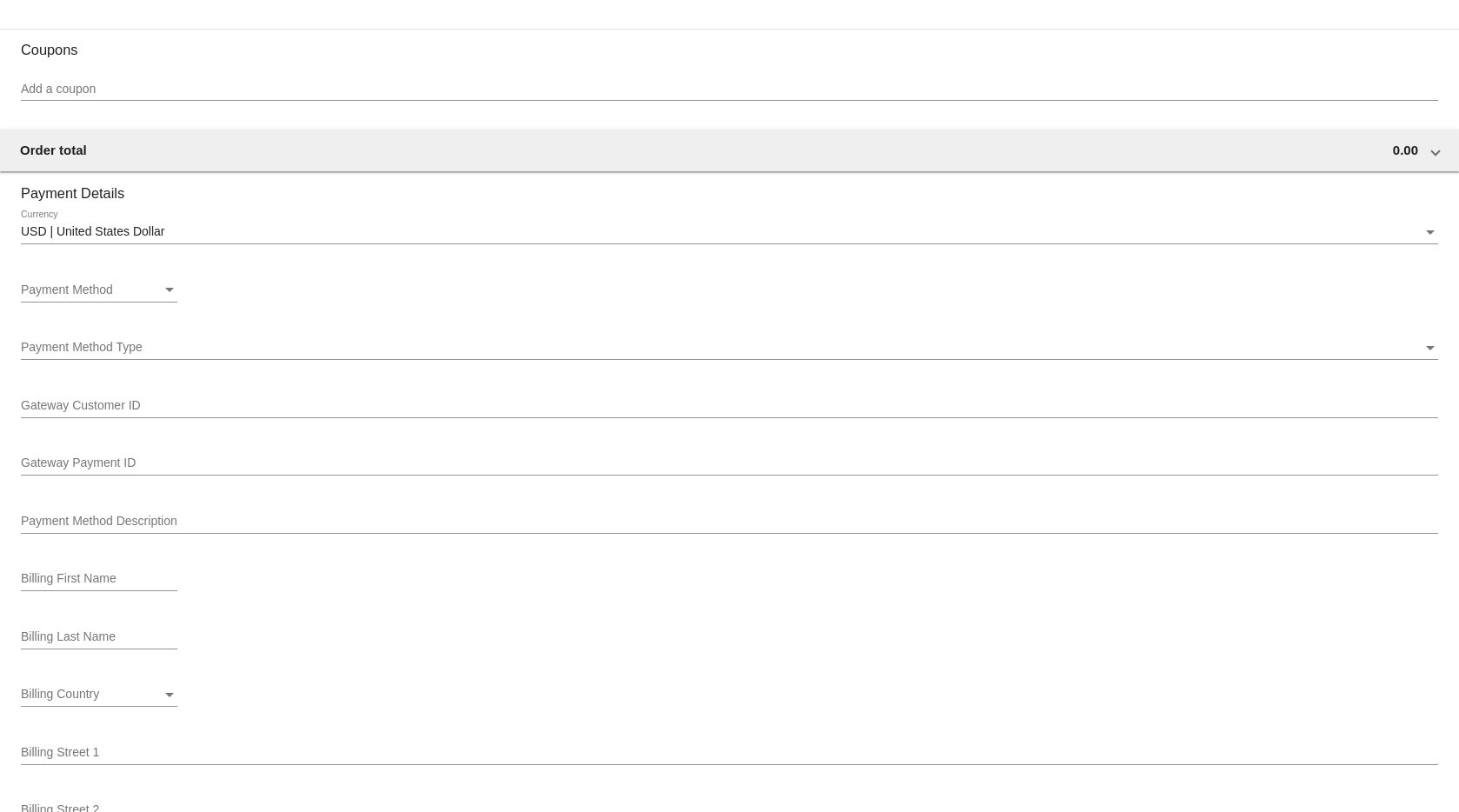
scroll to position [1170, 0]
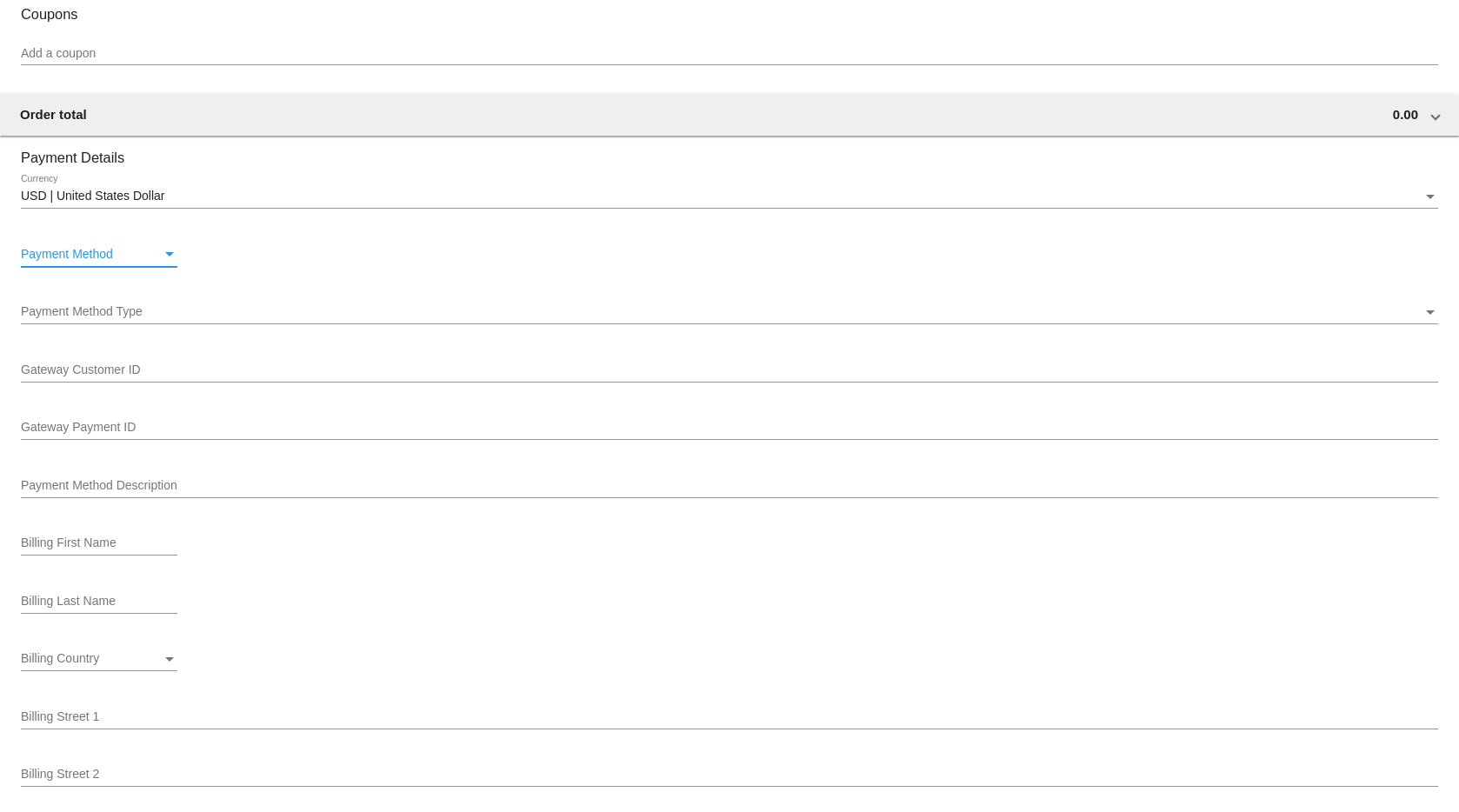
click at [134, 255] on div "Payment Method" at bounding box center [91, 255] width 140 height 14
click at [89, 312] on div at bounding box center [729, 406] width 1459 height 812
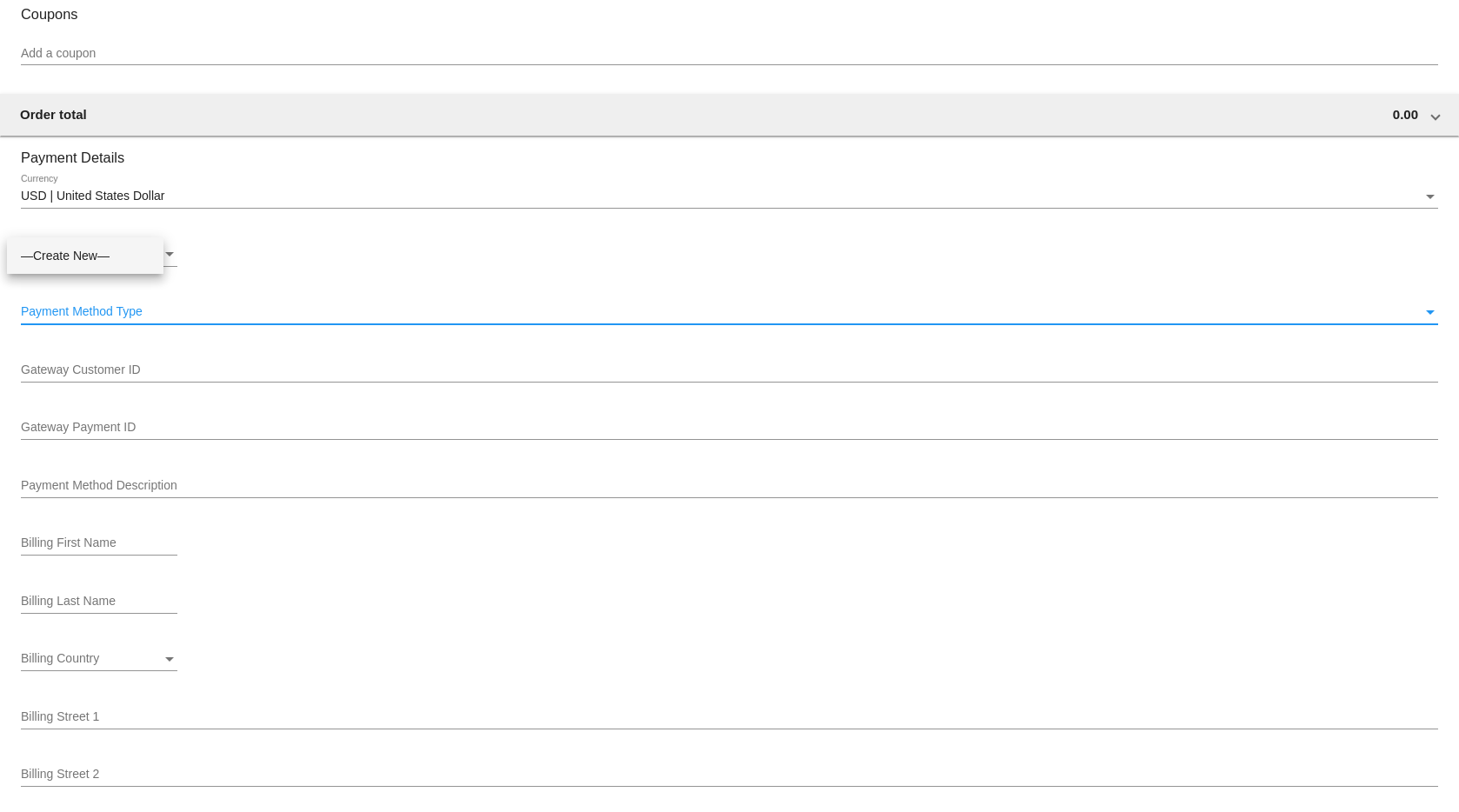
click at [112, 311] on span "Payment Method Type" at bounding box center [81, 312] width 122 height 14
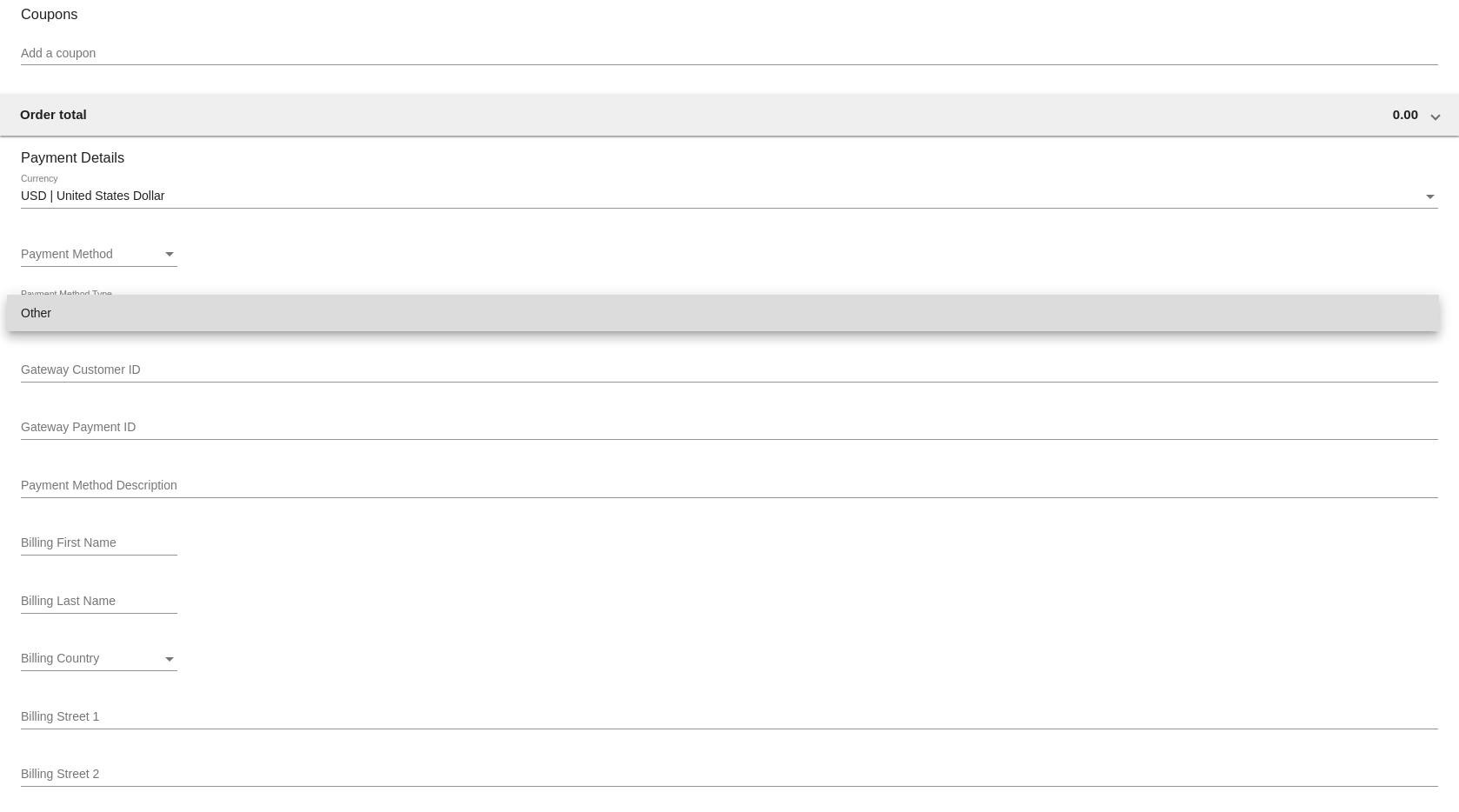
click at [77, 316] on span "Other" at bounding box center [723, 313] width 1405 height 37
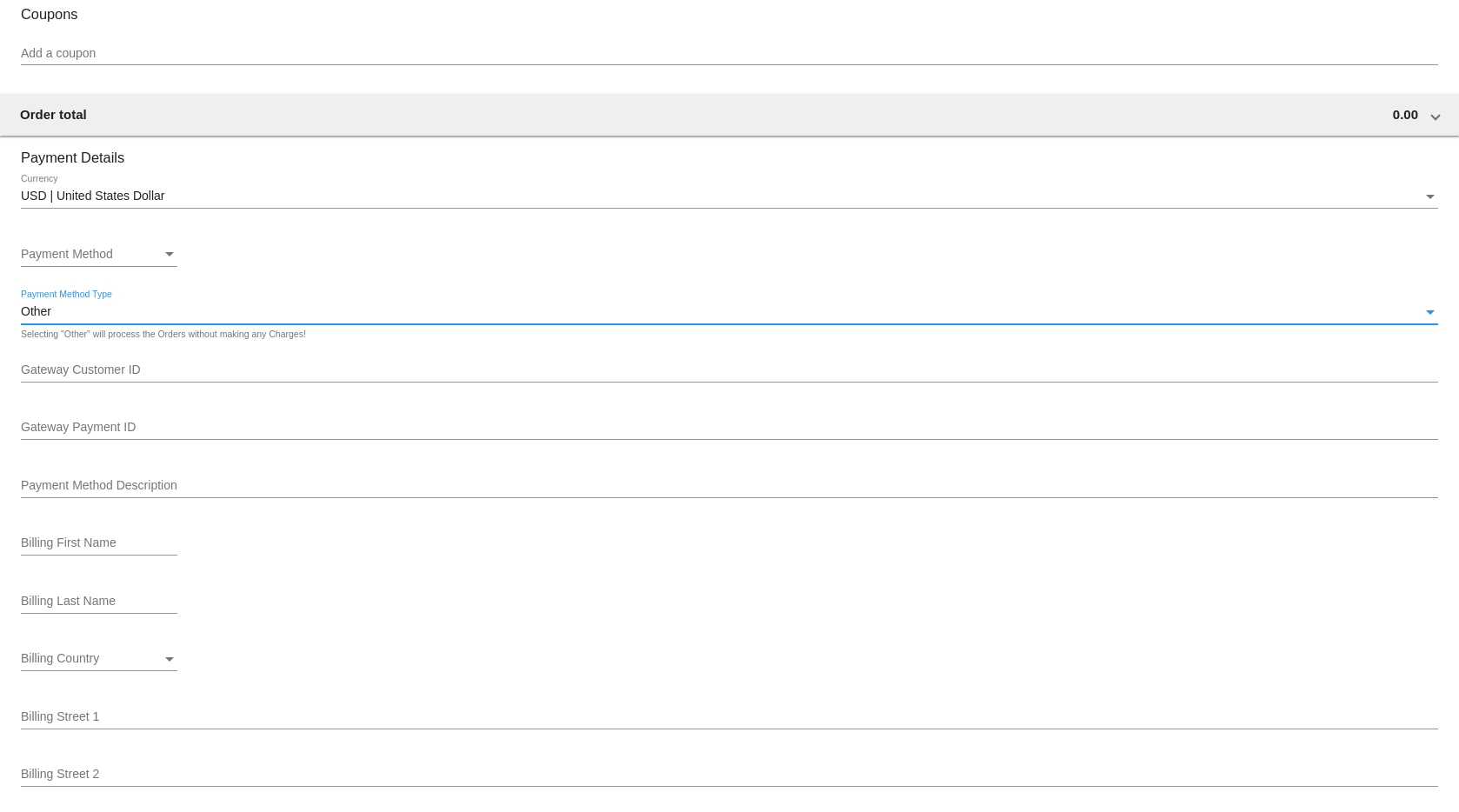
scroll to position [1559, 0]
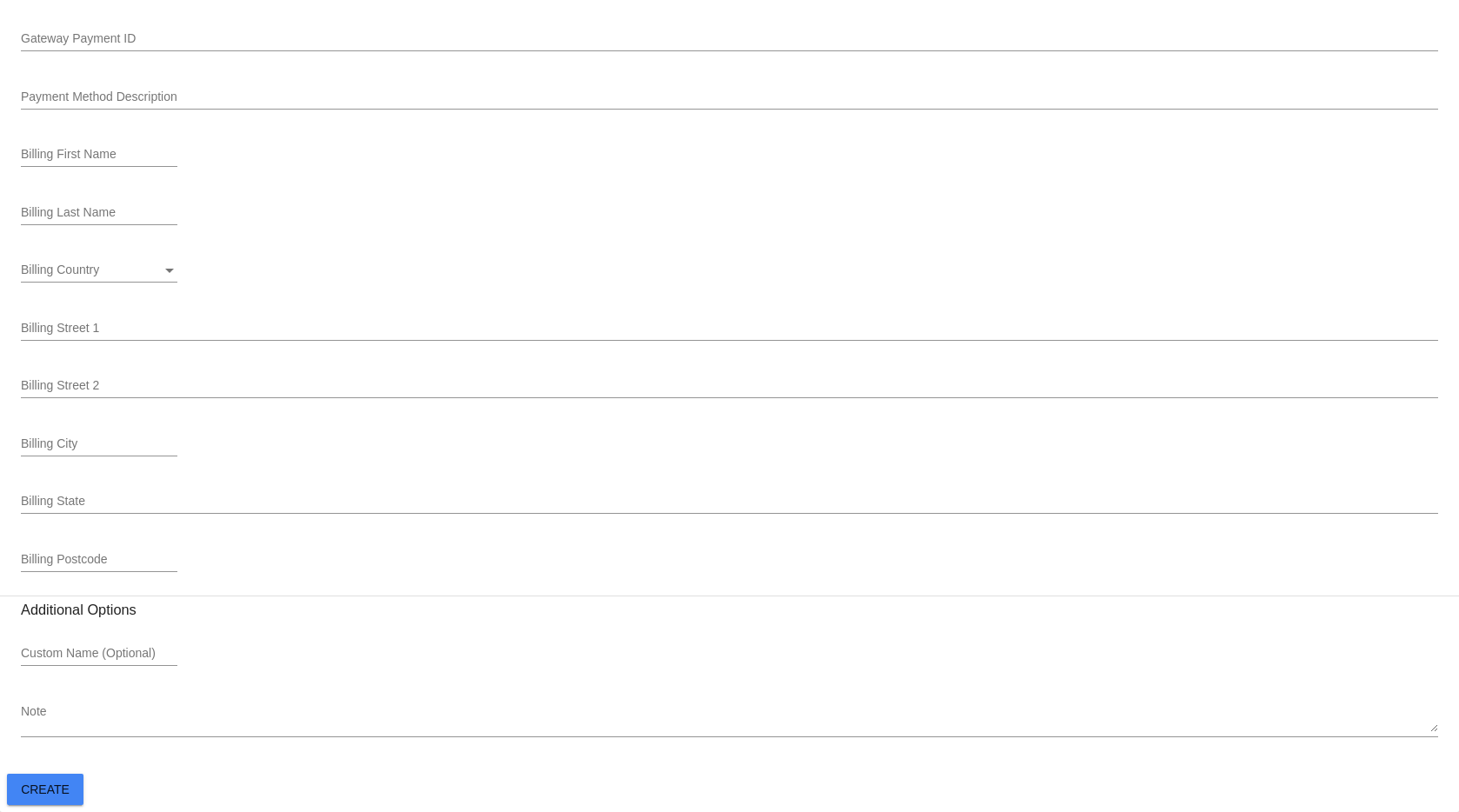
click at [45, 799] on button "Create" at bounding box center [45, 789] width 76 height 32
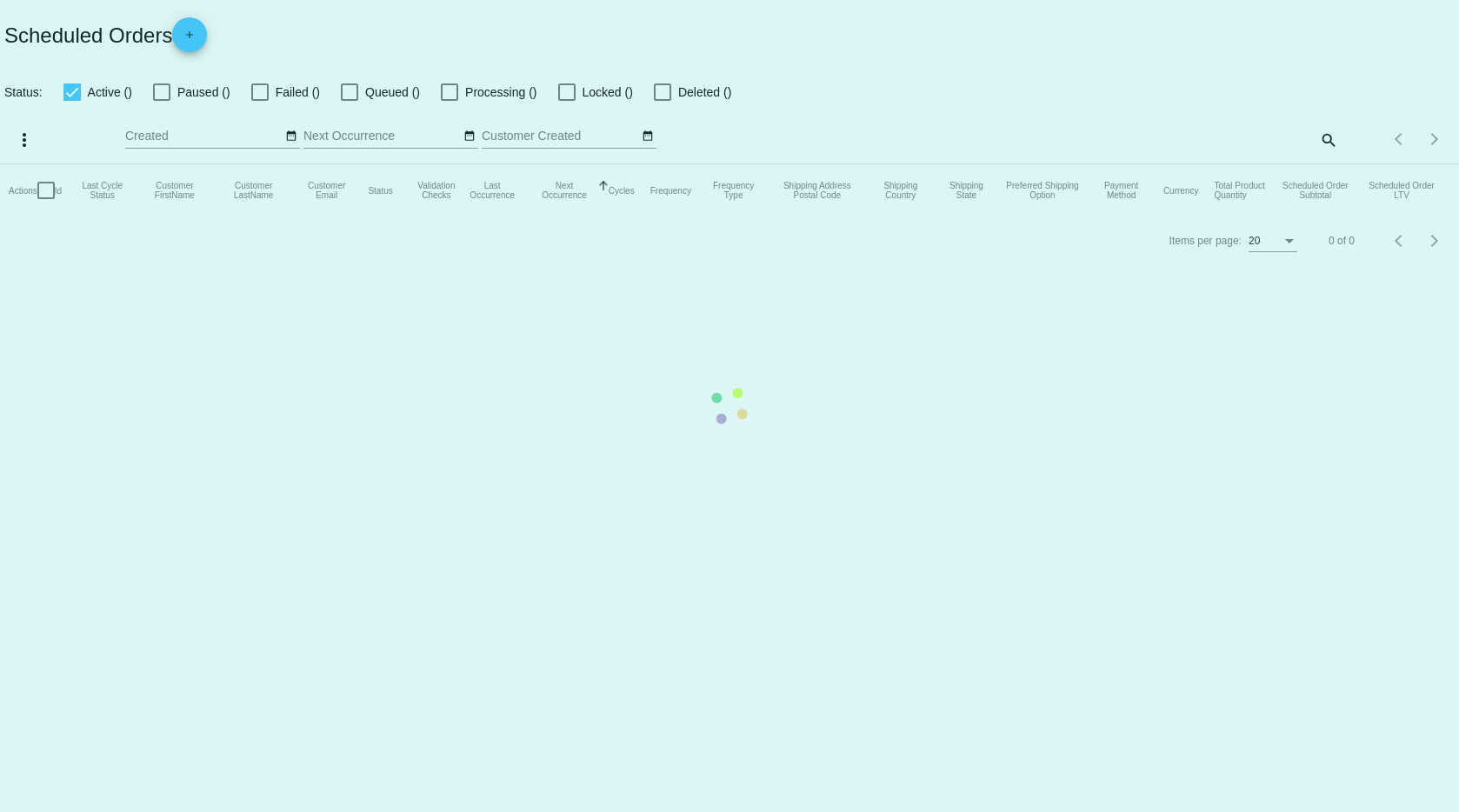
checkbox input "true"
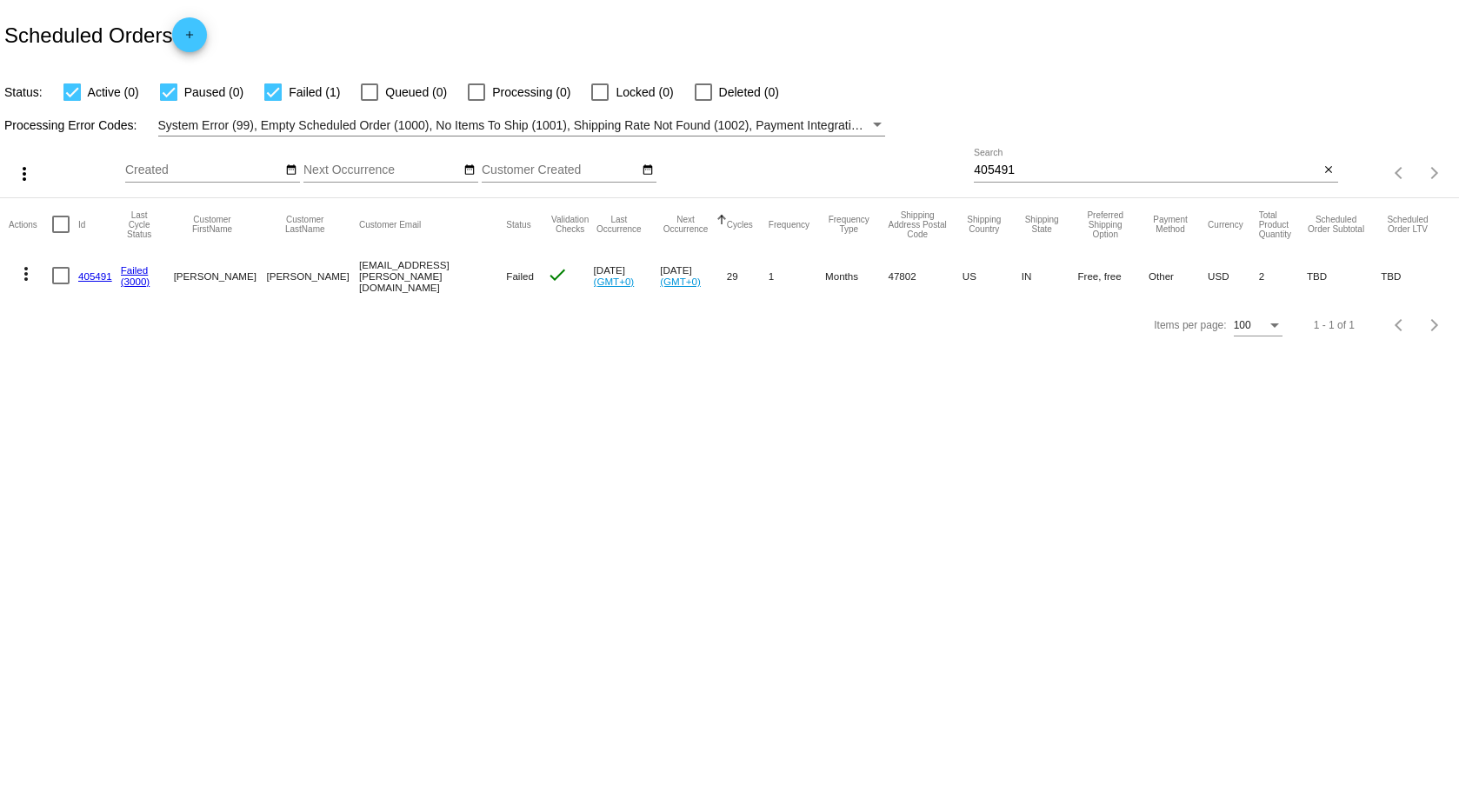
click at [374, 276] on mat-cell "[EMAIL_ADDRESS][PERSON_NAME][DOMAIN_NAME]" at bounding box center [432, 275] width 147 height 50
copy mat-cell "[EMAIL_ADDRESS][PERSON_NAME][DOMAIN_NAME]"
click at [28, 272] on mat-icon "more_vert" at bounding box center [26, 273] width 21 height 21
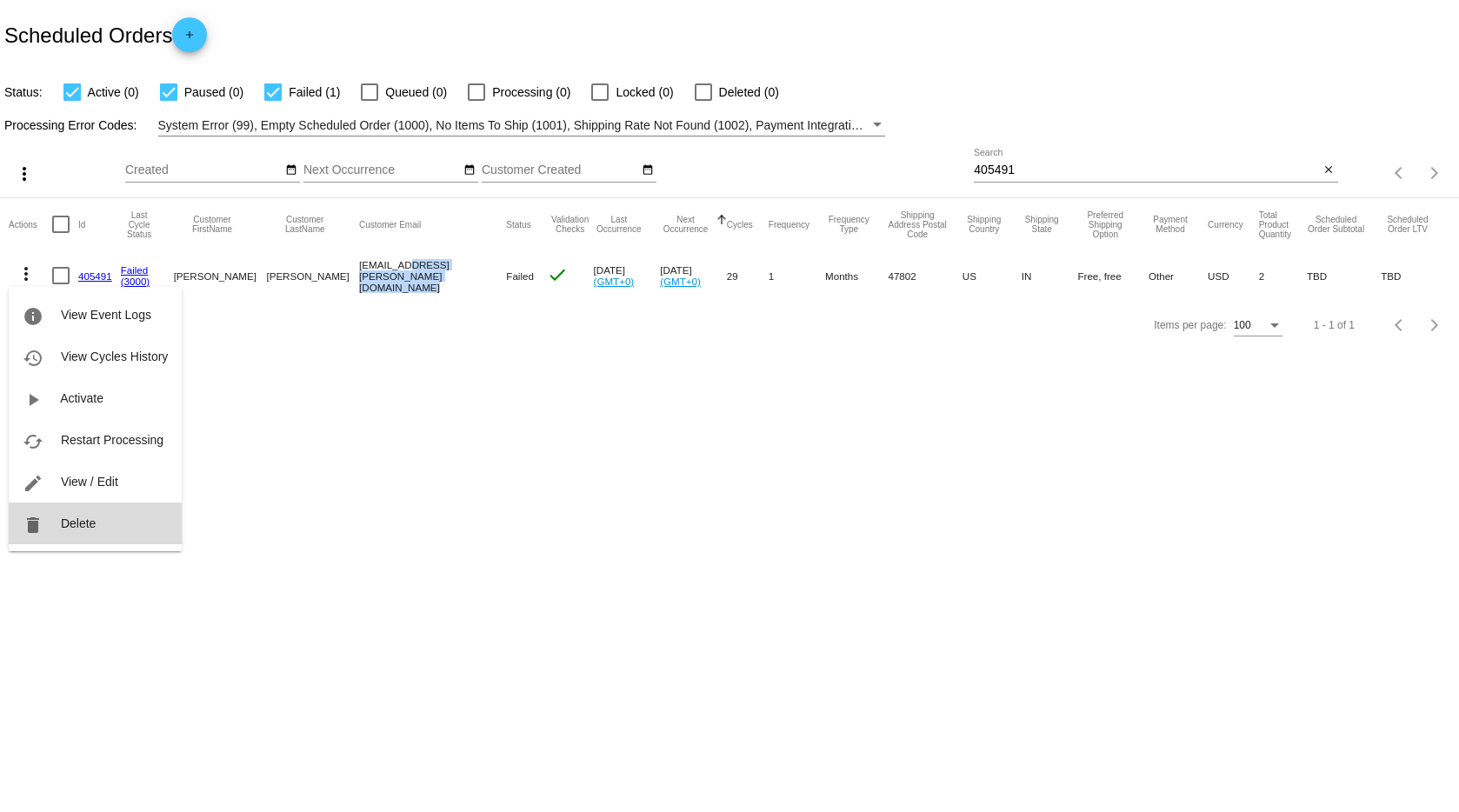
click at [84, 531] on button "delete Delete" at bounding box center [95, 523] width 173 height 42
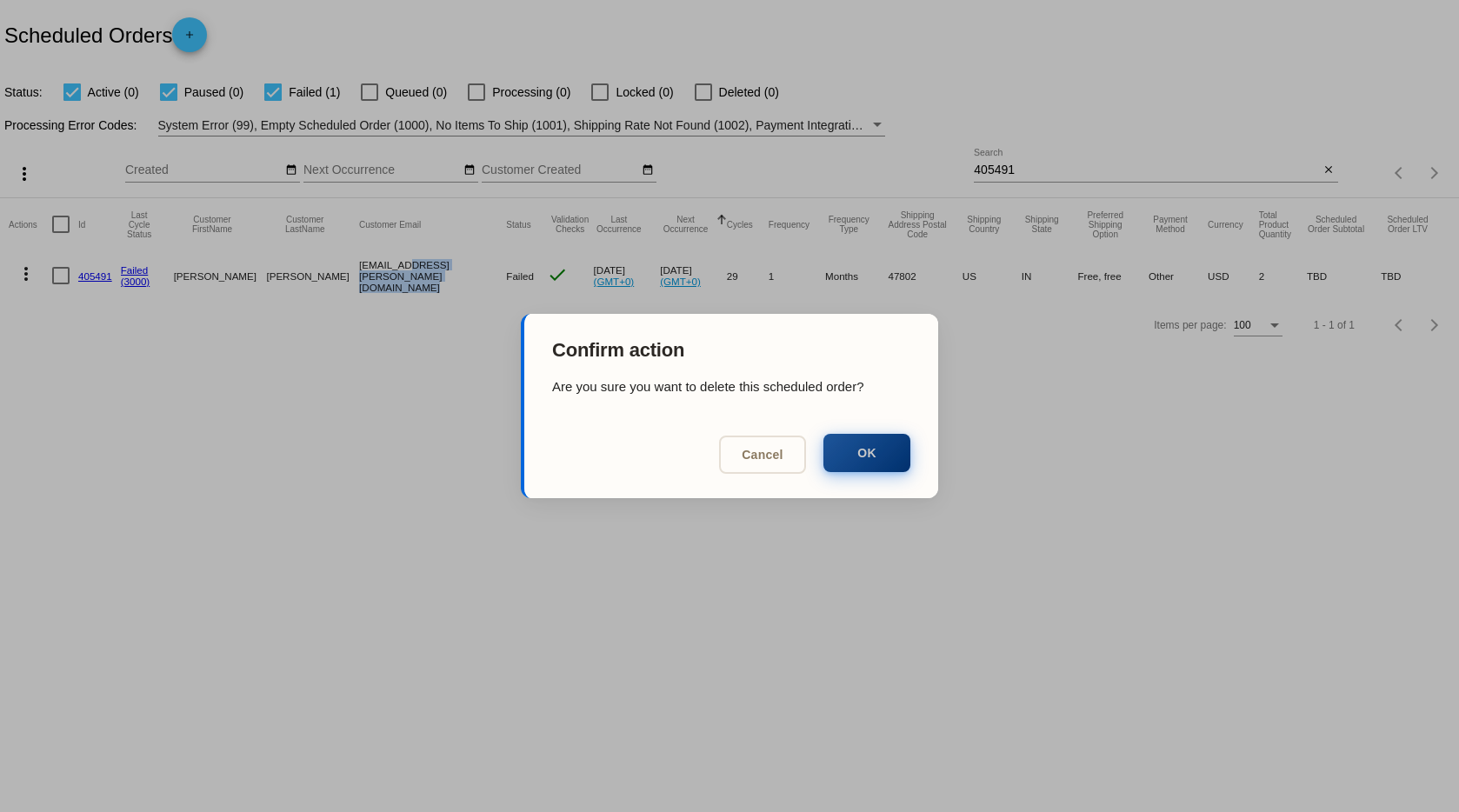
click at [866, 458] on button "OK" at bounding box center [867, 453] width 87 height 39
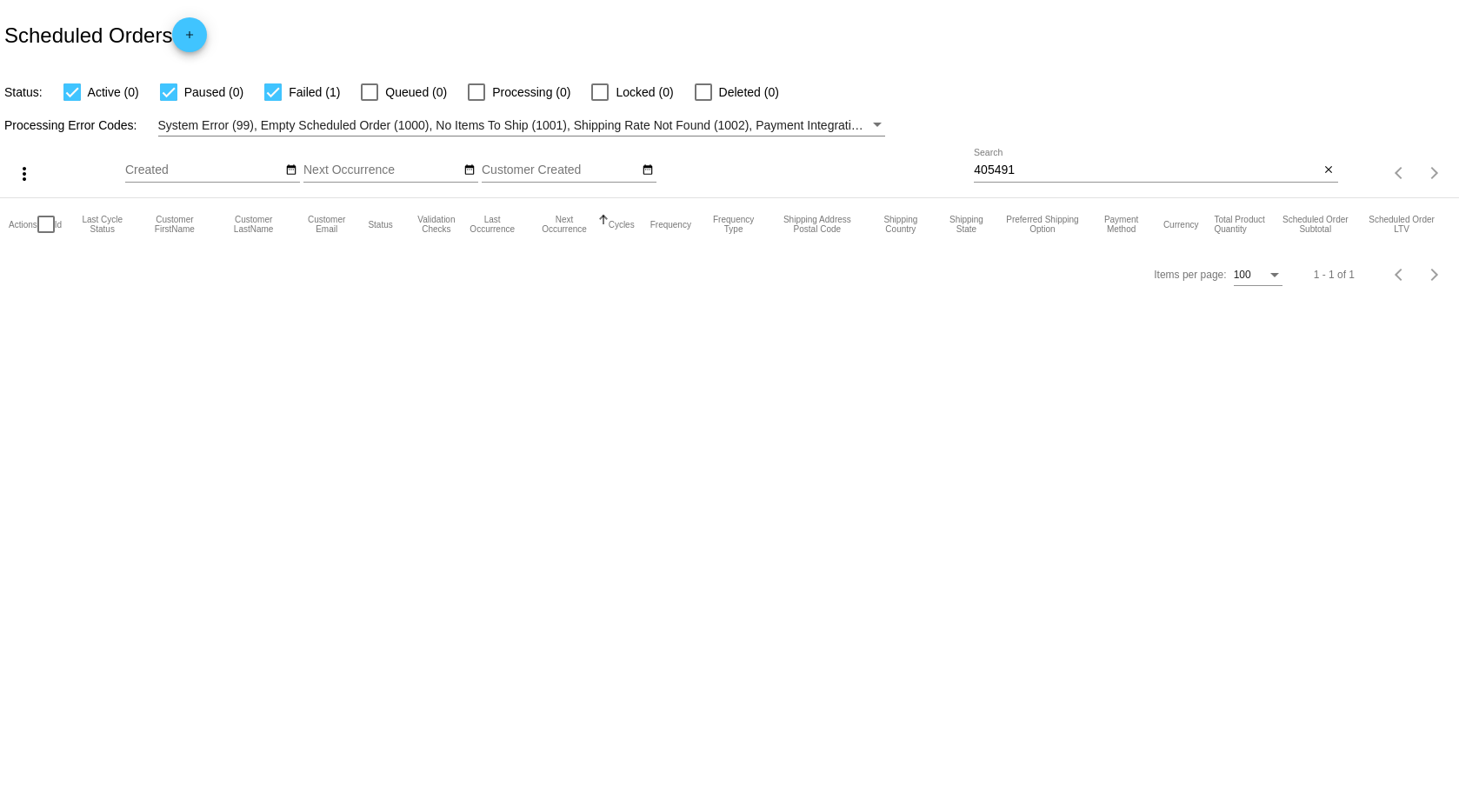
click at [1012, 172] on input "405491" at bounding box center [1146, 170] width 345 height 14
paste input "[EMAIL_ADDRESS][PERSON_NAME][DOMAIN_NAME]"
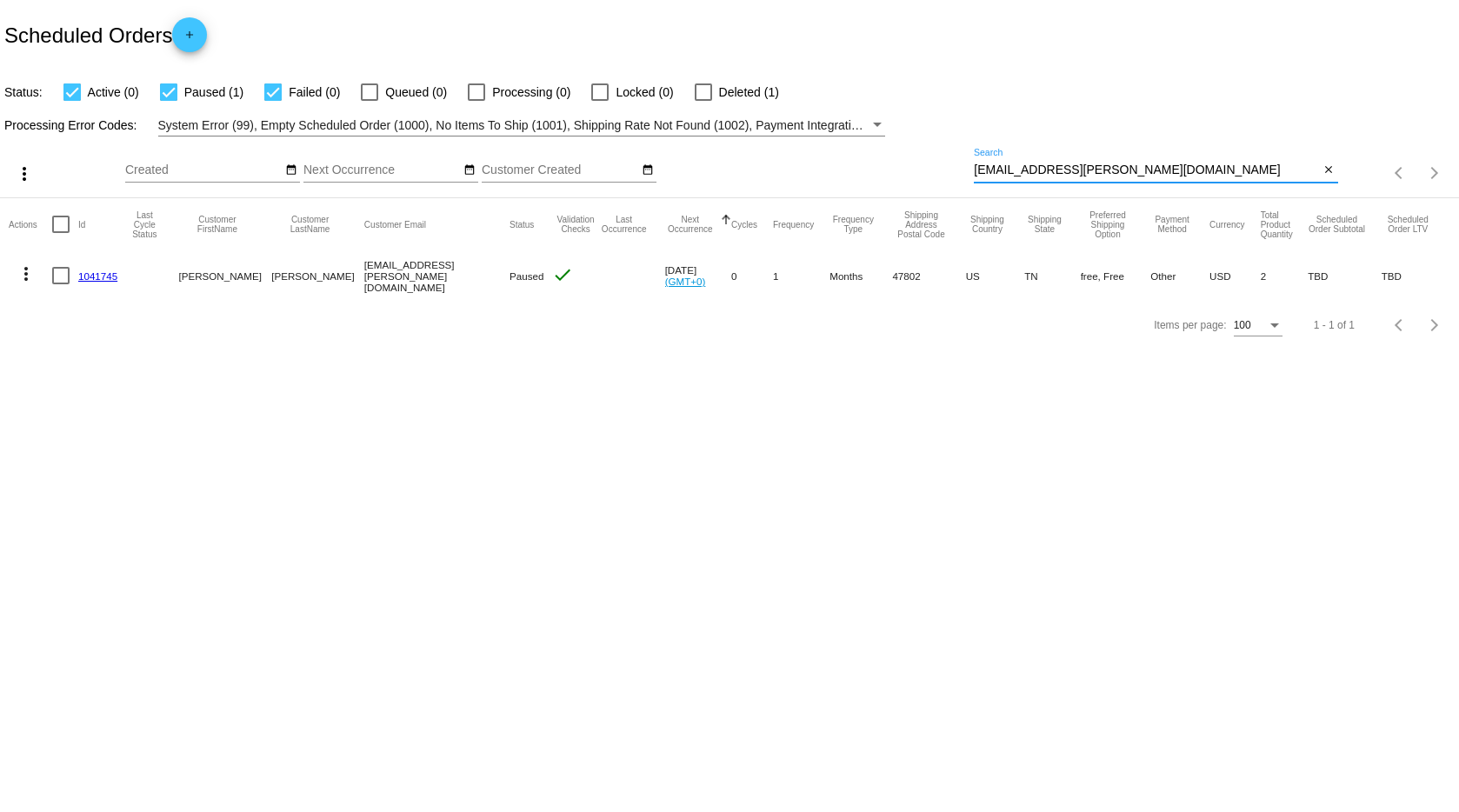
type input "[EMAIL_ADDRESS][PERSON_NAME][DOMAIN_NAME]"
click at [29, 274] on mat-icon "more_vert" at bounding box center [26, 273] width 21 height 21
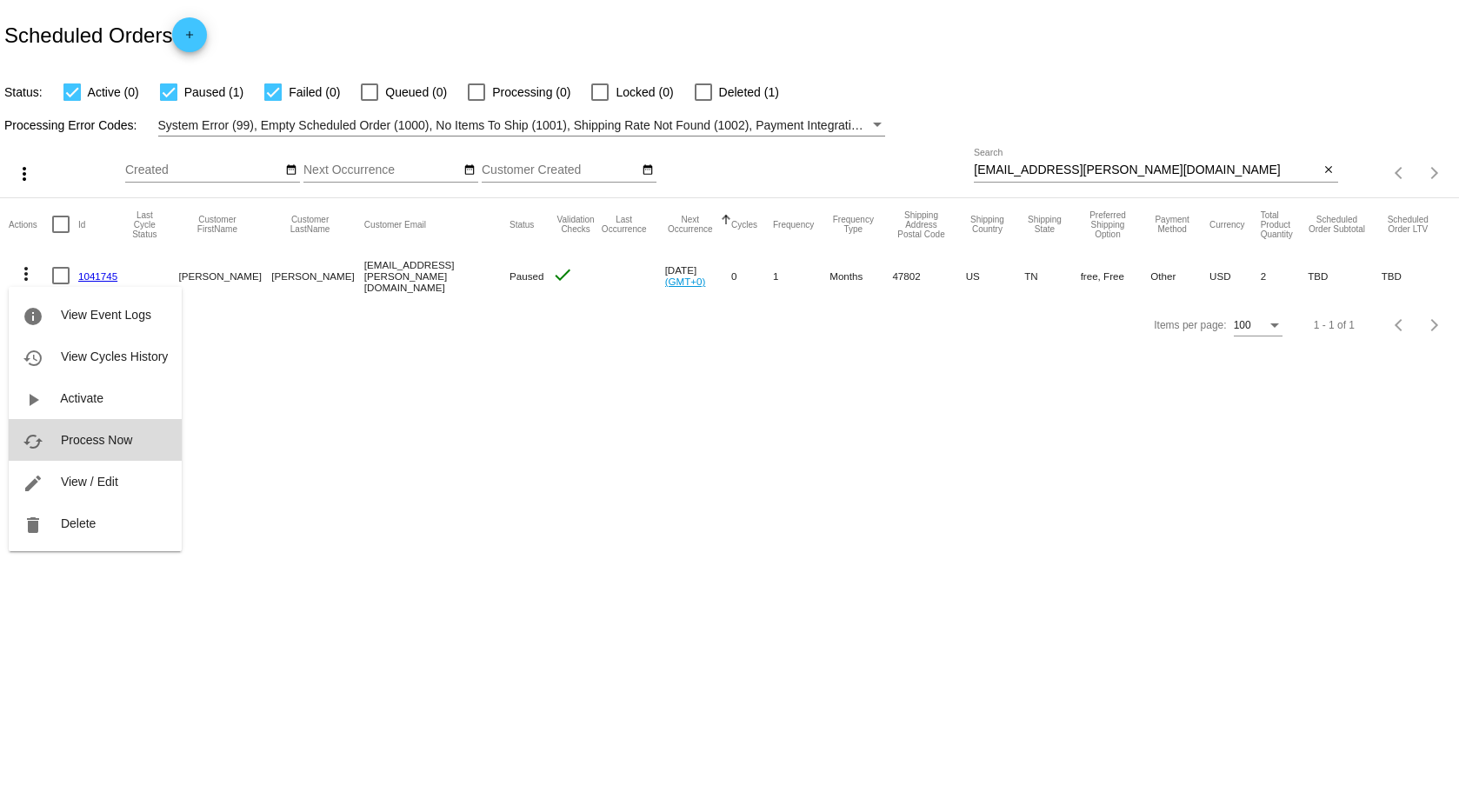
click at [68, 442] on span "Process Now" at bounding box center [97, 440] width 71 height 14
